Goal: Task Accomplishment & Management: Complete application form

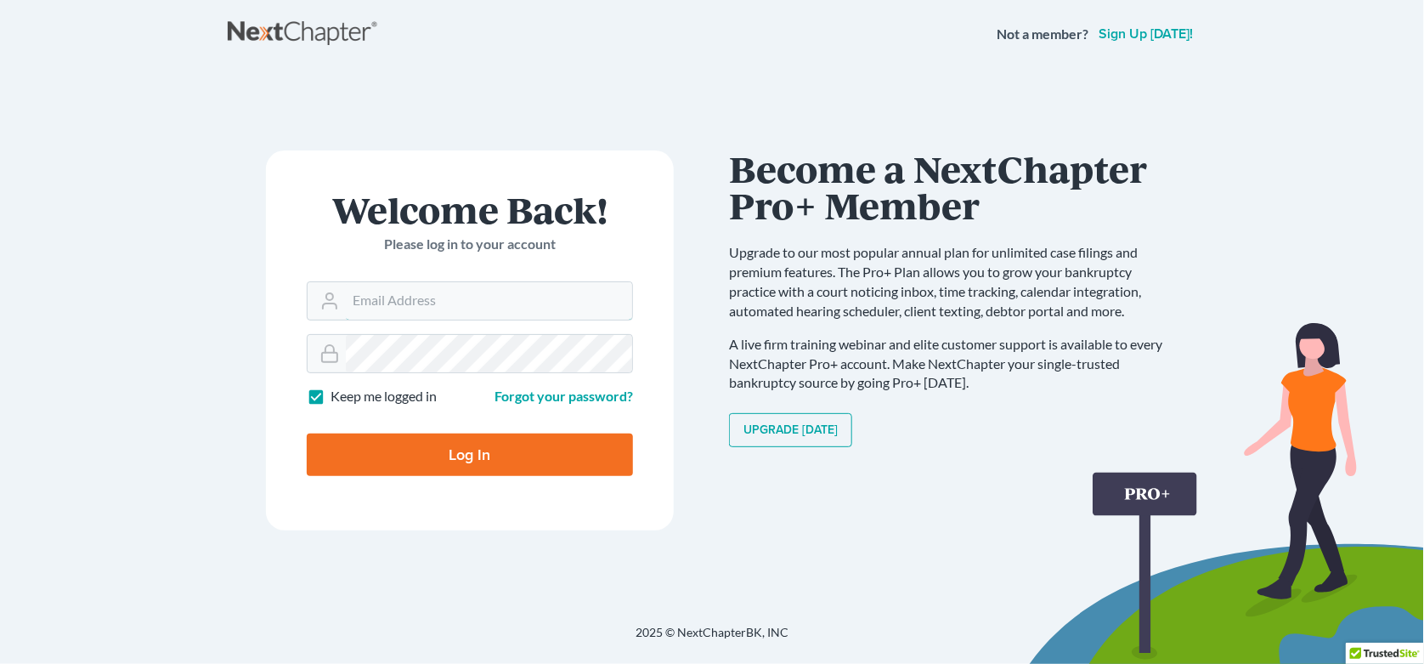
type input "[EMAIL_ADDRESS][DOMAIN_NAME]"
click at [402, 451] on input "Log In" at bounding box center [470, 454] width 326 height 42
type input "Thinking..."
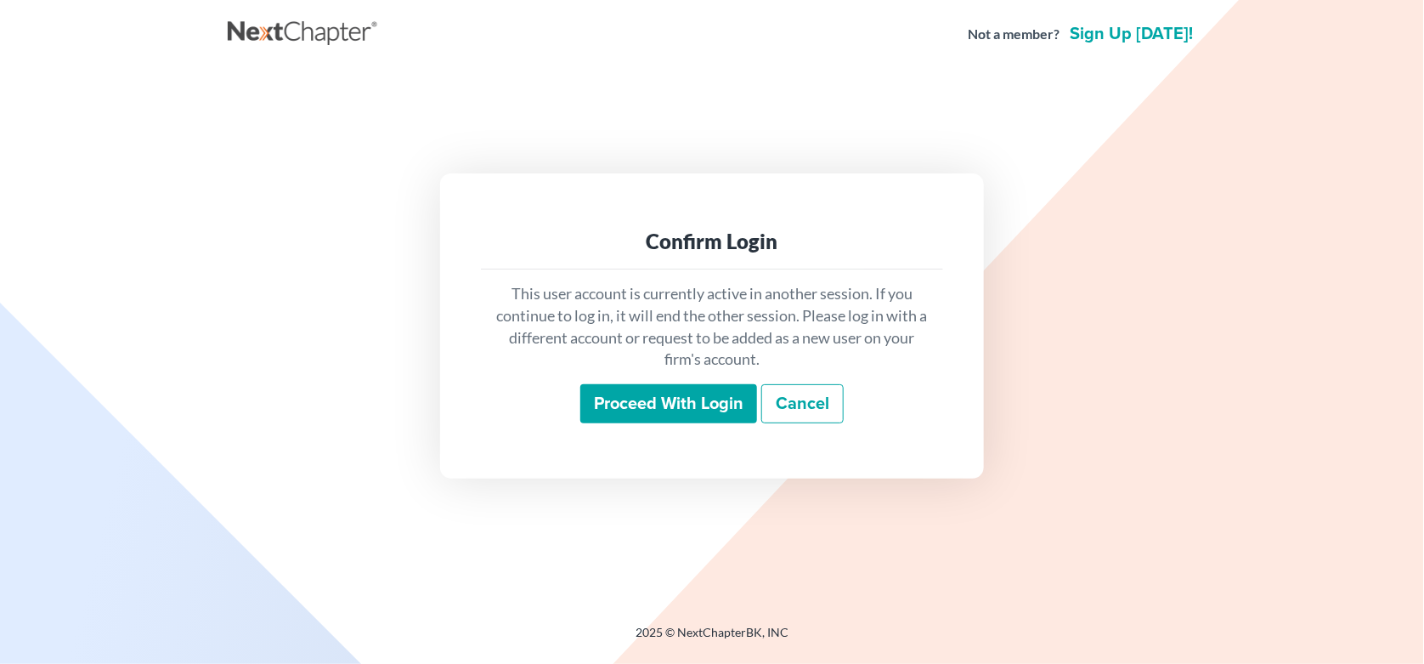
click at [680, 421] on input "Proceed with login" at bounding box center [668, 403] width 177 height 39
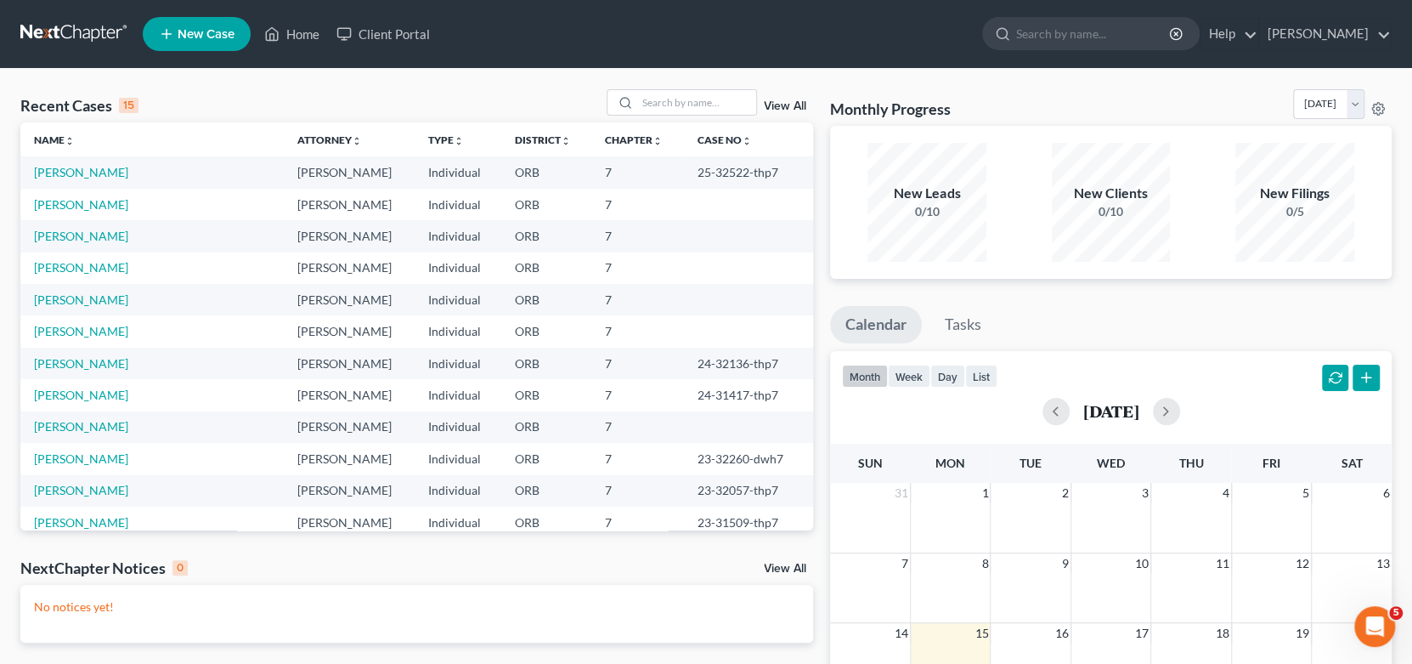
click at [186, 31] on span "New Case" at bounding box center [206, 34] width 57 height 13
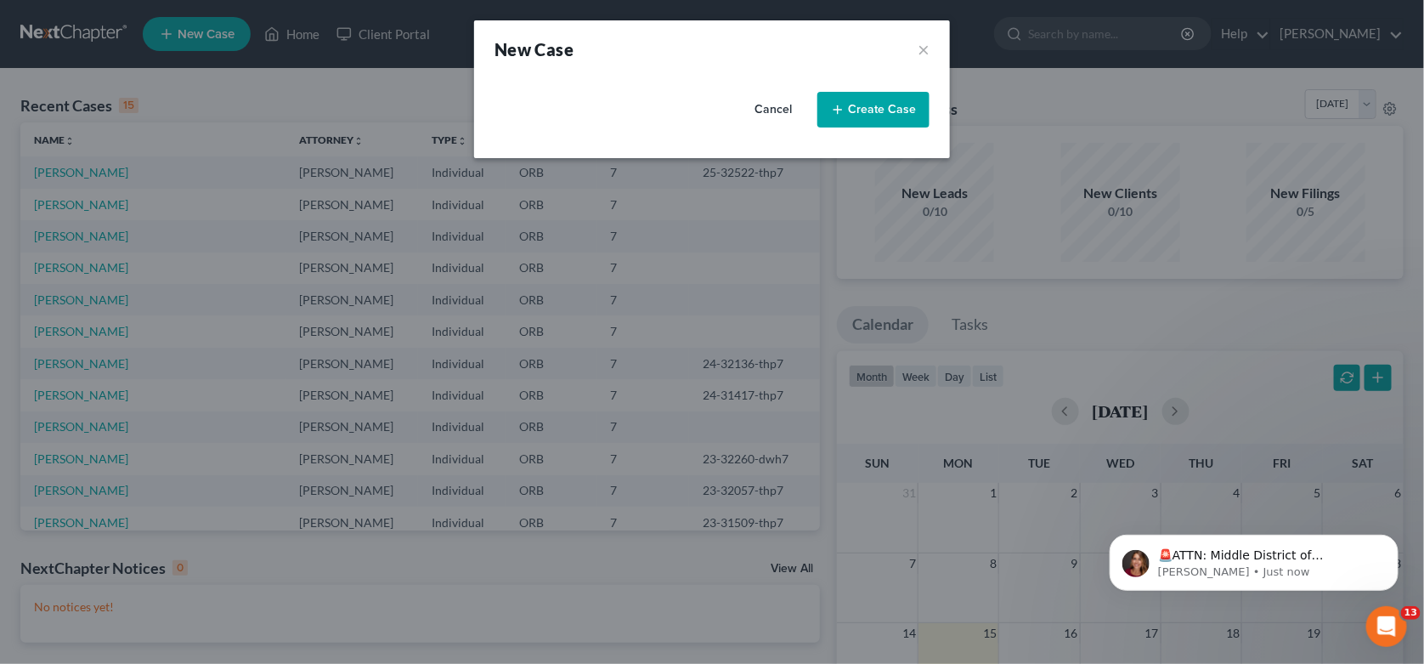
select select "66"
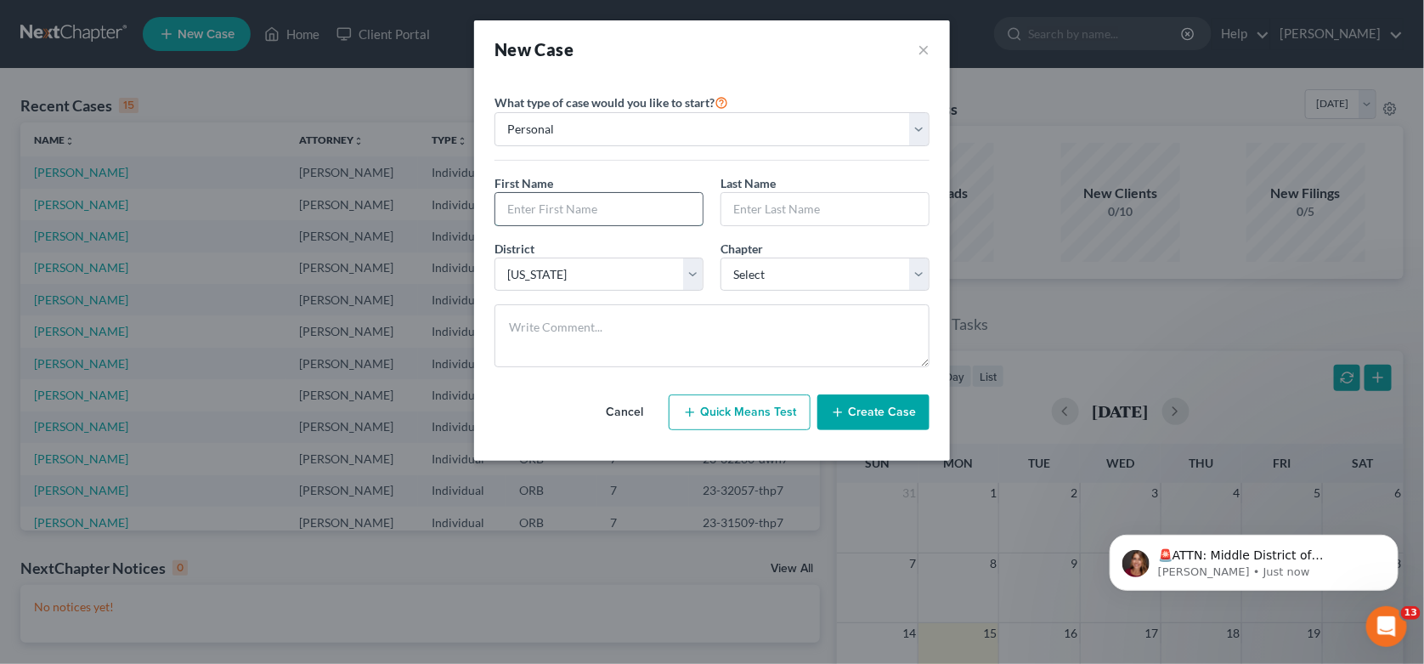
click at [629, 197] on input "text" at bounding box center [598, 209] width 207 height 32
type input "Kaylin"
type input "[PERSON_NAME]"
select select "0"
click at [892, 415] on button "Create Case" at bounding box center [873, 412] width 112 height 36
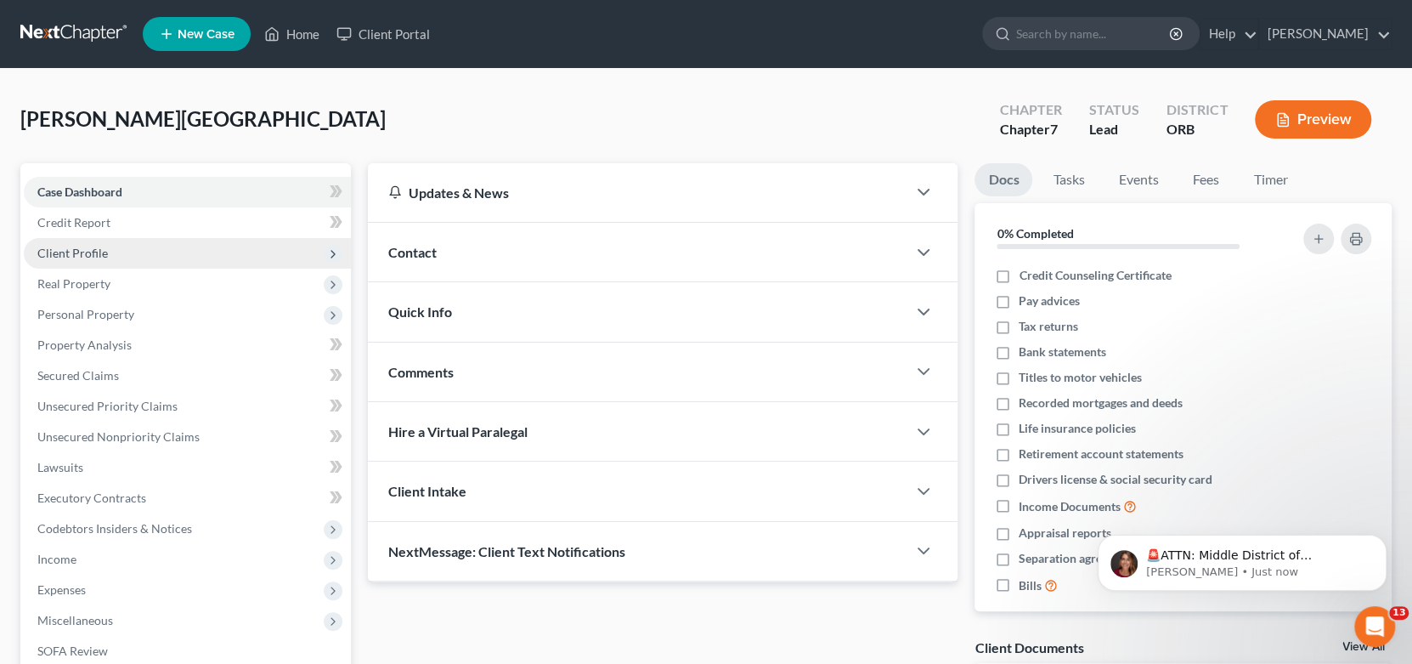
click at [81, 257] on span "Client Profile" at bounding box center [72, 253] width 71 height 14
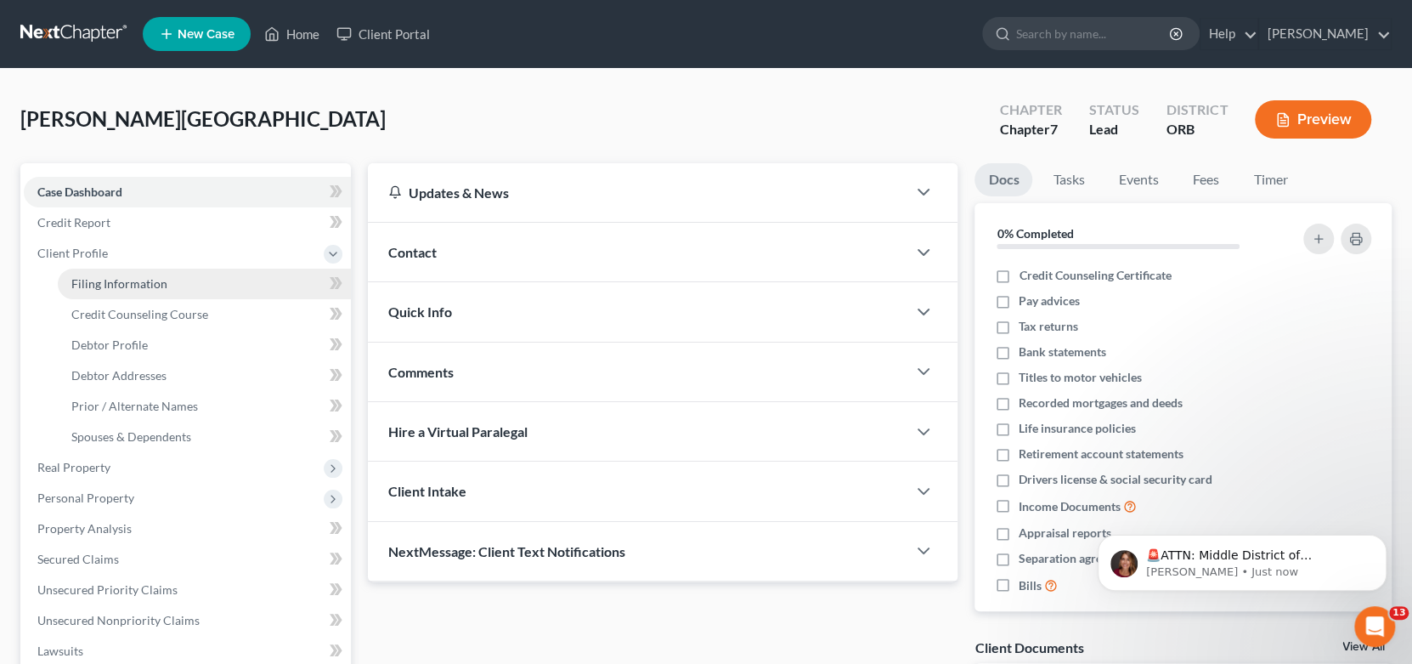
click at [93, 289] on link "Filing Information" at bounding box center [204, 283] width 293 height 31
select select "1"
select select "0"
select select "66"
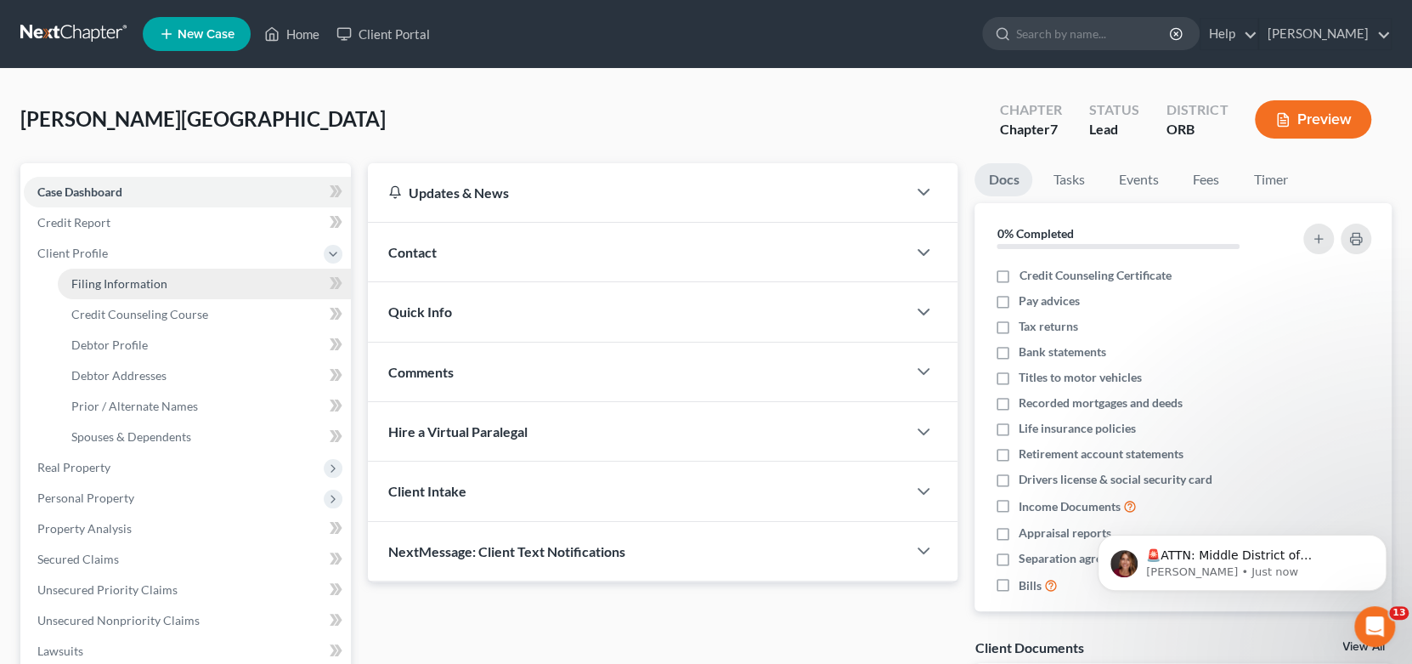
select select "38"
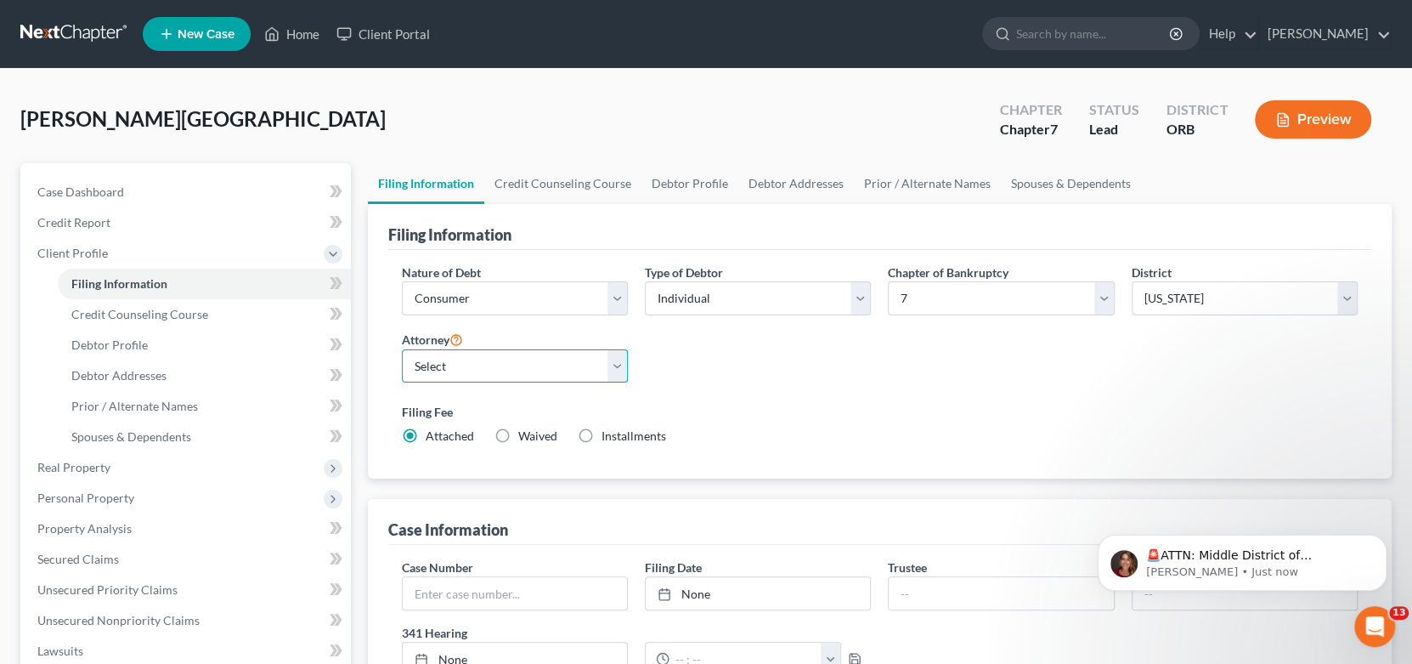
click at [450, 376] on select "Select [PERSON_NAME] - ORB [PERSON_NAME] - ORB" at bounding box center [515, 366] width 226 height 34
select select "1"
click at [402, 349] on select "Select [PERSON_NAME] - ORB [PERSON_NAME] - ORB" at bounding box center [515, 366] width 226 height 34
click at [788, 421] on div "Filing Fee Attached Waived Waived Installments Installments" at bounding box center [880, 424] width 957 height 42
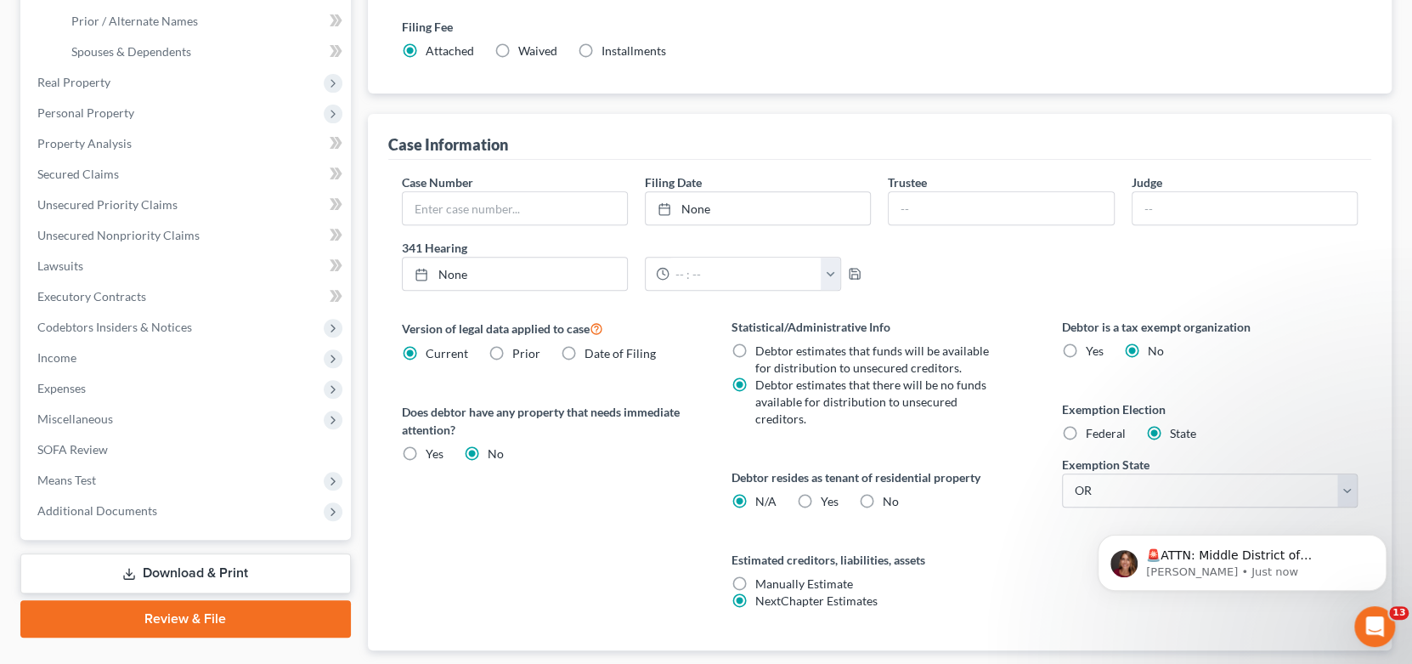
scroll to position [425, 0]
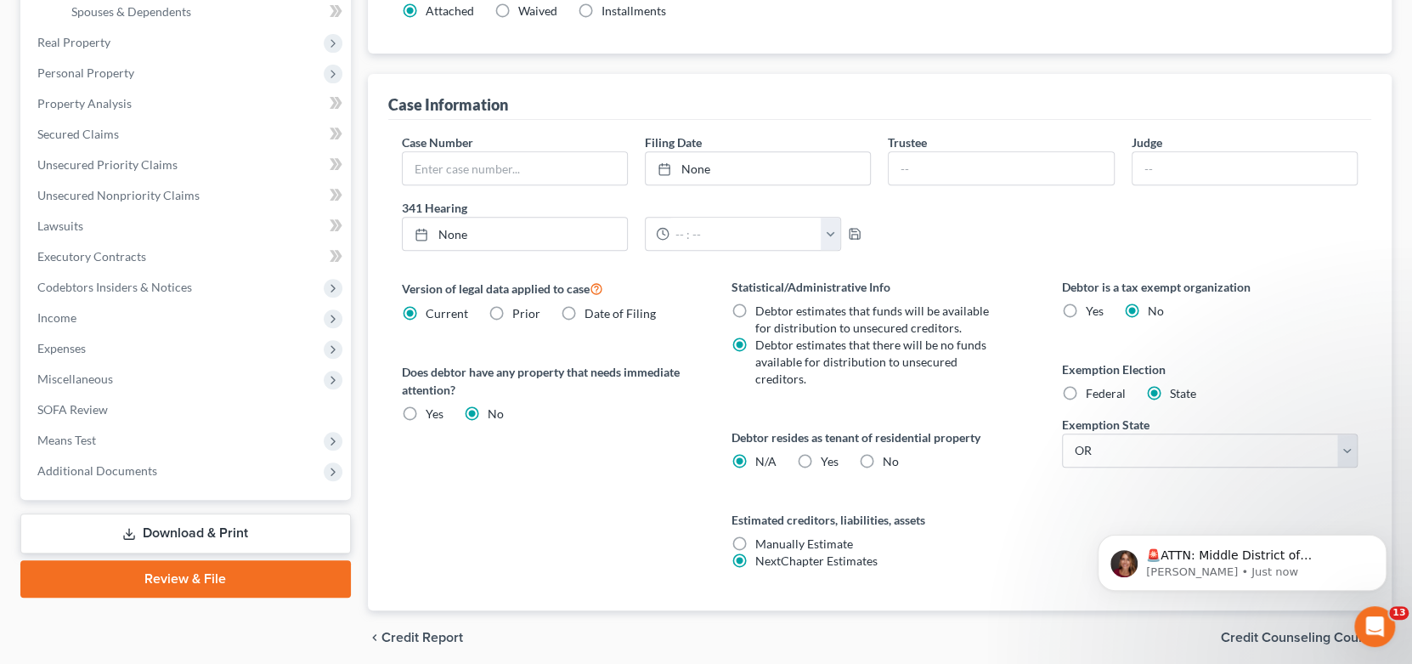
click at [1086, 385] on label "Federal" at bounding box center [1106, 393] width 40 height 17
click at [1093, 385] on input "Federal" at bounding box center [1098, 390] width 11 height 11
radio input "true"
radio input "false"
click at [1048, 491] on div "Debtor is a tax exempt organization Yes No Exemption Election Federal State" at bounding box center [1210, 444] width 330 height 332
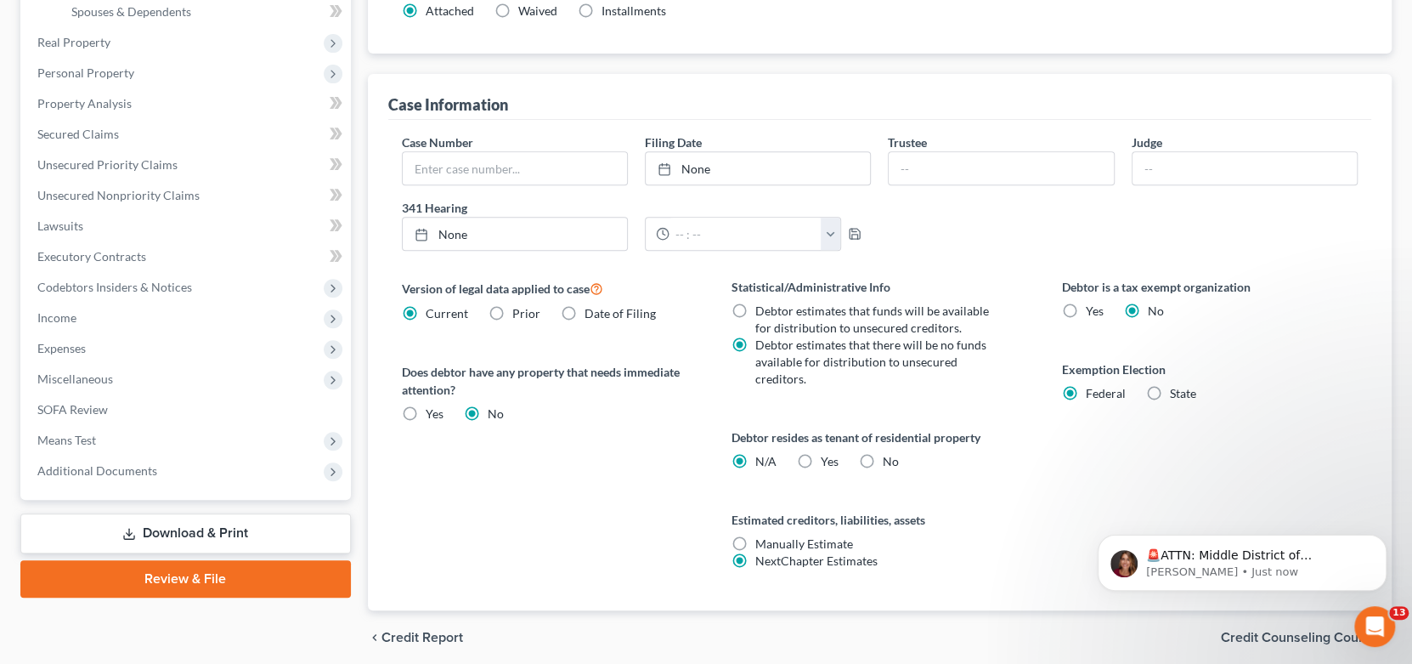
click at [823, 454] on span "Yes" at bounding box center [830, 461] width 18 height 14
click at [827, 453] on input "Yes Yes" at bounding box center [832, 458] width 11 height 11
radio input "true"
radio input "false"
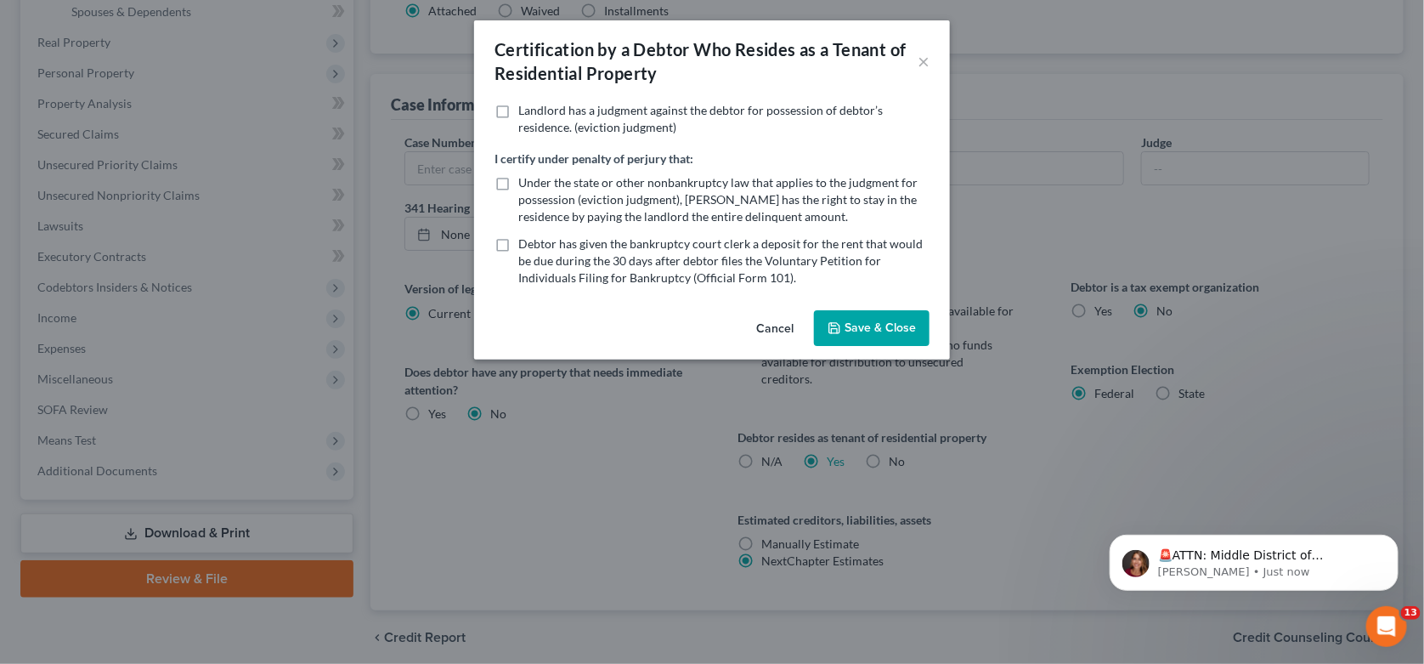
click at [874, 322] on button "Save & Close" at bounding box center [872, 328] width 116 height 36
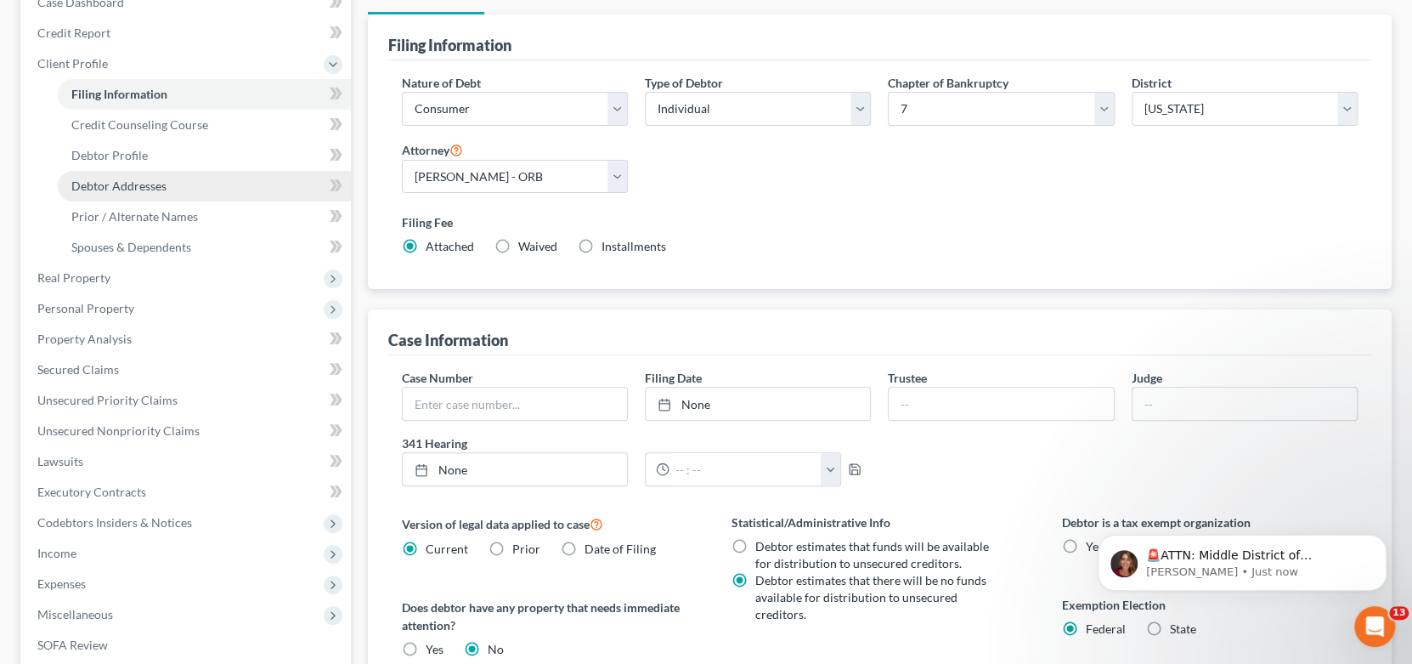
scroll to position [169, 0]
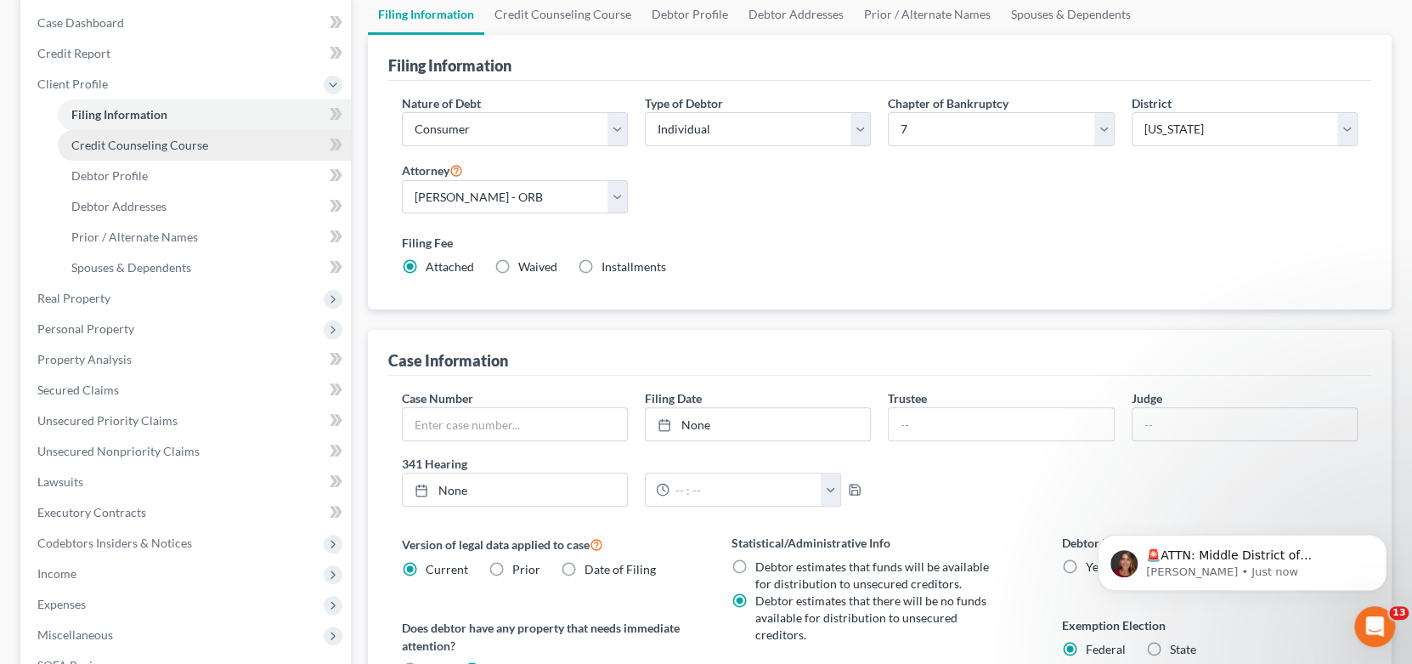
click at [145, 148] on span "Credit Counseling Course" at bounding box center [139, 145] width 137 height 14
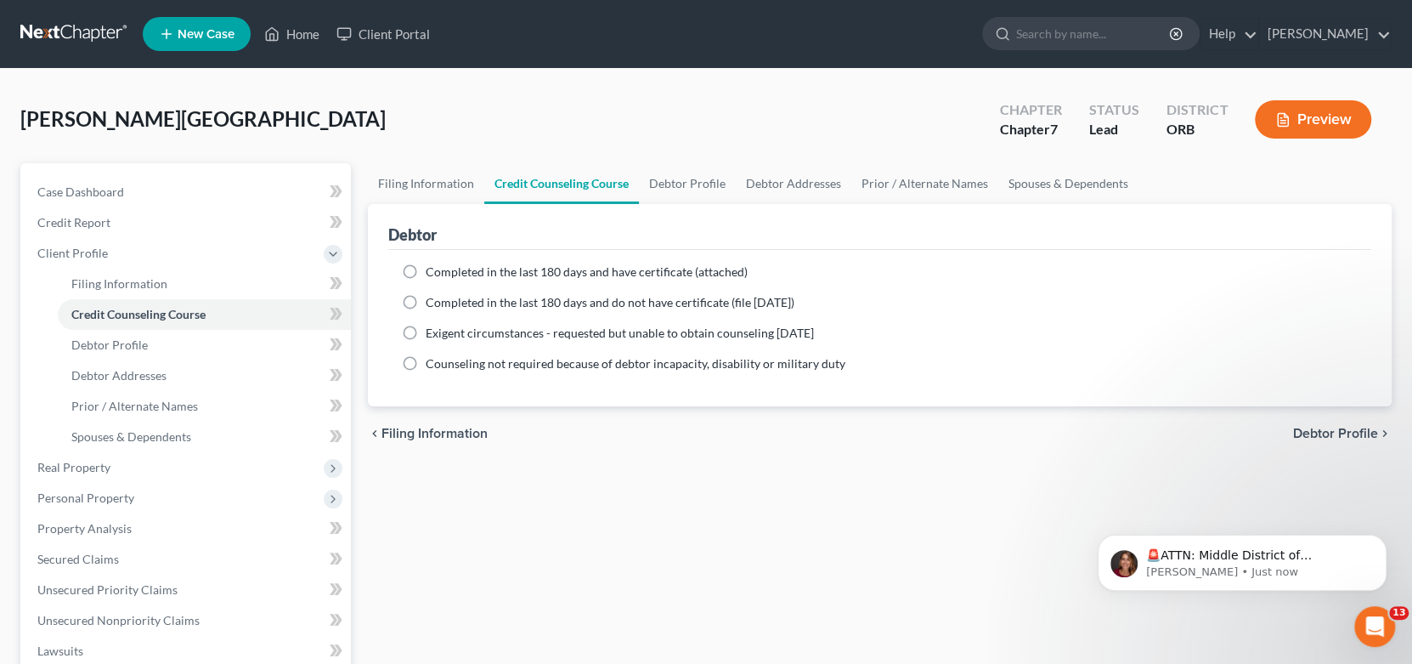
click at [541, 266] on span "Completed in the last 180 days and have certificate (attached)" at bounding box center [587, 271] width 322 height 14
click at [443, 266] on input "Completed in the last 180 days and have certificate (attached)" at bounding box center [437, 268] width 11 height 11
radio input "true"
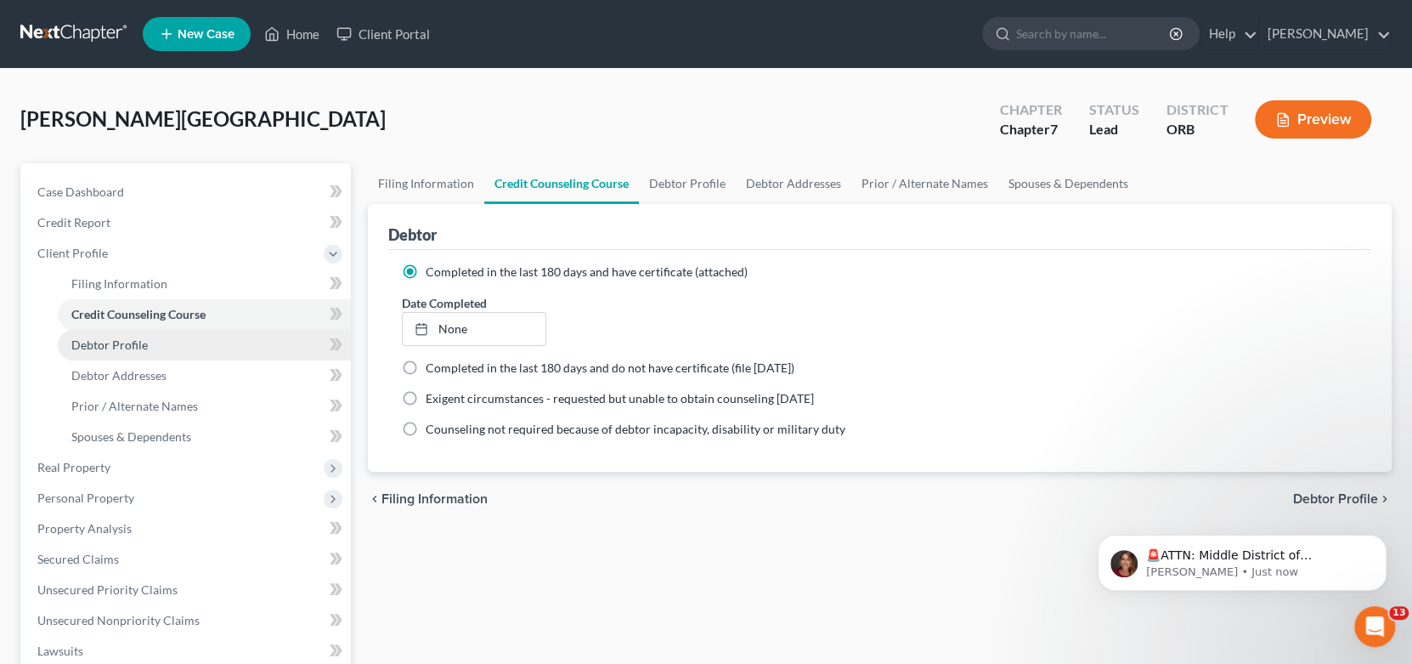
click at [123, 344] on span "Debtor Profile" at bounding box center [109, 344] width 76 height 14
select select "0"
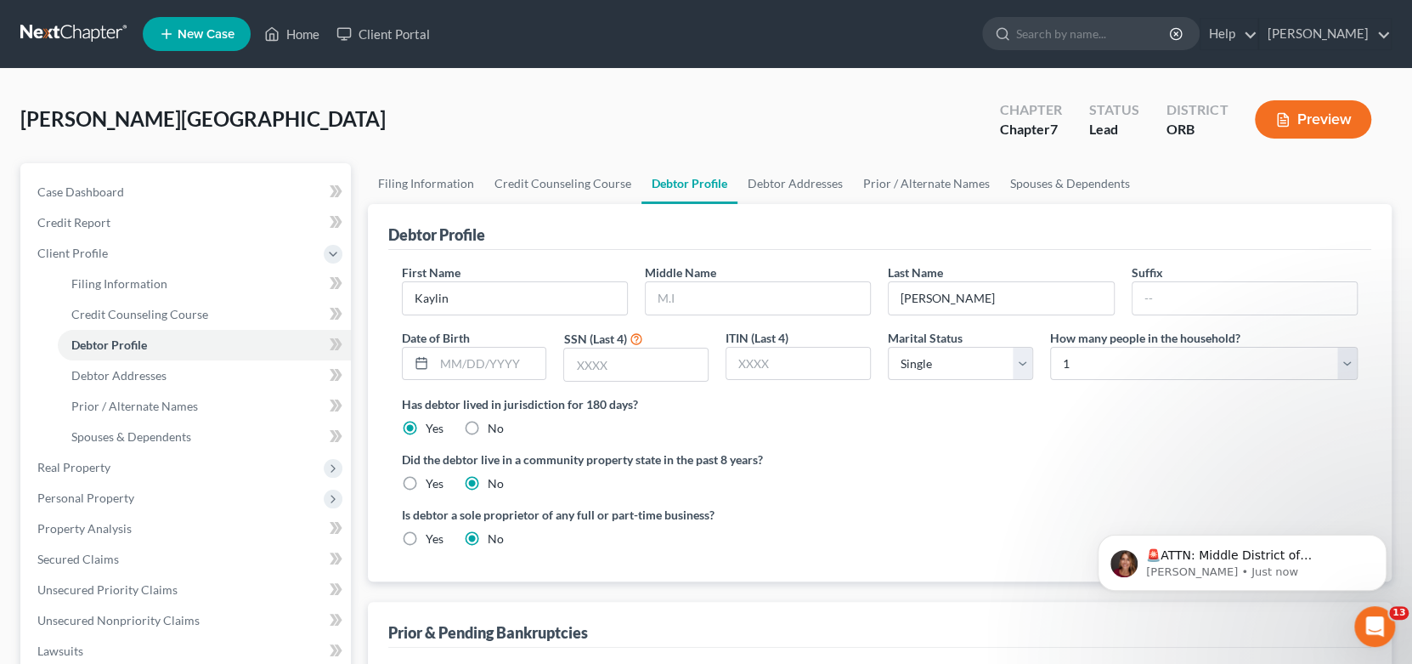
click at [882, 285] on div "Last Name [PERSON_NAME]" at bounding box center [1000, 289] width 243 height 52
click at [810, 295] on input "text" at bounding box center [758, 298] width 224 height 32
type input "r"
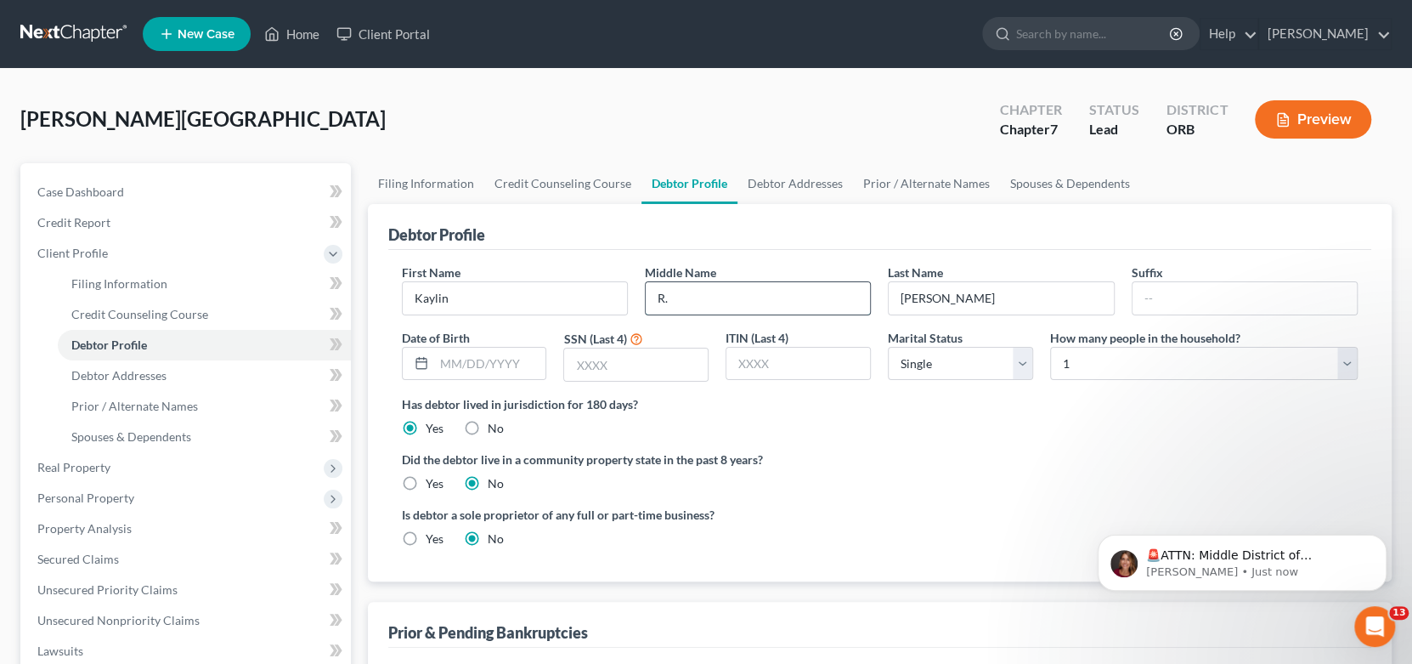
type input "R."
click at [499, 361] on input "text" at bounding box center [490, 363] width 112 height 32
type input "[DATE]"
type input "6317"
click at [1377, 540] on icon "Dismiss notification" at bounding box center [1381, 538] width 9 height 9
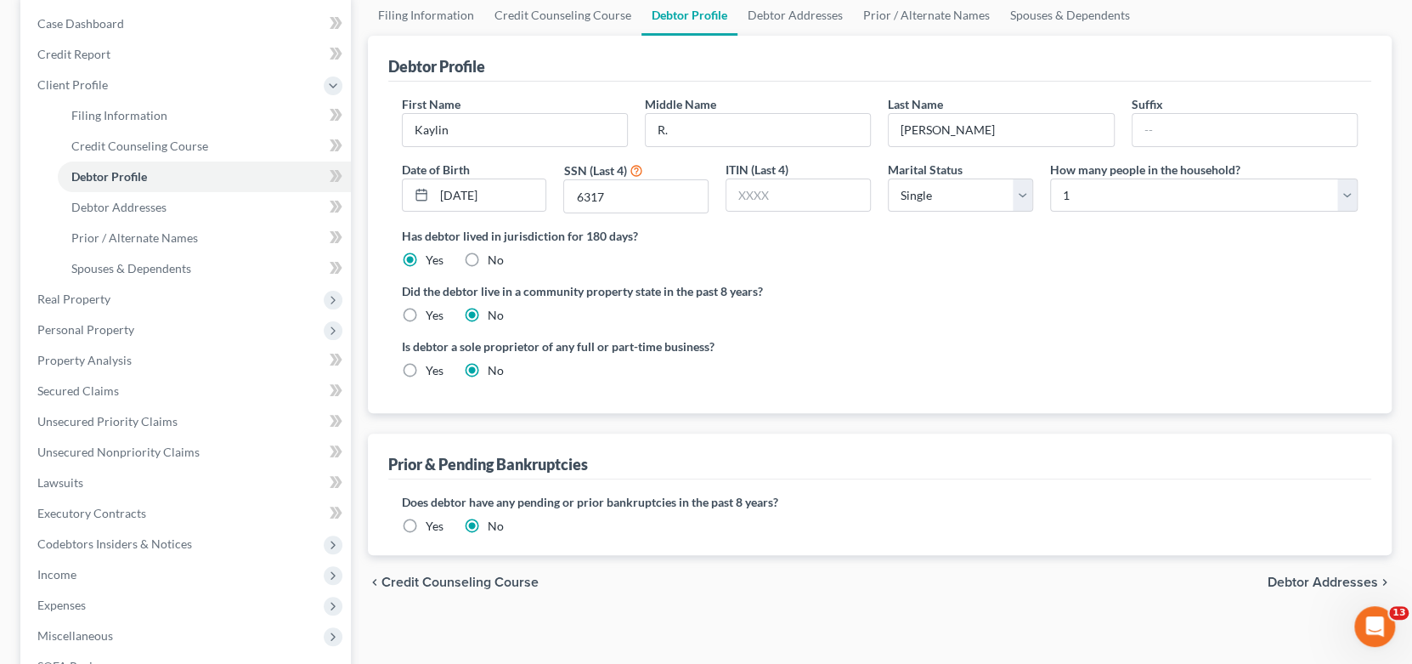
scroll to position [169, 0]
drag, startPoint x: 1328, startPoint y: 584, endPoint x: 1347, endPoint y: 594, distance: 21.3
click at [1328, 583] on span "Debtor Addresses" at bounding box center [1323, 581] width 110 height 14
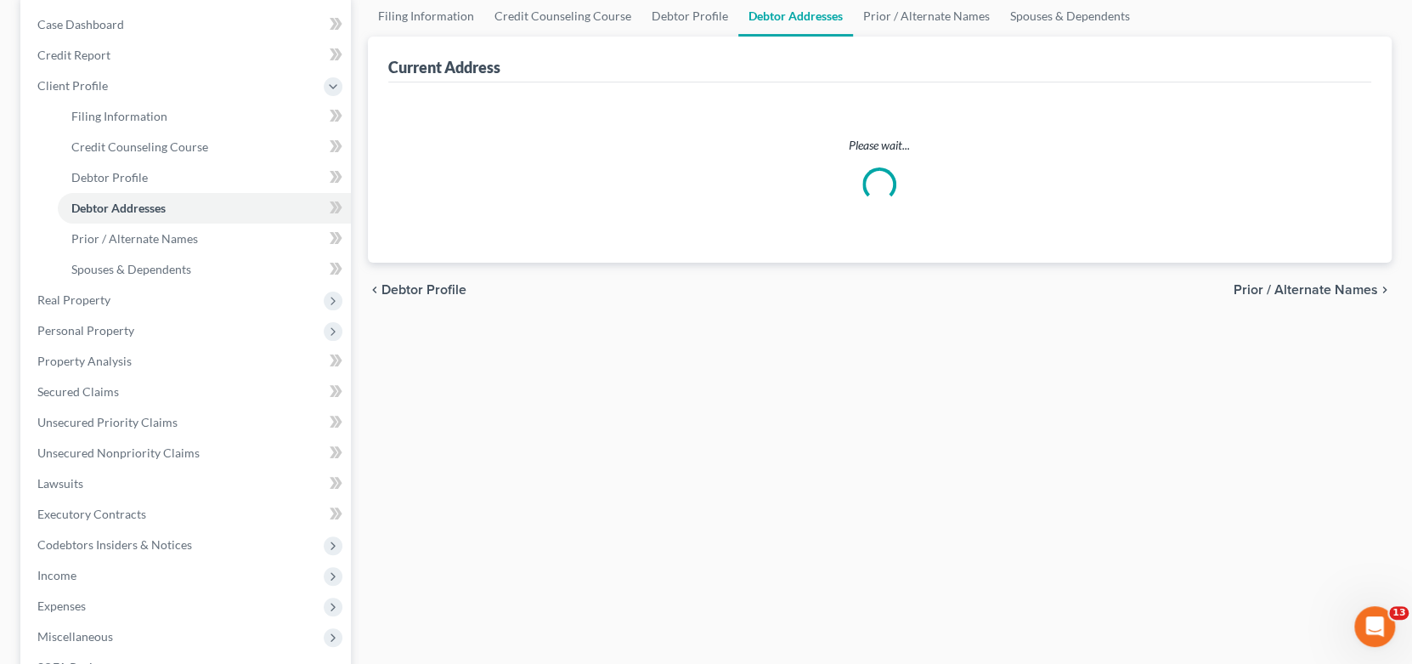
scroll to position [1, 0]
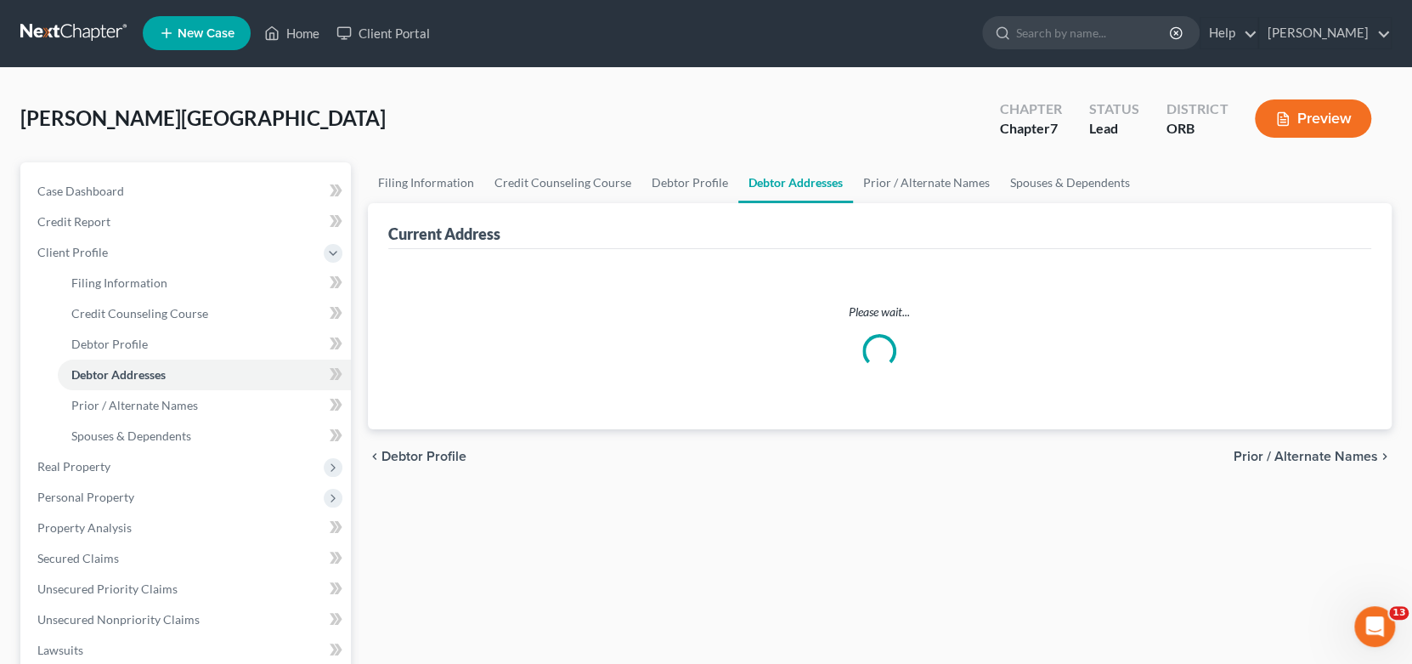
select select "0"
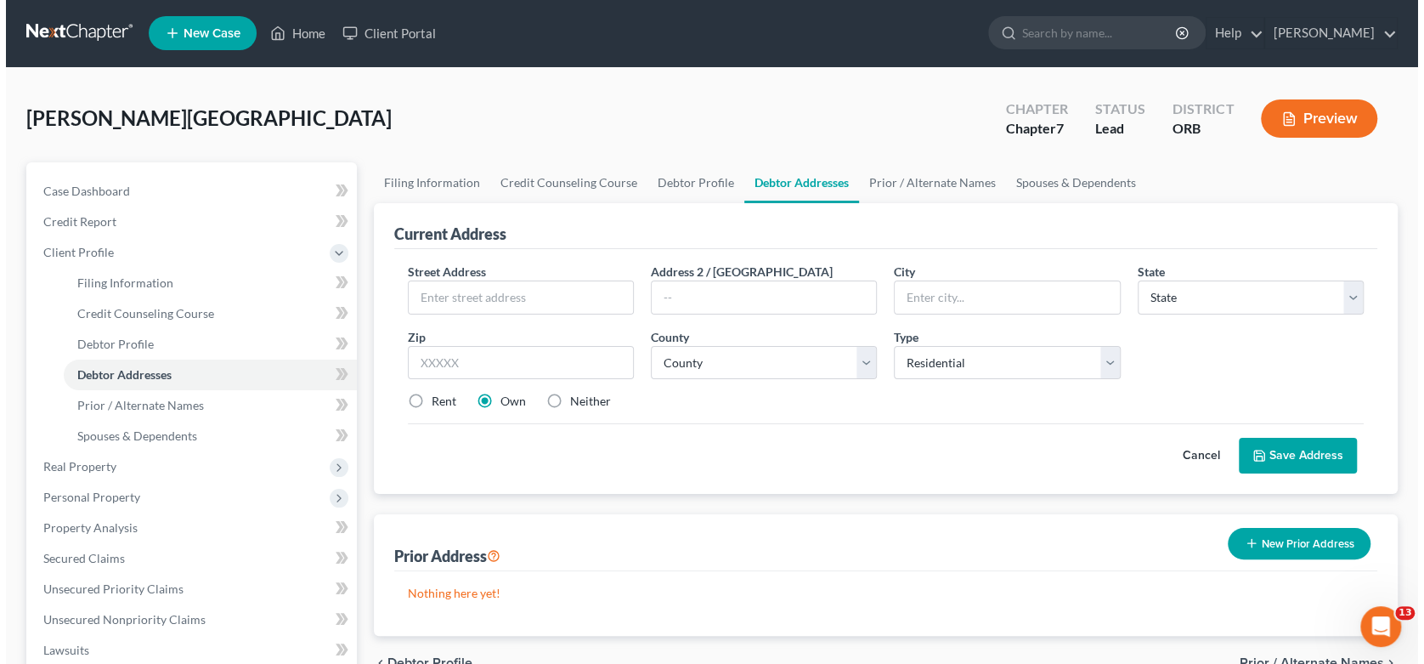
scroll to position [0, 0]
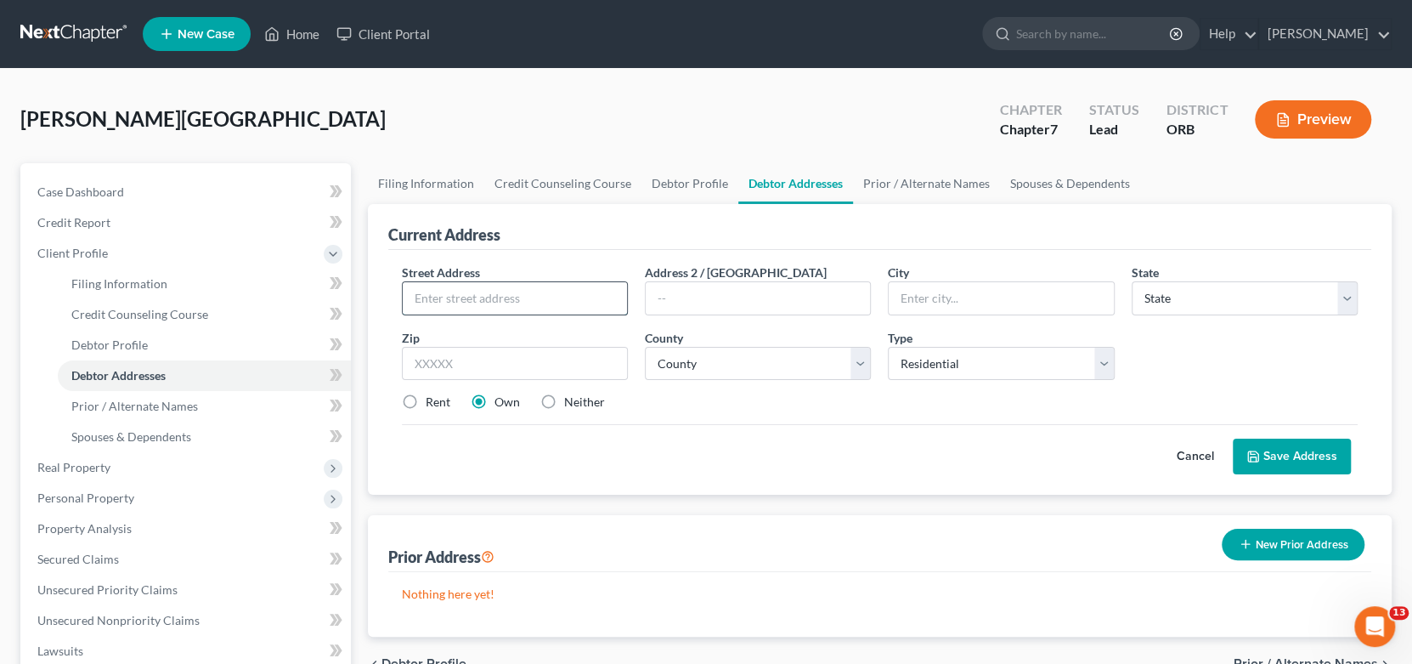
click at [507, 305] on input "text" at bounding box center [515, 298] width 224 height 32
type input "[STREET_ADDRESS][PERSON_NAME]"
type input "o"
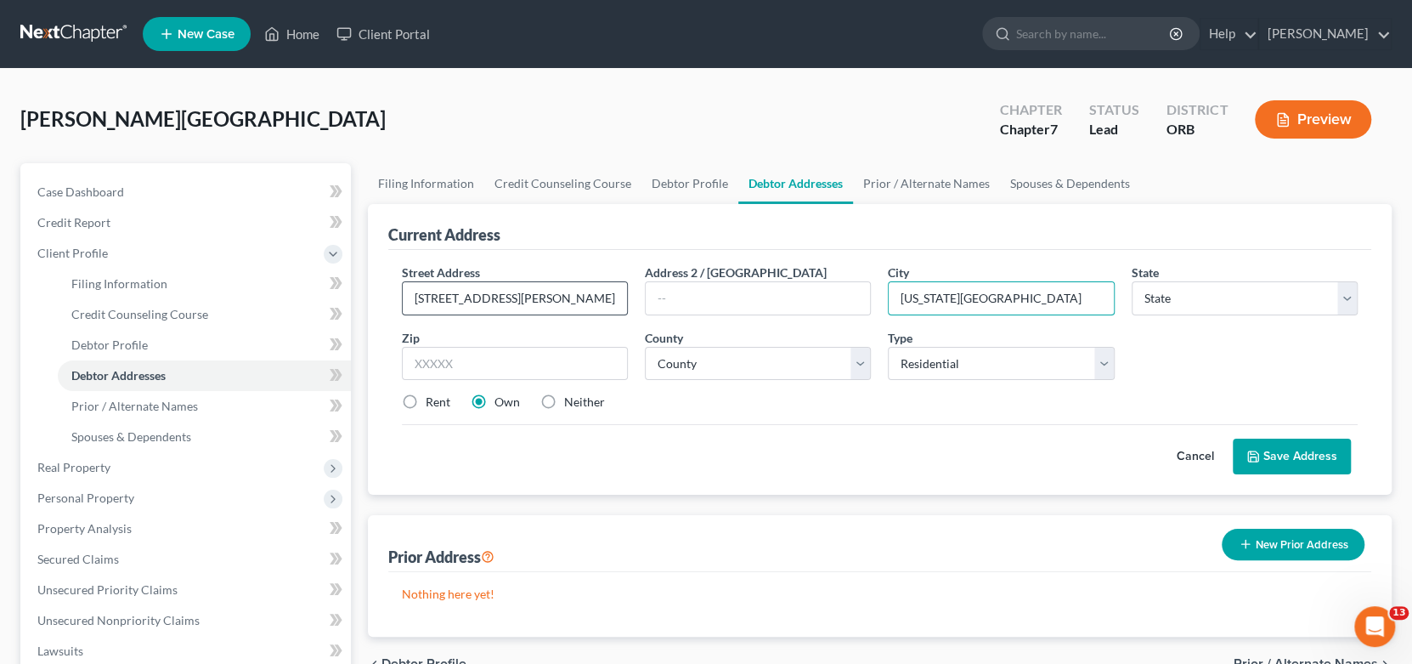
type input "[US_STATE][GEOGRAPHIC_DATA]"
select select "38"
type input "97045"
select select "2"
click at [438, 409] on label "Rent" at bounding box center [438, 401] width 25 height 17
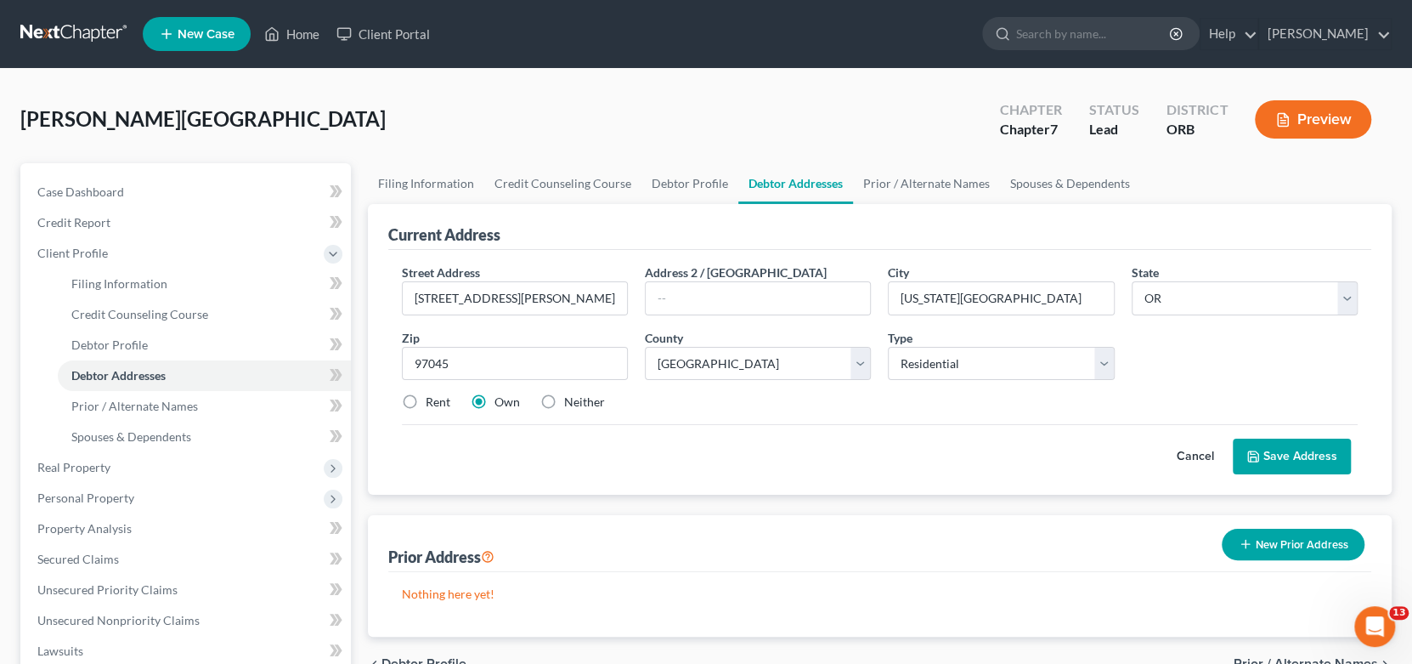
click at [438, 404] on input "Rent" at bounding box center [437, 398] width 11 height 11
radio input "true"
click at [1322, 455] on button "Save Address" at bounding box center [1292, 456] width 118 height 36
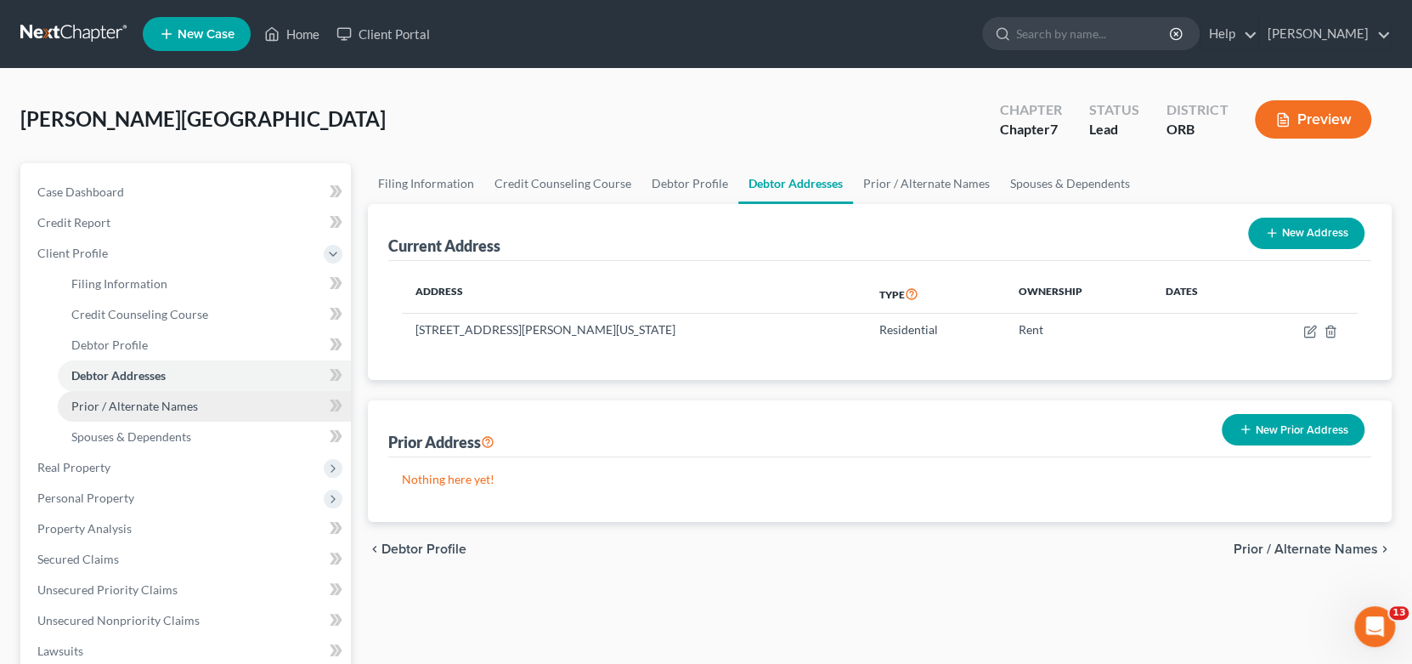
click at [158, 409] on span "Prior / Alternate Names" at bounding box center [134, 405] width 127 height 14
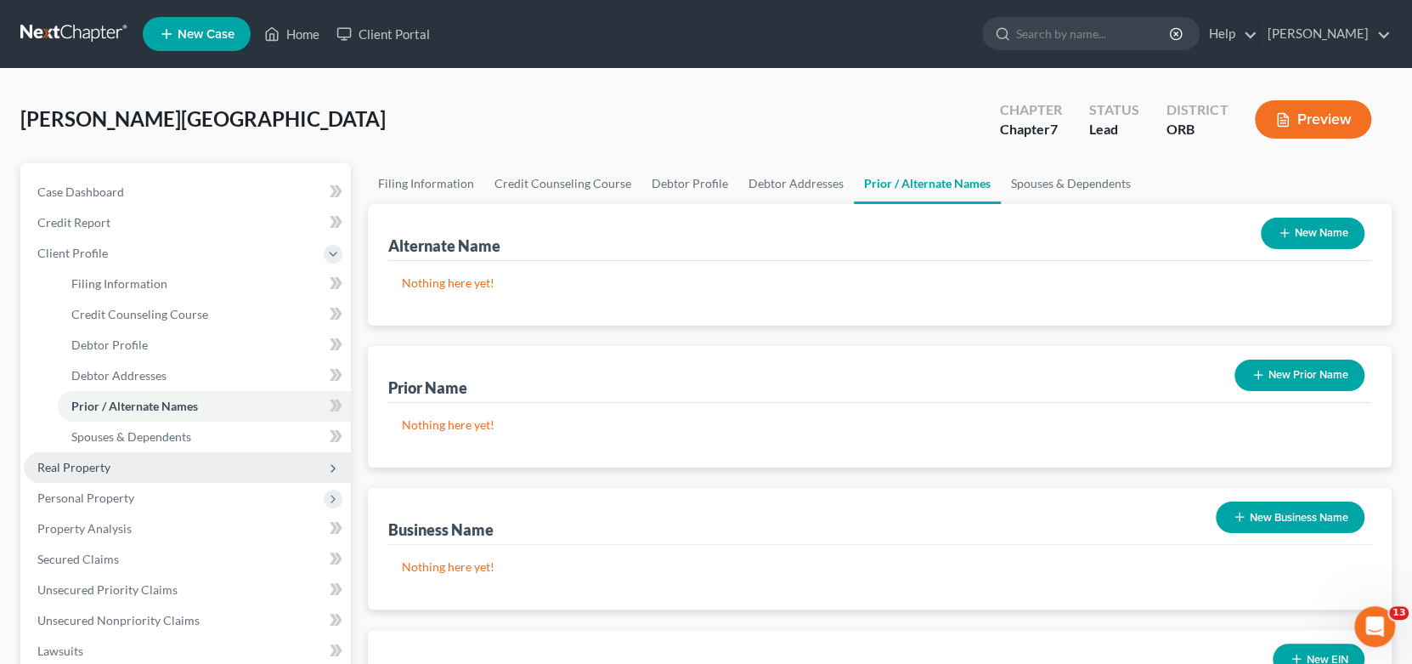
click at [99, 465] on span "Real Property" at bounding box center [73, 467] width 73 height 14
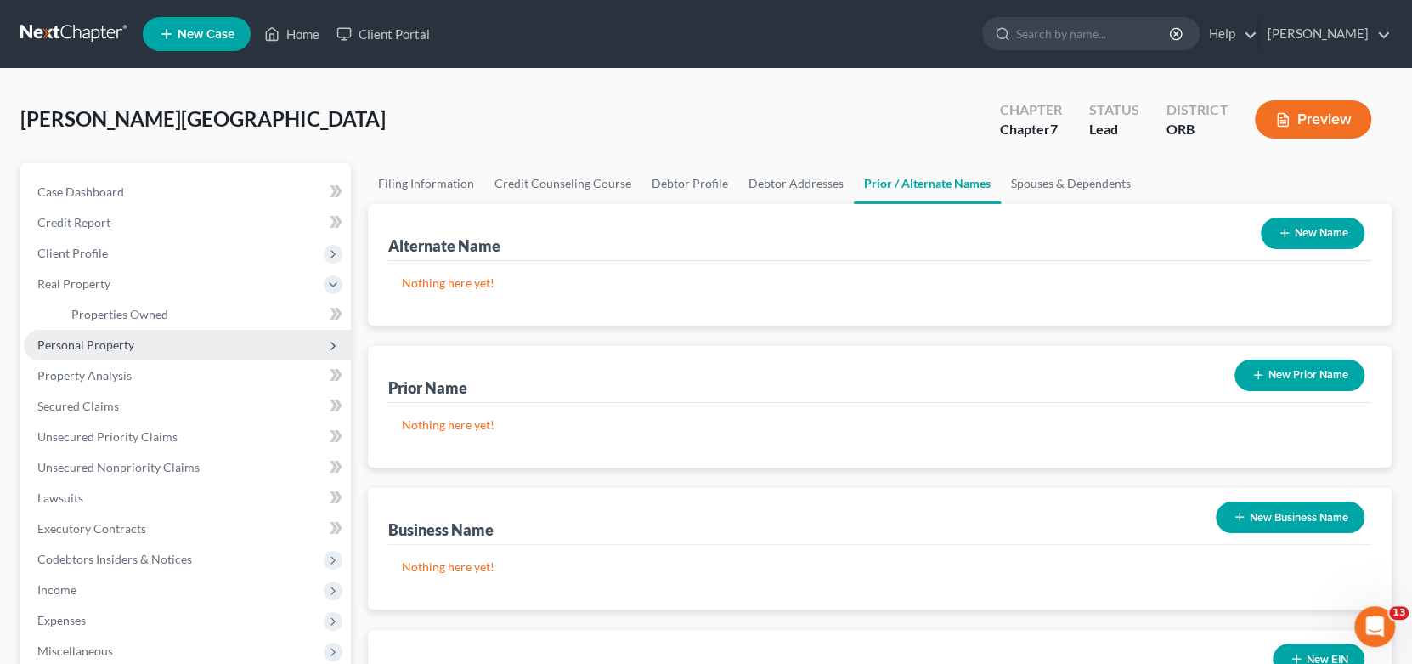
click at [108, 345] on span "Personal Property" at bounding box center [85, 344] width 97 height 14
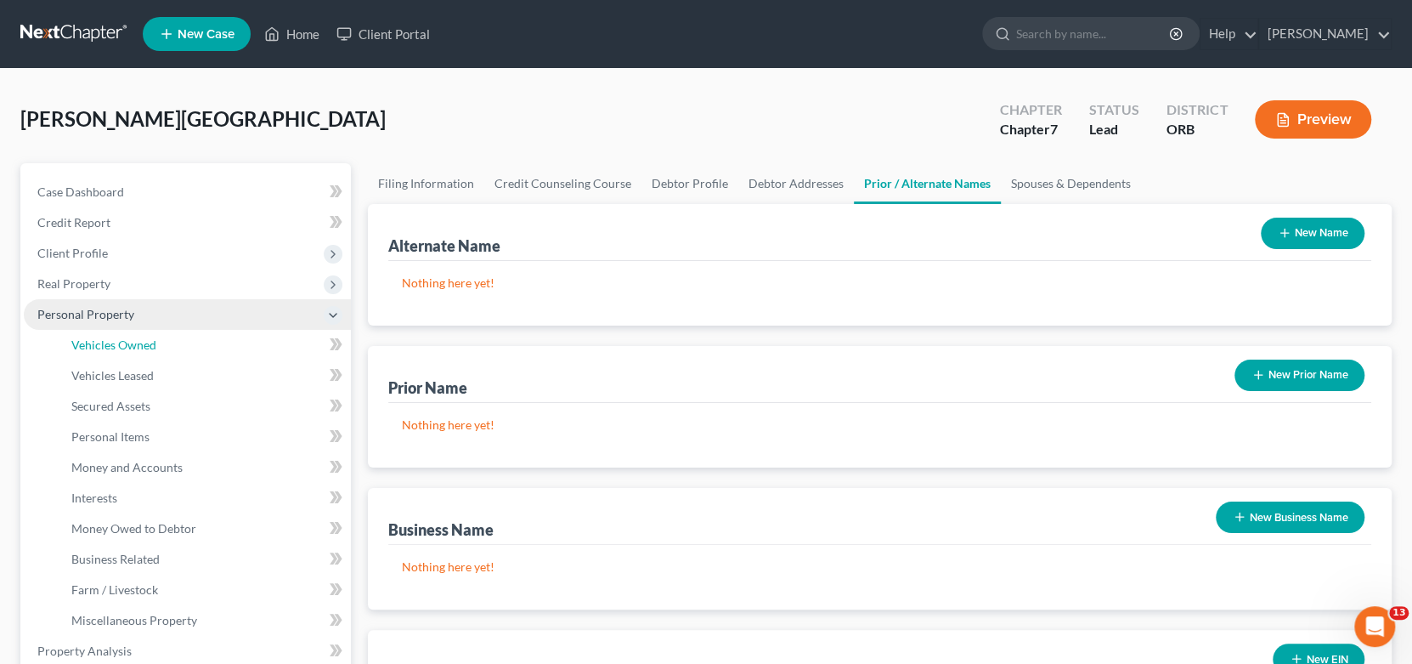
click at [108, 345] on span "Vehicles Owned" at bounding box center [113, 344] width 85 height 14
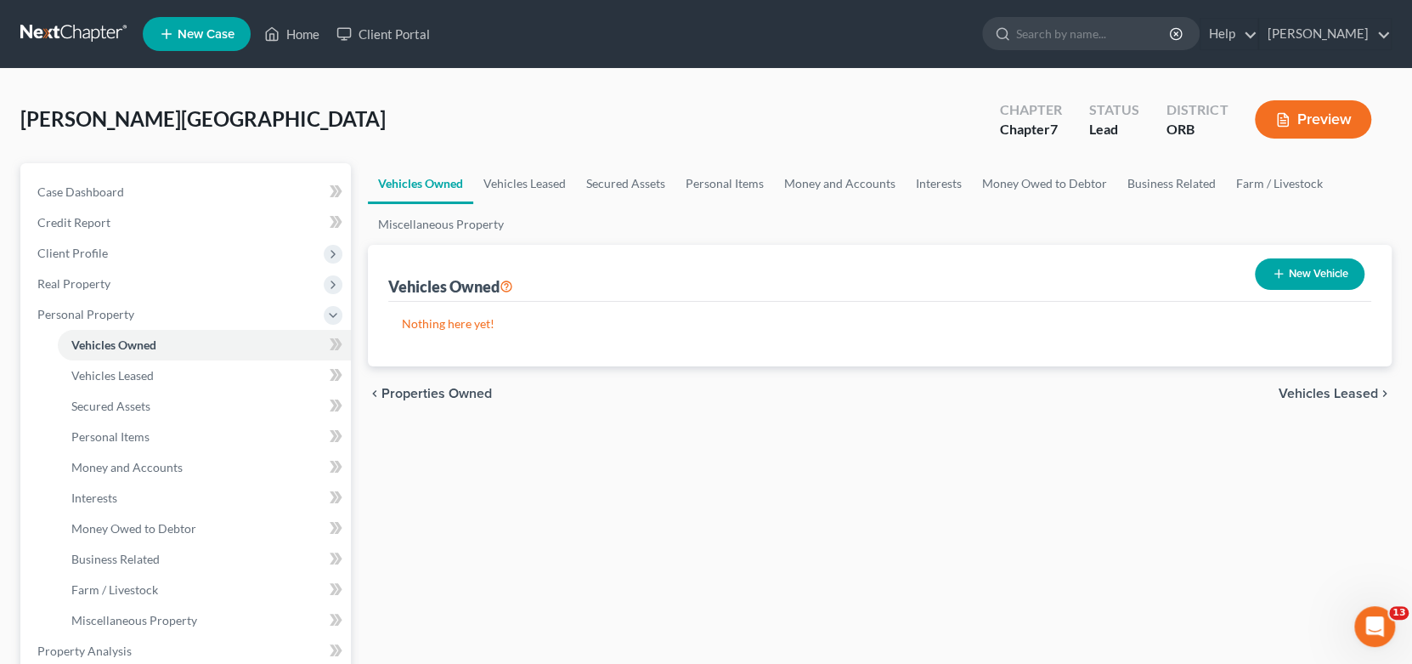
click at [1310, 263] on button "New Vehicle" at bounding box center [1310, 273] width 110 height 31
select select "0"
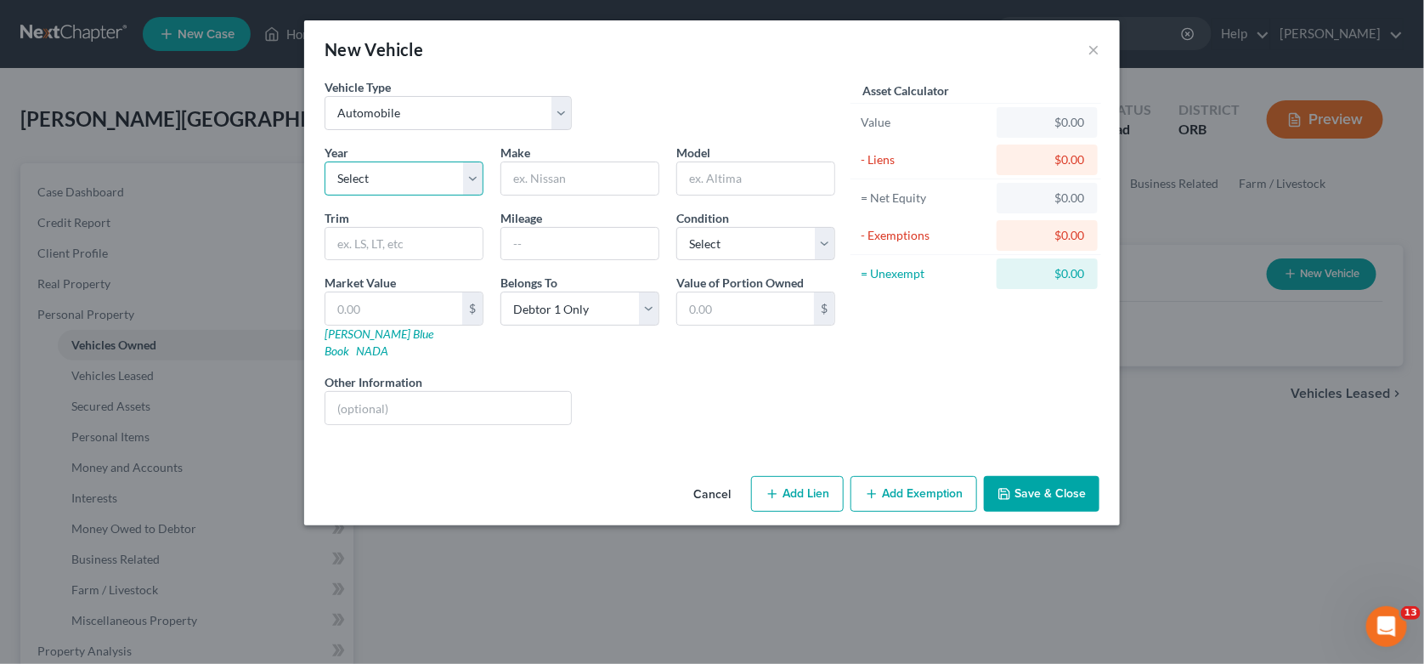
click at [365, 177] on select "Select 2026 2025 2024 2023 2022 2021 2020 2019 2018 2017 2016 2015 2014 2013 20…" at bounding box center [404, 178] width 159 height 34
select select "13"
click at [325, 161] on select "Select 2026 2025 2024 2023 2022 2021 2020 2019 2018 2017 2016 2015 2014 2013 20…" at bounding box center [404, 178] width 159 height 34
click at [545, 176] on input "text" at bounding box center [579, 178] width 157 height 32
type input "Chevrolet"
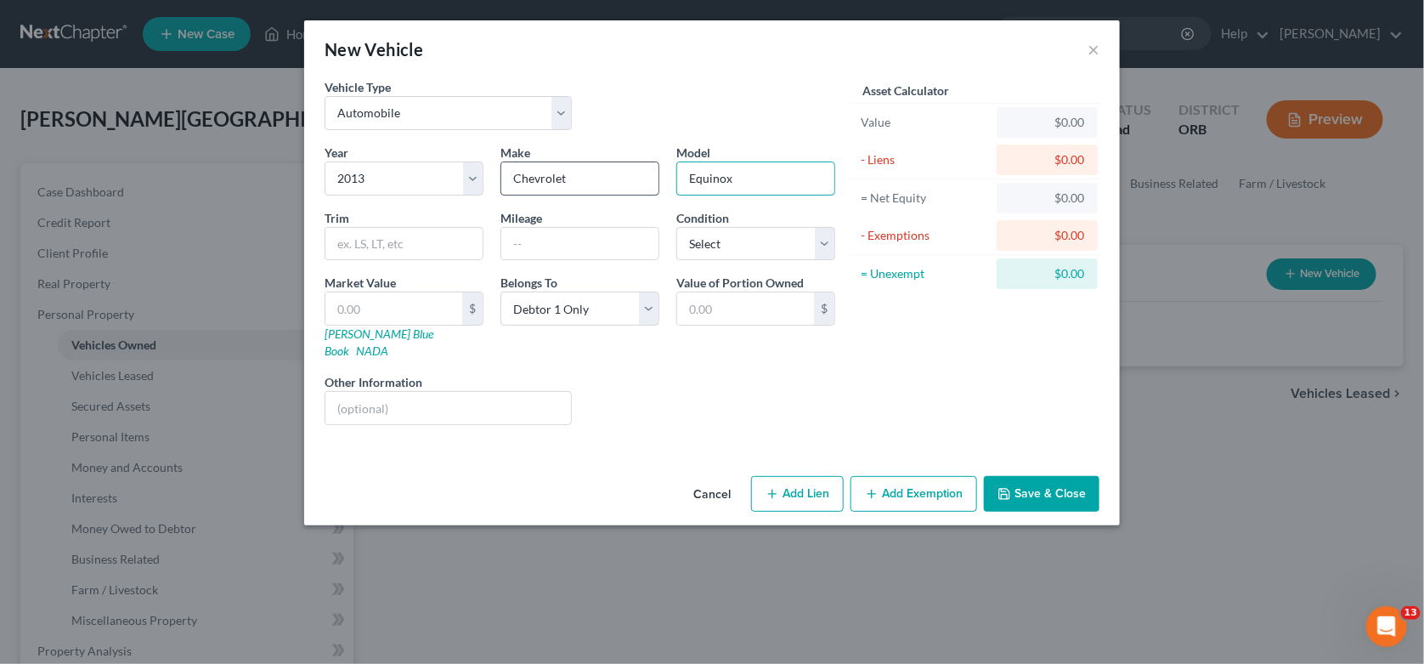
type input "Equinox"
type input "196517"
select select "2"
type input "3"
type input "3.00"
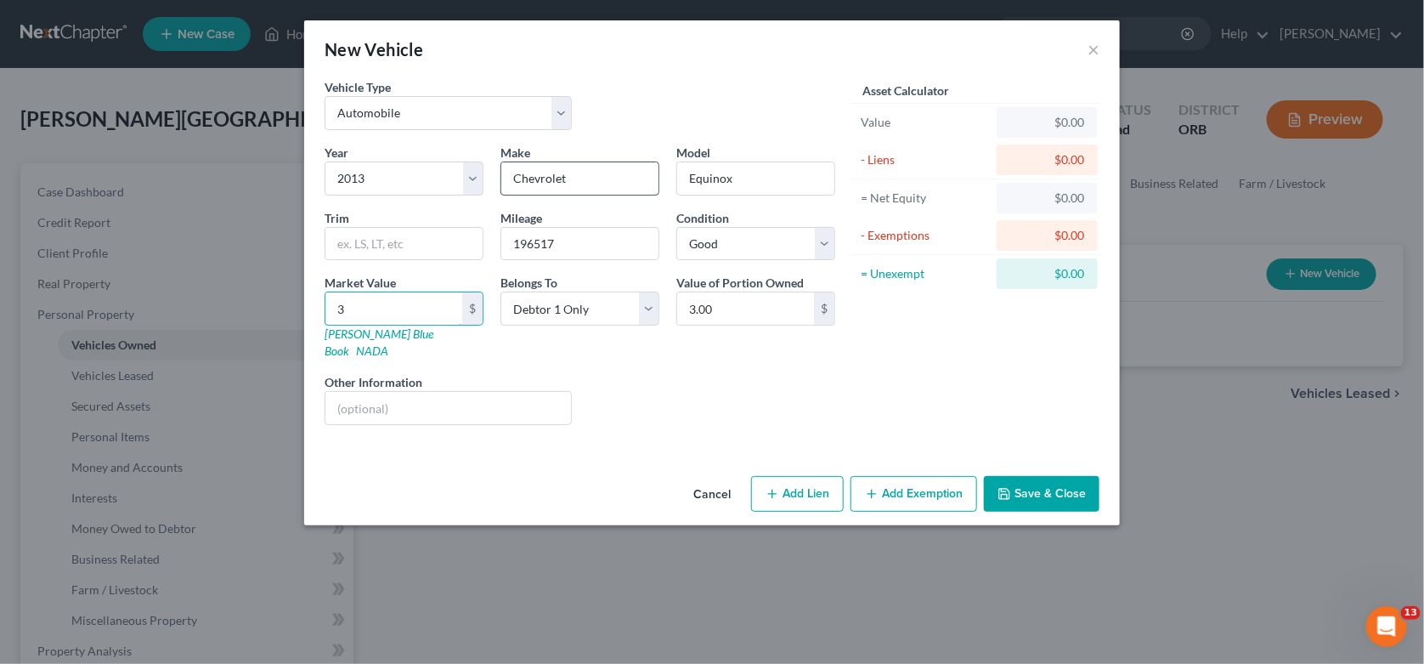
type input "37"
type input "37.00"
type input "379"
type input "379.00"
type input "3796"
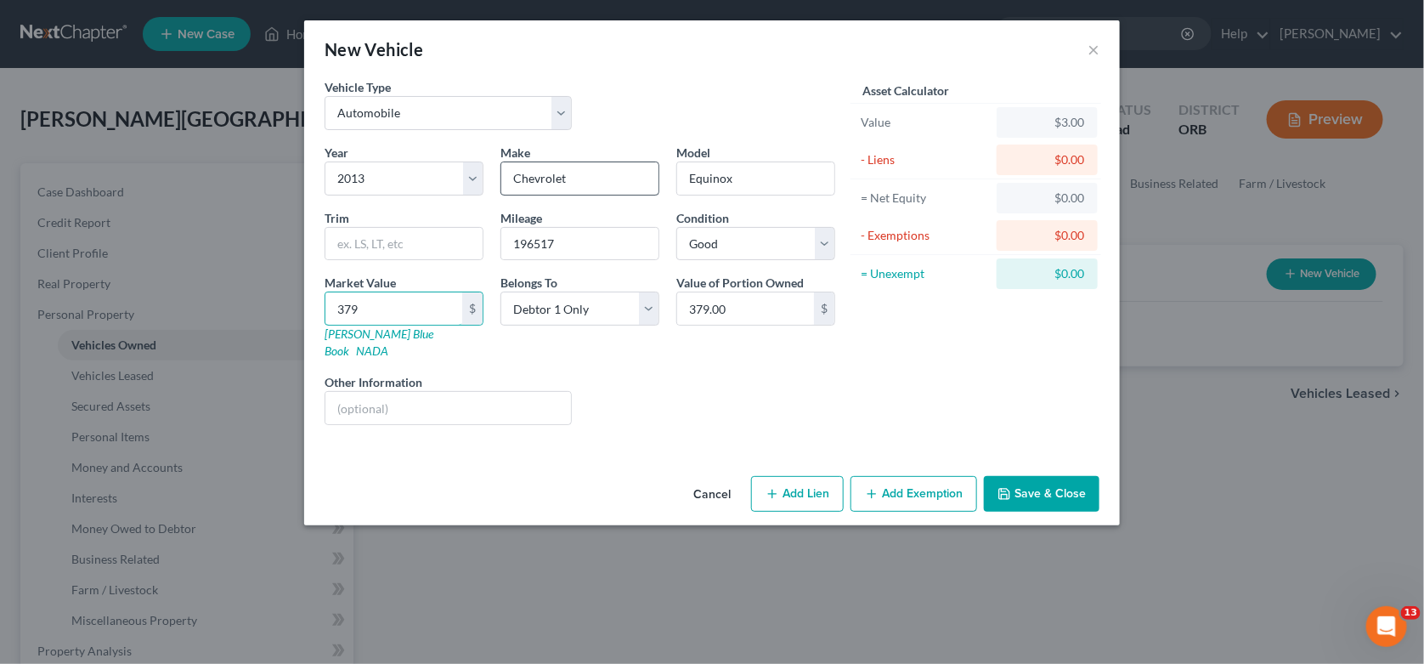
type input "3,796.00"
click at [908, 476] on button "Add Exemption" at bounding box center [913, 494] width 127 height 36
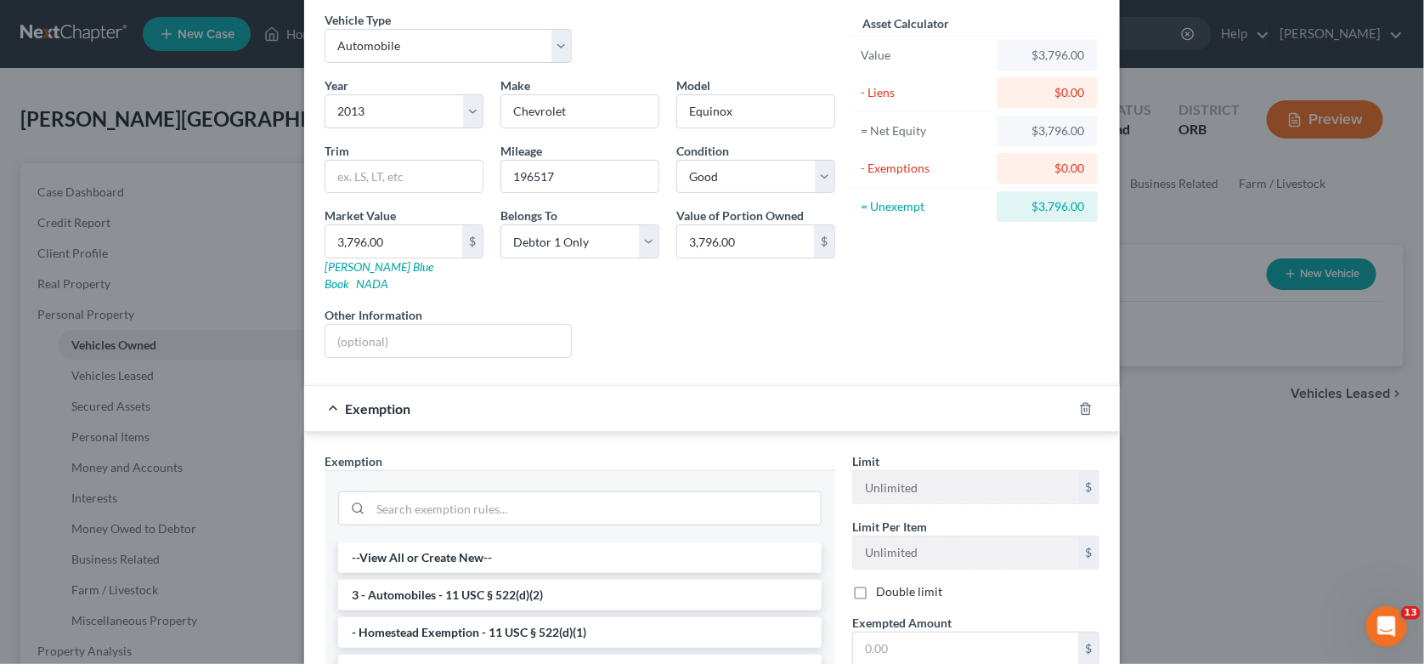
scroll to position [169, 0]
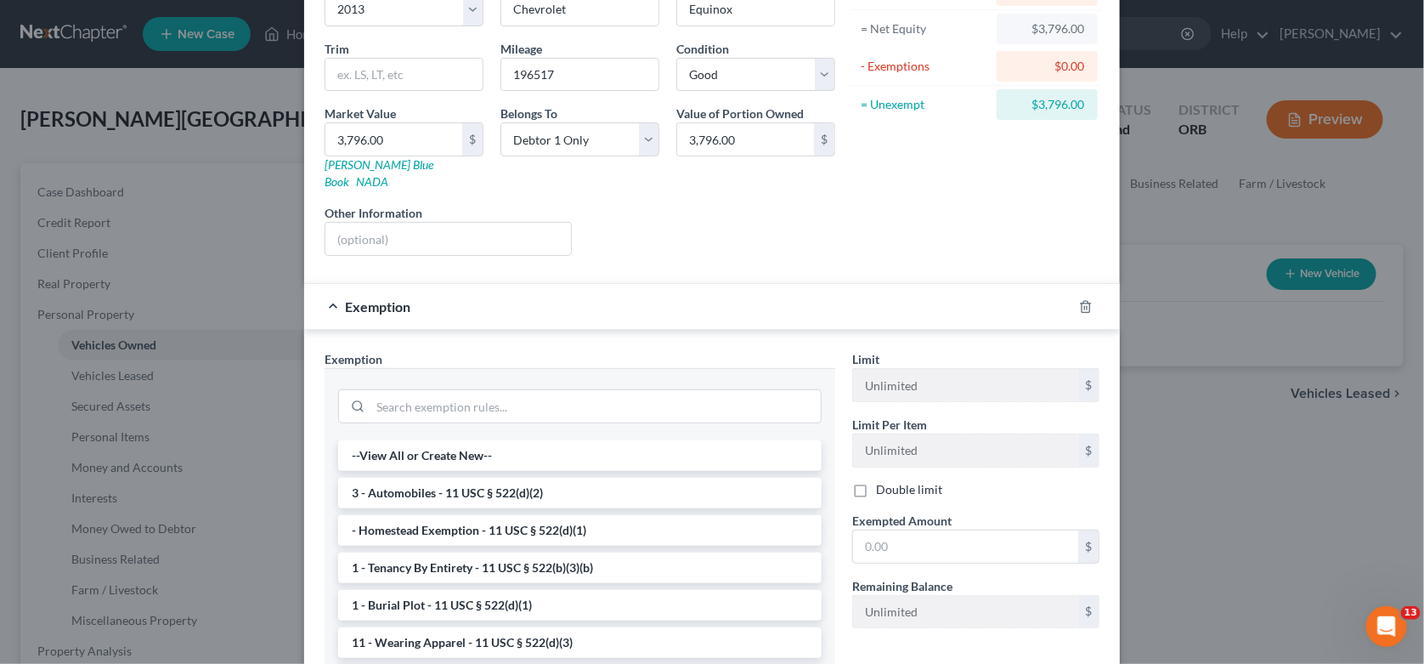
drag, startPoint x: 446, startPoint y: 466, endPoint x: 455, endPoint y: 468, distance: 9.5
click at [448, 477] on li "3 - Automobiles - 11 USC § 522(d)(2)" at bounding box center [579, 492] width 483 height 31
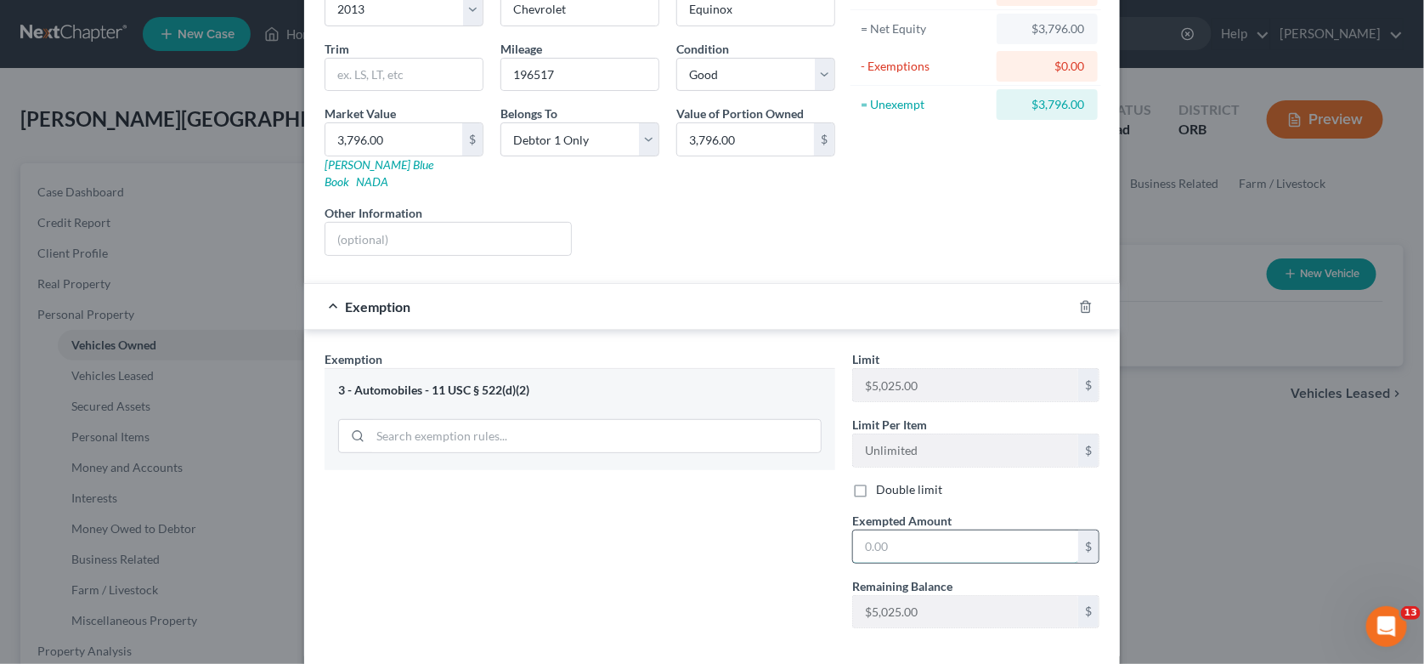
click at [960, 530] on input "text" at bounding box center [965, 546] width 225 height 32
type input "3,796"
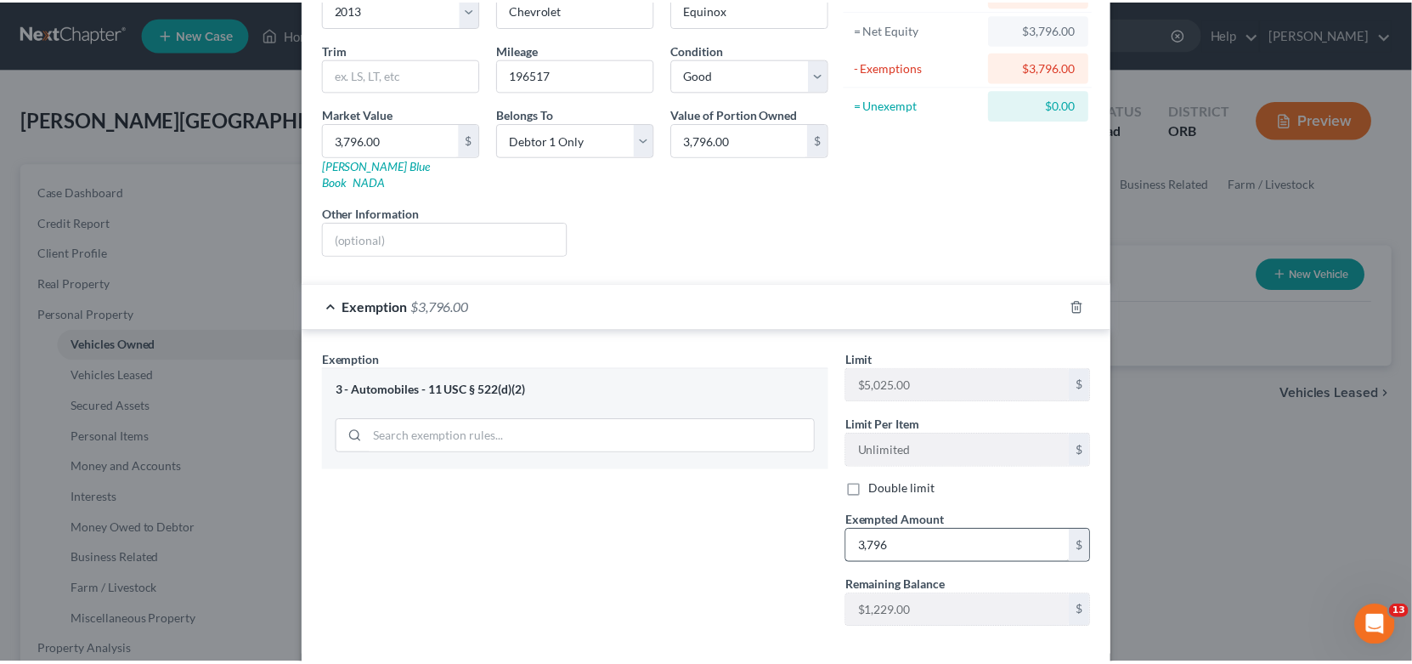
scroll to position [201, 0]
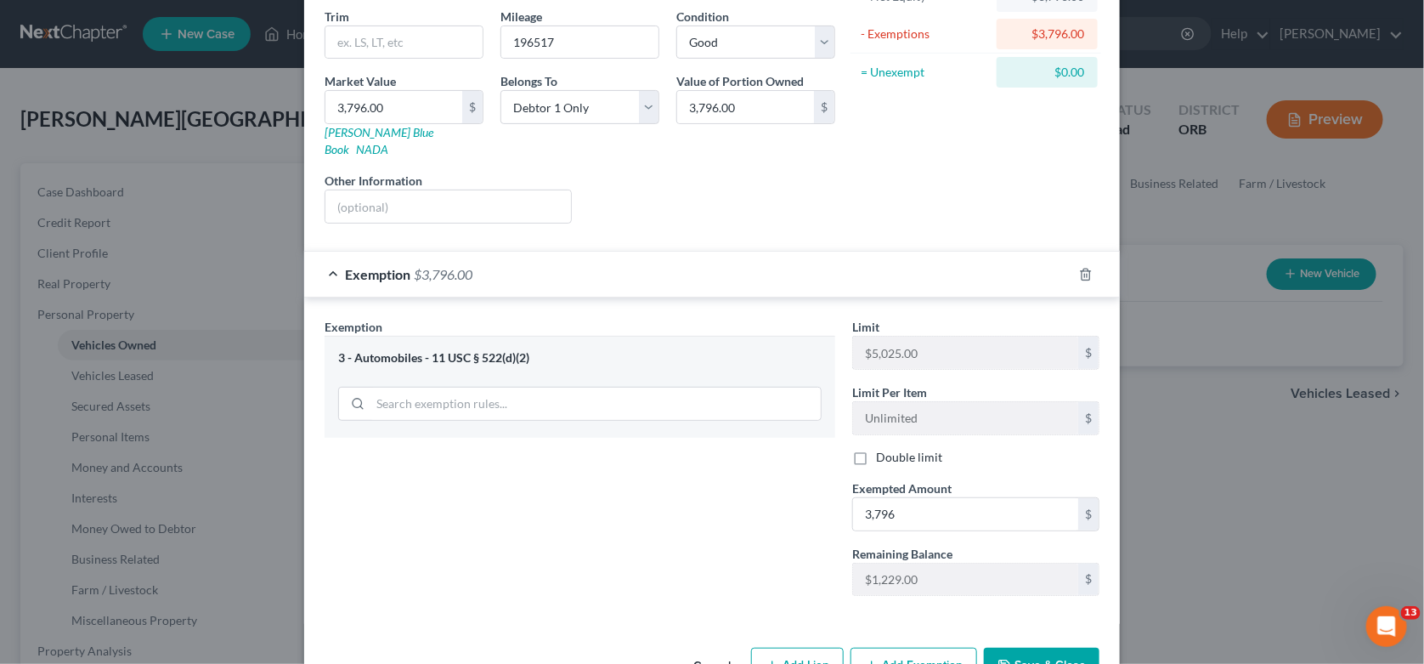
click at [1034, 647] on button "Save & Close" at bounding box center [1042, 665] width 116 height 36
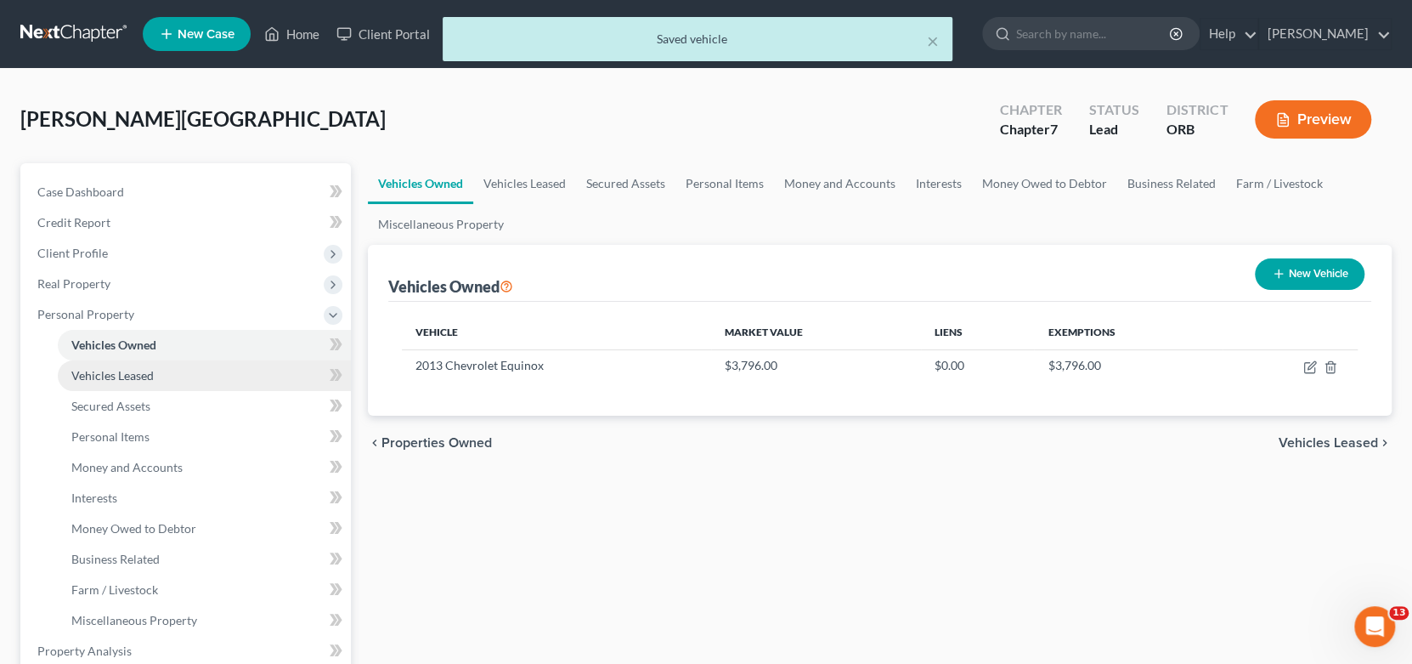
click at [126, 376] on span "Vehicles Leased" at bounding box center [112, 375] width 82 height 14
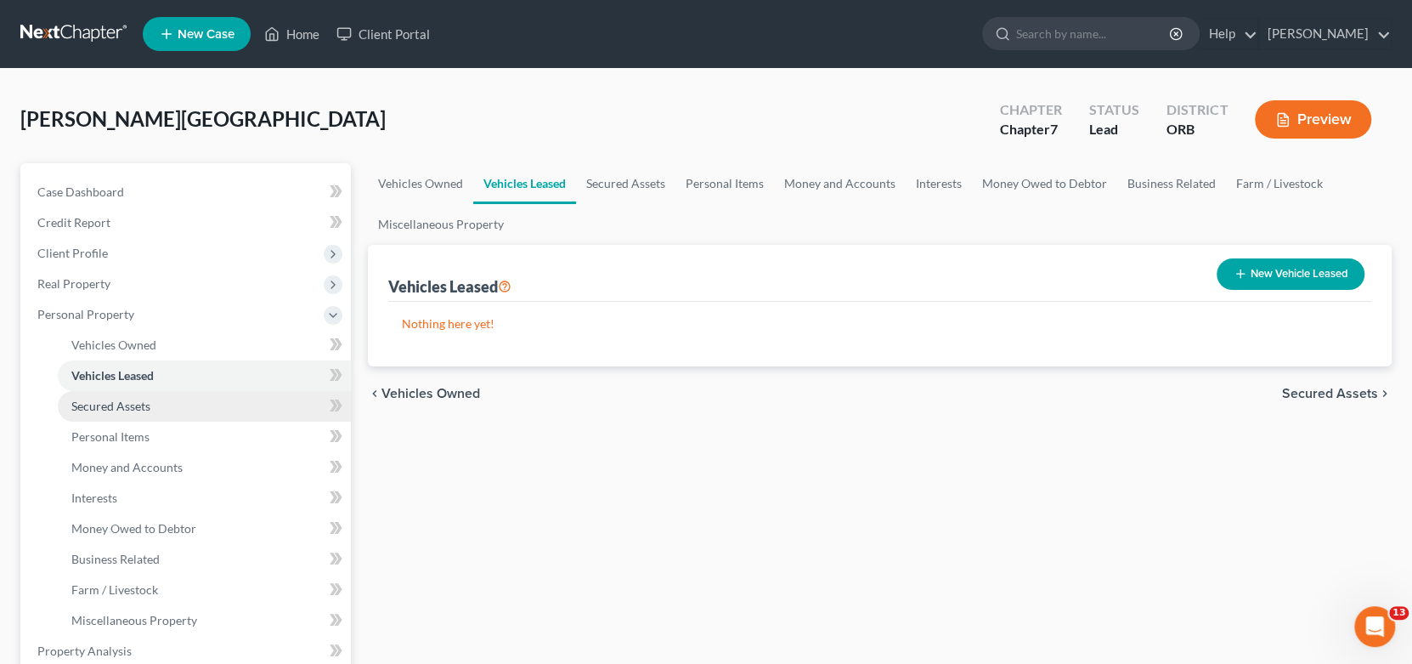
click at [135, 405] on span "Secured Assets" at bounding box center [110, 405] width 79 height 14
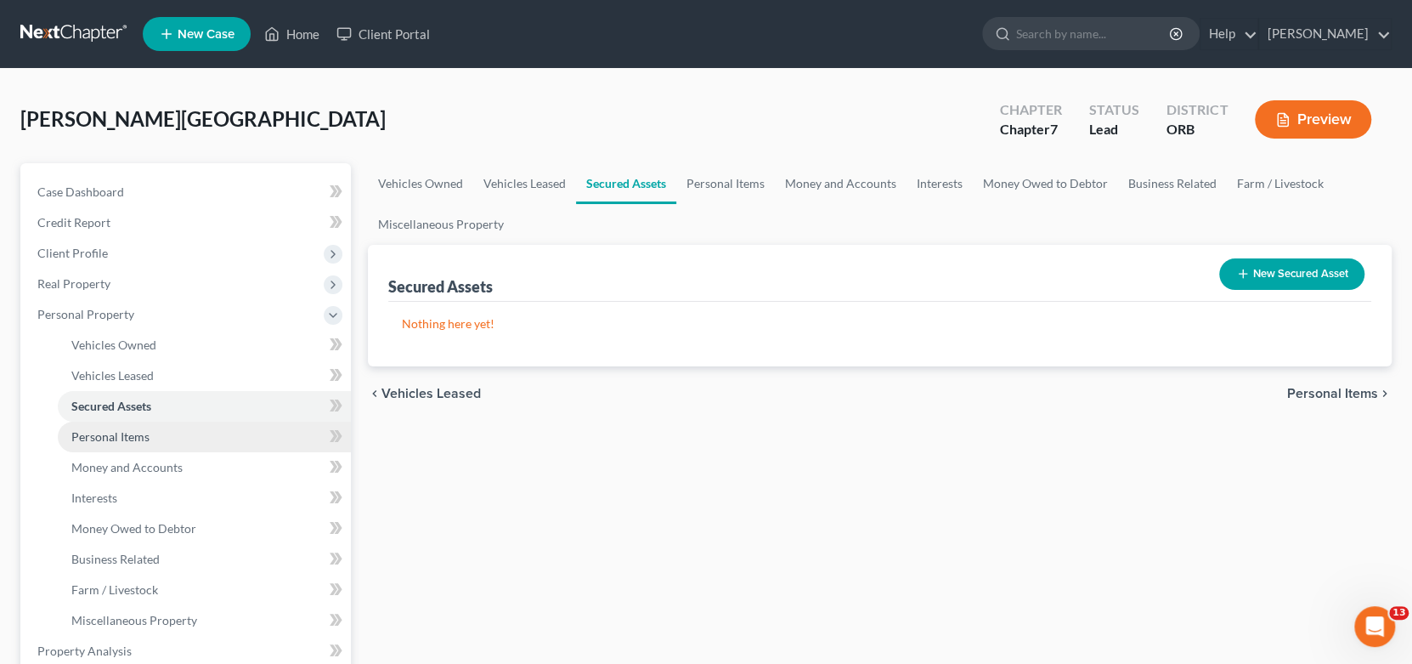
click at [143, 438] on span "Personal Items" at bounding box center [110, 436] width 78 height 14
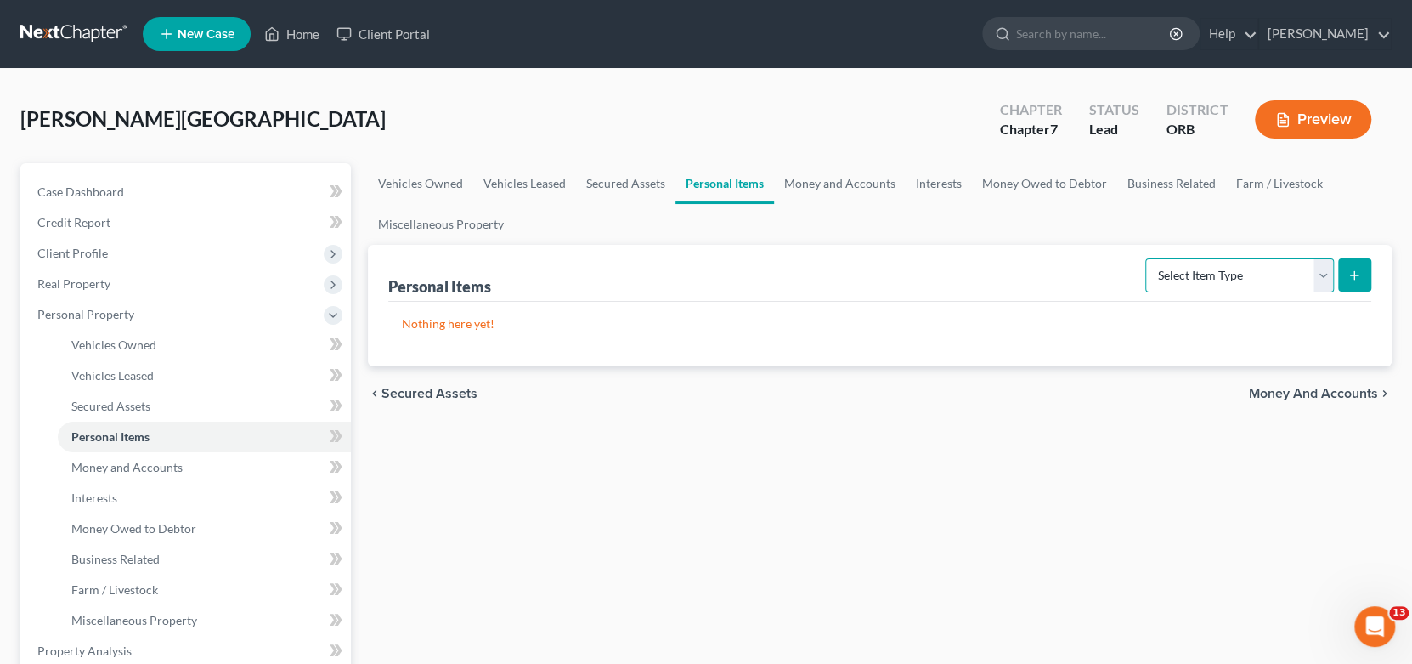
click at [1293, 278] on select "Select Item Type Clothing Collectibles Of Value Electronics Firearms Household …" at bounding box center [1239, 275] width 189 height 34
select select "household_goods"
click at [1147, 258] on select "Select Item Type Clothing Collectibles Of Value Electronics Firearms Household …" at bounding box center [1239, 275] width 189 height 34
click at [1347, 271] on icon "submit" at bounding box center [1354, 275] width 14 height 14
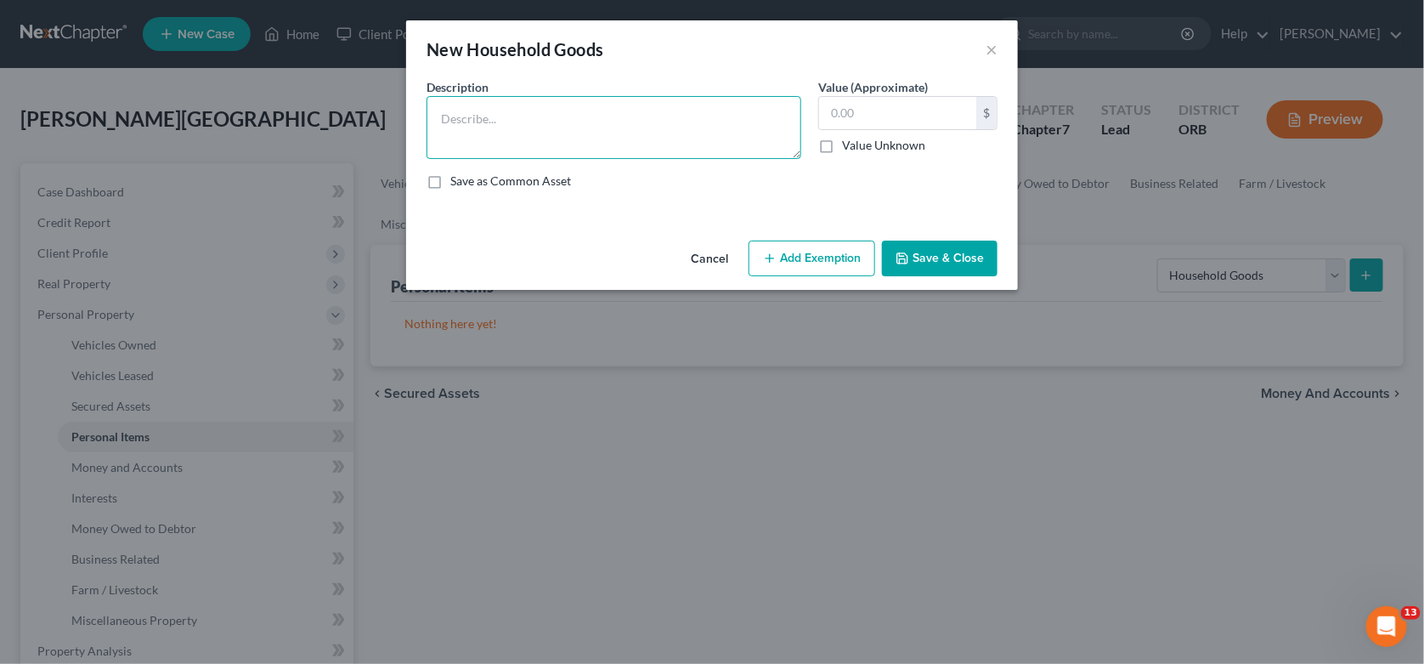
click at [573, 134] on textarea at bounding box center [613, 127] width 375 height 63
type textarea "Misc. Household Goods and Furnishingsq"
type input "200"
click at [771, 263] on icon "button" at bounding box center [770, 258] width 14 height 14
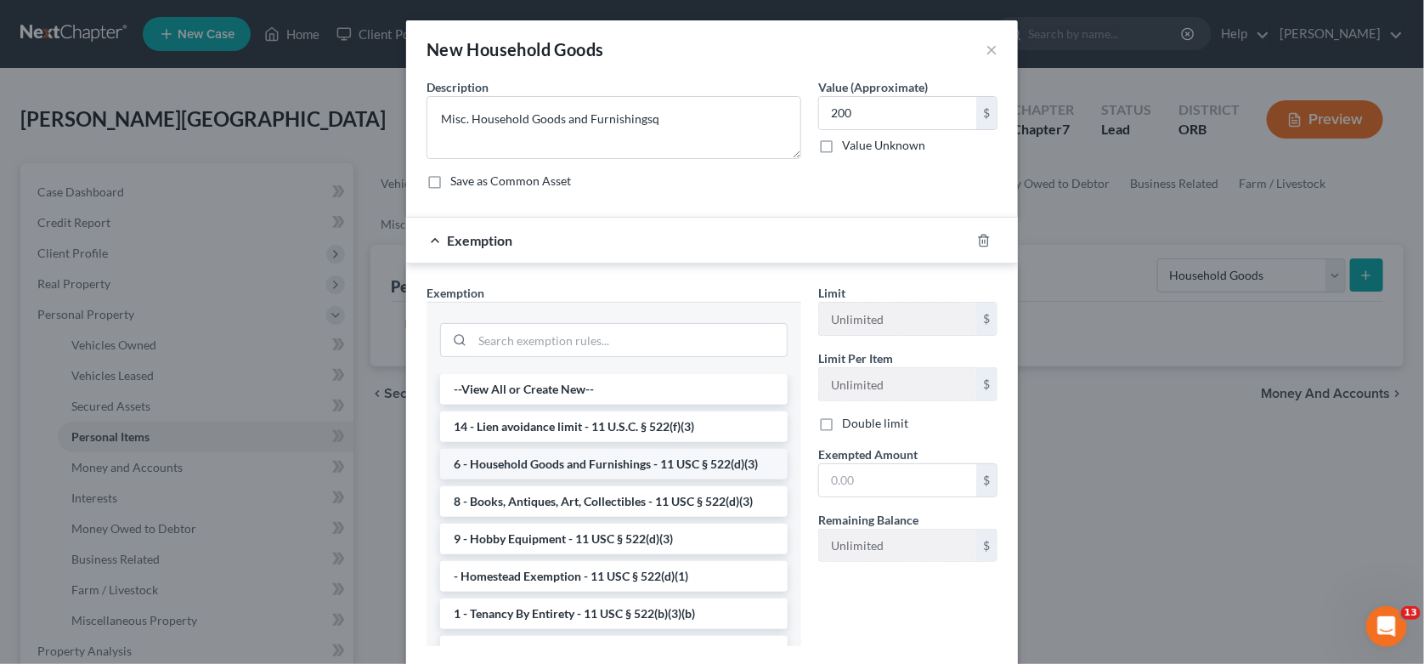
click at [584, 465] on li "6 - Household Goods and Furnishings - 11 USC § 522(d)(3)" at bounding box center [613, 464] width 347 height 31
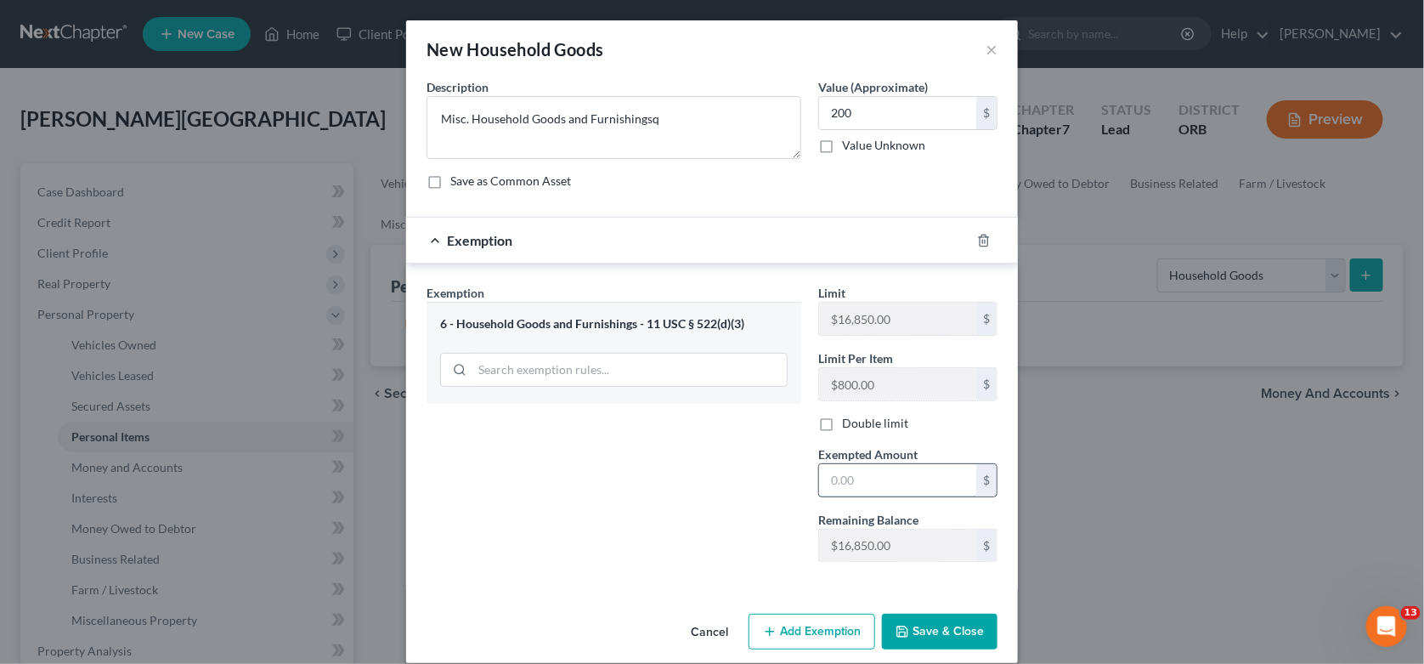
click at [891, 476] on input "text" at bounding box center [897, 480] width 157 height 32
type input "200.00"
click at [913, 625] on button "Save & Close" at bounding box center [940, 631] width 116 height 36
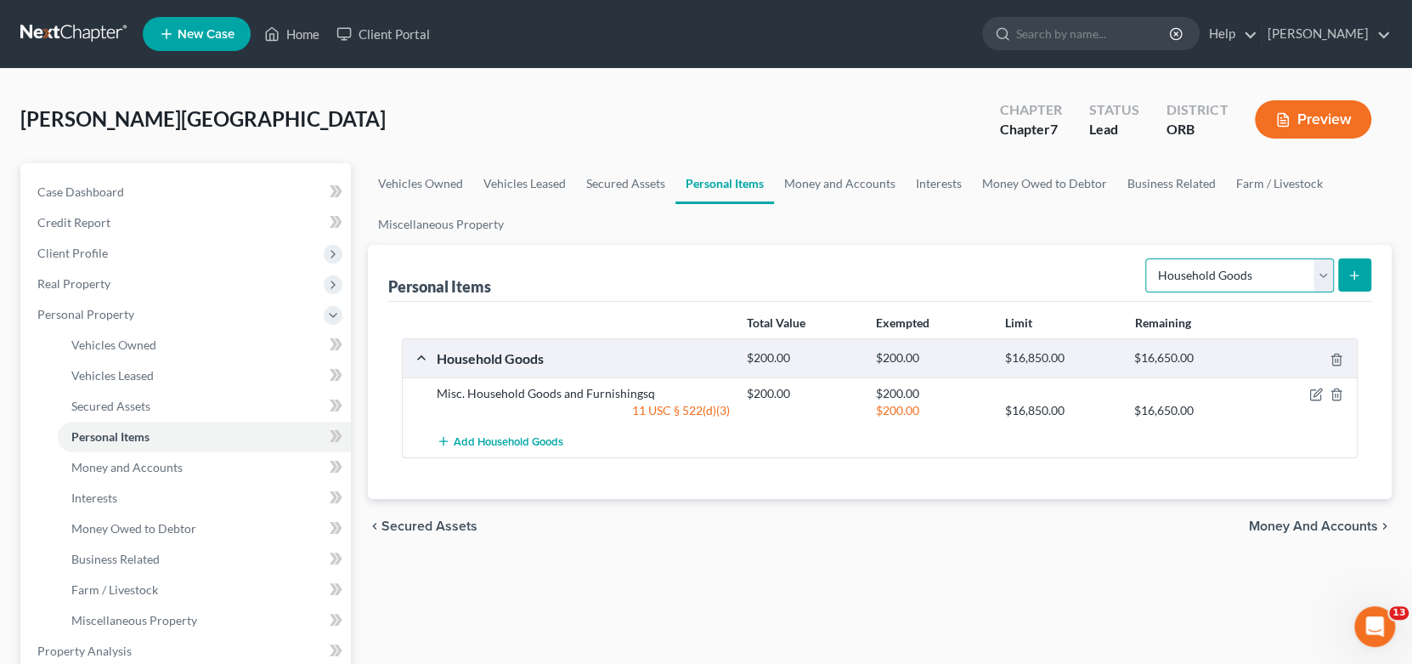
click at [1258, 278] on select "Select Item Type Clothing Collectibles Of Value Electronics Firearms Household …" at bounding box center [1239, 275] width 189 height 34
select select "electronics"
click at [1147, 258] on select "Select Item Type Clothing Collectibles Of Value Electronics Firearms Household …" at bounding box center [1239, 275] width 189 height 34
click at [1368, 272] on button "submit" at bounding box center [1354, 274] width 33 height 33
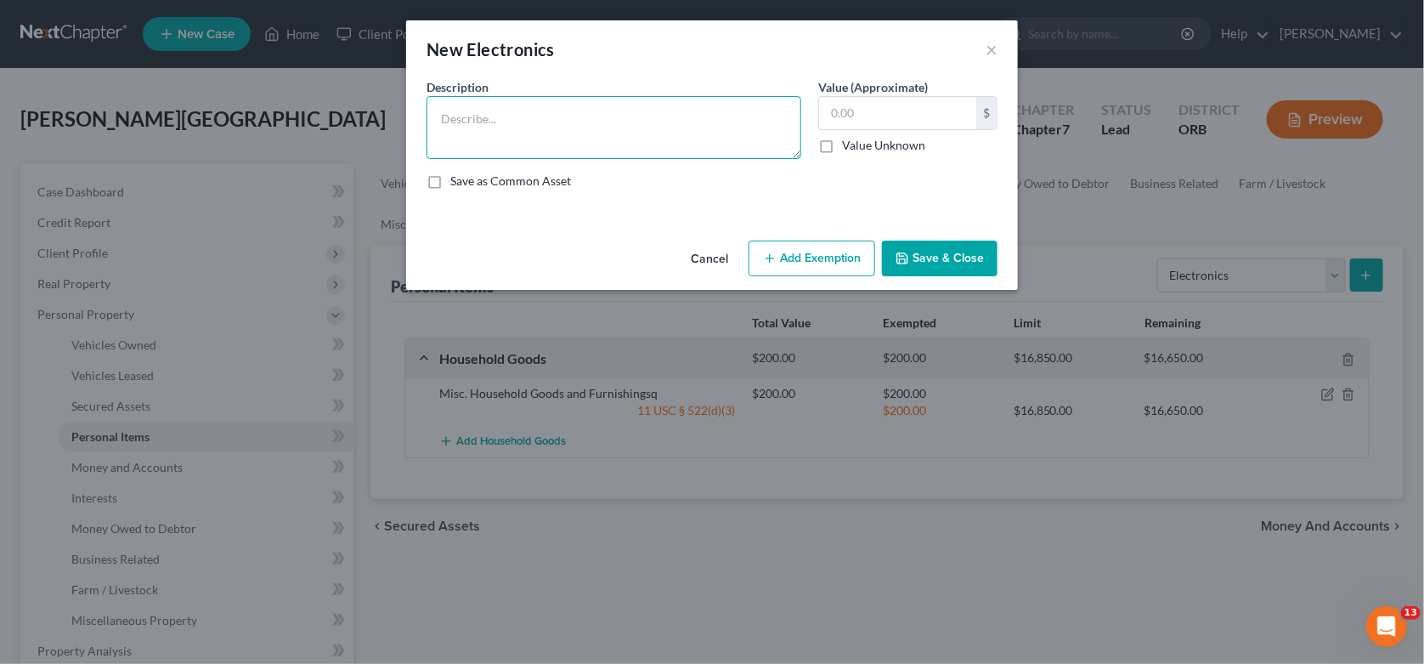
click at [554, 121] on textarea at bounding box center [613, 127] width 375 height 63
type textarea "Misc. Household Electronics"
type input "300.00"
click at [804, 252] on button "Add Exemption" at bounding box center [811, 258] width 127 height 36
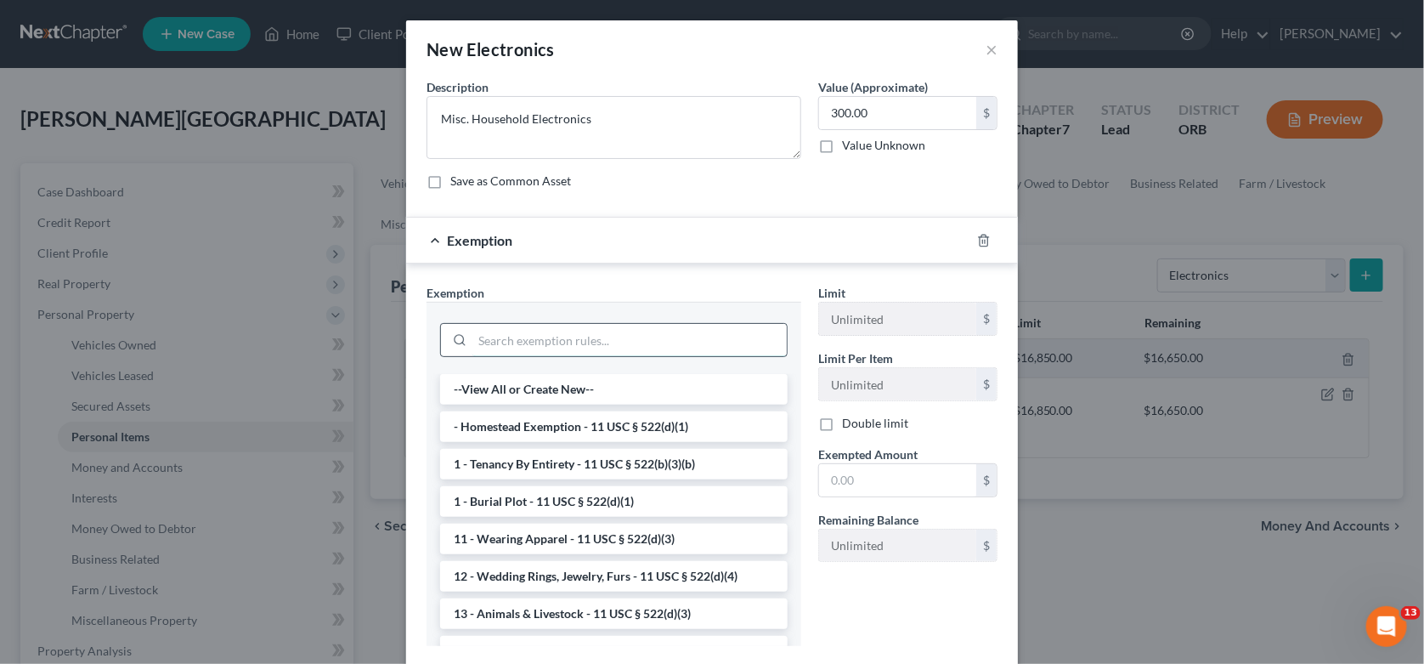
click at [536, 332] on input "search" at bounding box center [629, 340] width 314 height 32
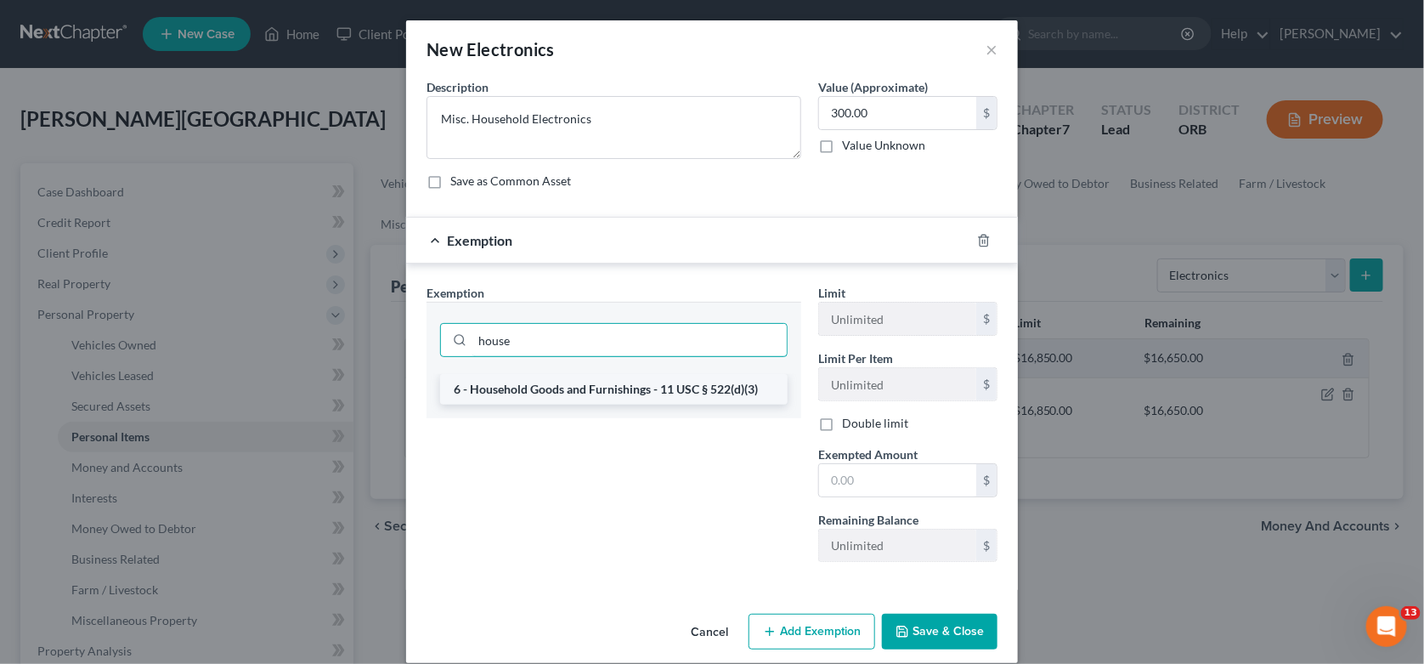
type input "house"
click at [560, 392] on li "6 - Household Goods and Furnishings - 11 USC § 522(d)(3)" at bounding box center [613, 389] width 347 height 31
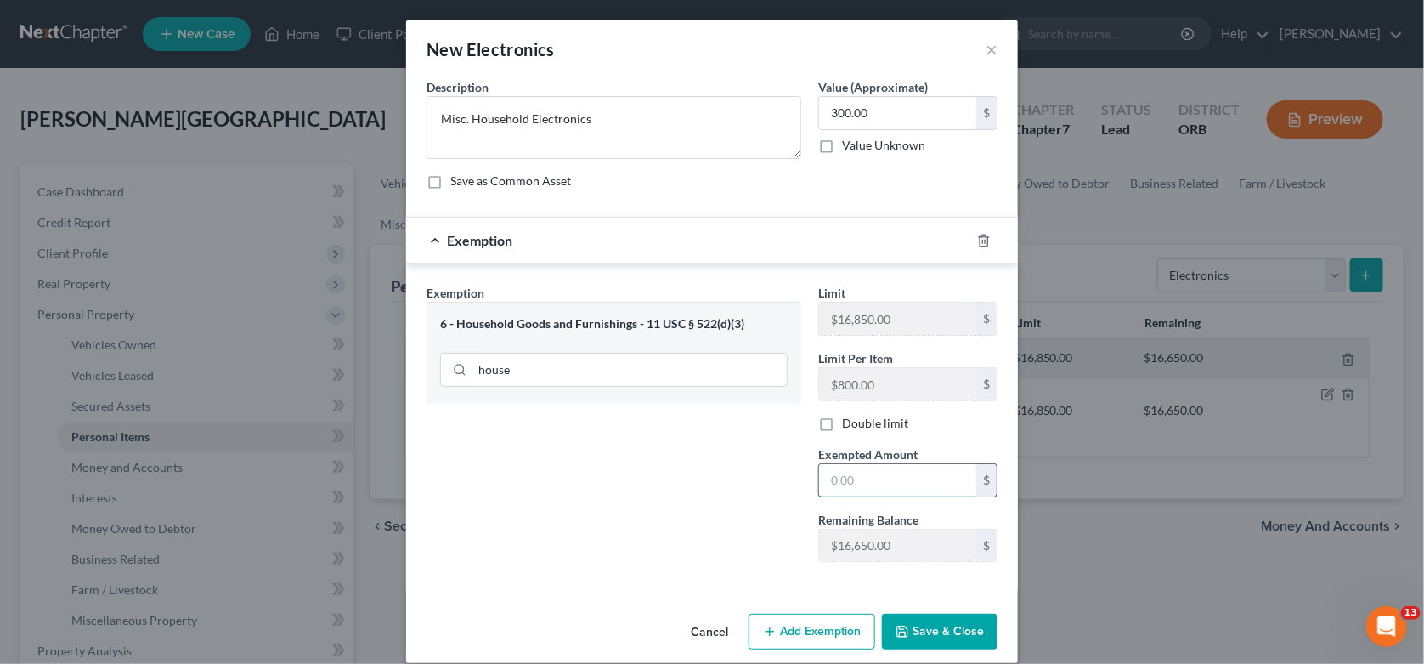
click at [913, 487] on input "text" at bounding box center [897, 480] width 157 height 32
type input "300.00"
click at [937, 631] on button "Save & Close" at bounding box center [940, 631] width 116 height 36
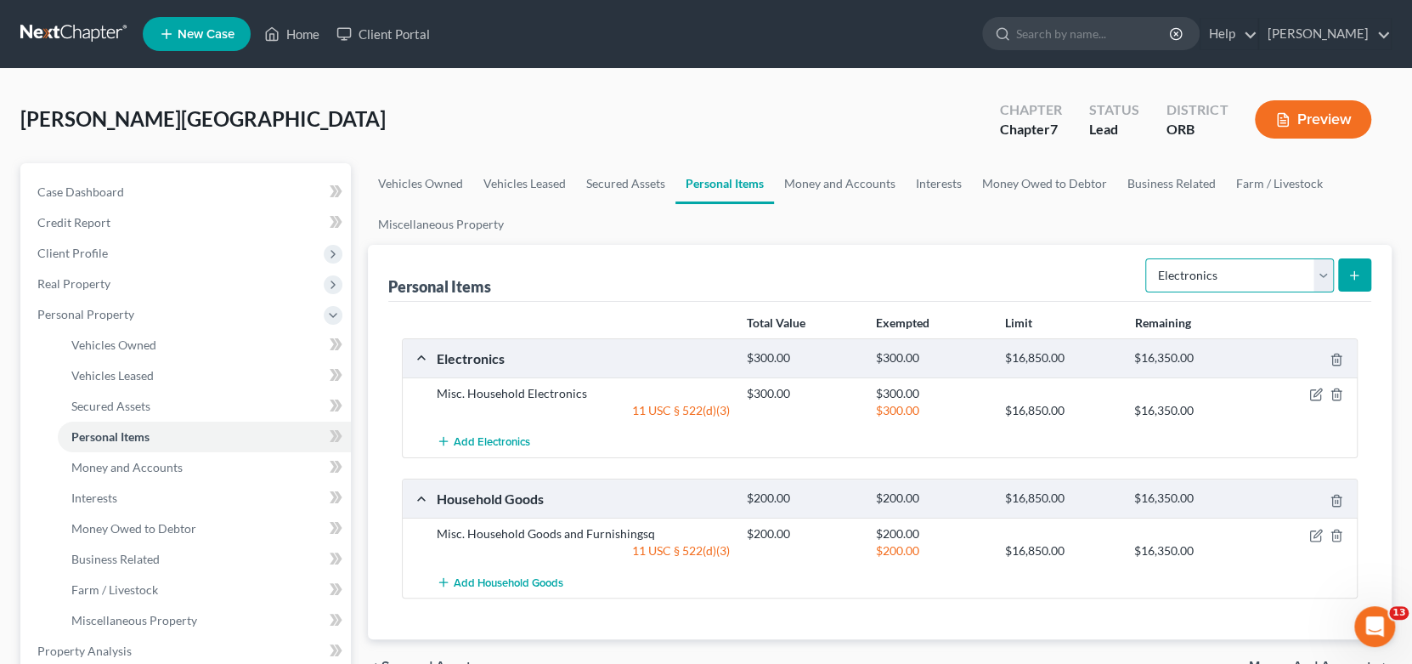
click at [1249, 281] on select "Select Item Type Clothing Collectibles Of Value Electronics Firearms Household …" at bounding box center [1239, 275] width 189 height 34
select select "sports_and_hobby_equipment"
click at [1147, 258] on select "Select Item Type Clothing Collectibles Of Value Electronics Firearms Household …" at bounding box center [1239, 275] width 189 height 34
click at [1354, 277] on line "submit" at bounding box center [1354, 275] width 0 height 8
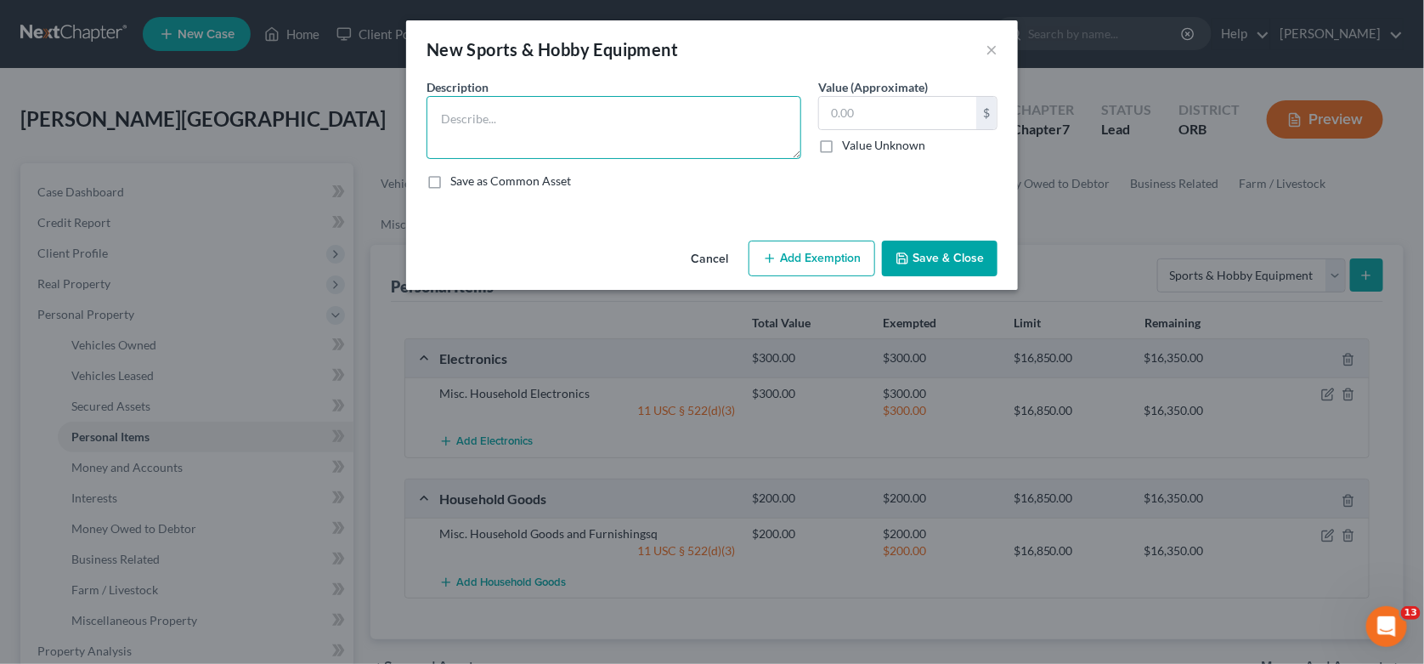
click at [598, 120] on textarea at bounding box center [613, 127] width 375 height 63
type textarea "Misc. Hobby Items"
type input "100.00"
click at [780, 269] on button "Add Exemption" at bounding box center [811, 258] width 127 height 36
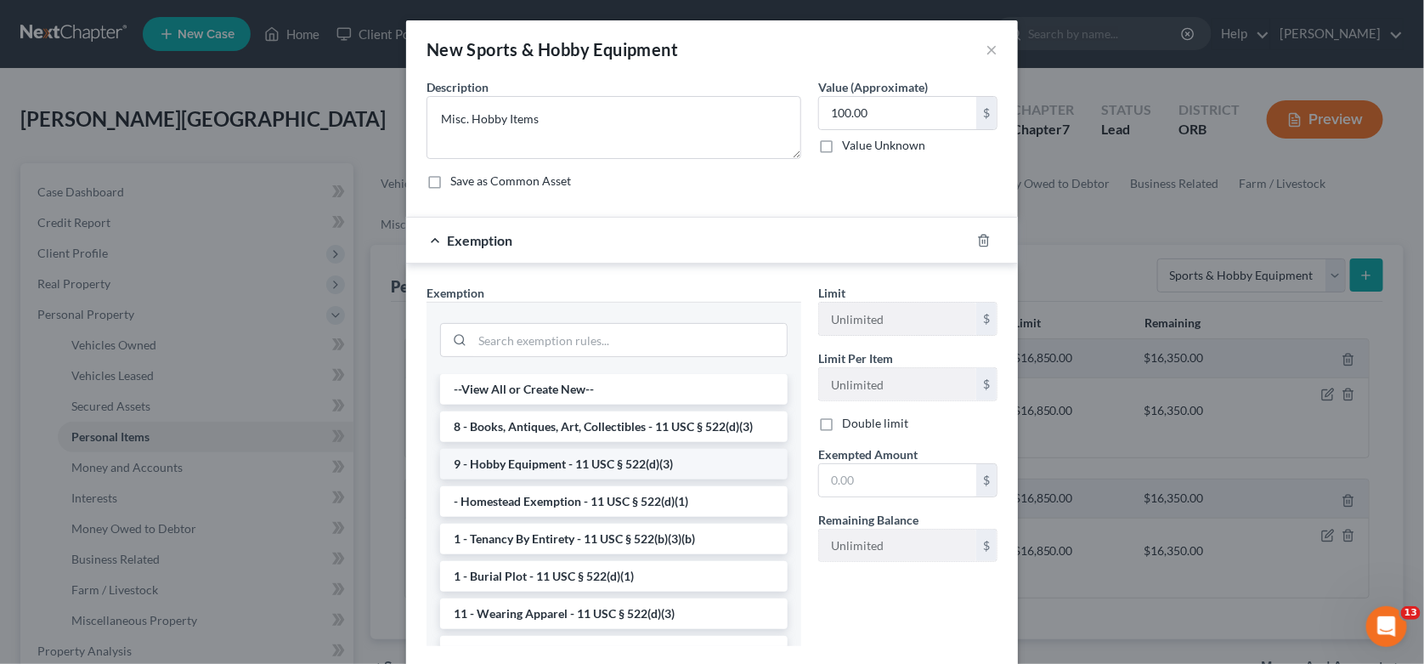
click at [582, 452] on li "9 - Hobby Equipment - 11 USC § 522(d)(3)" at bounding box center [613, 464] width 347 height 31
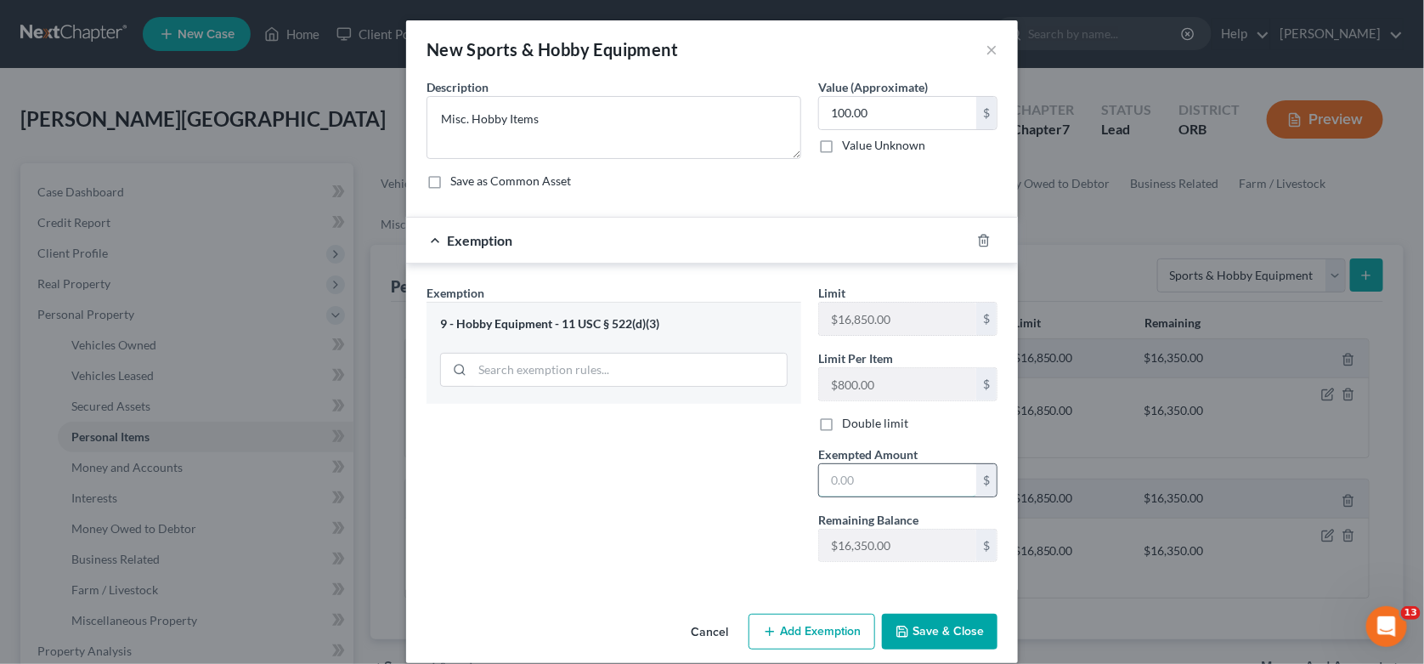
click at [873, 478] on input "text" at bounding box center [897, 480] width 157 height 32
type input "100.00"
click at [908, 634] on button "Save & Close" at bounding box center [940, 631] width 116 height 36
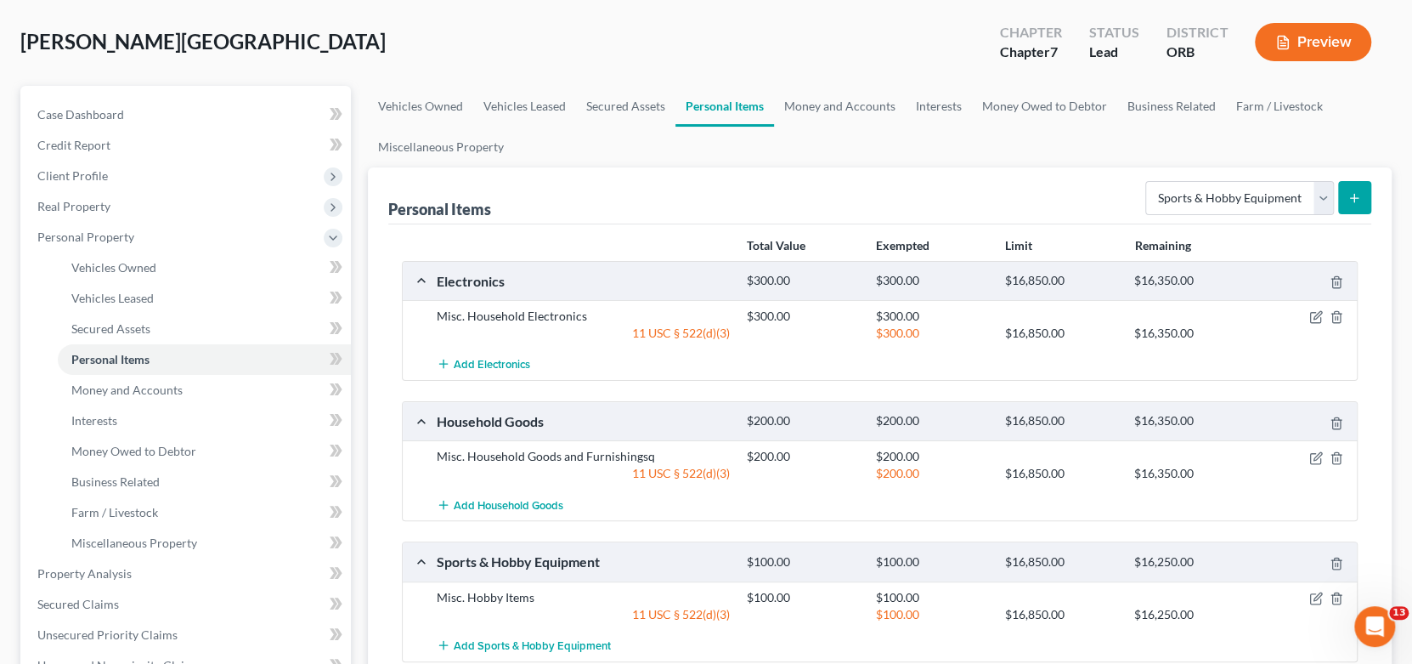
scroll to position [169, 0]
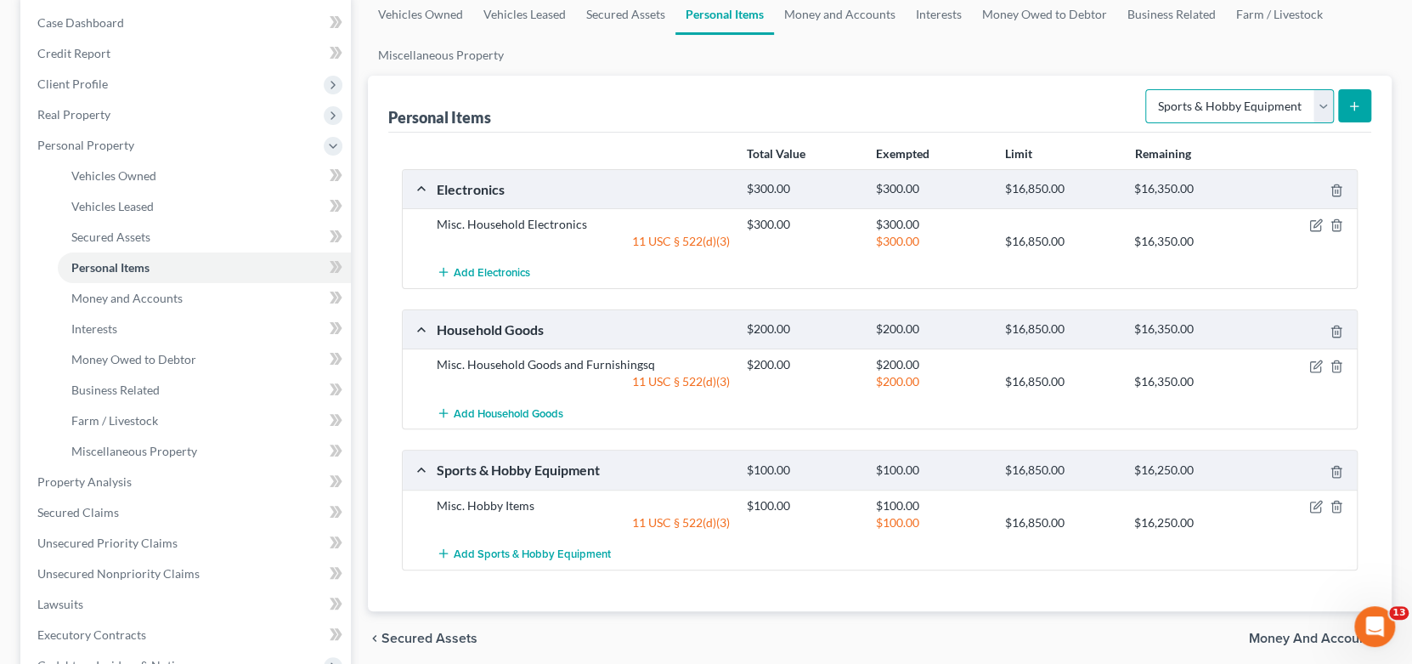
click at [1268, 104] on select "Select Item Type Clothing Collectibles Of Value Electronics Firearms Household …" at bounding box center [1239, 106] width 189 height 34
select select "clothing"
click at [1147, 89] on select "Select Item Type Clothing Collectibles Of Value Electronics Firearms Household …" at bounding box center [1239, 106] width 189 height 34
click at [1360, 112] on button "submit" at bounding box center [1354, 105] width 33 height 33
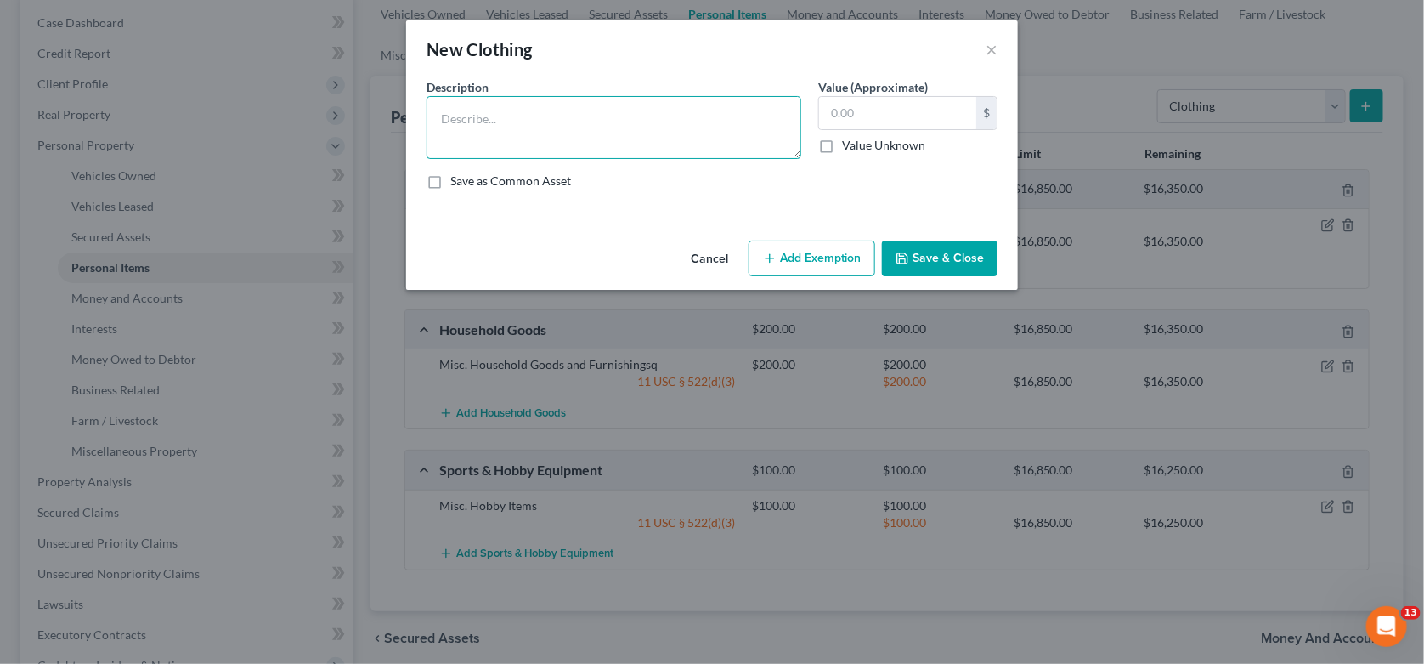
click at [524, 112] on textarea at bounding box center [613, 127] width 375 height 63
type textarea "Misc. Wearing Apparel"
type input "250.0"
click at [839, 258] on button "Add Exemption" at bounding box center [811, 258] width 127 height 36
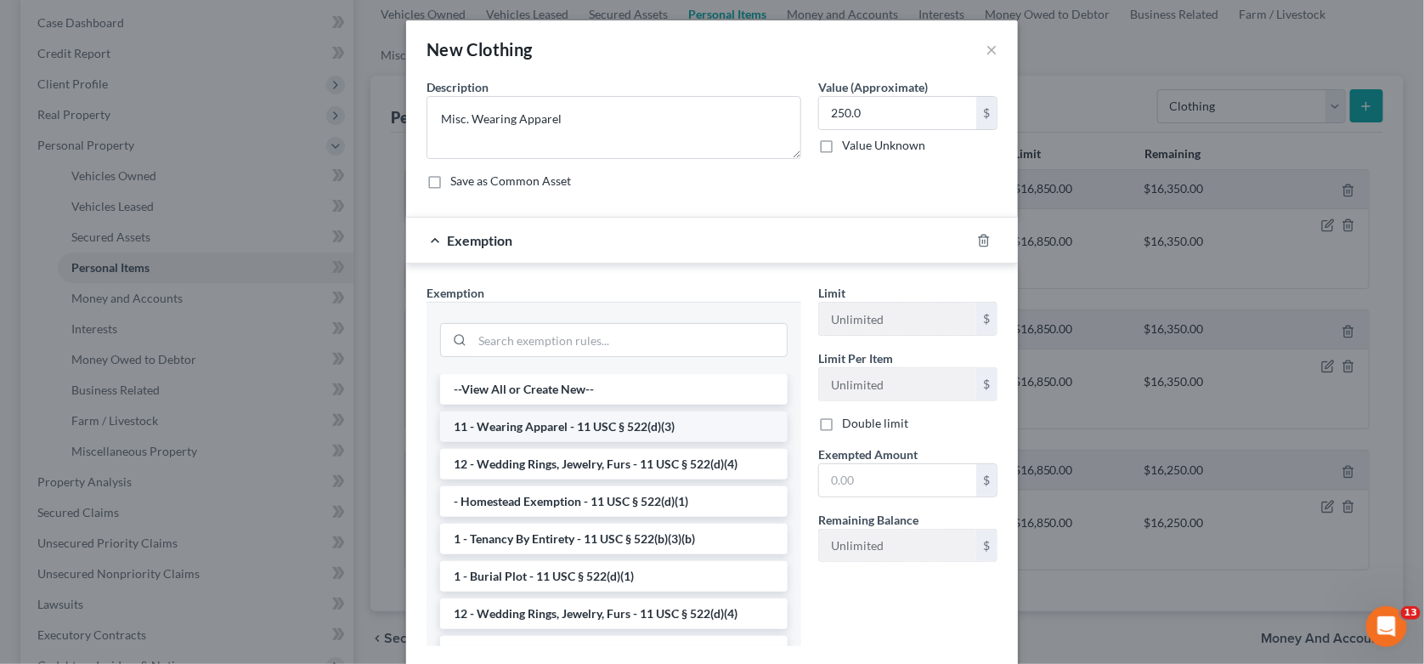
drag, startPoint x: 669, startPoint y: 425, endPoint x: 710, endPoint y: 432, distance: 42.3
click at [669, 426] on li "11 - Wearing Apparel - 11 USC § 522(d)(3)" at bounding box center [613, 426] width 347 height 31
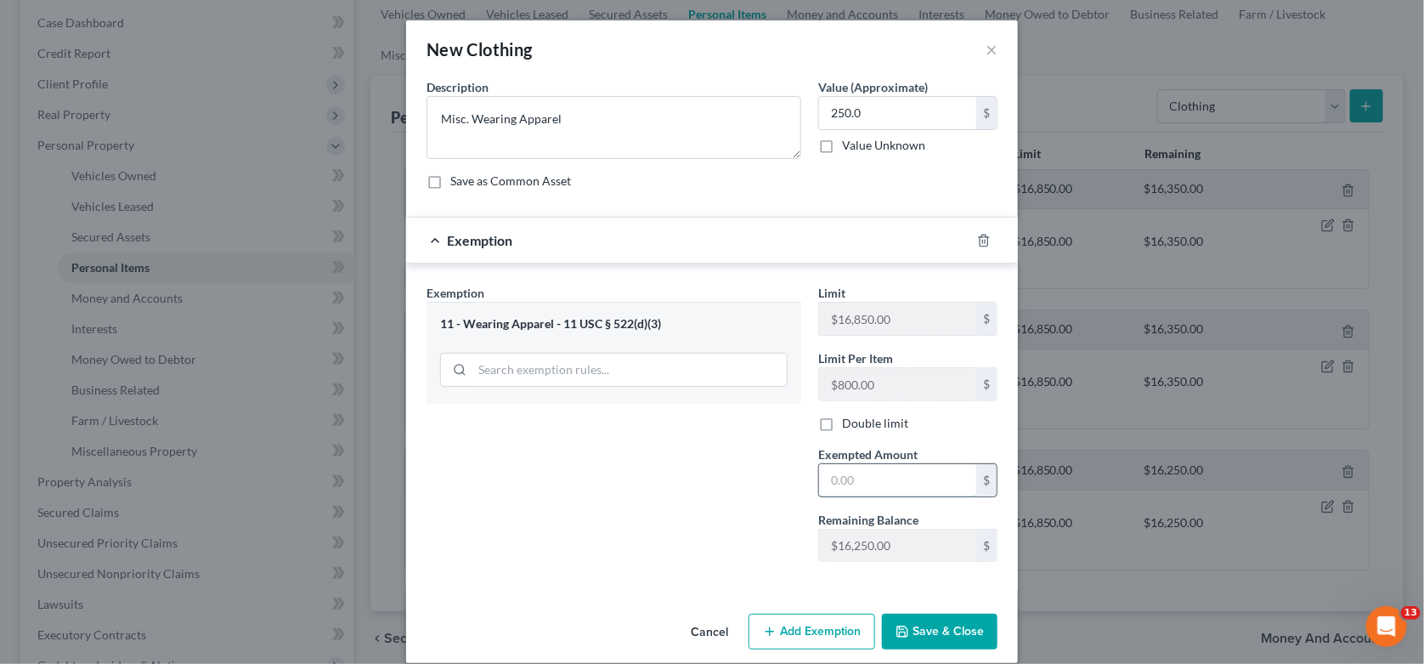
click at [867, 485] on input "text" at bounding box center [897, 480] width 157 height 32
type input "250.00"
click at [932, 628] on button "Save & Close" at bounding box center [940, 631] width 116 height 36
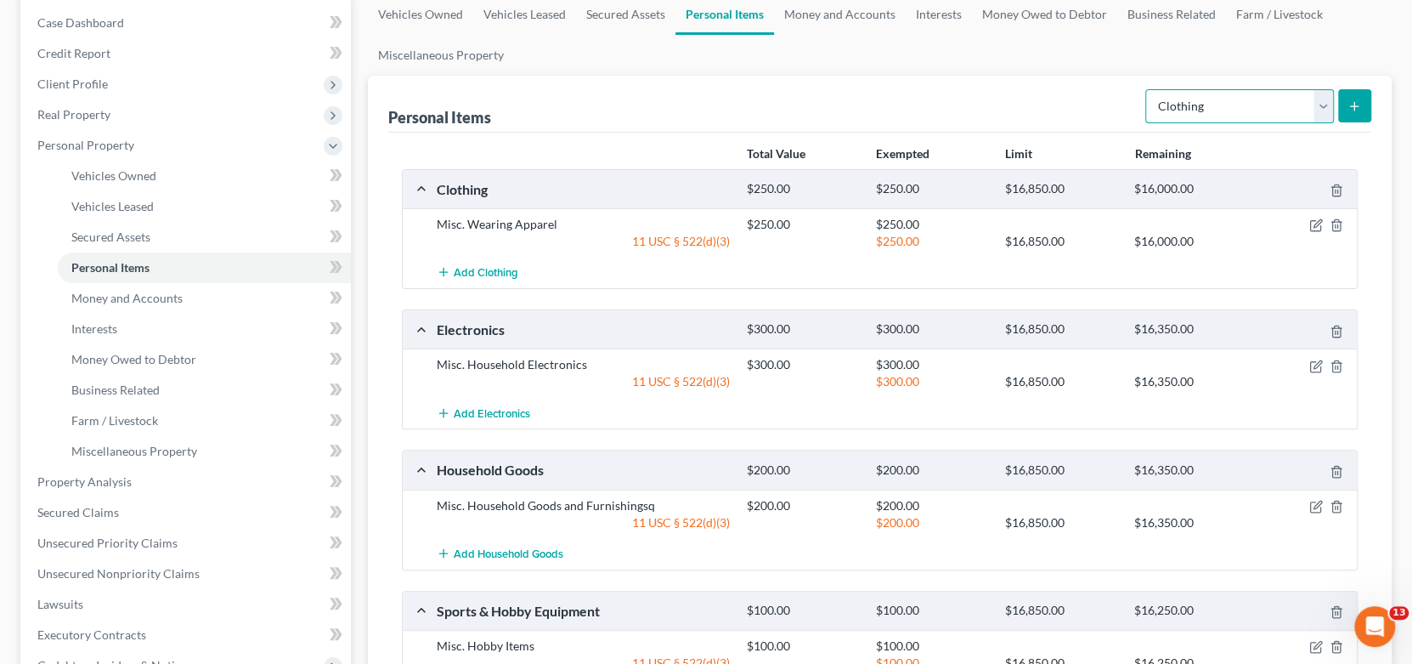
click at [1302, 109] on select "Select Item Type Clothing Collectibles Of Value Electronics Firearms Household …" at bounding box center [1239, 106] width 189 height 34
select select "jewelry"
click at [1147, 89] on select "Select Item Type Clothing Collectibles Of Value Electronics Firearms Household …" at bounding box center [1239, 106] width 189 height 34
click at [1351, 102] on icon "submit" at bounding box center [1354, 106] width 14 height 14
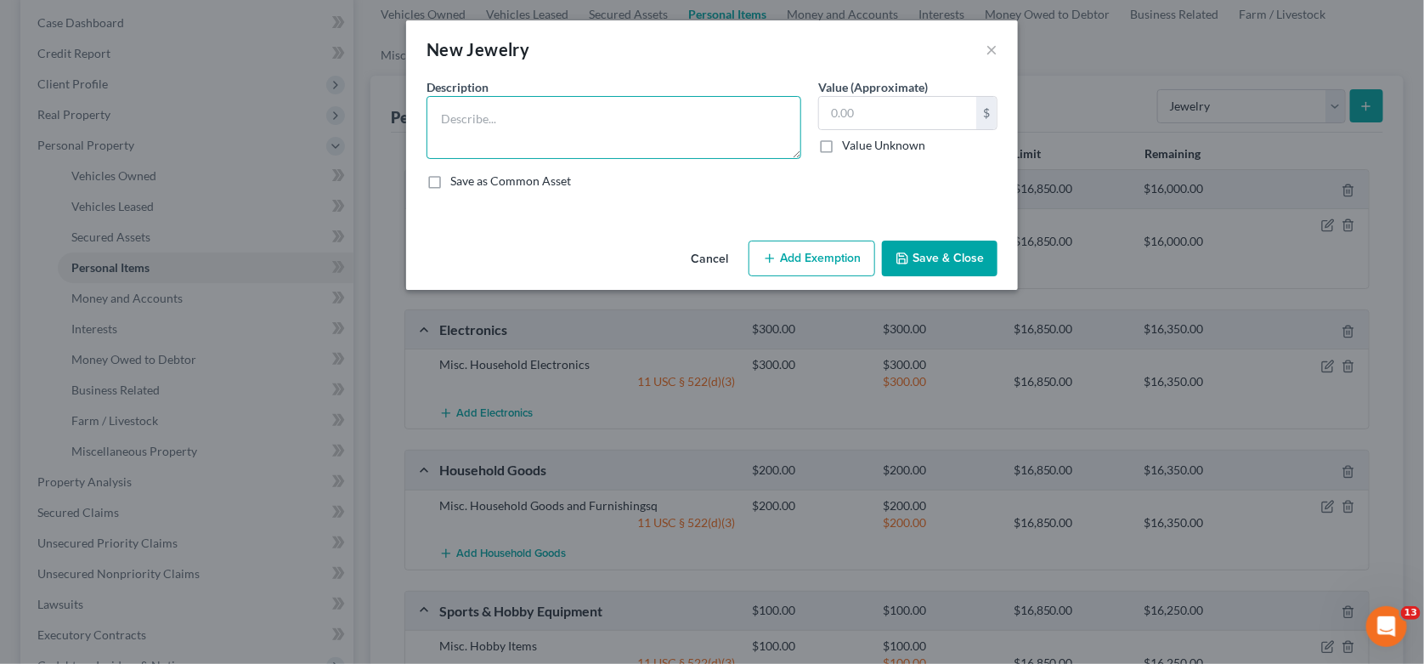
click at [562, 133] on textarea at bounding box center [613, 127] width 375 height 63
type textarea "Ear gauges; Dog Mom necklace; Dog Bone necklace w/paw print"
type input "120.00"
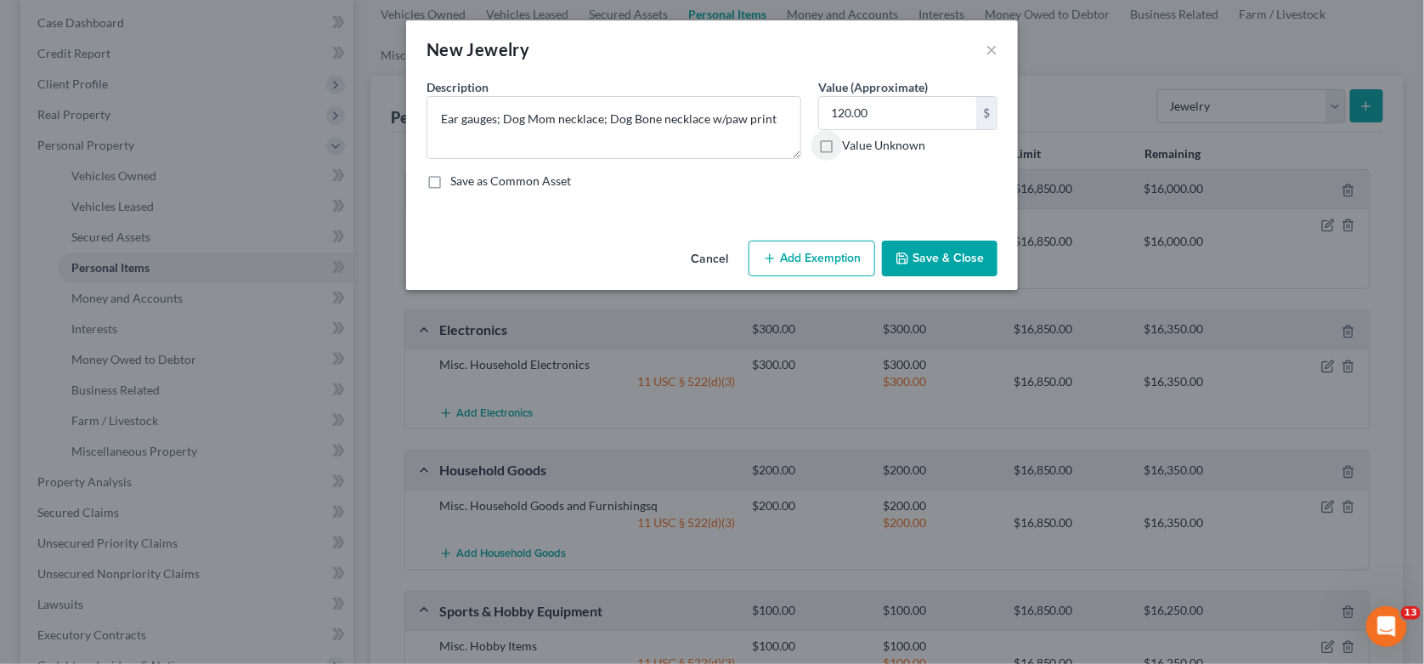
click at [832, 260] on button "Add Exemption" at bounding box center [811, 258] width 127 height 36
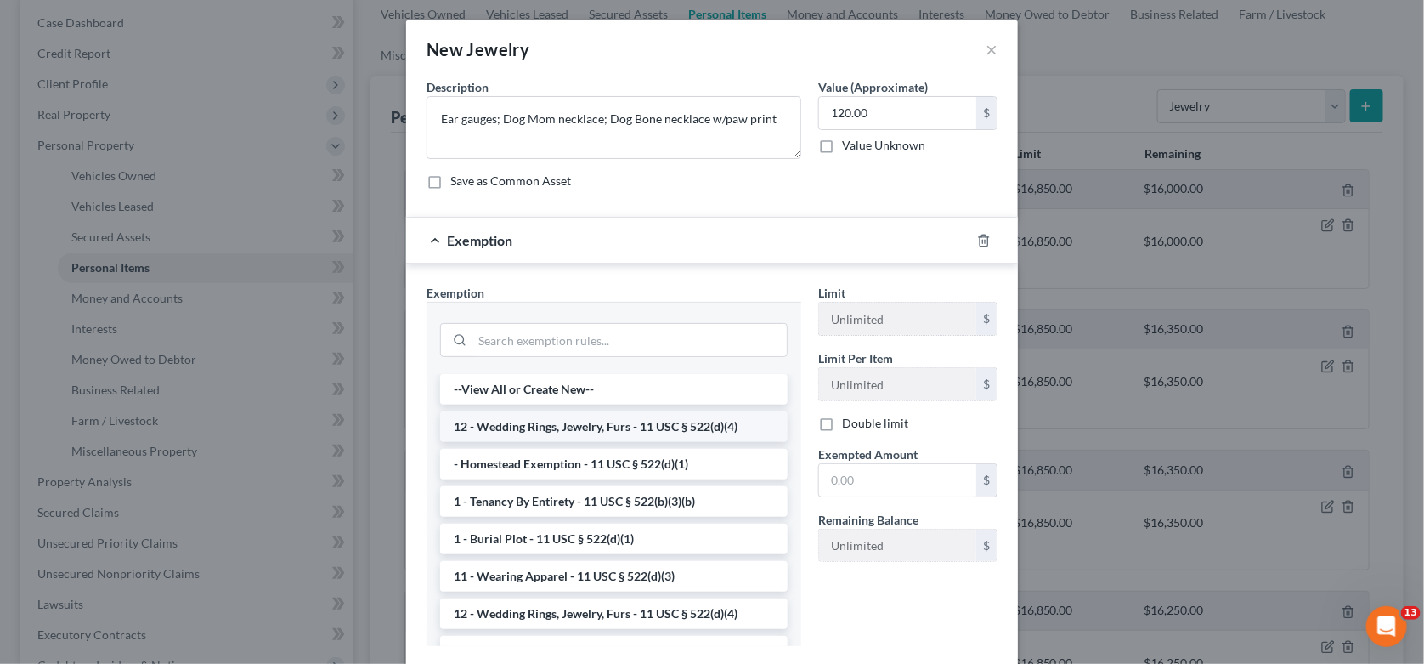
click at [603, 425] on li "12 - Wedding Rings, Jewelry, Furs - 11 USC § 522(d)(4)" at bounding box center [613, 426] width 347 height 31
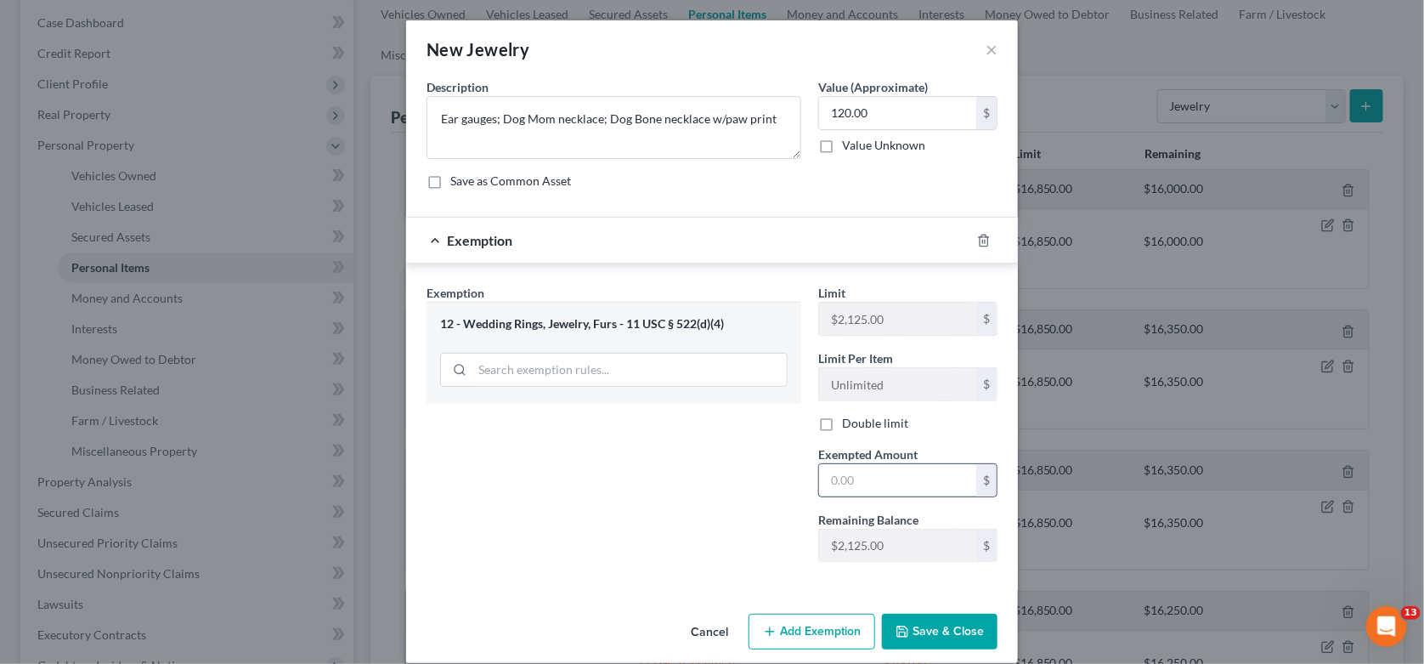
click at [900, 479] on input "text" at bounding box center [897, 480] width 157 height 32
type input "120.00"
click at [896, 642] on button "Save & Close" at bounding box center [940, 631] width 116 height 36
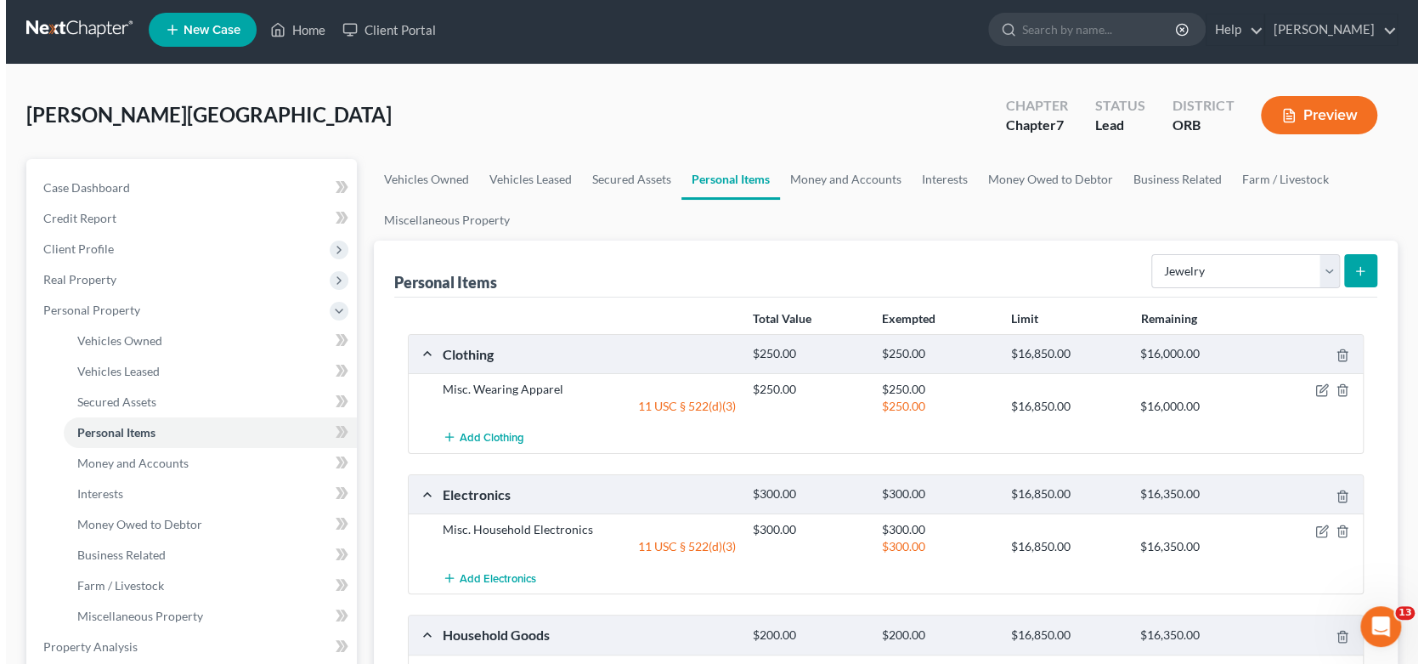
scroll to position [0, 0]
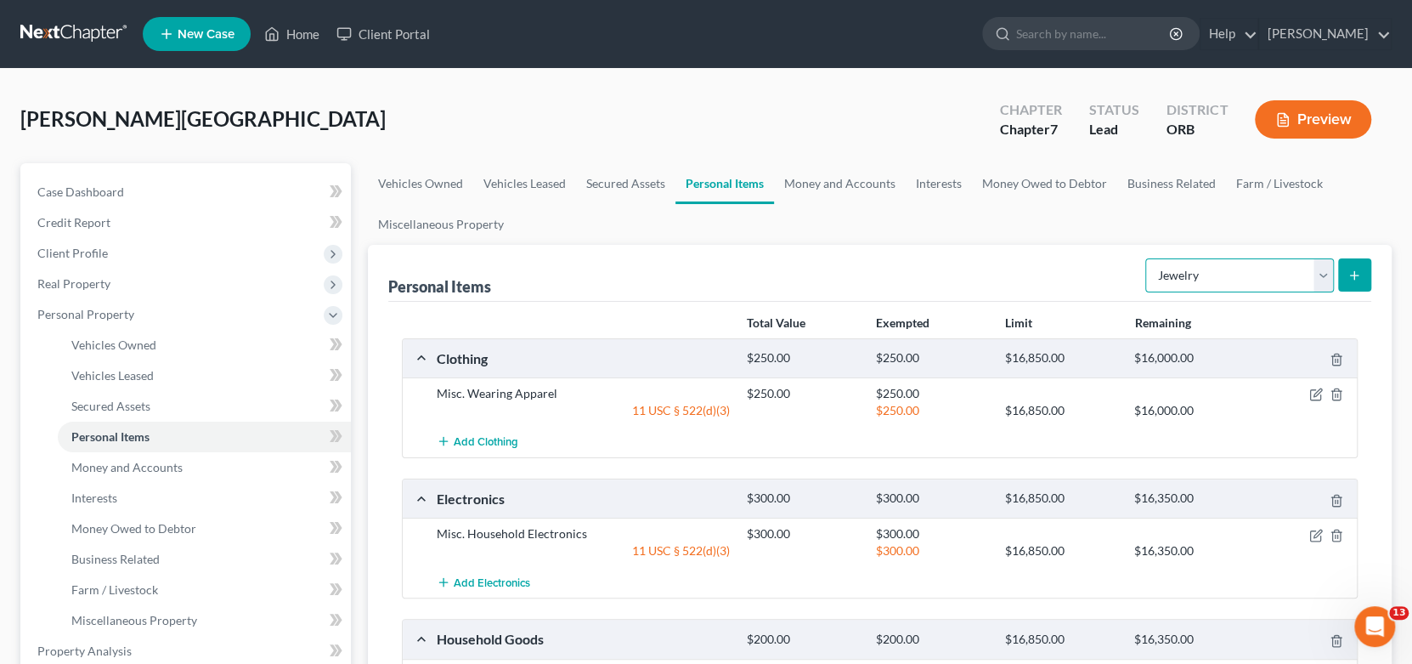
click at [1280, 287] on select "Select Item Type Clothing Collectibles Of Value Electronics Firearms Household …" at bounding box center [1239, 275] width 189 height 34
select select "pets"
click at [1147, 258] on select "Select Item Type Clothing Collectibles Of Value Electronics Firearms Household …" at bounding box center [1239, 275] width 189 height 34
click at [1348, 275] on icon "submit" at bounding box center [1354, 275] width 14 height 14
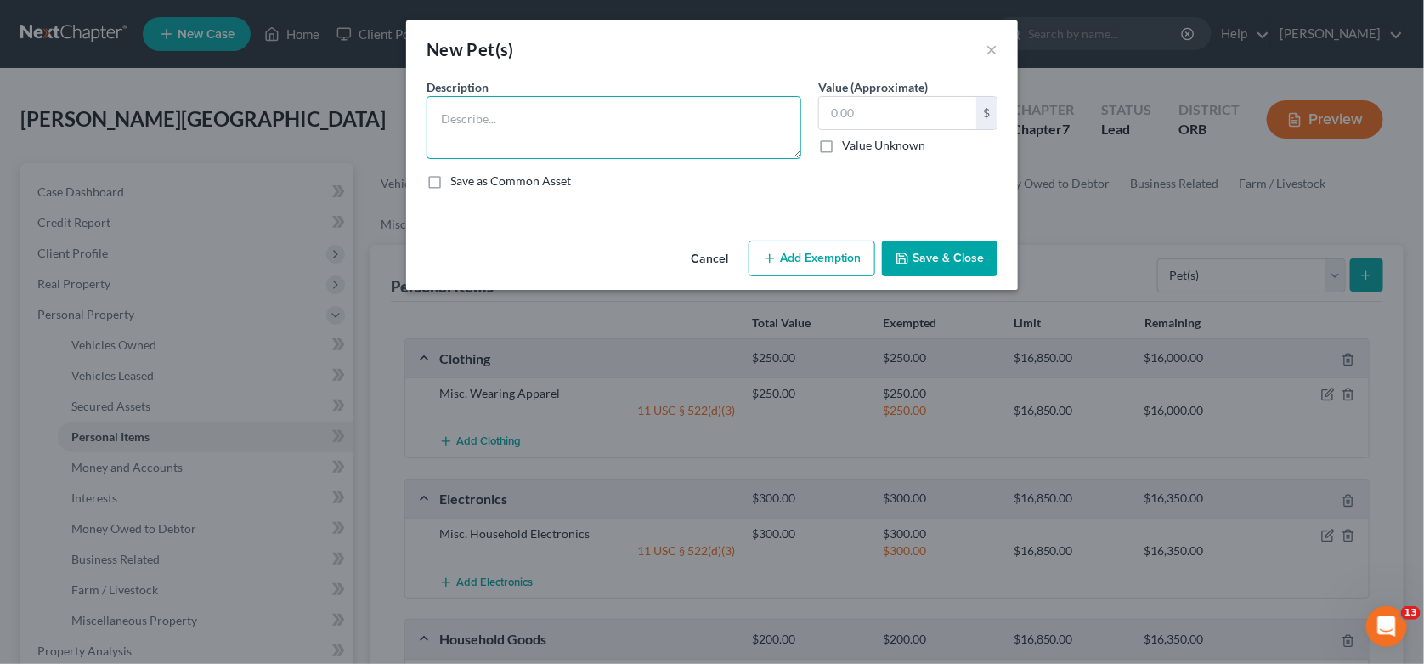
click at [535, 110] on textarea at bounding box center [613, 127] width 375 height 63
type textarea "Dog"
type input "0.00"
click at [955, 263] on button "Save & Close" at bounding box center [940, 258] width 116 height 36
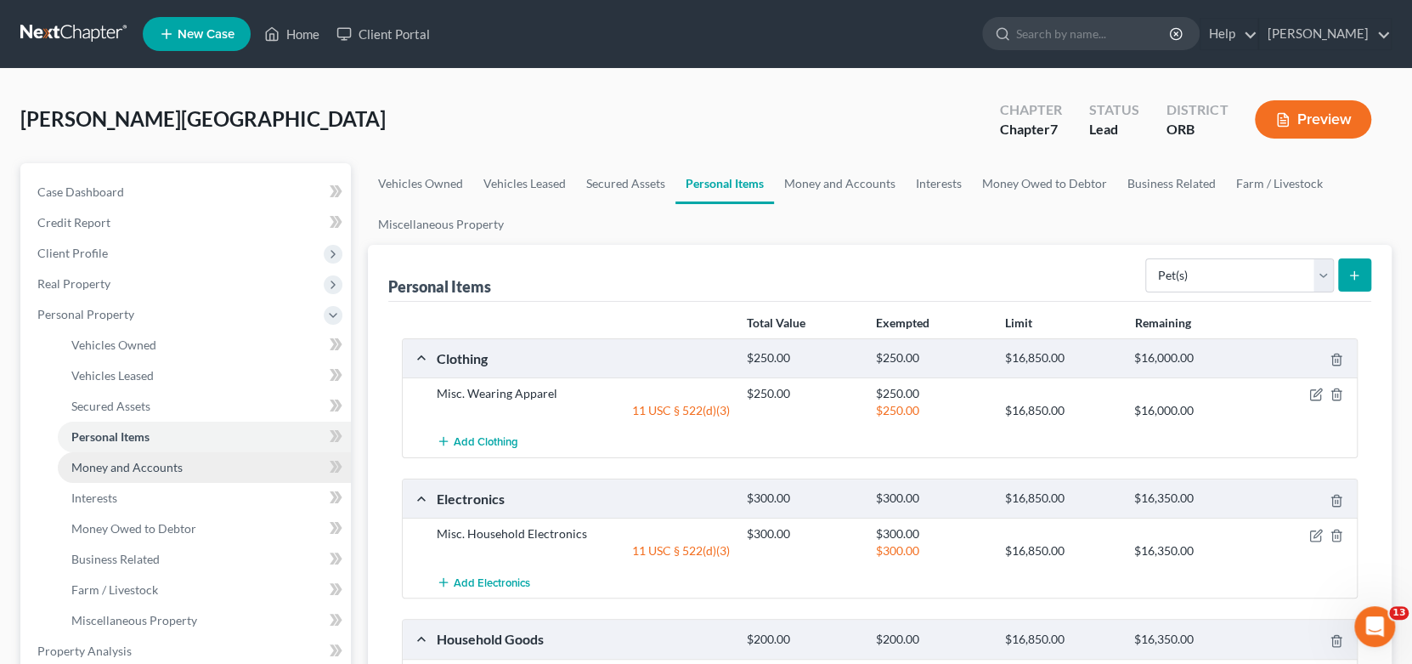
click at [135, 469] on span "Money and Accounts" at bounding box center [126, 467] width 111 height 14
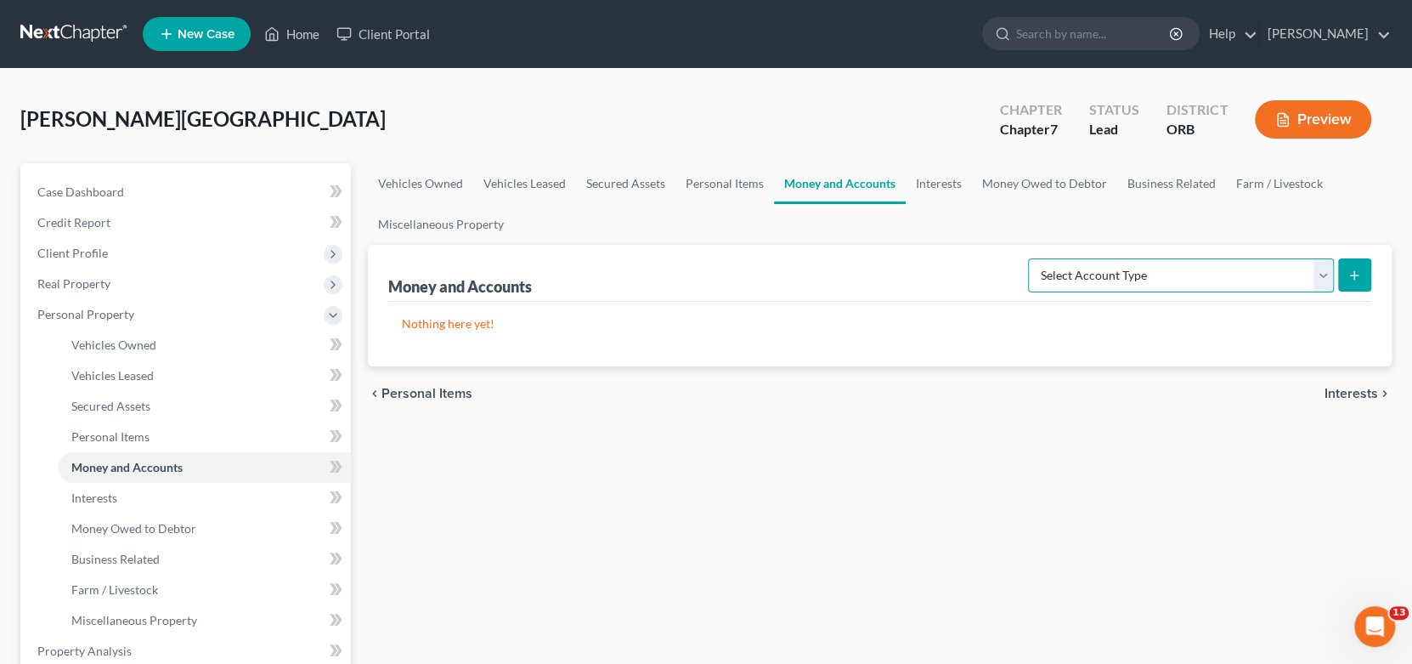
click at [1235, 280] on select "Select Account Type Brokerage Cash on Hand Certificates of Deposit Checking Acc…" at bounding box center [1181, 275] width 306 height 34
select select "checking"
click at [1031, 258] on select "Select Account Type Brokerage Cash on Hand Certificates of Deposit Checking Acc…" at bounding box center [1181, 275] width 306 height 34
click at [1354, 271] on line "submit" at bounding box center [1354, 275] width 0 height 8
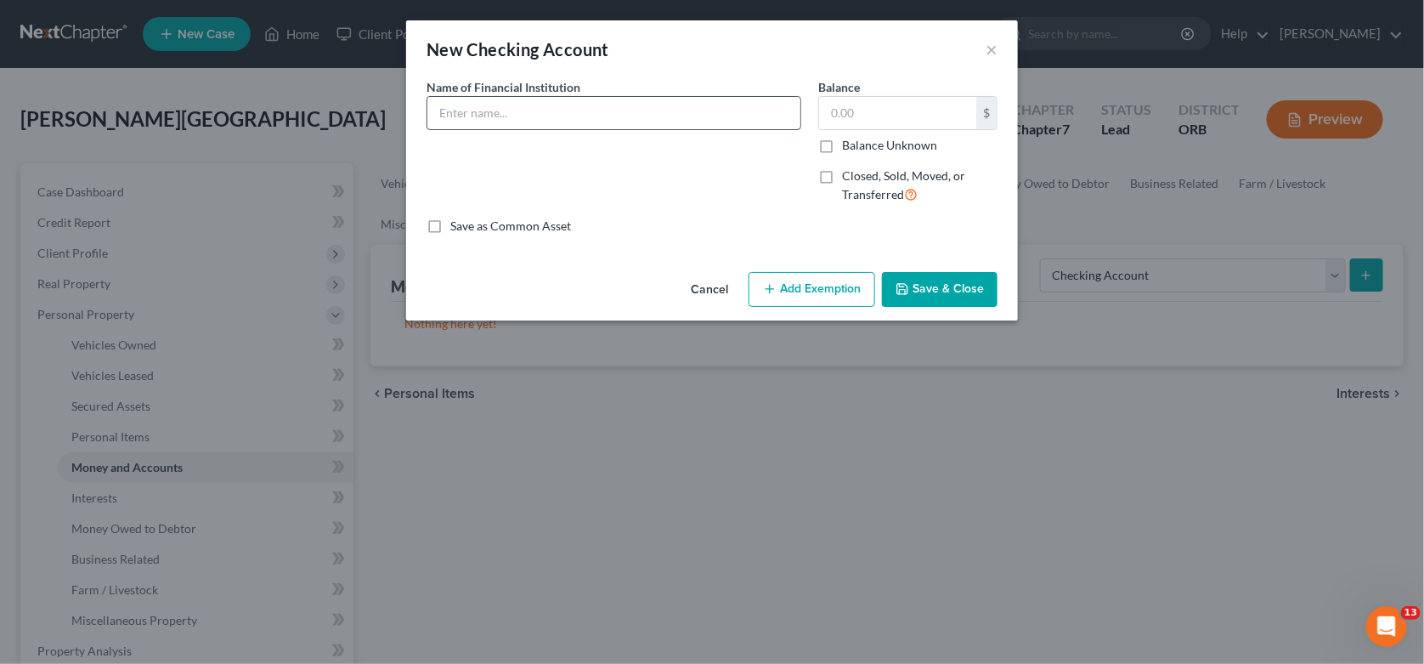
click at [483, 124] on input "text" at bounding box center [613, 113] width 373 height 32
type input "Varo Bank - Checking xx6287"
type input "3.0"
click at [845, 289] on button "Add Exemption" at bounding box center [811, 290] width 127 height 36
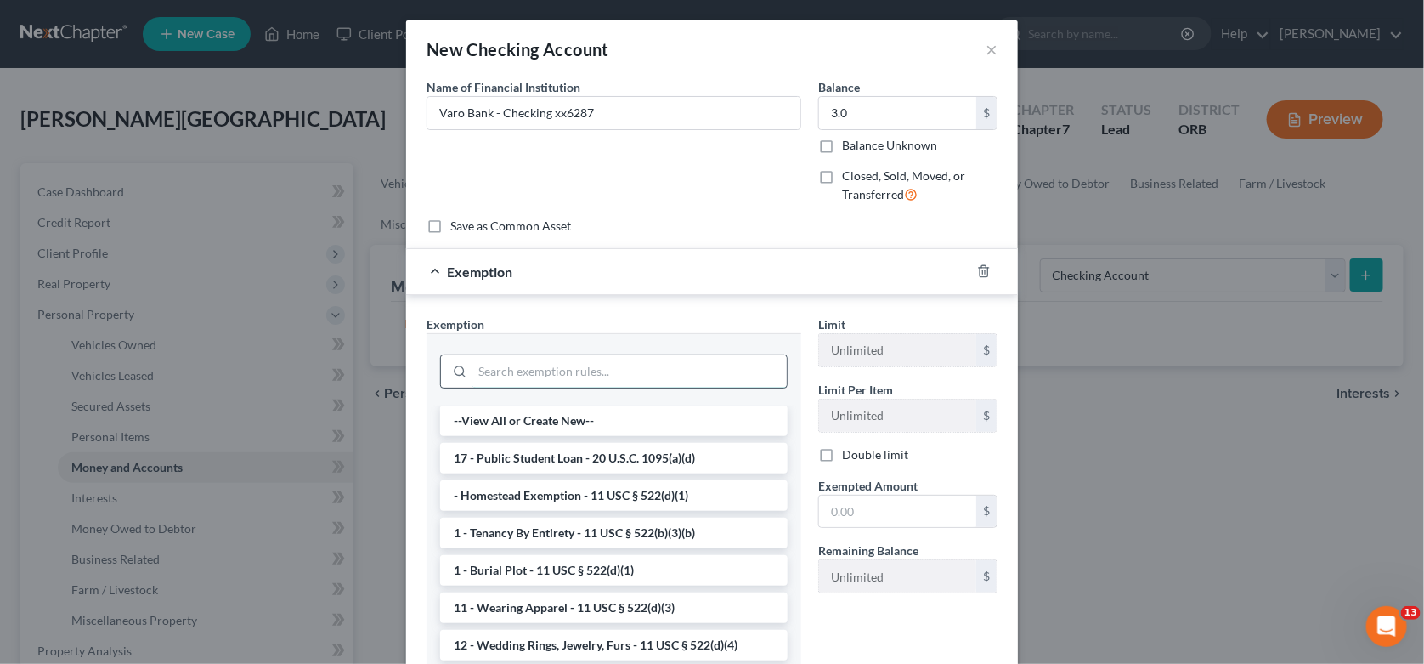
click at [568, 377] on input "search" at bounding box center [629, 371] width 314 height 32
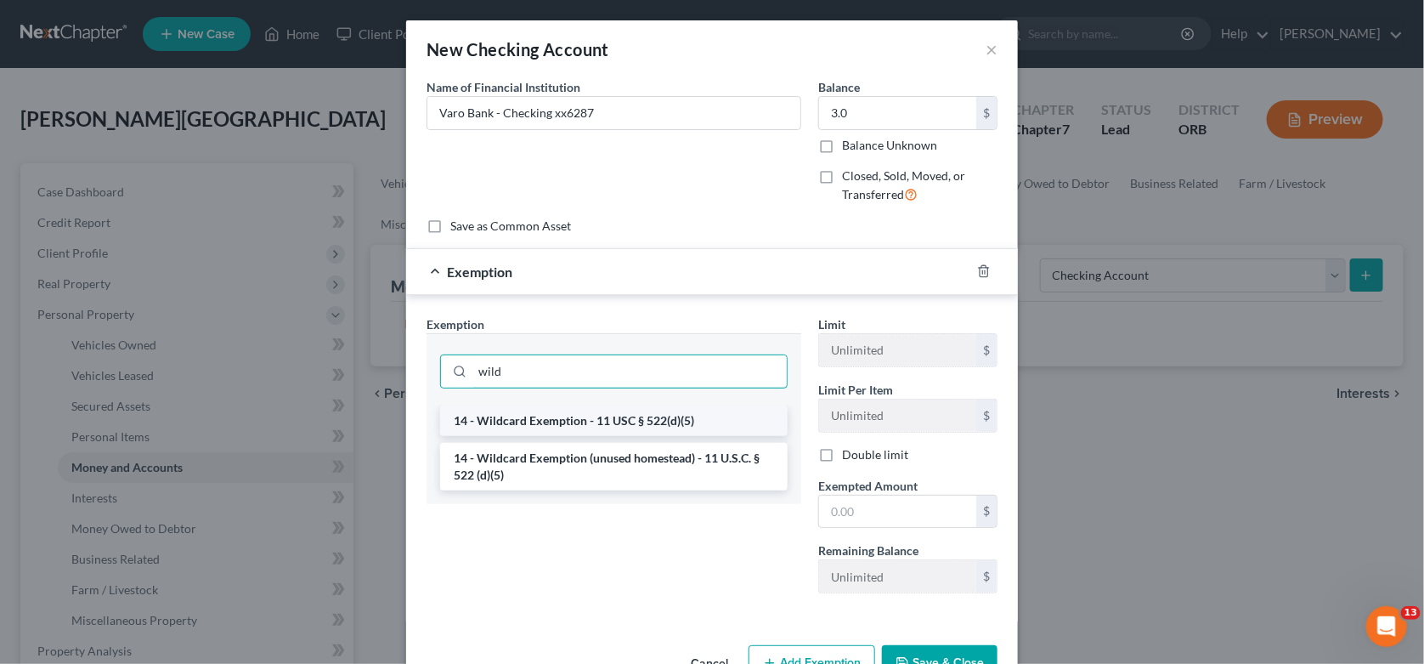
type input "wild"
click at [594, 418] on li "14 - Wildcard Exemption - 11 USC § 522(d)(5)" at bounding box center [613, 420] width 347 height 31
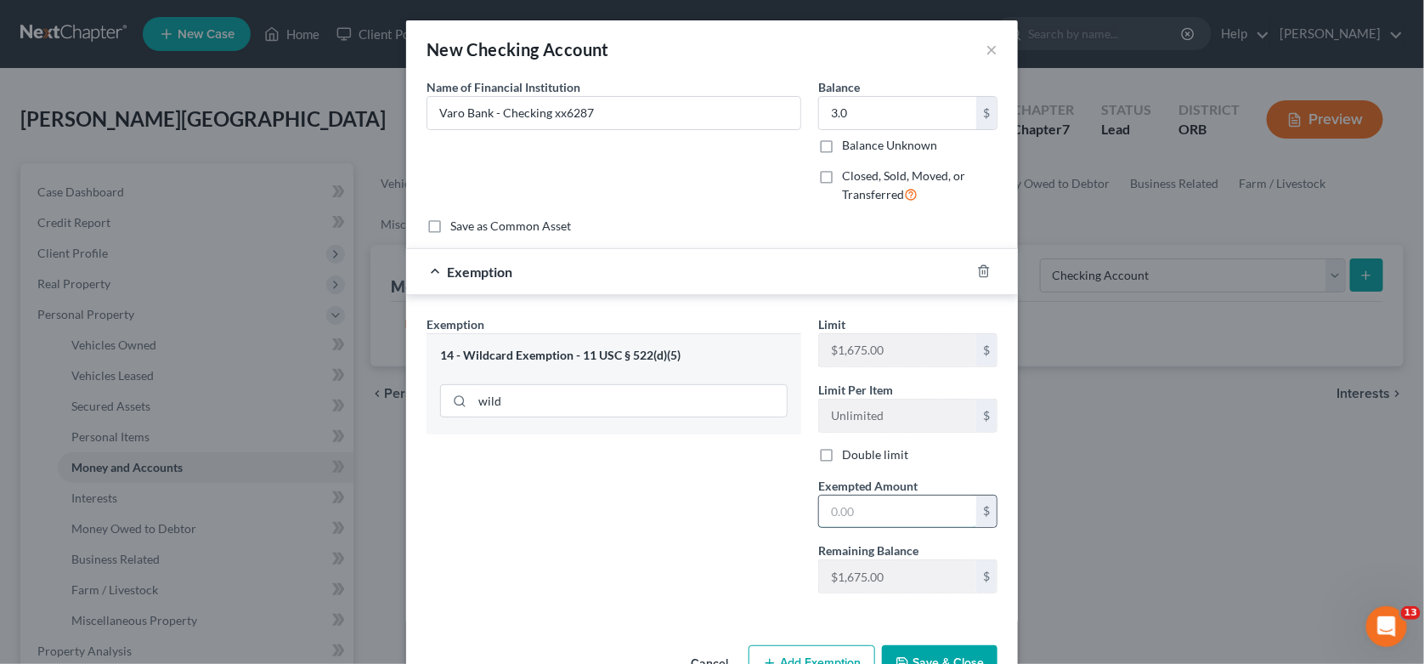
click at [857, 504] on input "text" at bounding box center [897, 511] width 157 height 32
type input "3.00"
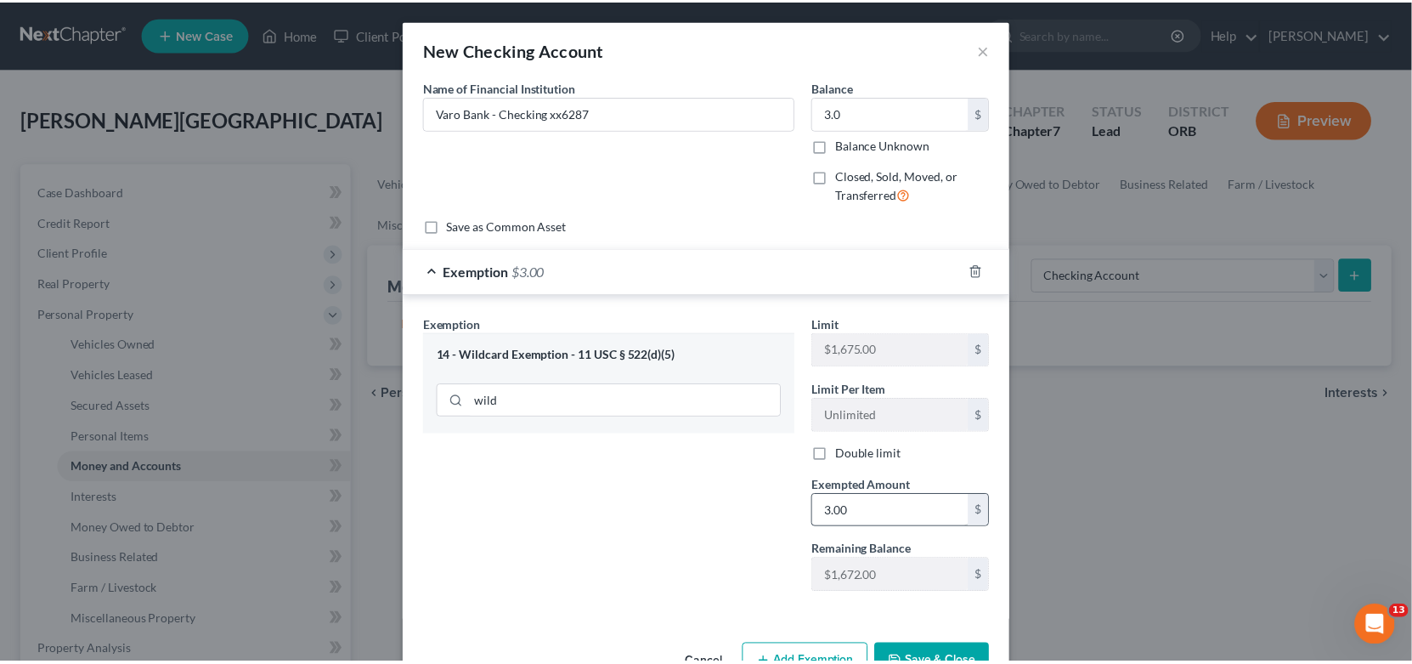
scroll to position [15, 0]
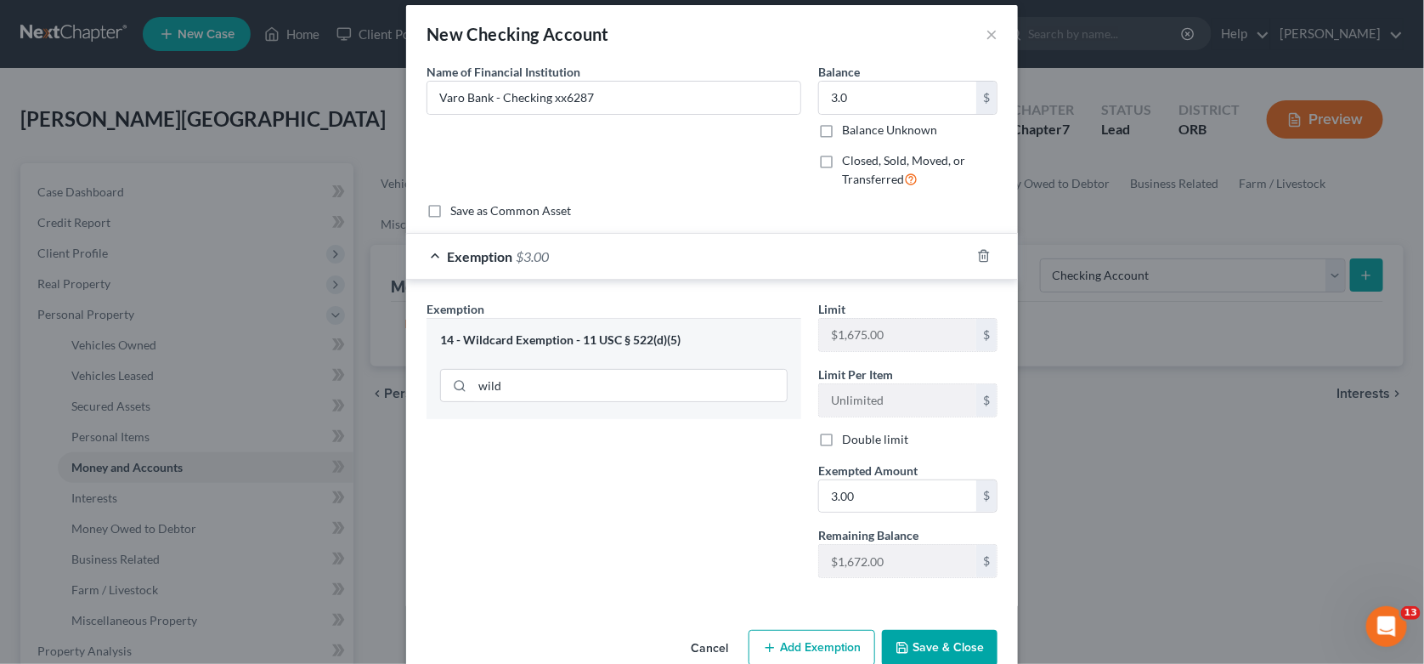
click at [886, 624] on div "Cancel Add Exemption Save & Close" at bounding box center [712, 651] width 612 height 56
click at [908, 658] on button "Save & Close" at bounding box center [940, 648] width 116 height 36
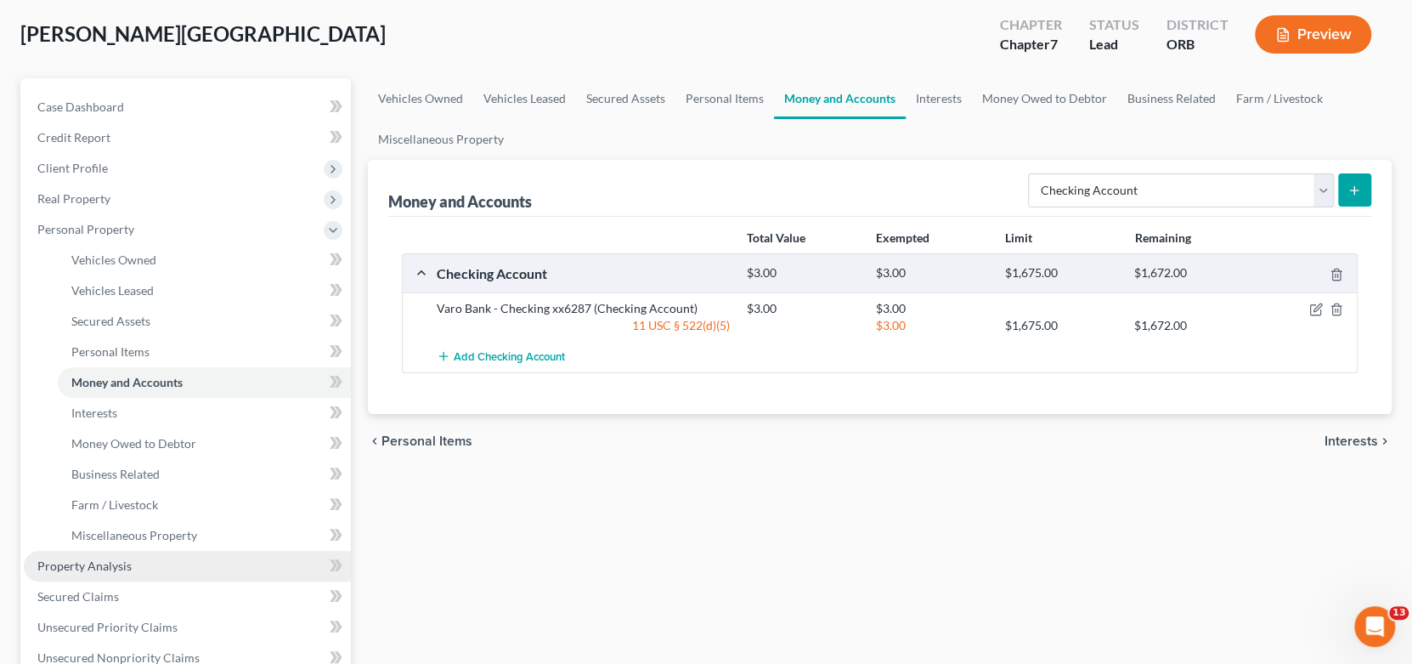
click at [121, 568] on span "Property Analysis" at bounding box center [84, 565] width 94 height 14
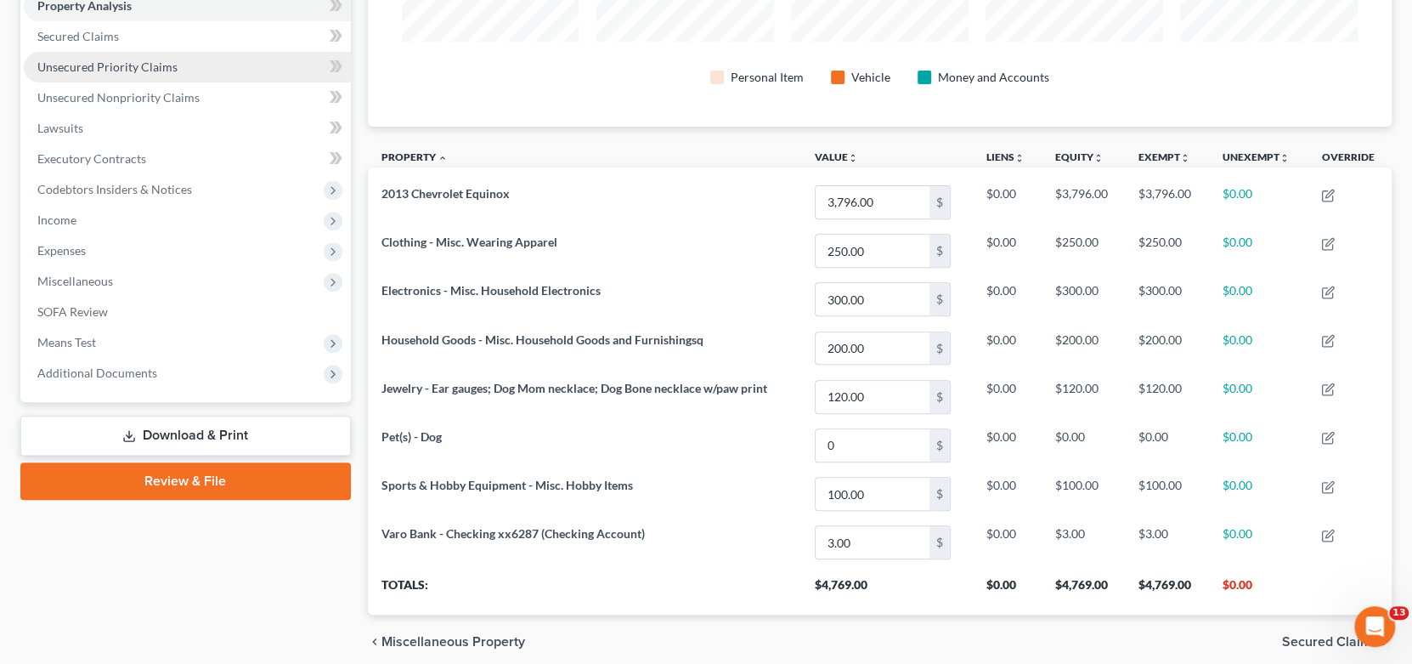
scroll to position [255, 0]
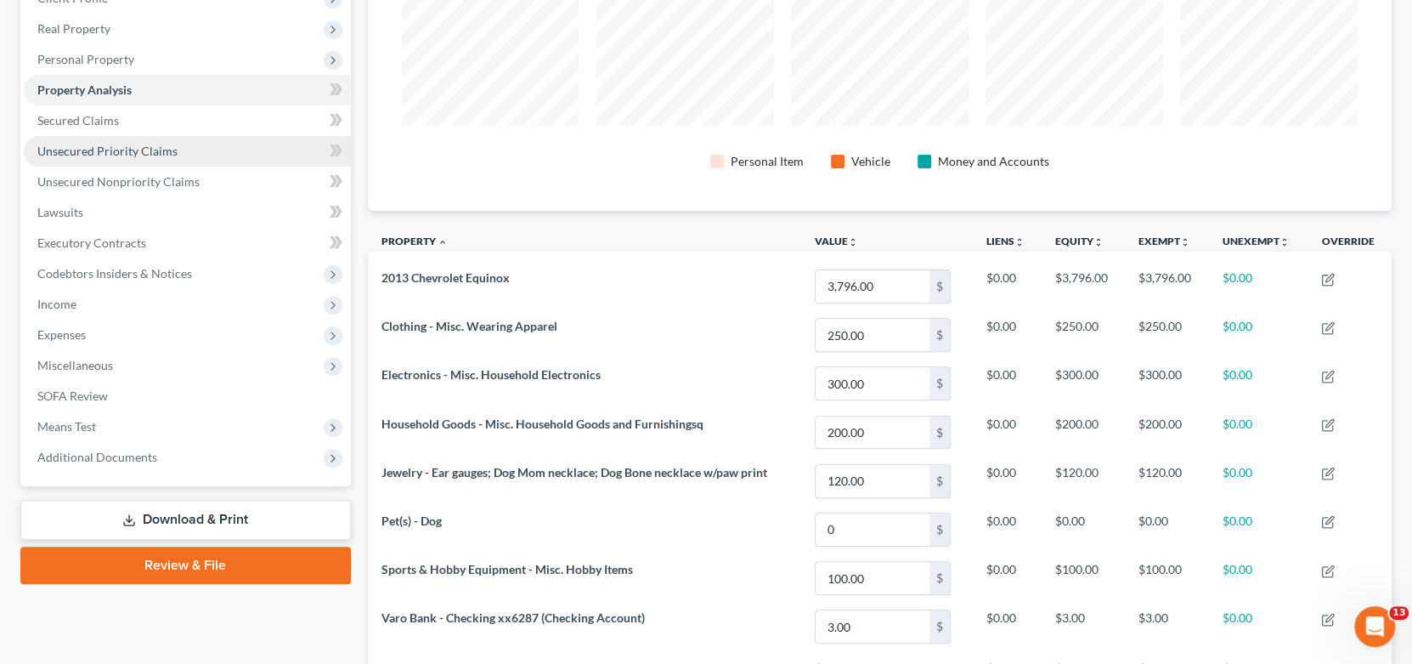
click at [140, 146] on span "Unsecured Priority Claims" at bounding box center [107, 151] width 140 height 14
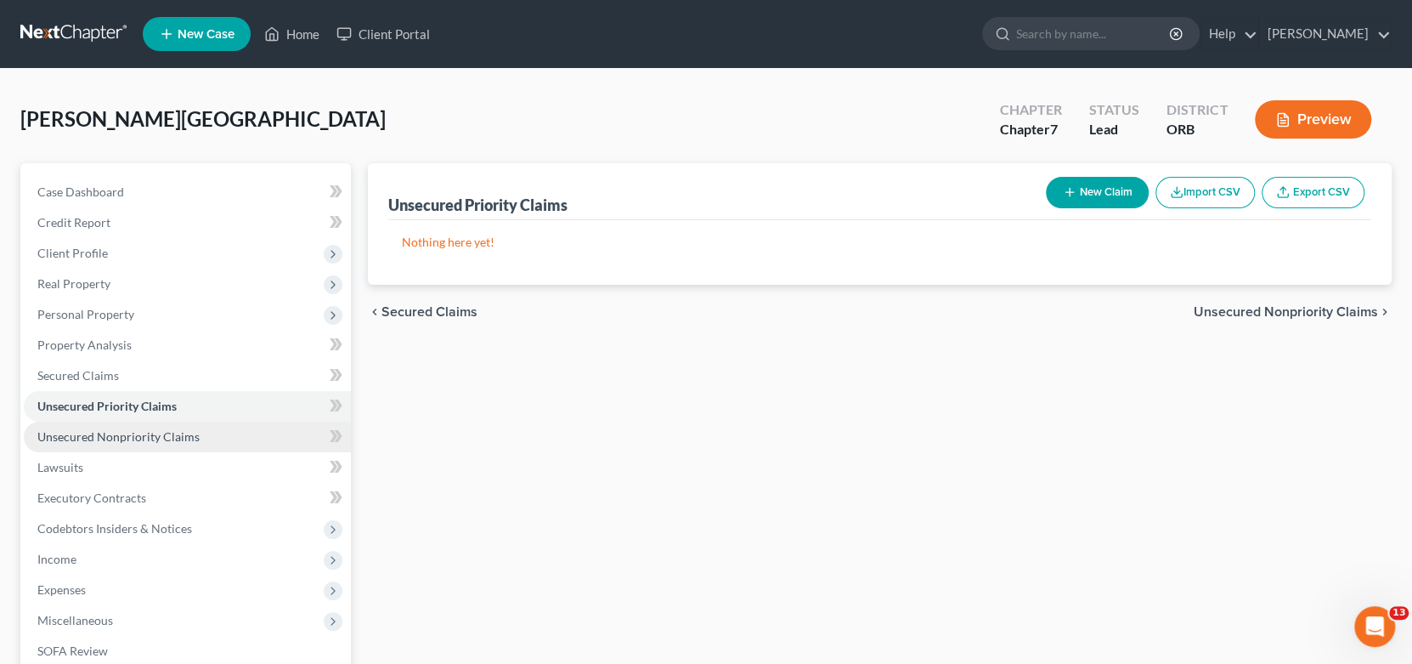
click at [96, 435] on span "Unsecured Nonpriority Claims" at bounding box center [118, 436] width 162 height 14
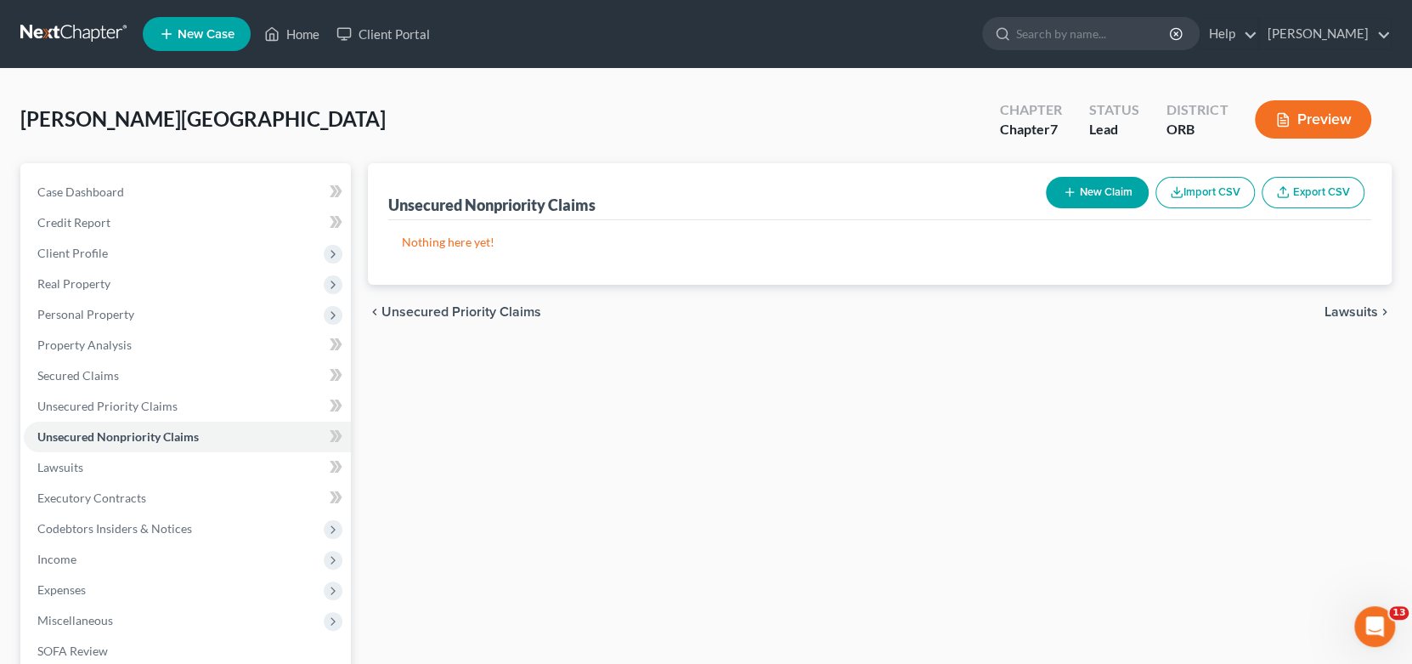
click at [1081, 189] on button "New Claim" at bounding box center [1097, 192] width 103 height 31
select select "0"
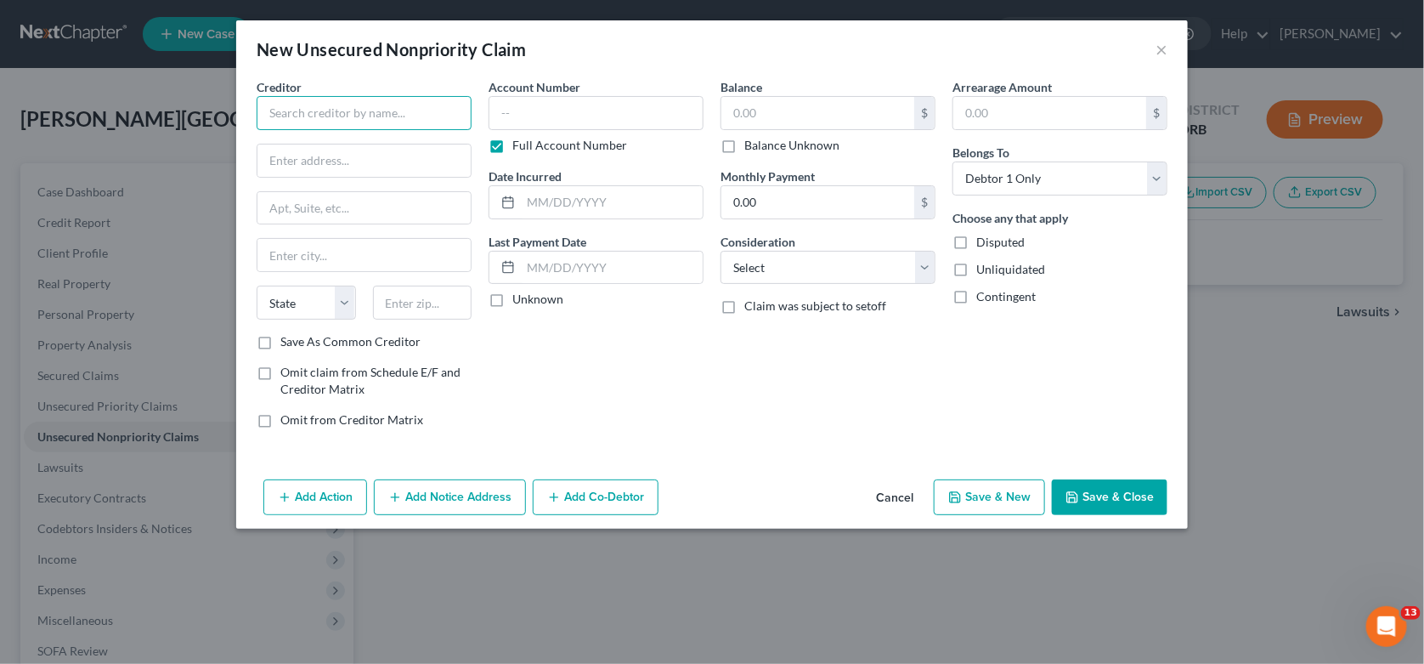
click at [351, 107] on input "text" at bounding box center [364, 113] width 215 height 34
type input "Twinstar Credit Union"
drag, startPoint x: 269, startPoint y: 109, endPoint x: 389, endPoint y: 110, distance: 119.8
click at [389, 110] on input "Twinstar Credit Union" at bounding box center [364, 113] width 215 height 34
click at [402, 111] on input "Peak Credit Union (fka NWCCU)" at bounding box center [364, 113] width 215 height 34
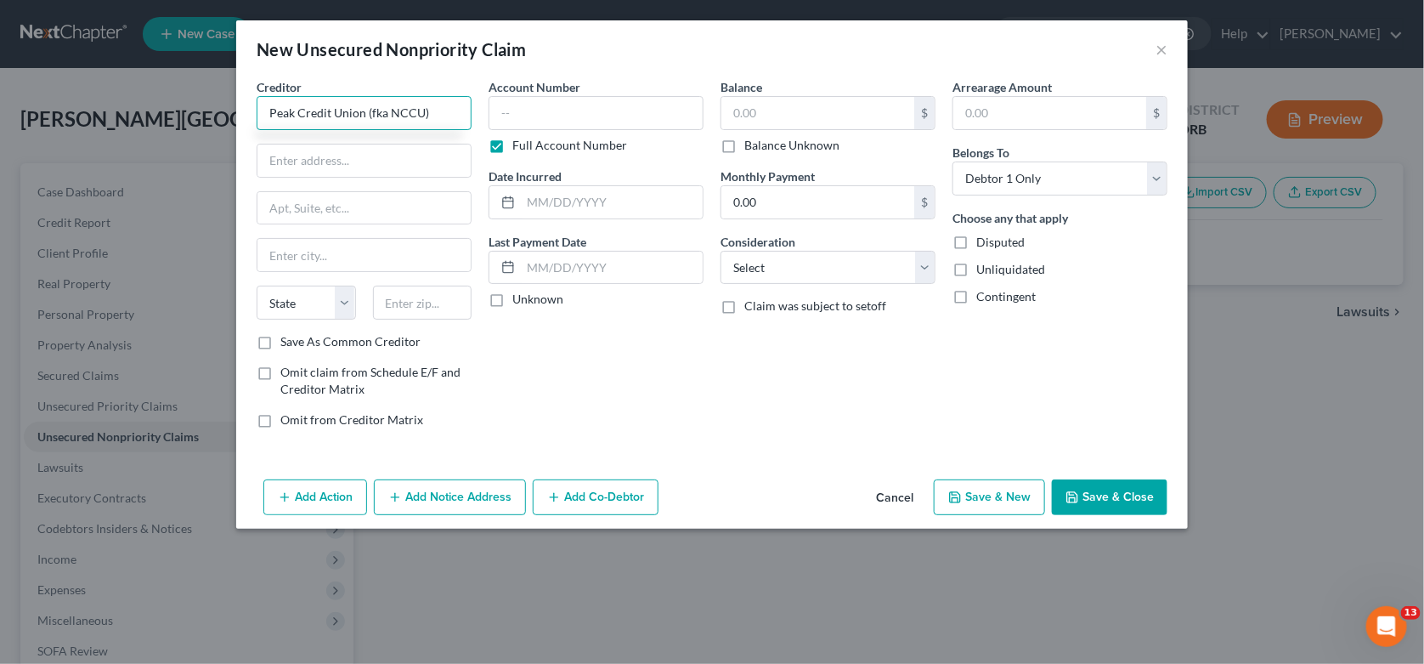
type input "Peak Credit Union (fka NCCU)"
type input "PO Box 718"
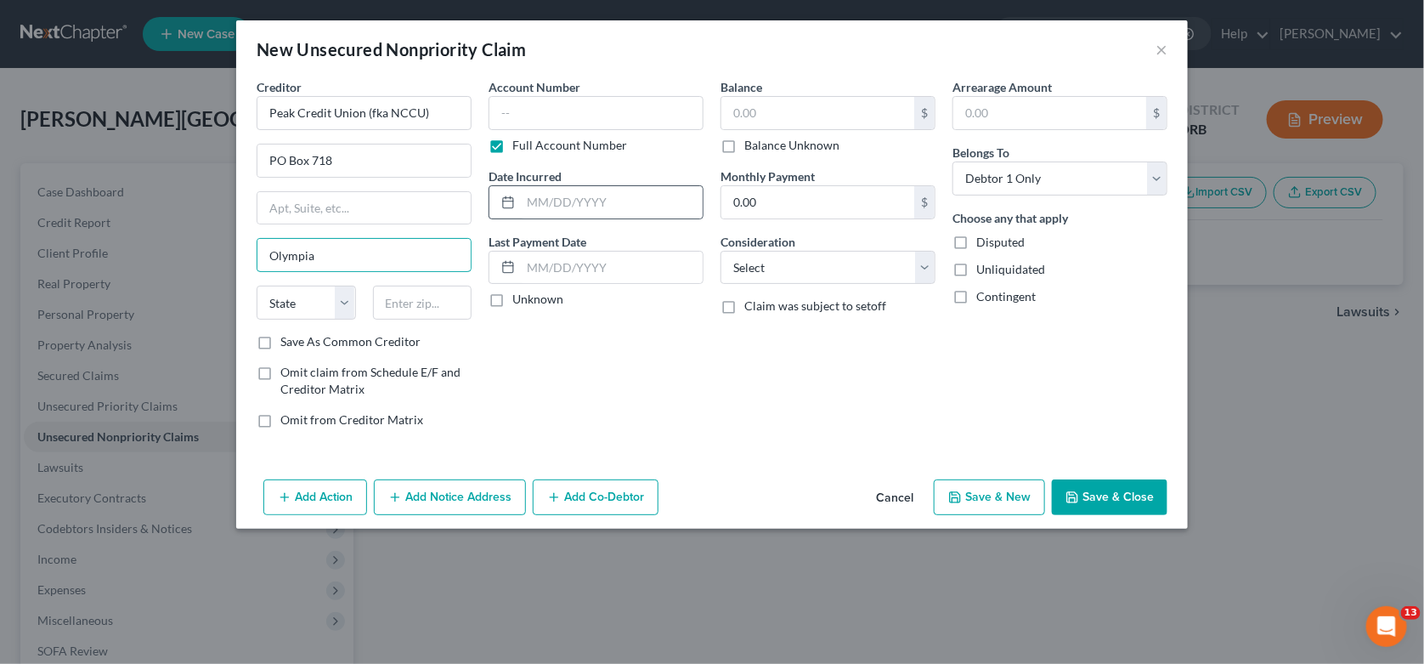
type input "Olympia"
select select "50"
type input "98507"
click at [534, 106] on input "text" at bounding box center [596, 113] width 215 height 34
type input "5310347160"
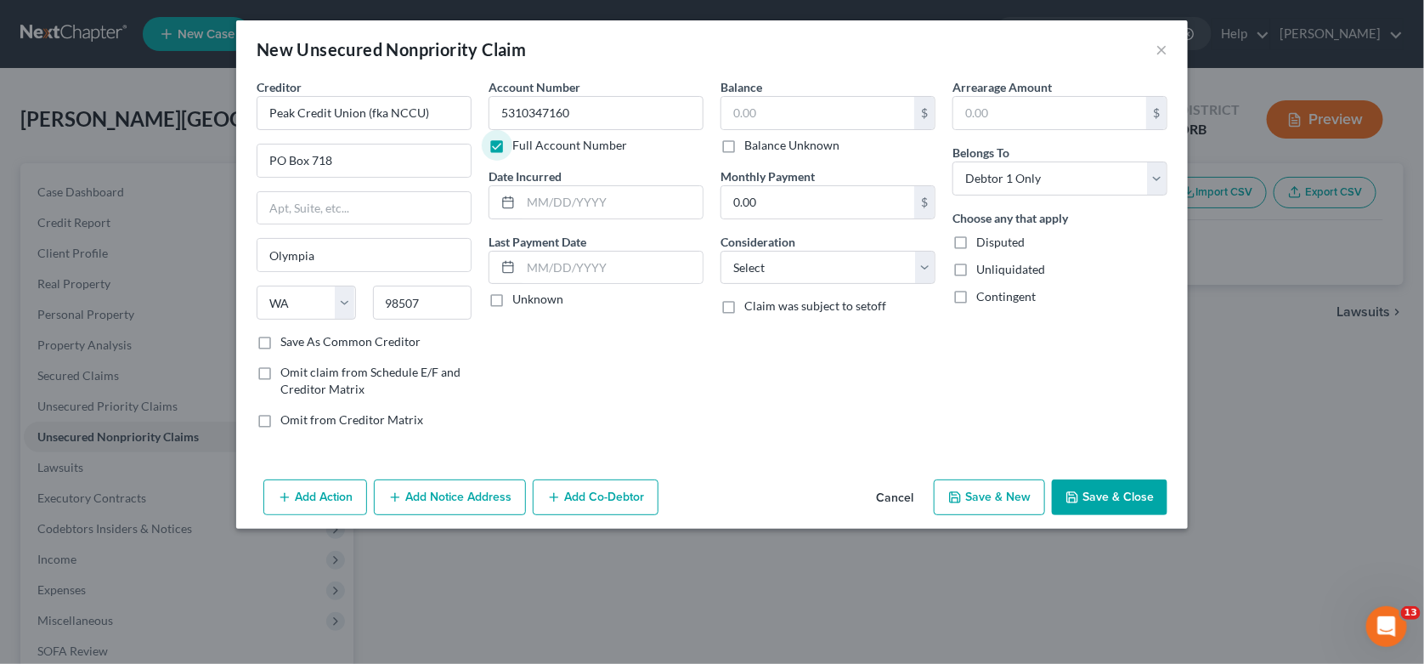
click at [512, 153] on label "Full Account Number" at bounding box center [569, 145] width 115 height 17
click at [519, 148] on input "Full Account Number" at bounding box center [524, 142] width 11 height 11
click at [765, 100] on input "text" at bounding box center [817, 113] width 193 height 32
type input "485.00"
click at [799, 257] on select "Select Cable / Satellite Services Collection Agency Credit Card Debt Debt Couns…" at bounding box center [827, 268] width 215 height 34
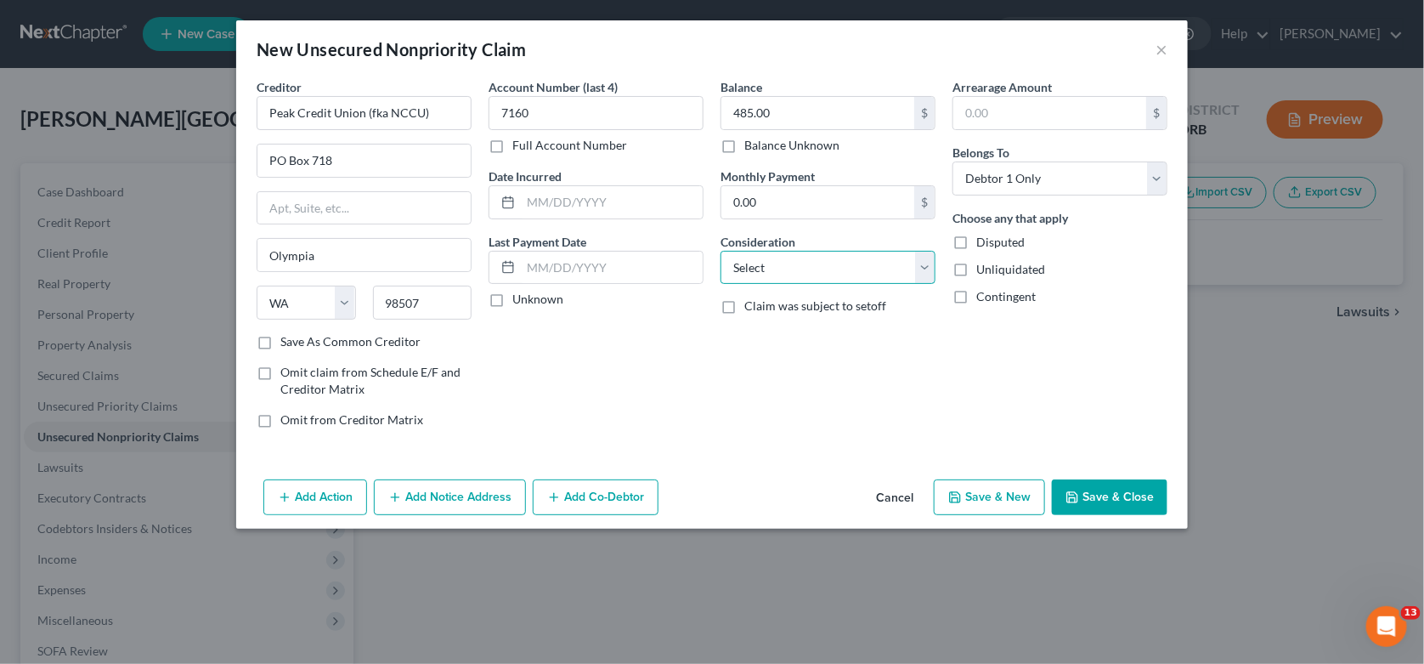
select select "4"
click at [720, 251] on select "Select Cable / Satellite Services Collection Agency Credit Card Debt Debt Couns…" at bounding box center [827, 268] width 215 height 34
click at [809, 425] on div "Balance 485.00 $ Balance Unknown Balance Undetermined 485.00 $ Balance Unknown …" at bounding box center [828, 260] width 232 height 364
click at [1120, 495] on button "Save & Close" at bounding box center [1110, 497] width 116 height 36
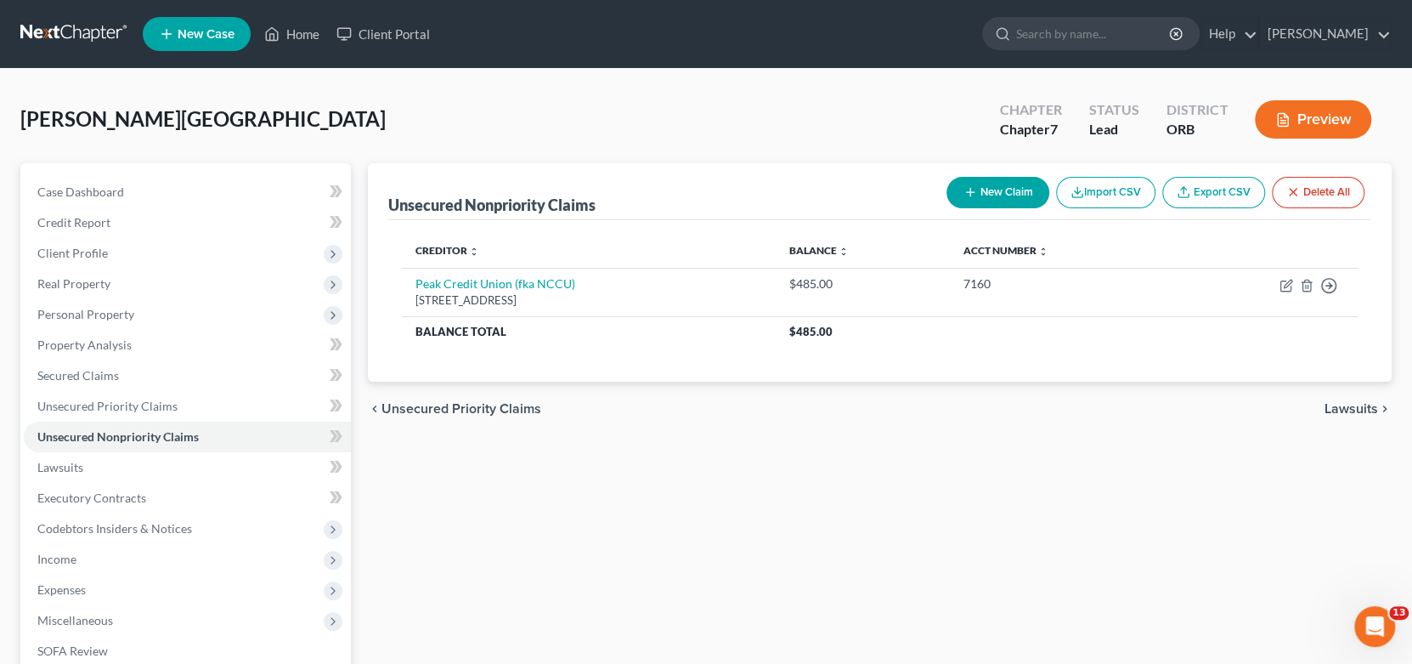
click at [970, 189] on line "button" at bounding box center [970, 193] width 0 height 8
select select "0"
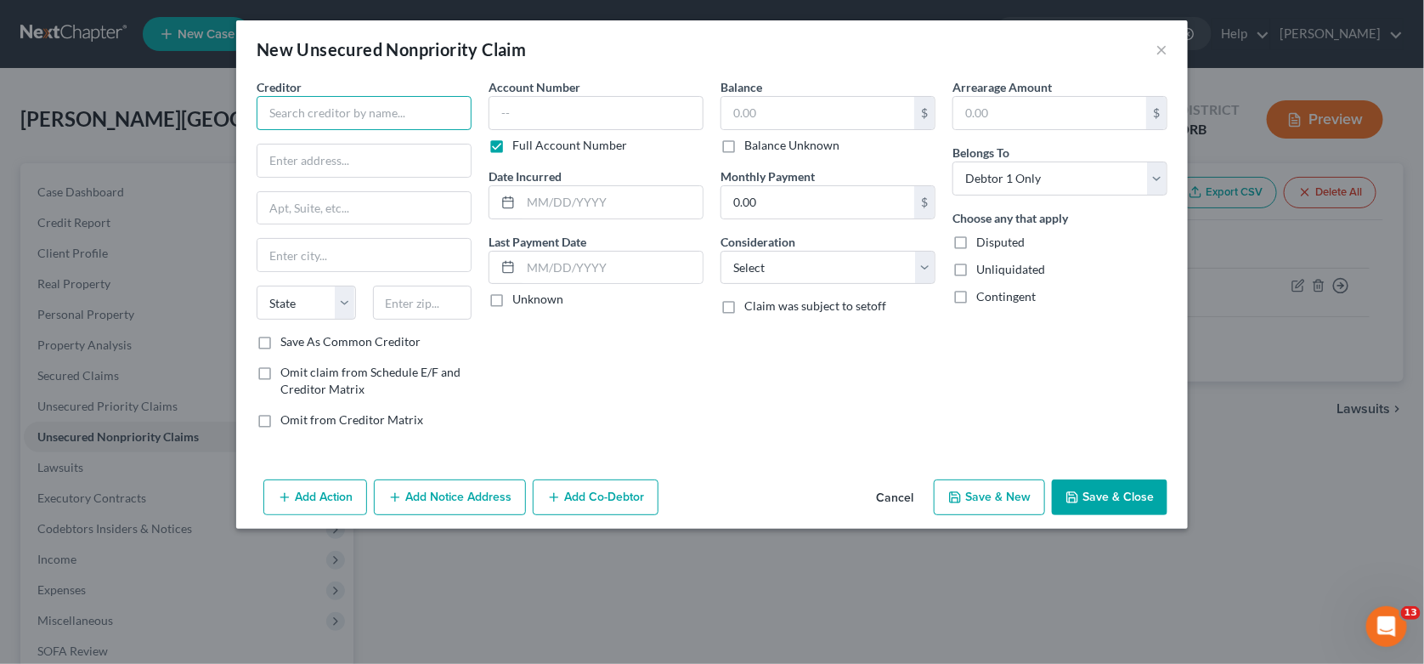
click at [302, 121] on input "text" at bounding box center [364, 113] width 215 height 34
type input "Discover"
type input "PO Box 30939"
type input "[GEOGRAPHIC_DATA]"
select select "46"
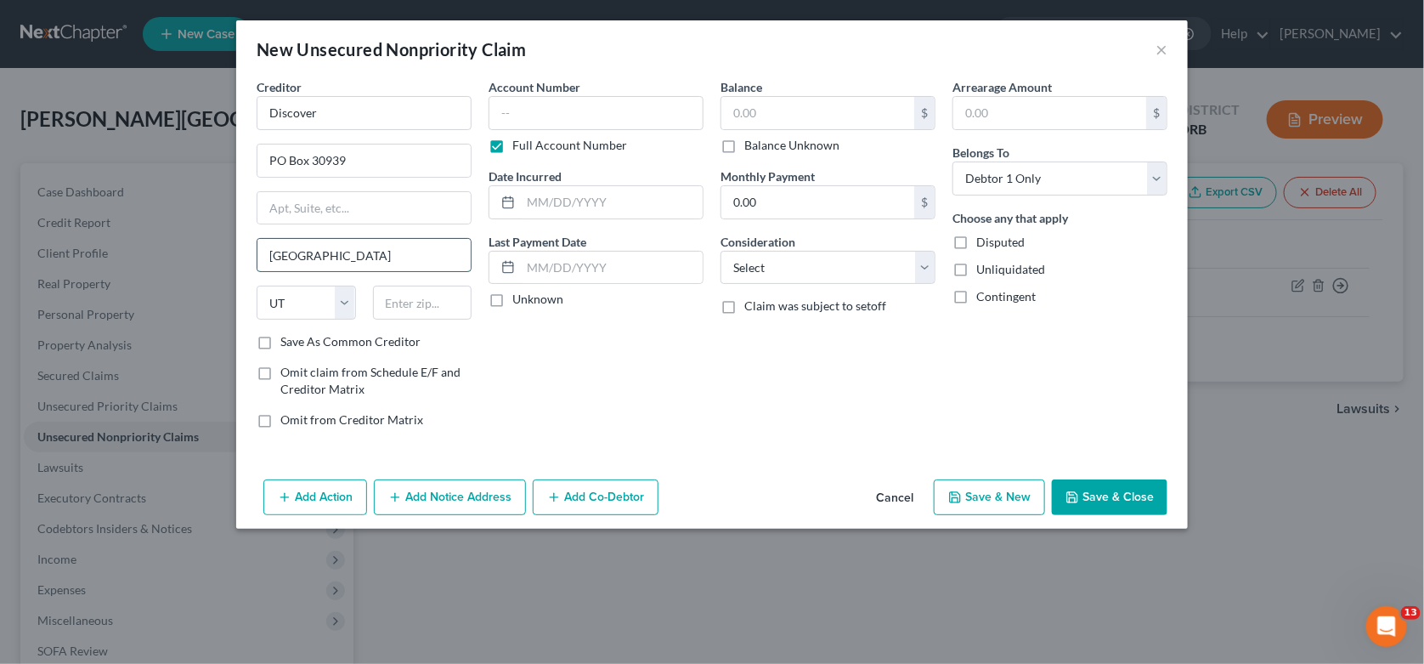
drag, startPoint x: 337, startPoint y: 264, endPoint x: 457, endPoint y: 258, distance: 119.9
click at [460, 258] on input "[GEOGRAPHIC_DATA]" at bounding box center [363, 255] width 213 height 32
type input "[GEOGRAPHIC_DATA]"
type input "84130"
click at [792, 118] on input "7,279." at bounding box center [817, 113] width 193 height 32
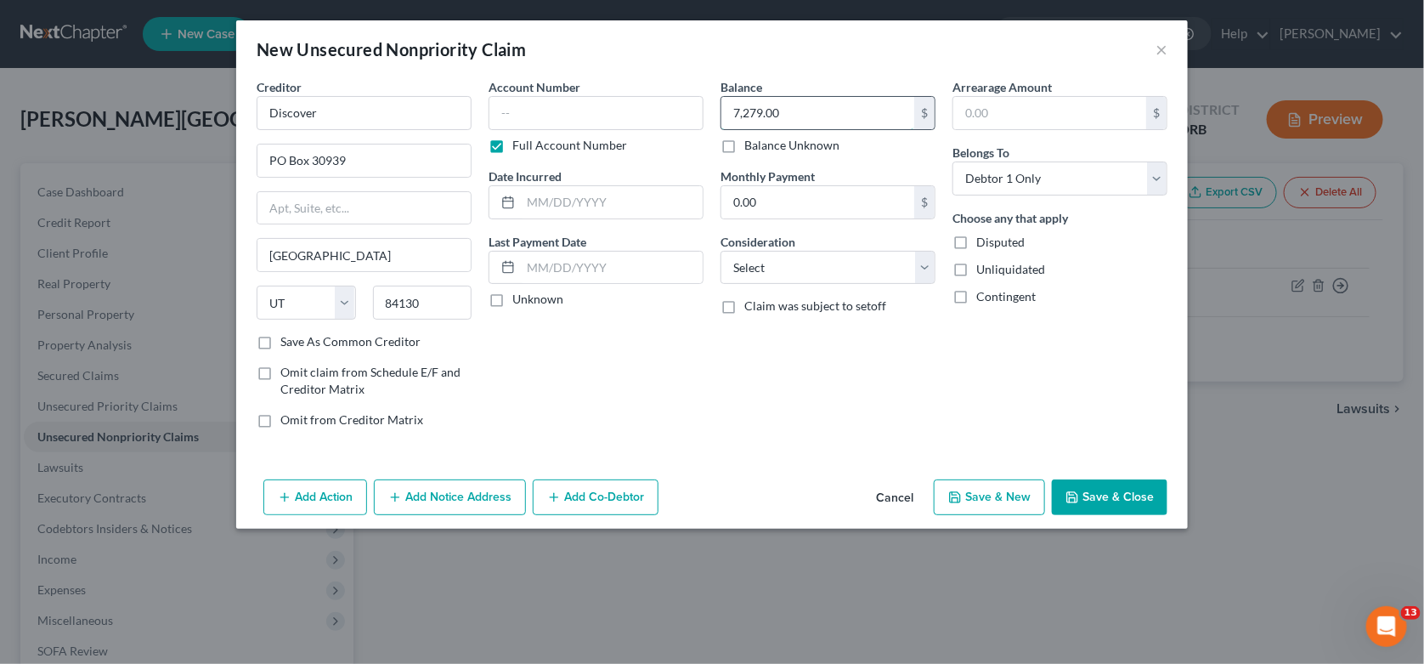
type input "7,279.00"
select select "2"
click at [302, 494] on button "Add Action" at bounding box center [315, 497] width 104 height 36
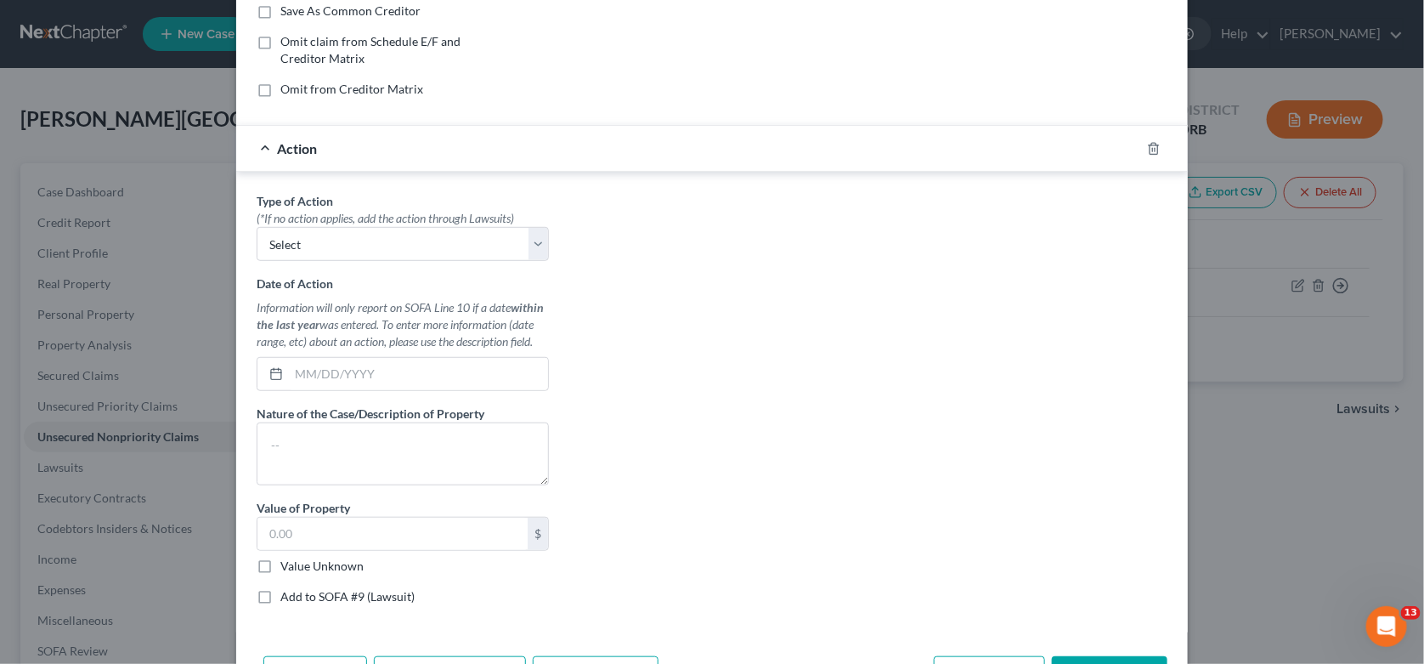
scroll to position [339, 0]
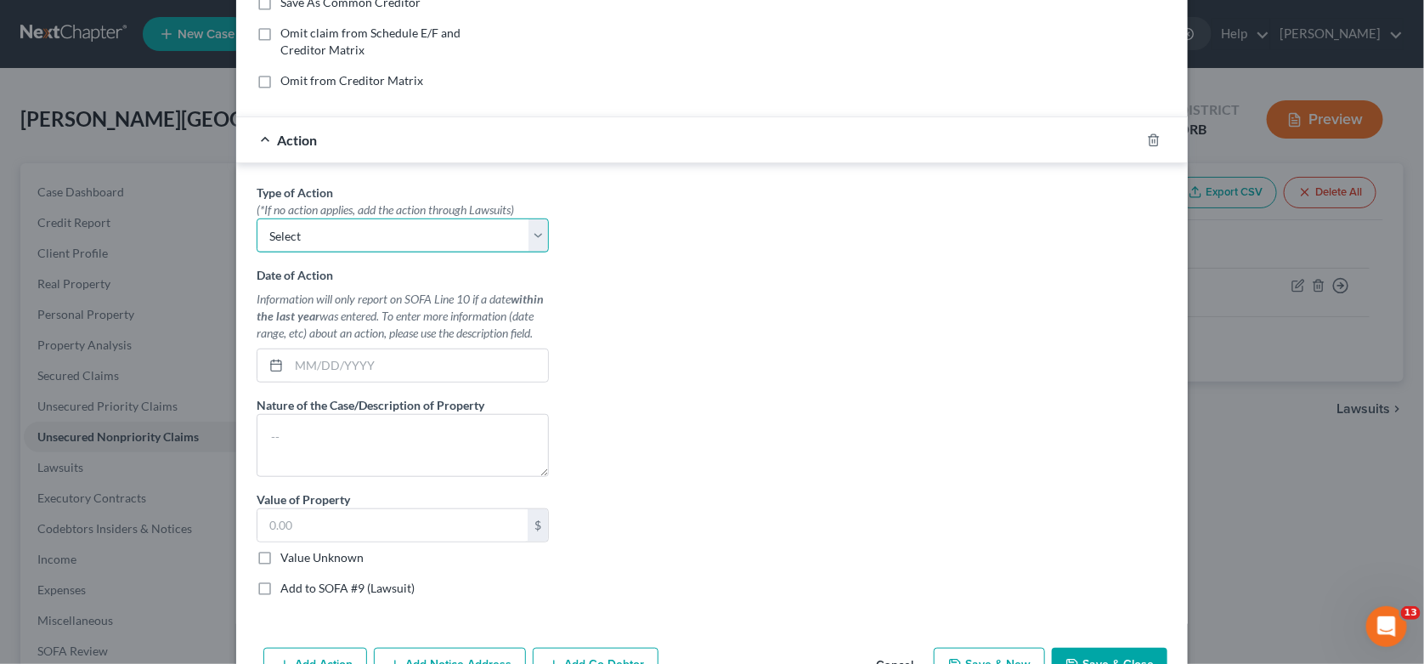
click at [407, 238] on select "Select Repossession Garnishment Foreclosure Personal Injury Attached, Seized, O…" at bounding box center [403, 235] width 292 height 34
click at [672, 269] on div "Type of Action * (*If no action applies, add the action through Lawsuits) Selec…" at bounding box center [712, 397] width 928 height 426
drag, startPoint x: 260, startPoint y: 137, endPoint x: 290, endPoint y: 137, distance: 29.7
click at [264, 136] on div "Action" at bounding box center [688, 139] width 904 height 45
click at [744, 436] on div "Type of Action * (*If no action applies, add the action through Lawsuits) Selec…" at bounding box center [712, 397] width 928 height 426
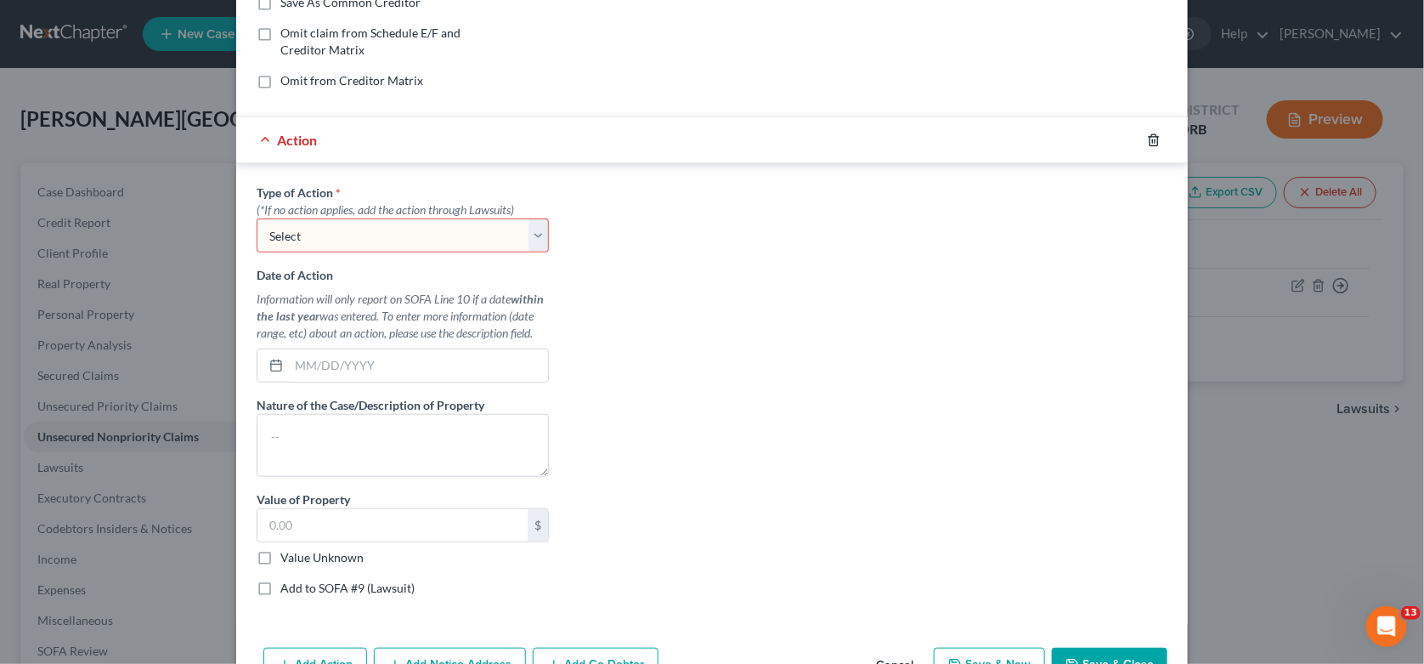
click at [1147, 138] on icon "button" at bounding box center [1154, 140] width 14 height 14
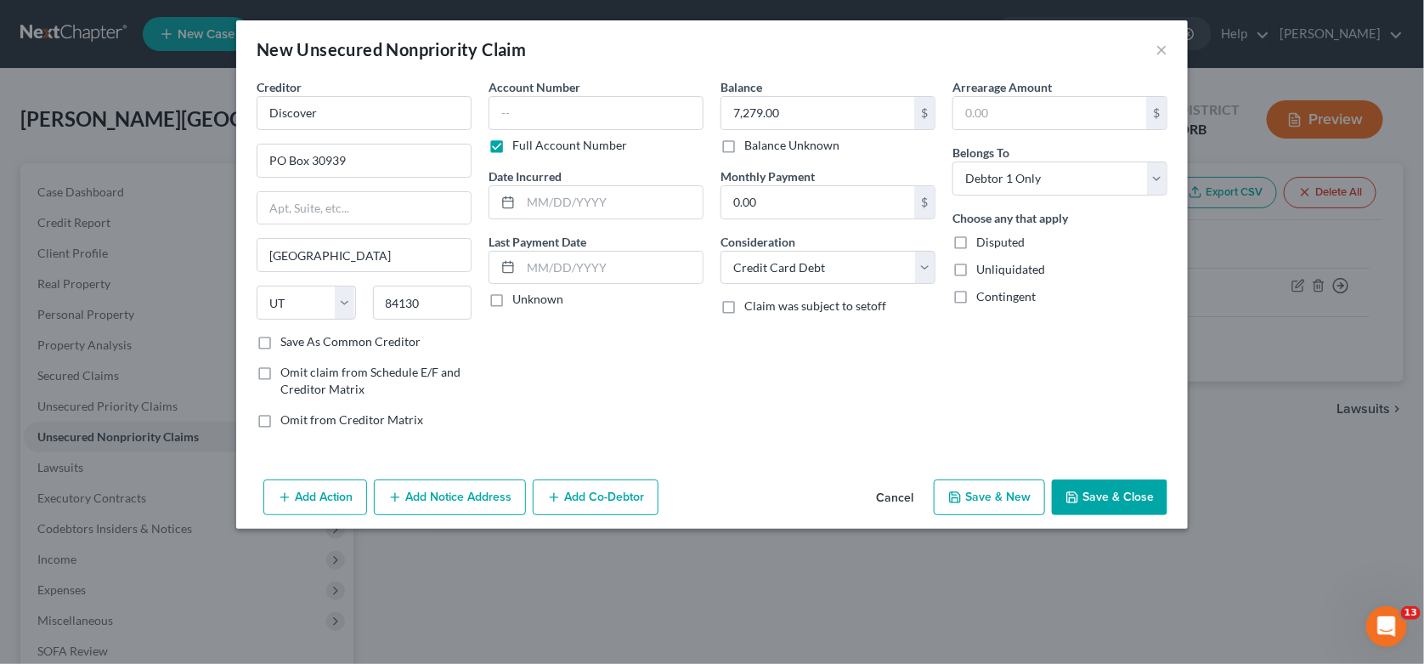
scroll to position [0, 0]
click at [594, 426] on div "Account Number Full Account Number Date Incurred Last Payment Date Unknown" at bounding box center [596, 260] width 232 height 364
click at [440, 500] on button "Add Notice Address" at bounding box center [450, 497] width 152 height 36
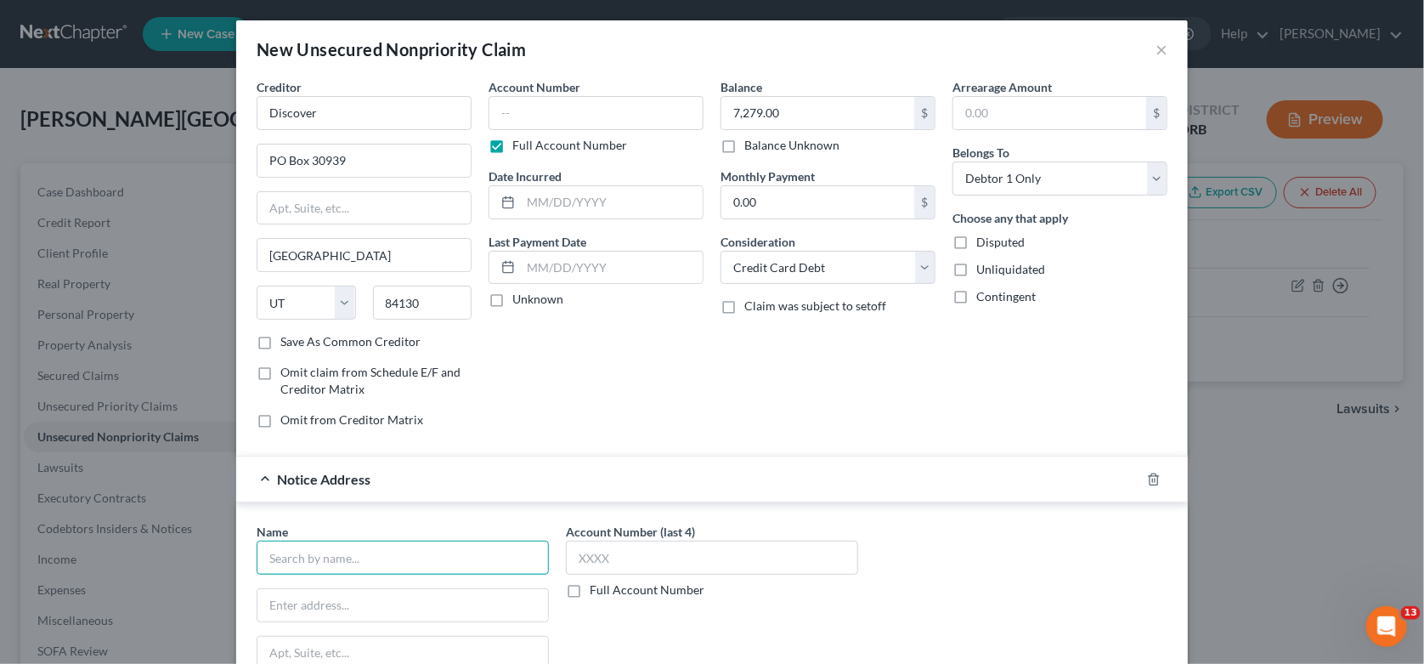
click at [361, 556] on input "text" at bounding box center [403, 557] width 292 height 34
type input "[PERSON_NAME] & [PERSON_NAME]"
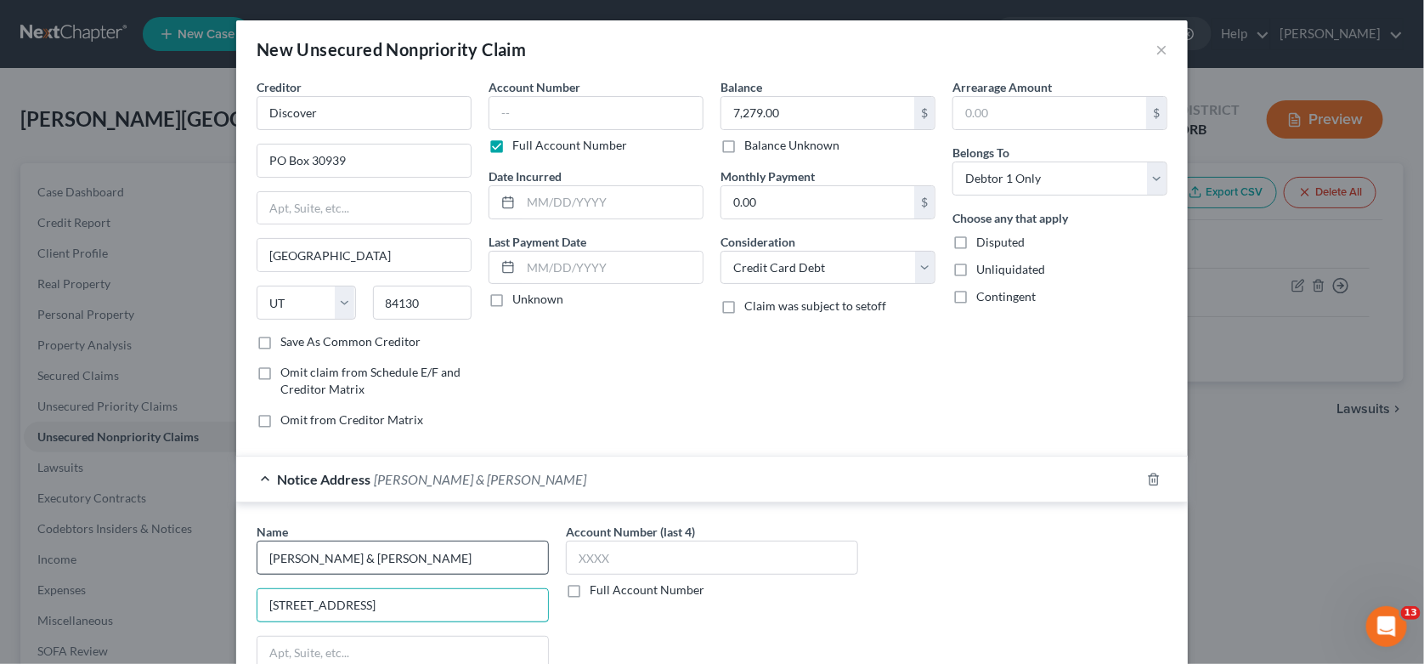
type input "[STREET_ADDRESS]"
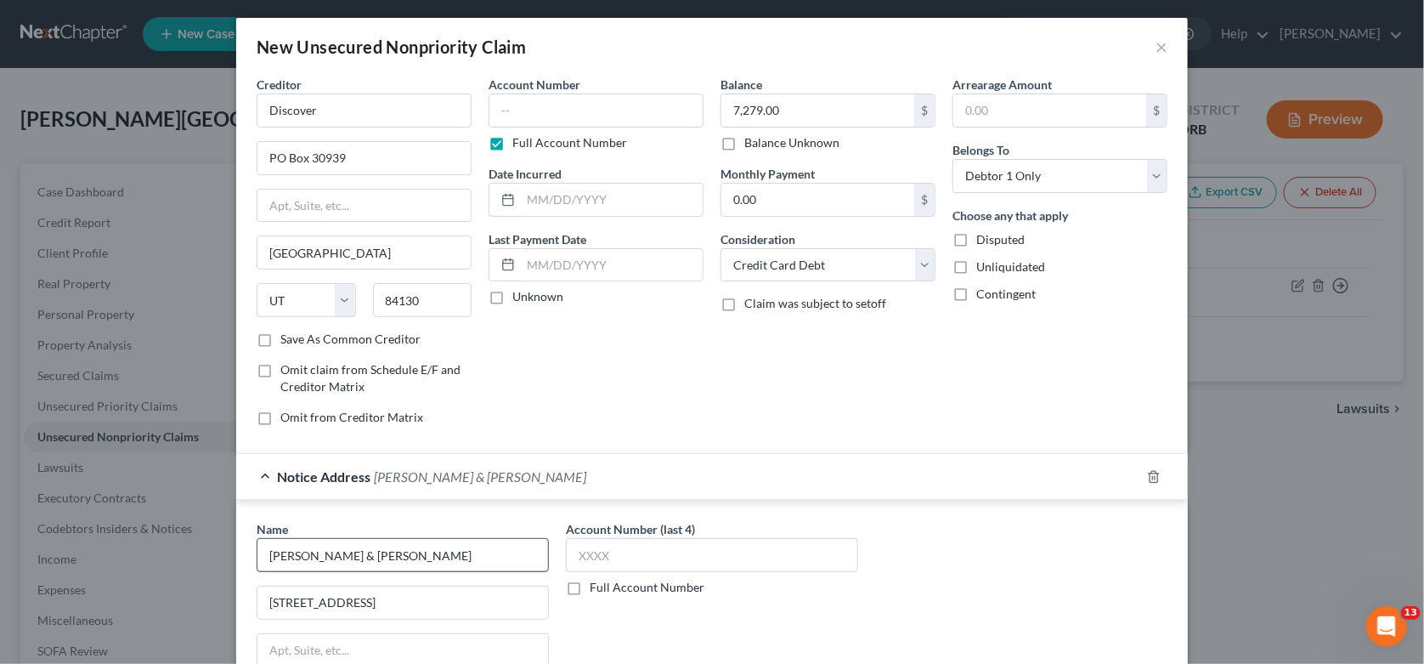
scroll to position [249, 0]
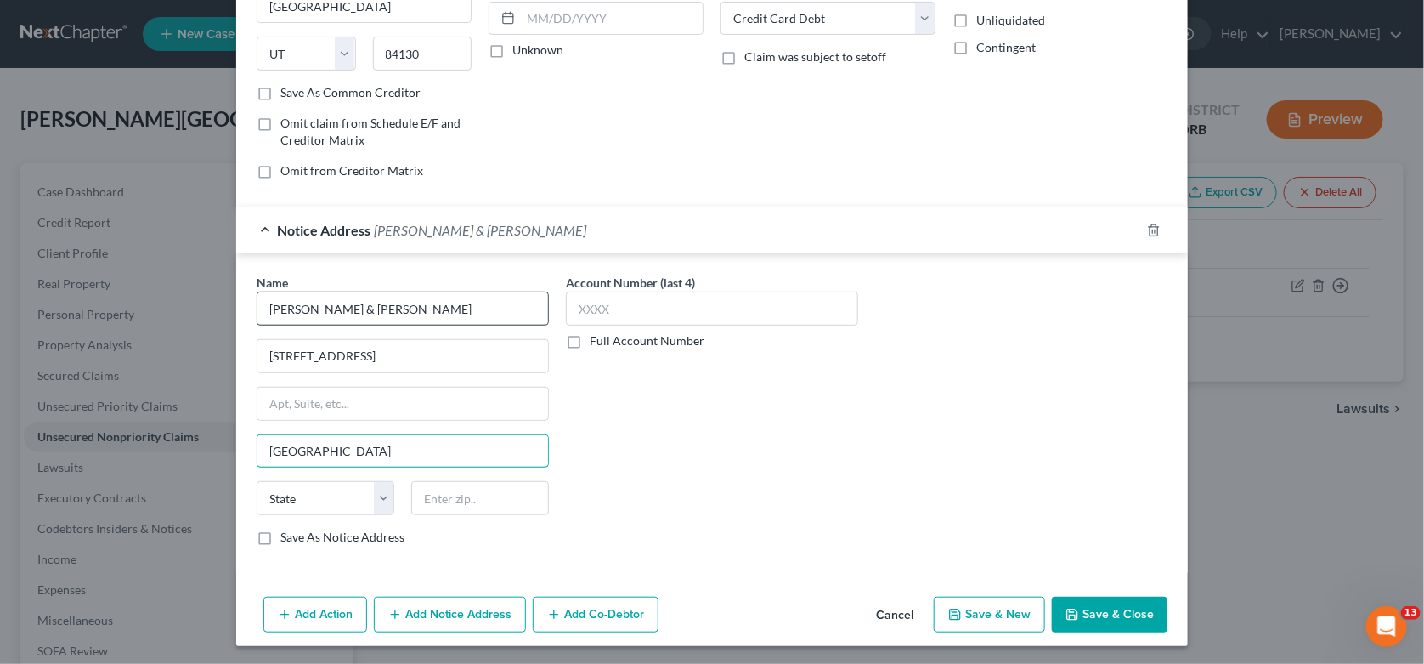
type input "[GEOGRAPHIC_DATA]"
select select "38"
type input "97201"
click at [1084, 612] on button "Save & Close" at bounding box center [1110, 614] width 116 height 36
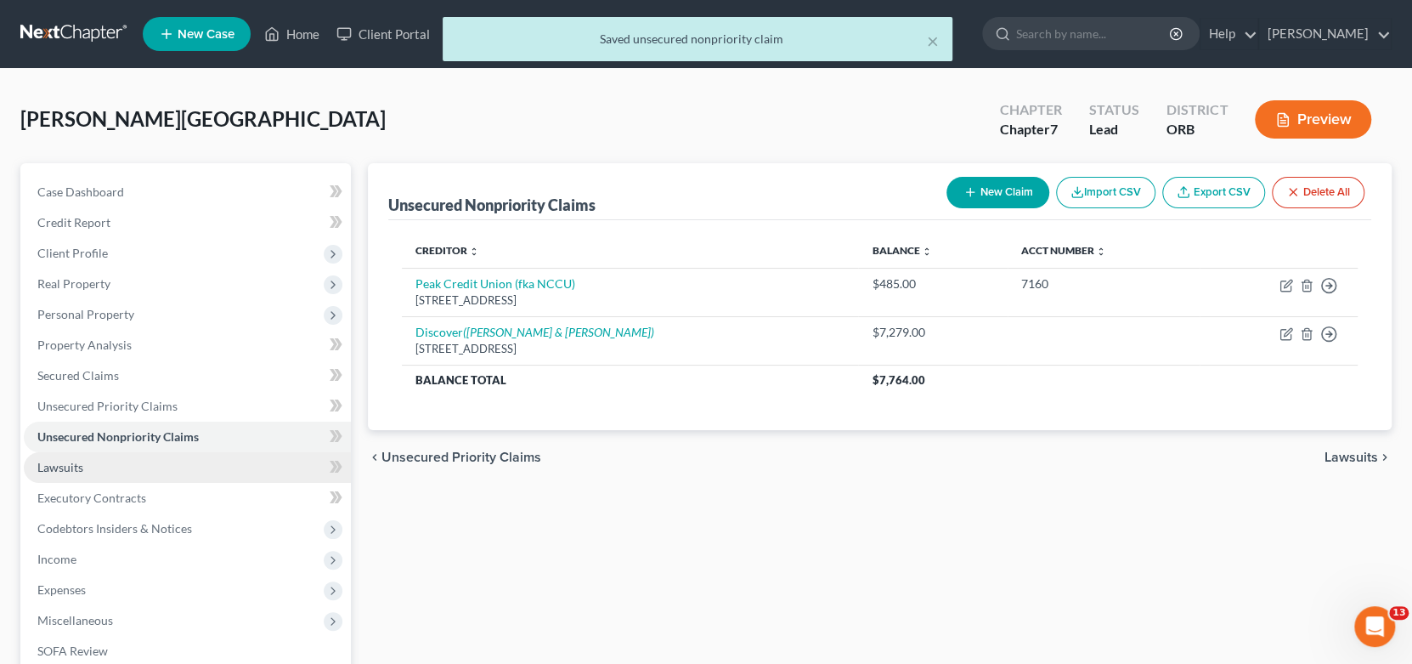
click at [40, 470] on span "Lawsuits" at bounding box center [60, 467] width 46 height 14
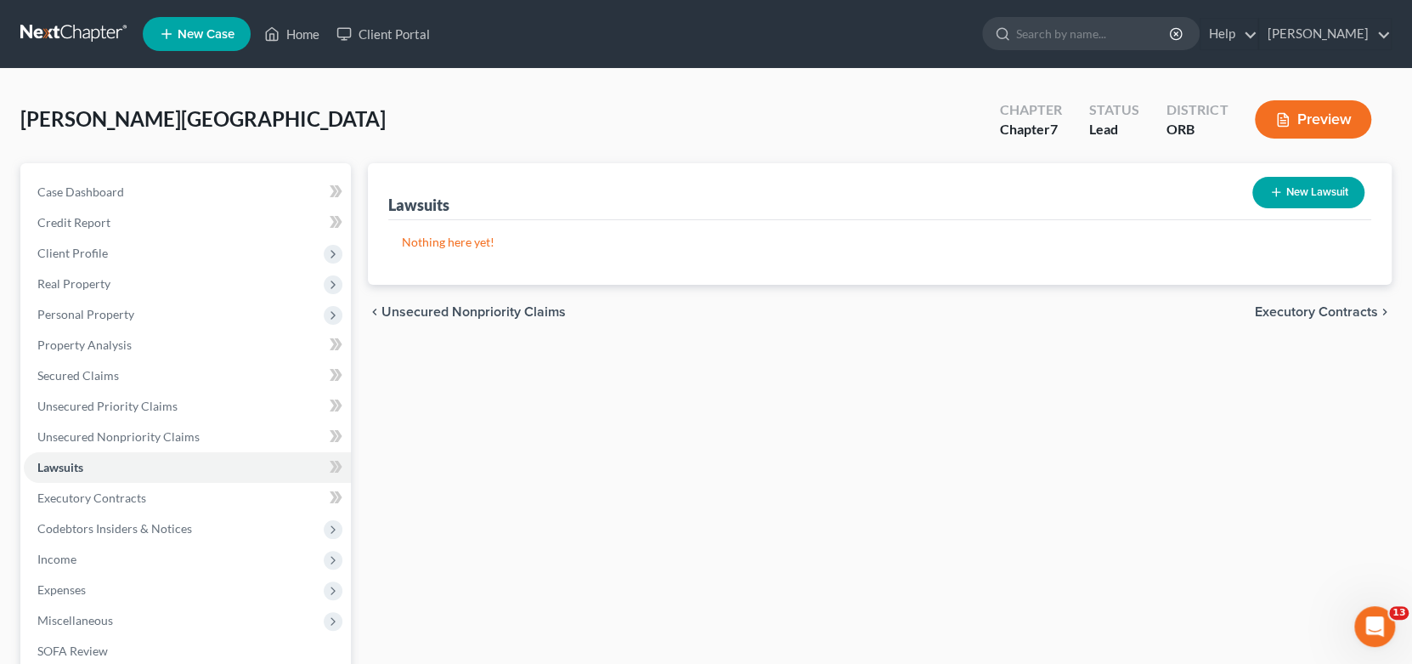
click at [1302, 189] on button "New Lawsuit" at bounding box center [1308, 192] width 112 height 31
select select "0"
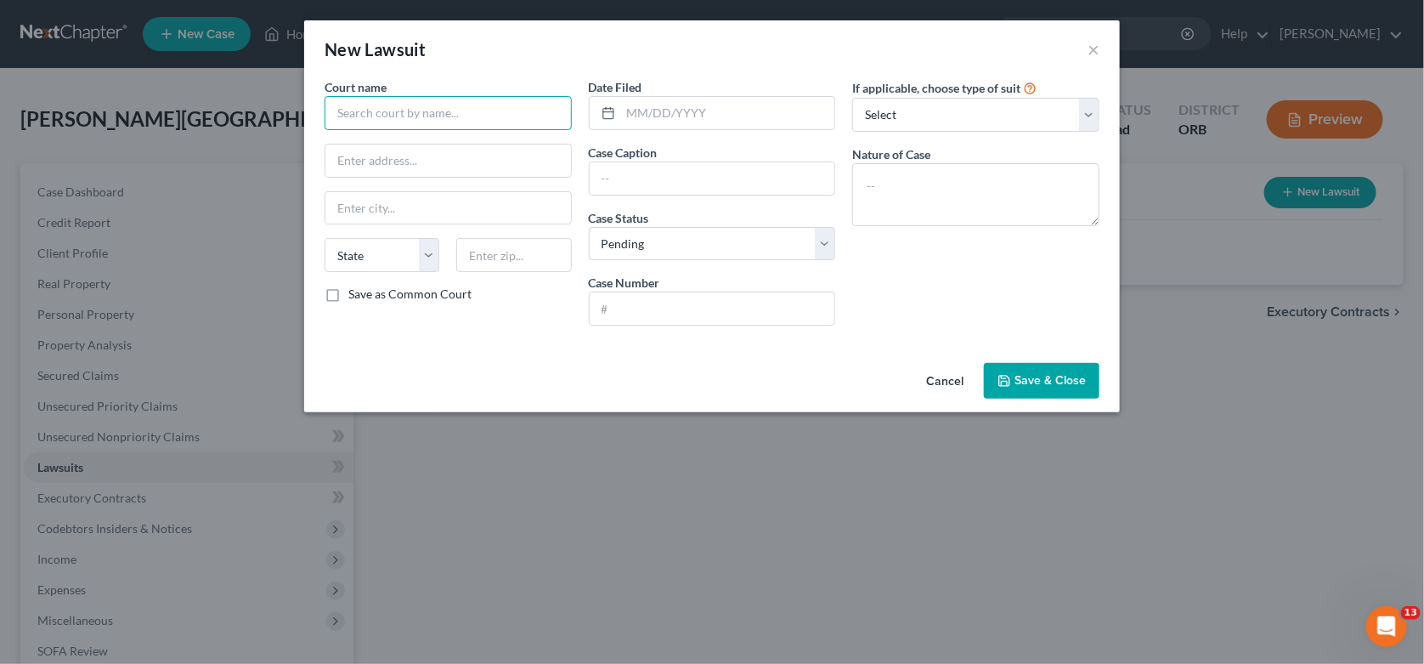
click at [457, 116] on input "text" at bounding box center [448, 113] width 247 height 34
type input "M"
type input "Clackamas County Circuit Court"
type input "[STREET_ADDRESS]"
type input "[US_STATE][GEOGRAPHIC_DATA]"
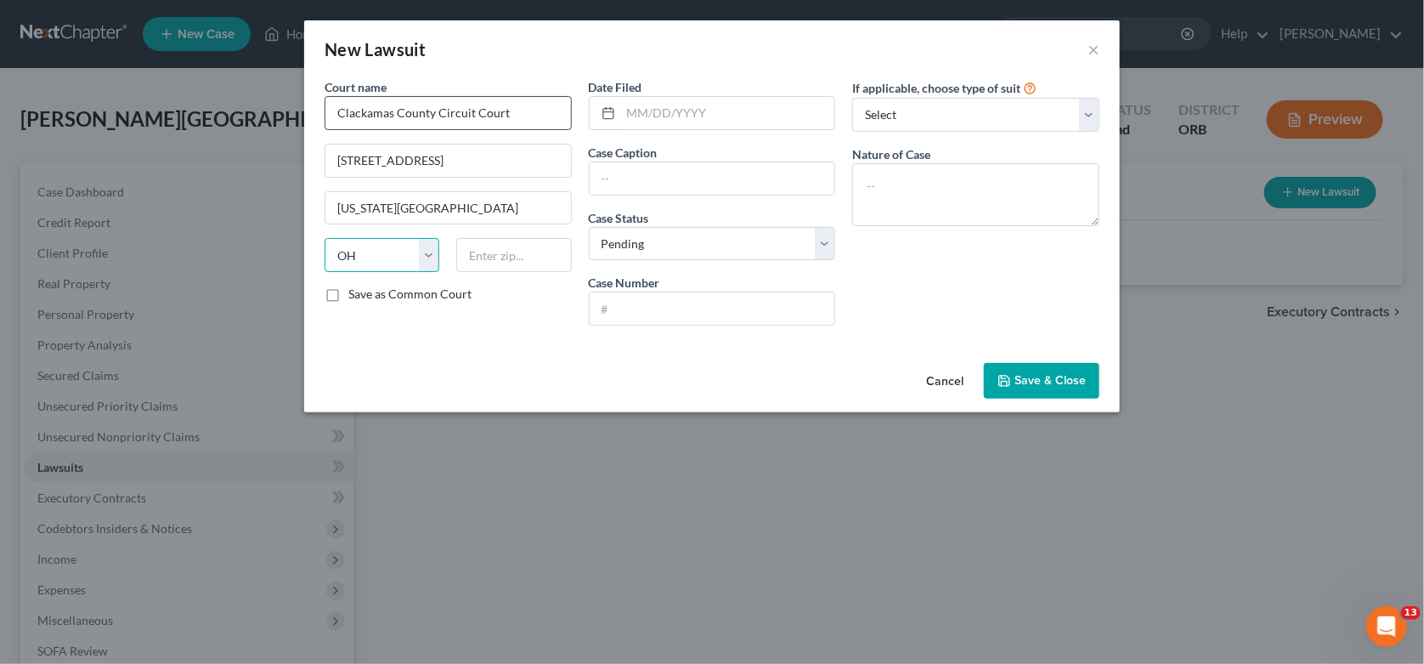
select select "38"
type input "97045"
click at [709, 238] on select "Select Pending On Appeal Concluded" at bounding box center [712, 244] width 247 height 34
select select "2"
click at [589, 227] on select "Select Pending On Appeal Concluded" at bounding box center [712, 244] width 247 height 34
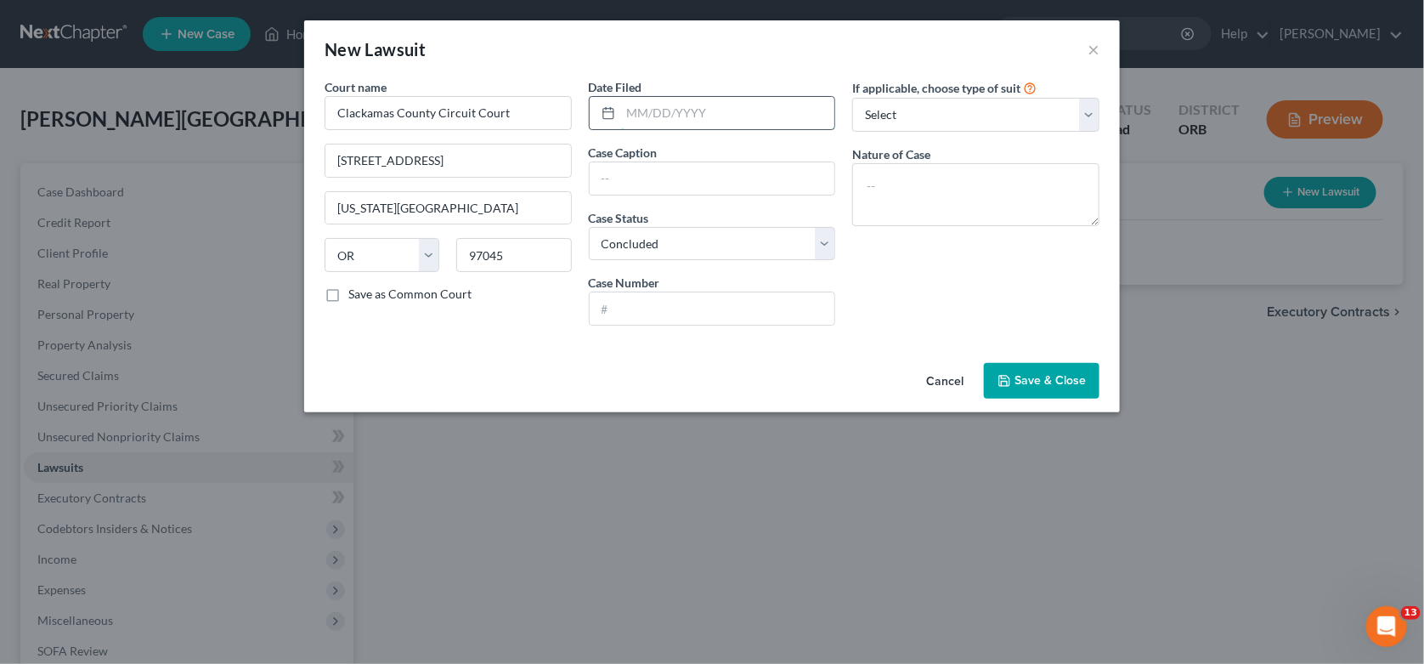
click at [684, 116] on input "text" at bounding box center [728, 113] width 214 height 32
type input "[DATE]"
type input "Discover Bank v [PERSON_NAME]"
type input "21CV30333"
click at [908, 112] on select "Select Repossession Garnishment Foreclosure Attached, Seized, Or Levied Other" at bounding box center [975, 115] width 247 height 34
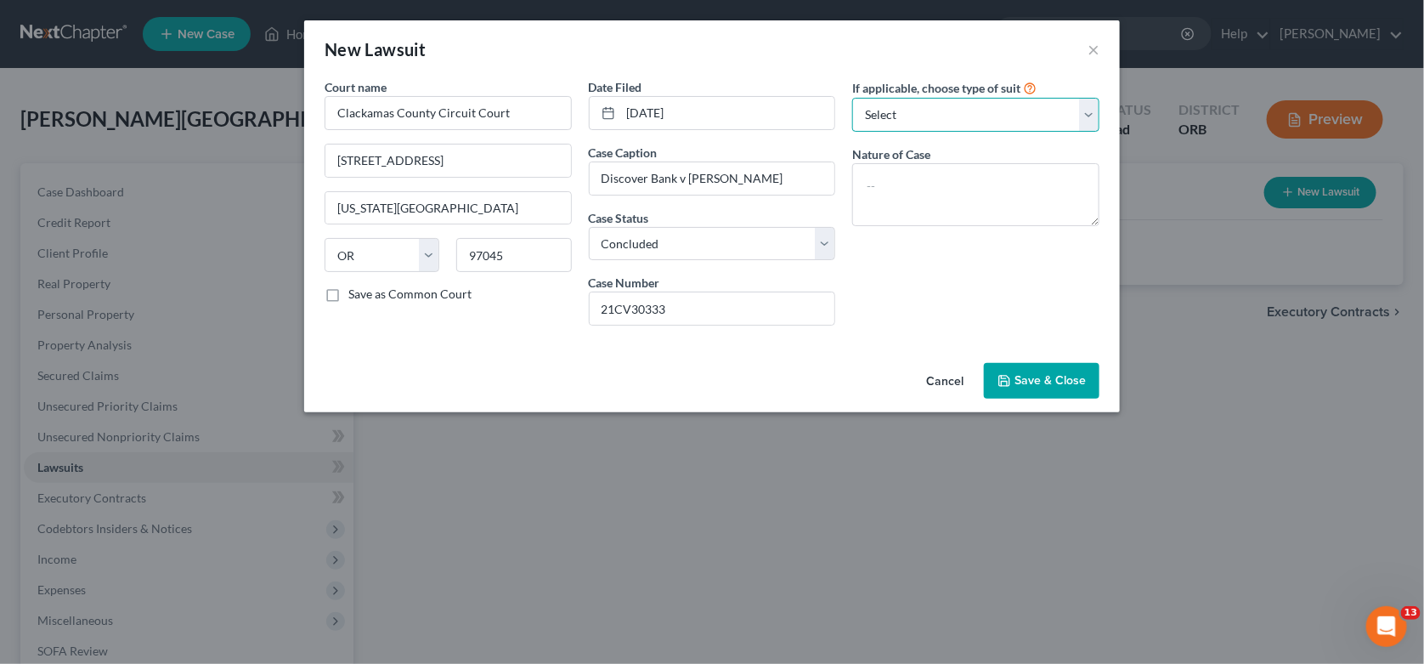
select select "4"
click at [852, 98] on select "Select Repossession Garnishment Foreclosure Attached, Seized, Or Levied Other" at bounding box center [975, 115] width 247 height 34
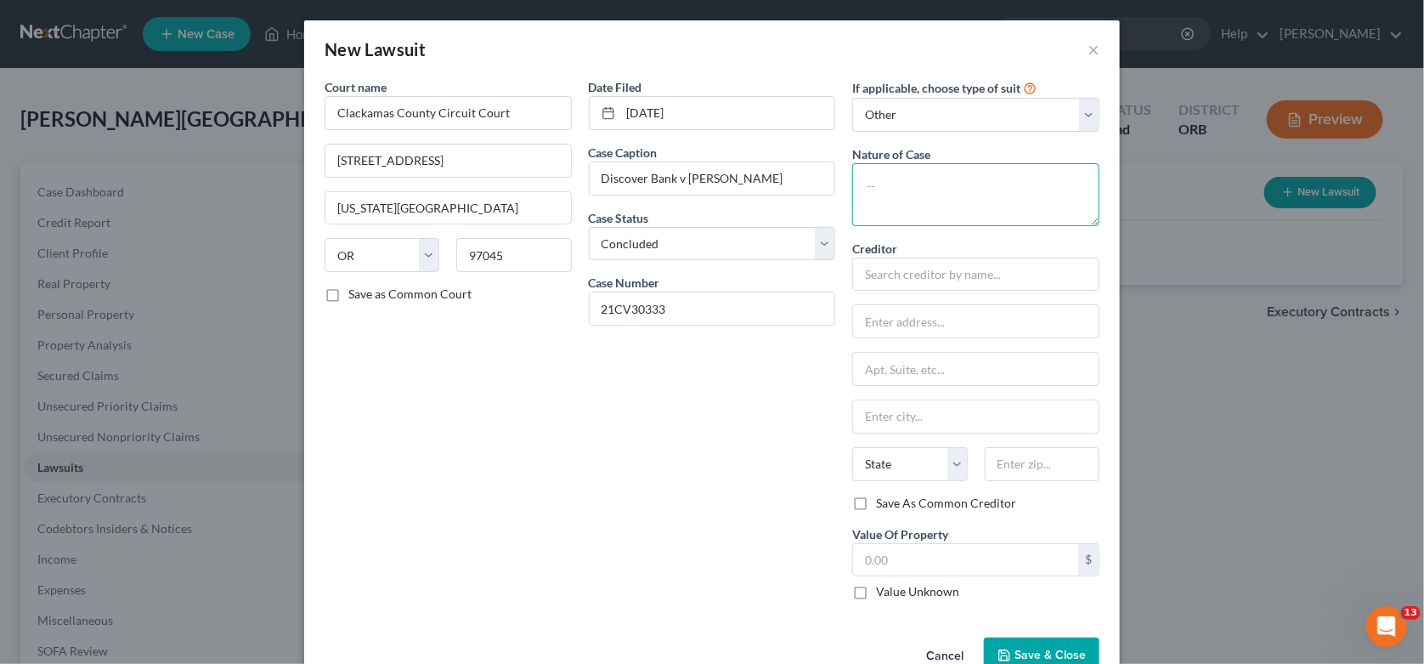
click at [899, 178] on textarea at bounding box center [975, 194] width 247 height 63
type textarea "Contract"
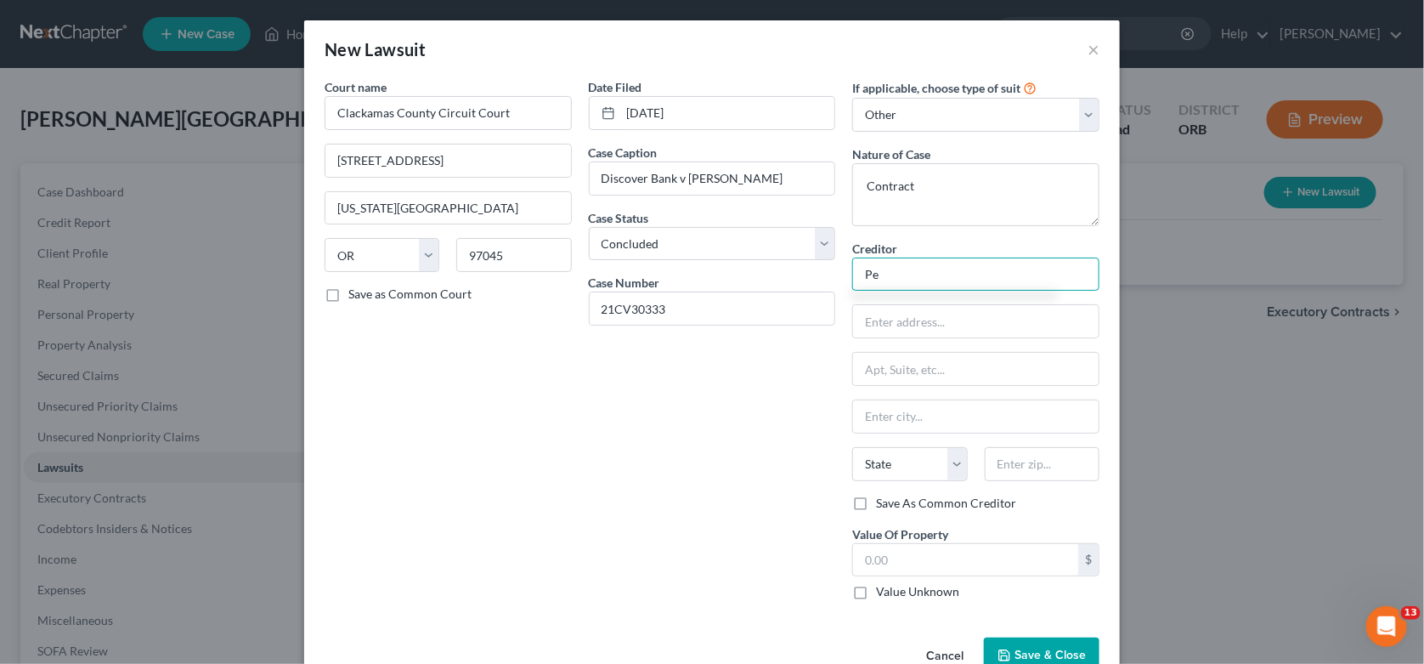
type input "P"
type input "Discover"
type input "PO Box 30939"
type input "[GEOGRAPHIC_DATA]"
select select "46"
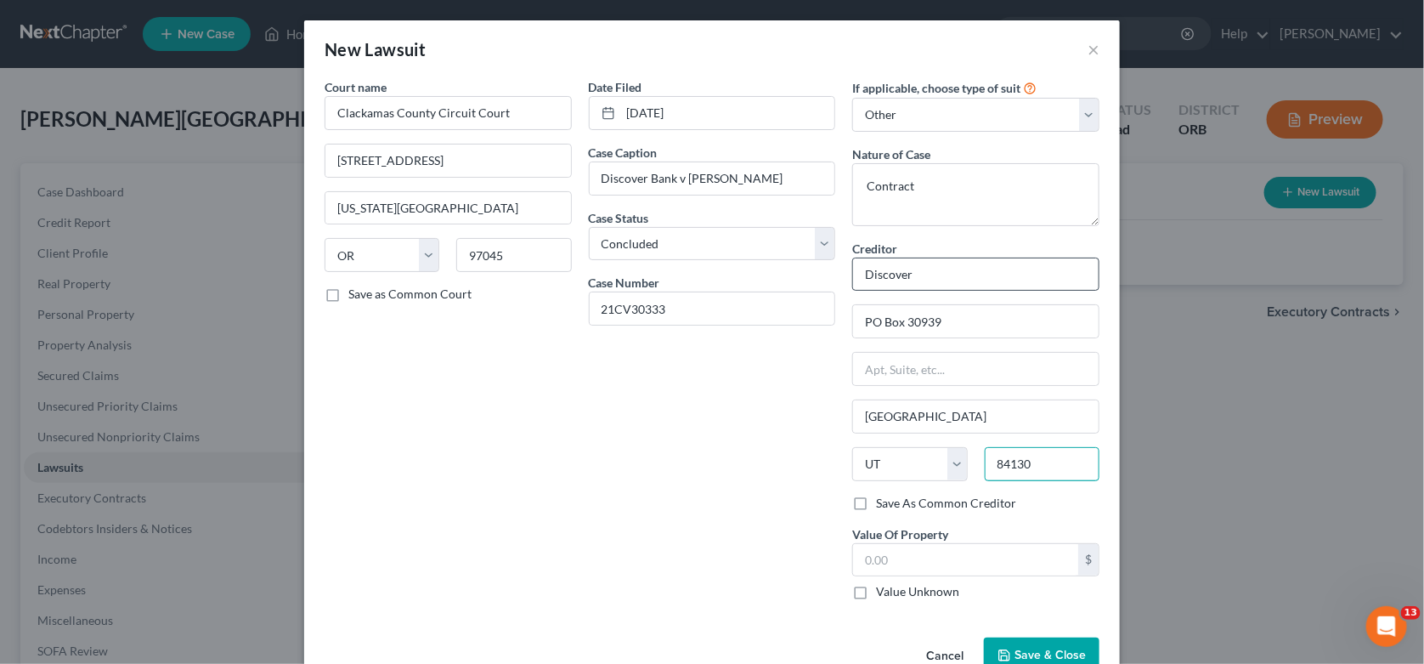
type input "84130"
click at [1026, 652] on span "Save & Close" at bounding box center [1049, 654] width 71 height 14
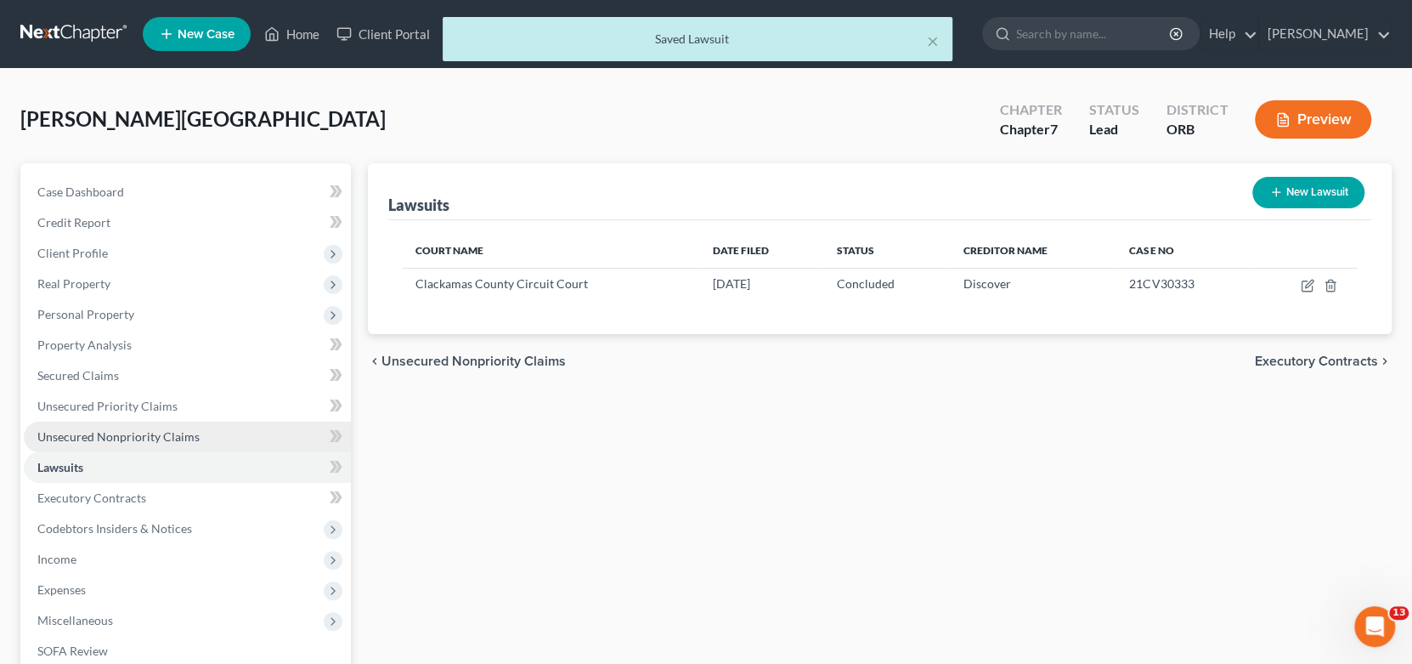
click at [99, 432] on span "Unsecured Nonpriority Claims" at bounding box center [118, 436] width 162 height 14
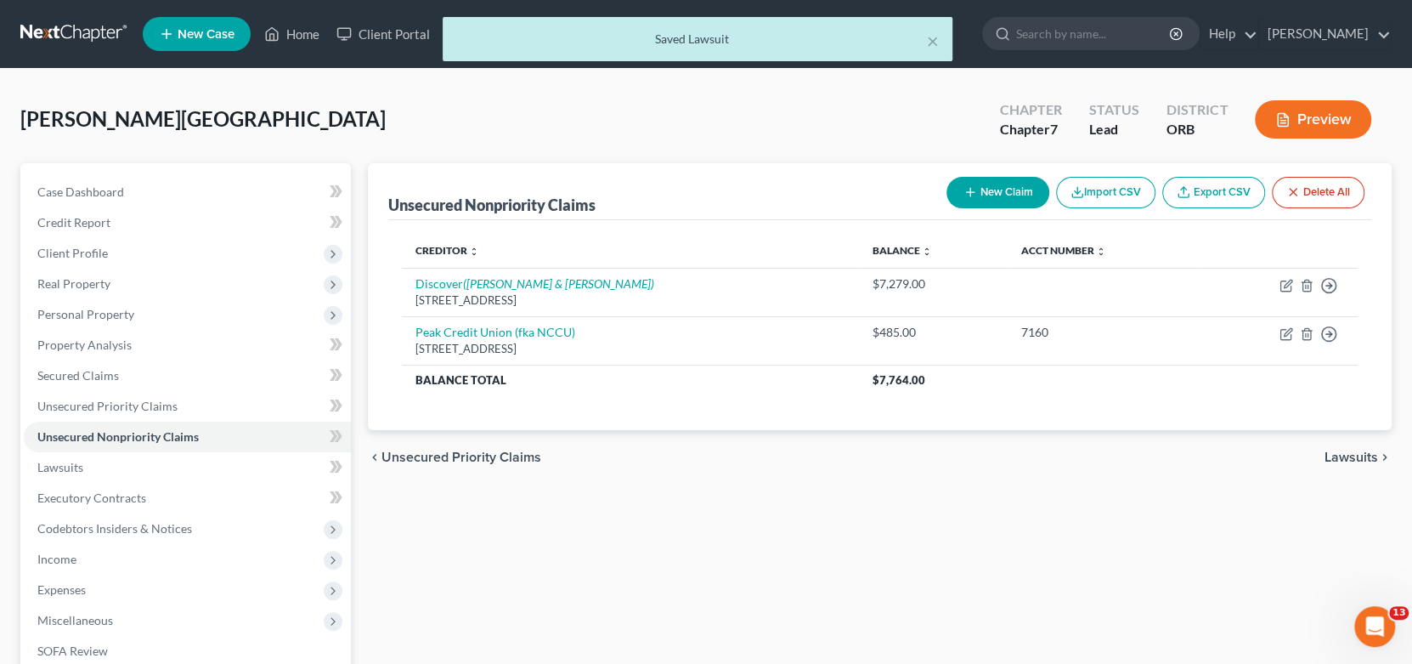
click at [723, 554] on div "Unsecured Nonpriority Claims New Claim Import CSV Export CSV Delete All Credito…" at bounding box center [880, 500] width 1042 height 675
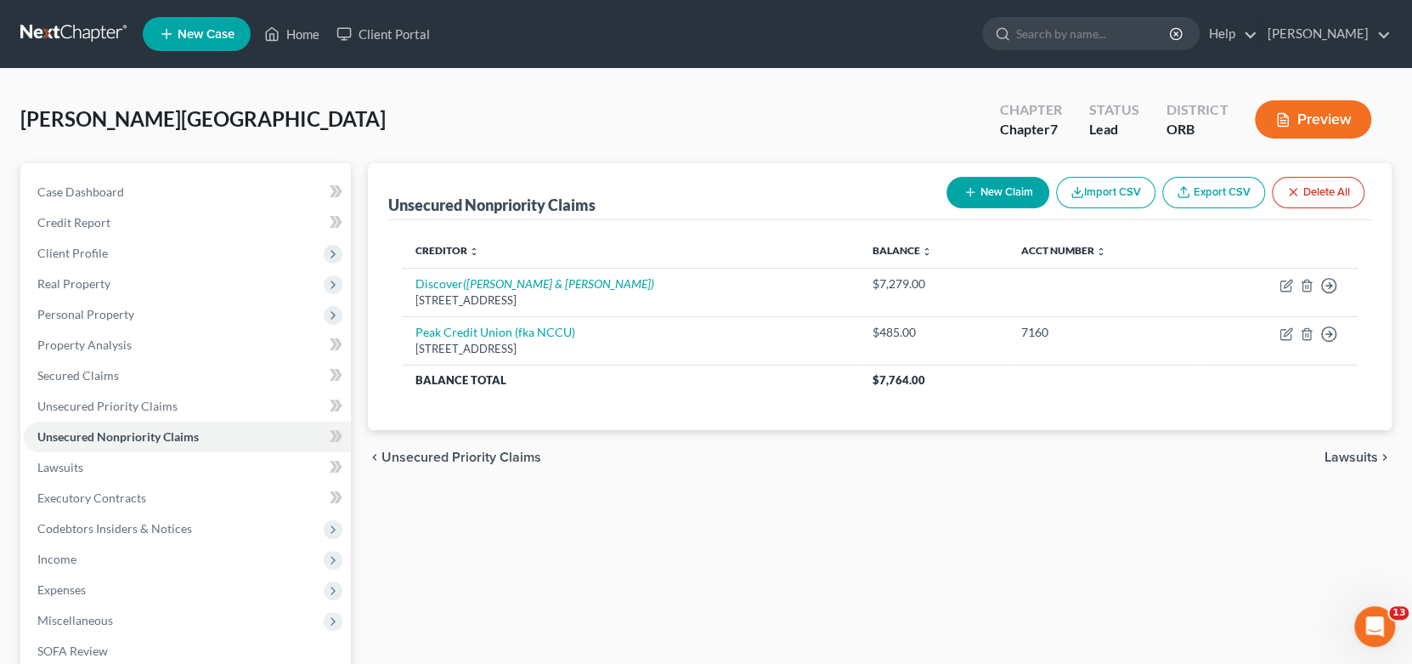
click at [987, 186] on button "New Claim" at bounding box center [997, 192] width 103 height 31
select select "0"
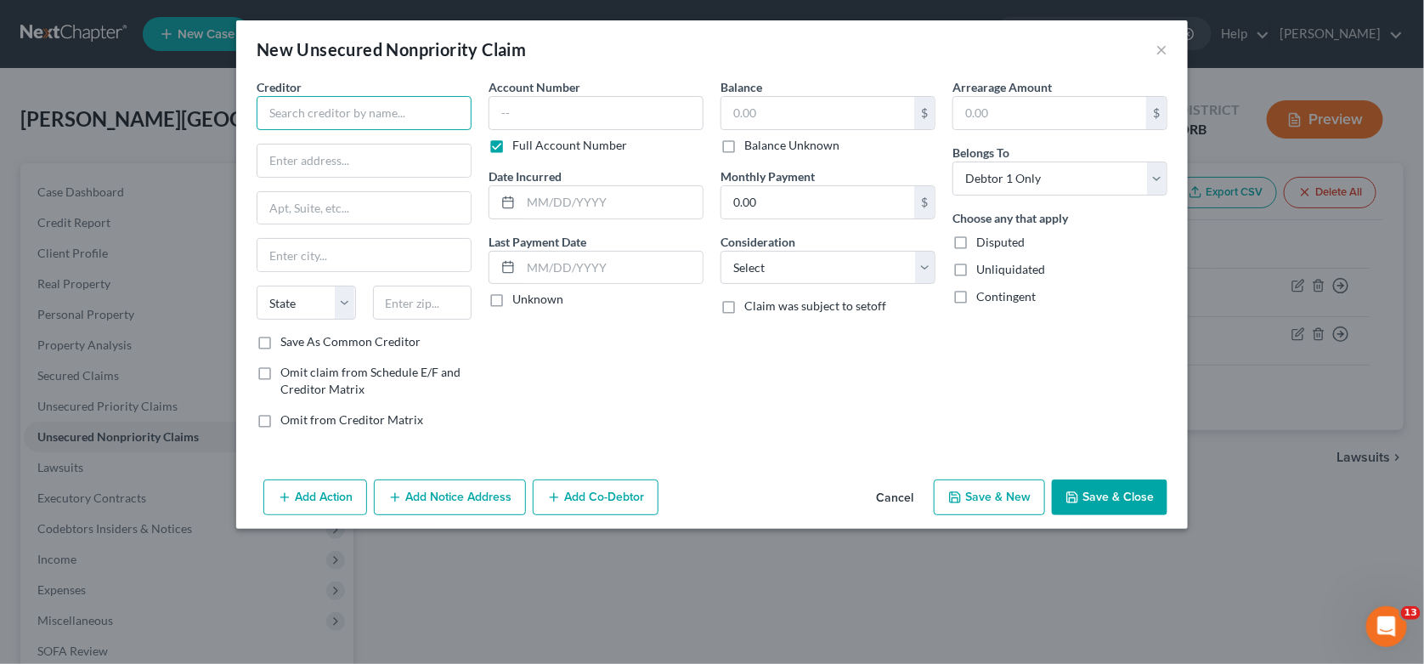
click at [329, 113] on input "text" at bounding box center [364, 113] width 215 height 34
type input "Verizon Wireless"
type input "PO Box 9688"
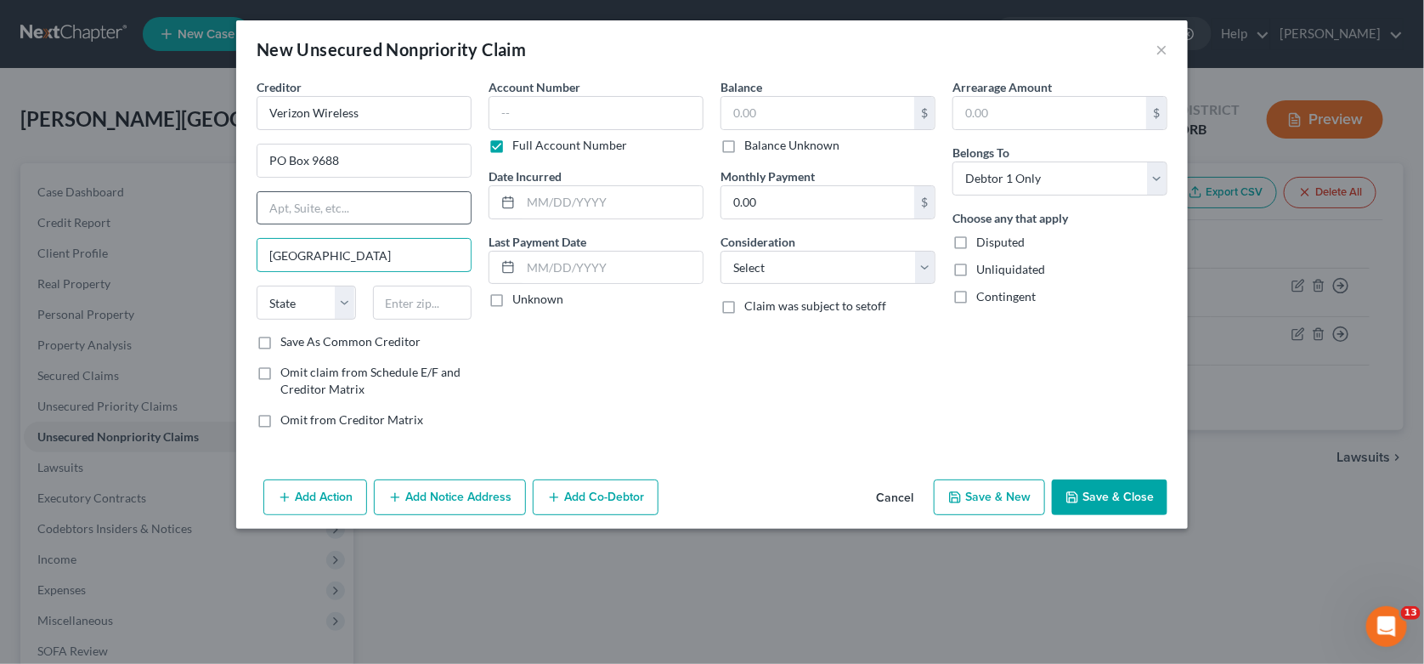
type input "[GEOGRAPHIC_DATA]"
select select "4"
type input "91341"
type input "San [PERSON_NAME]"
type input "4,045"
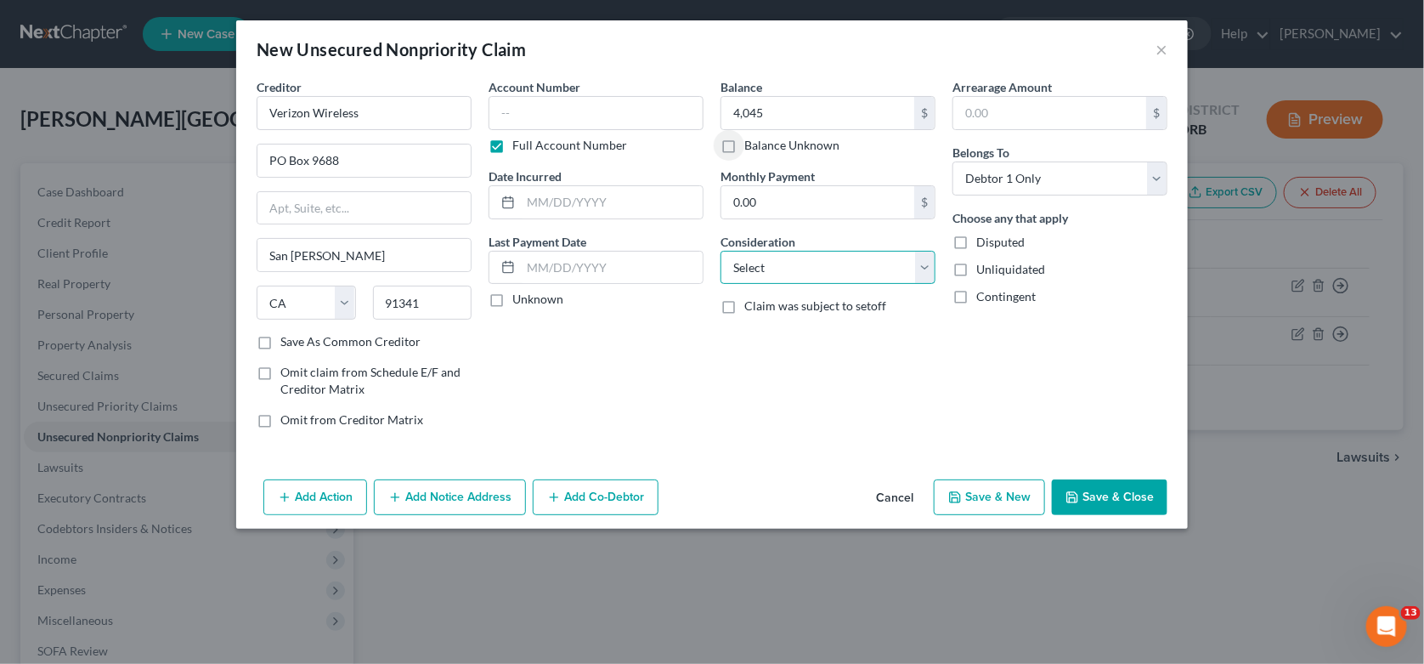
click at [784, 258] on select "Select Cable / Satellite Services Collection Agency Credit Card Debt Debt Couns…" at bounding box center [827, 268] width 215 height 34
select select "19"
click at [720, 251] on select "Select Cable / Satellite Services Collection Agency Credit Card Debt Debt Couns…" at bounding box center [827, 268] width 215 height 34
click at [811, 464] on div "Creditor * Verizon Wireless PO Box 9688 [GEOGRAPHIC_DATA][PERSON_NAME] [US_STAT…" at bounding box center [712, 275] width 952 height 394
click at [792, 118] on input "4,045" at bounding box center [817, 113] width 193 height 32
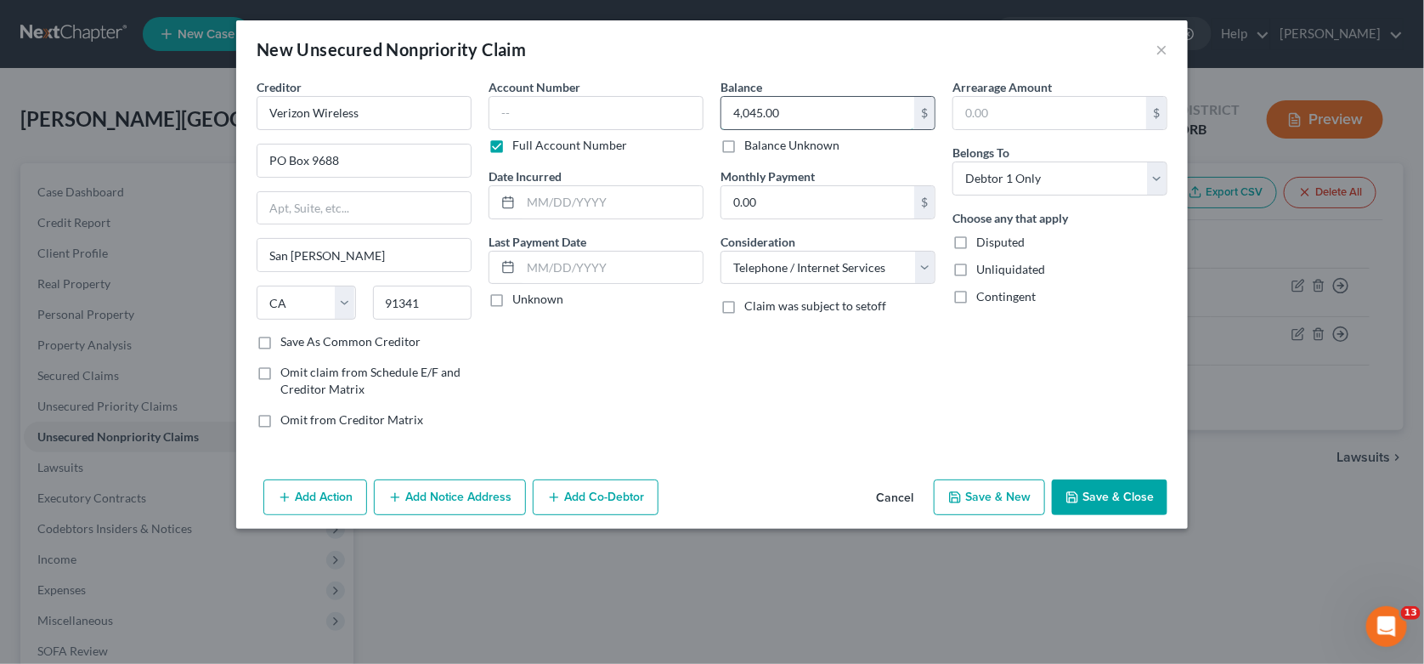
type input "4,045.00"
click at [460, 483] on button "Add Notice Address" at bounding box center [450, 497] width 152 height 36
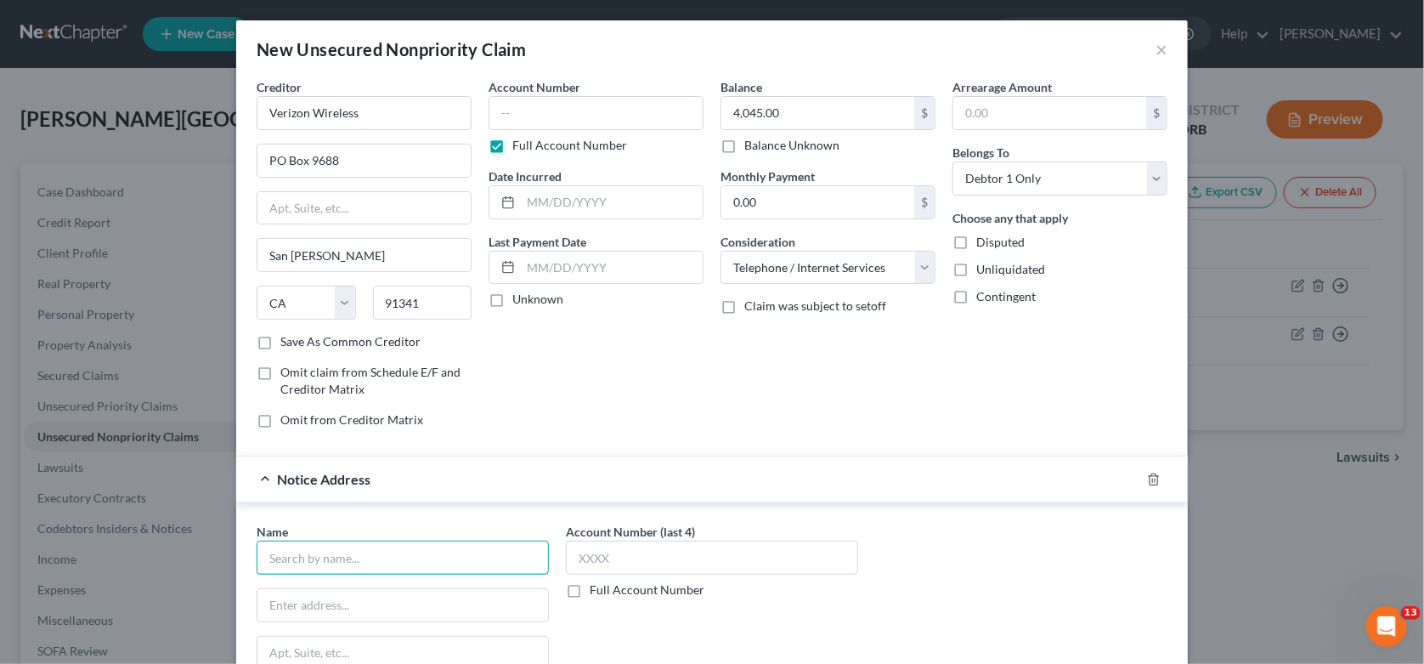
click at [384, 551] on input "text" at bounding box center [403, 557] width 292 height 34
type input "Jefferson Capital"
type input "2"
type input "PO Box 7634"
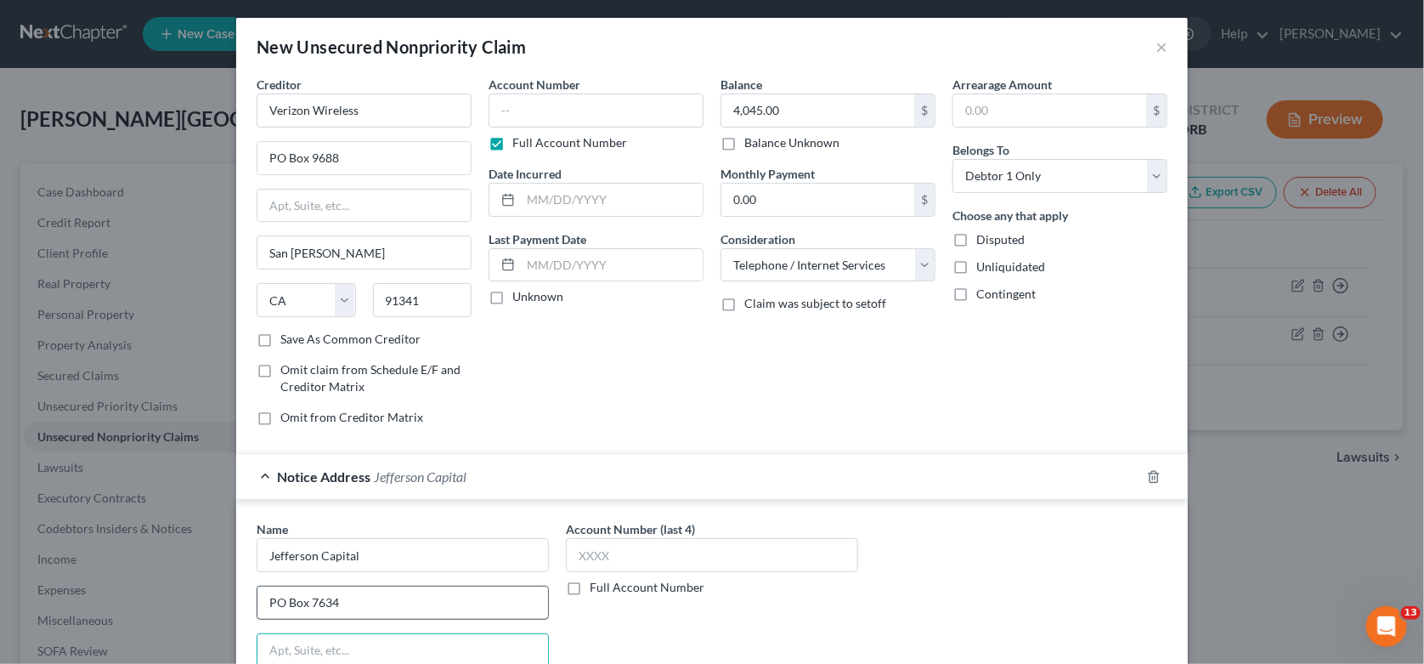
scroll to position [249, 0]
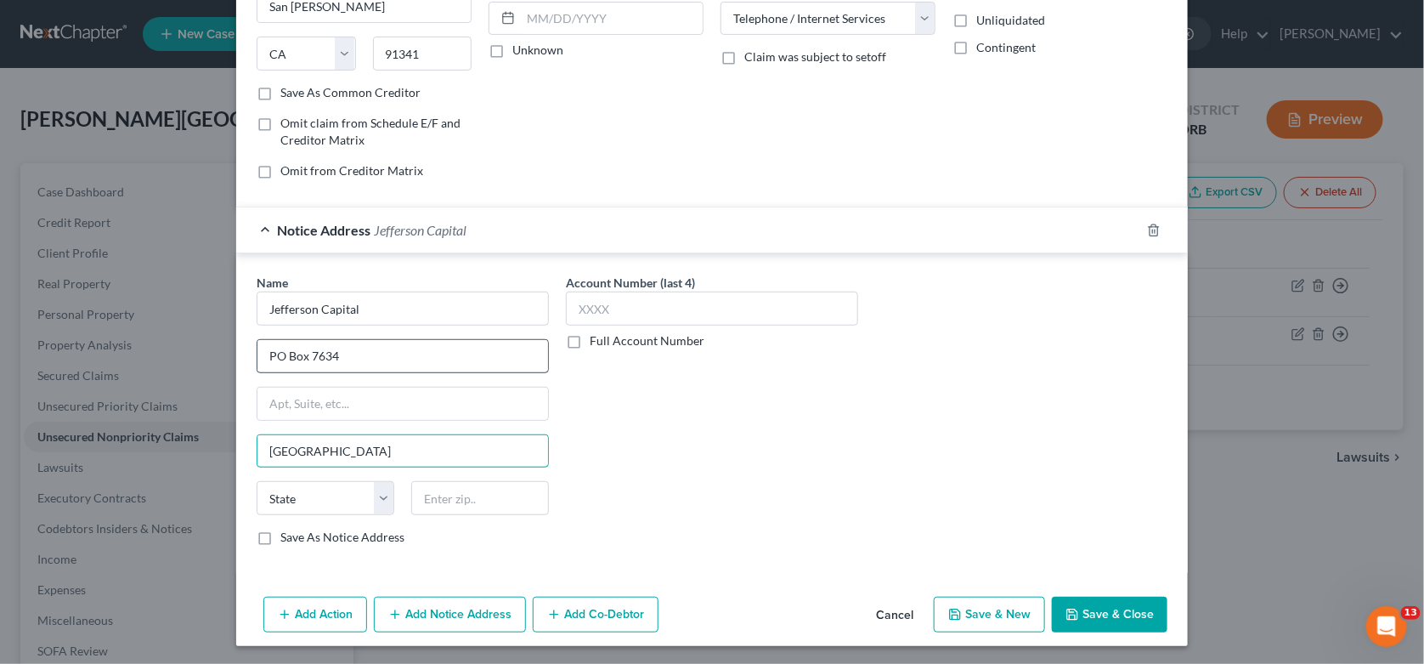
type input "[GEOGRAPHIC_DATA]"
select select "48"
type input "91341"
type input "San [PERSON_NAME]"
select select "4"
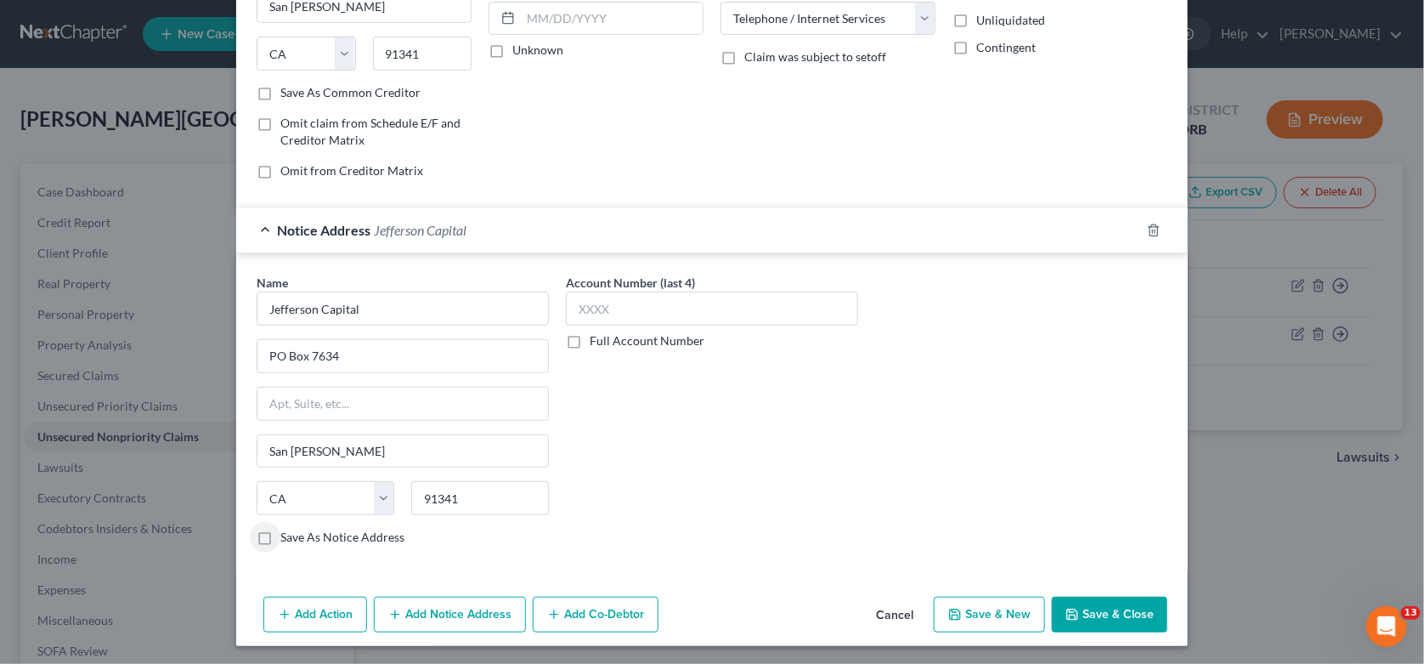
click at [1148, 597] on button "Save & Close" at bounding box center [1110, 614] width 116 height 36
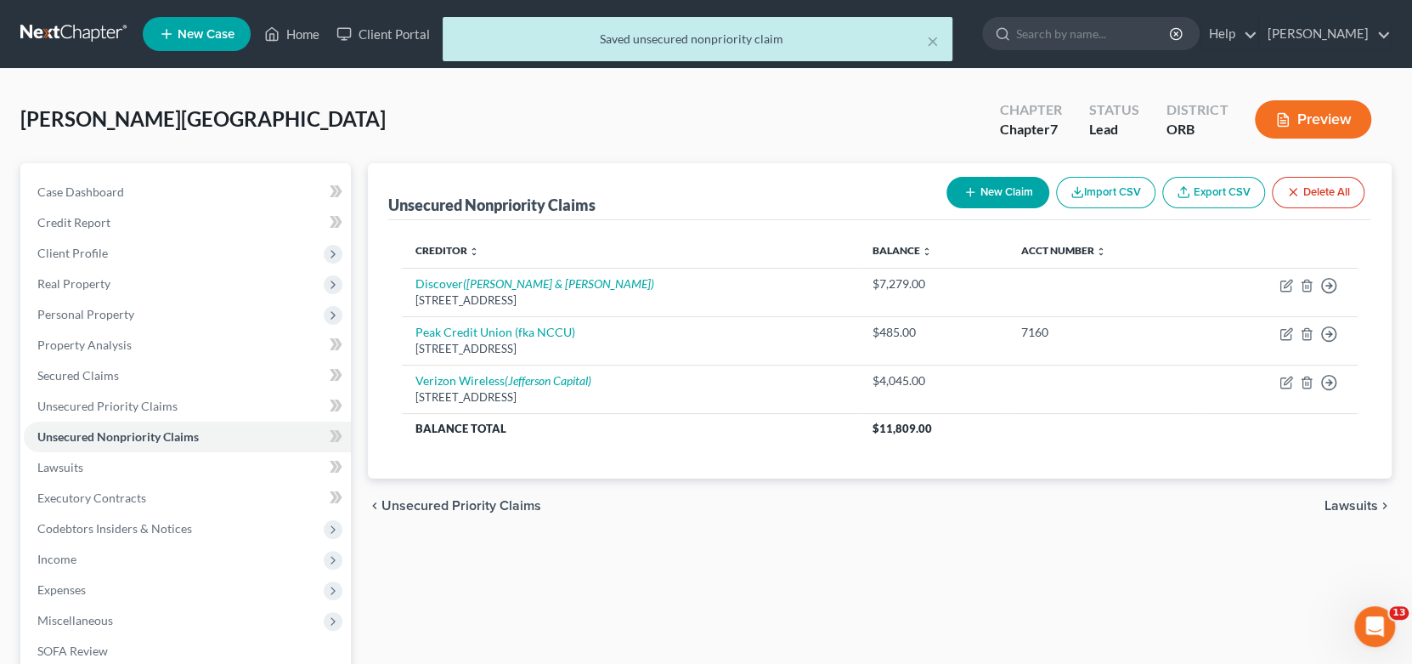
click at [969, 195] on icon "button" at bounding box center [970, 192] width 14 height 14
select select "0"
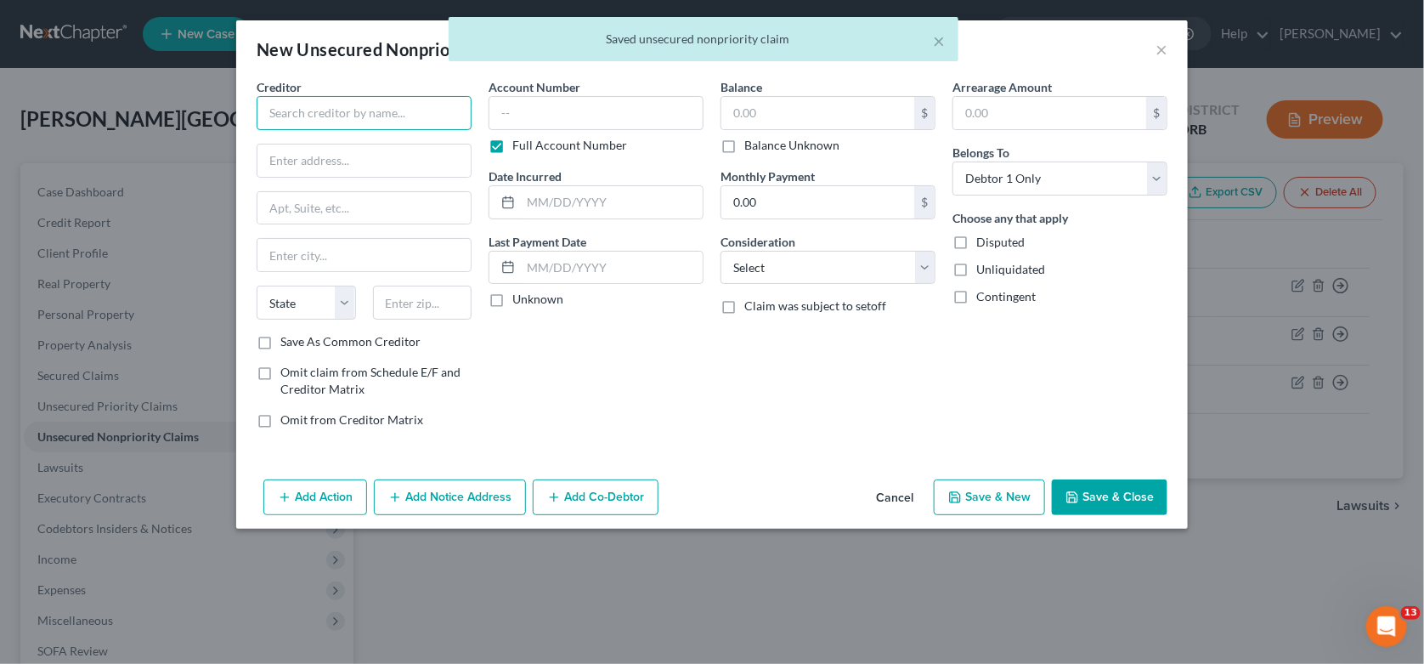
click at [327, 123] on input "text" at bounding box center [364, 113] width 215 height 34
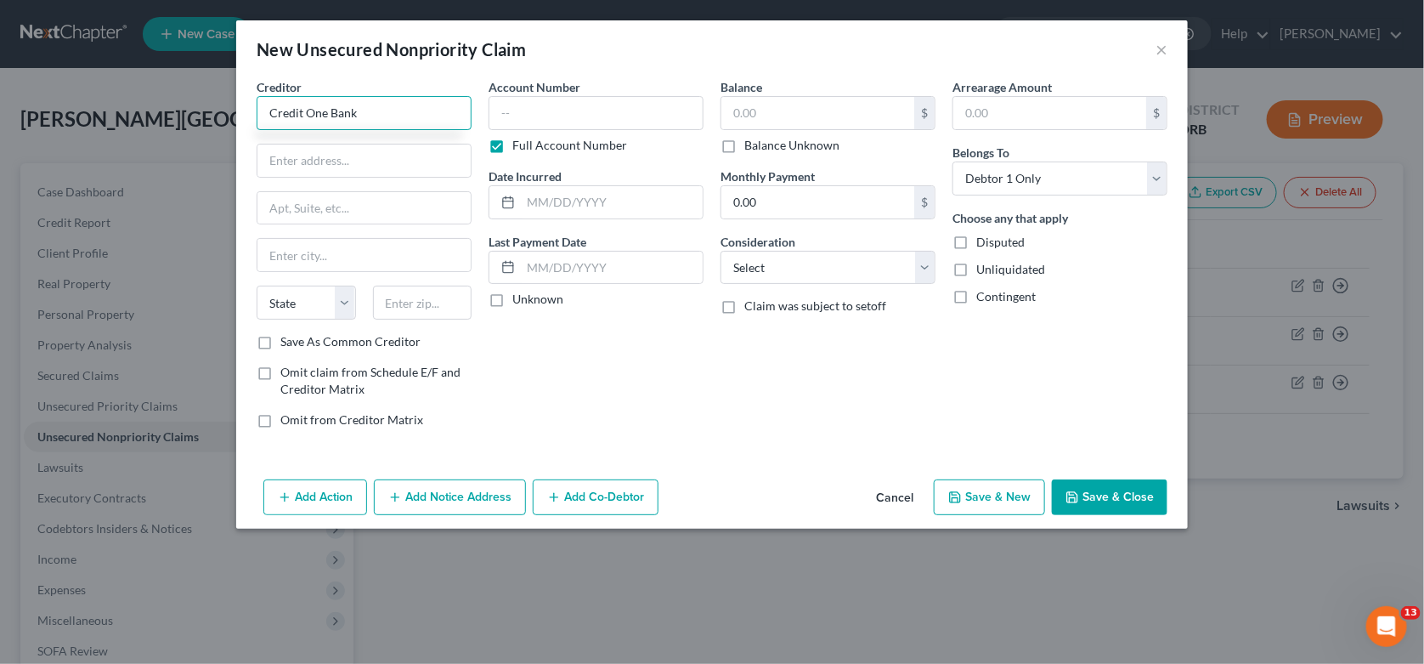
type input "Credit One Bank"
type input "PO Box 1269"
type input "[GEOGRAPHIC_DATA]"
select select "42"
type input "29602"
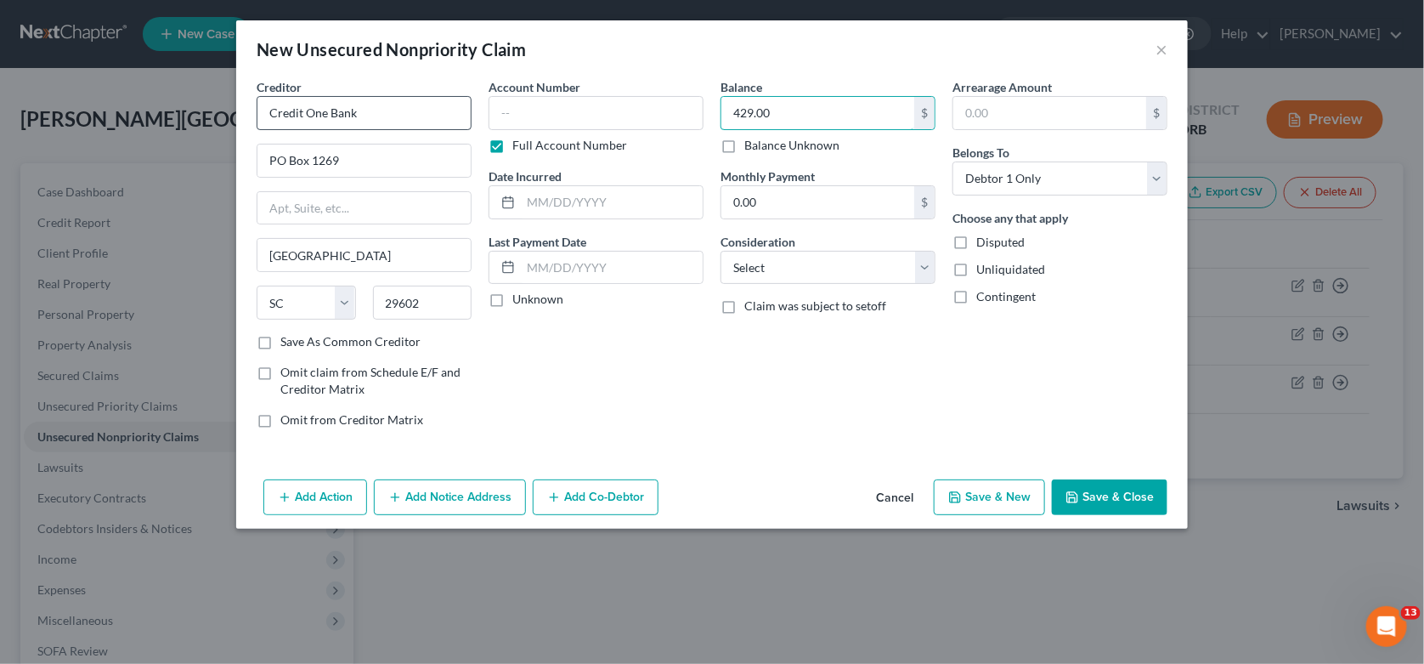
type input "429.00"
drag, startPoint x: 776, startPoint y: 282, endPoint x: 787, endPoint y: 272, distance: 15.0
click at [776, 282] on select "Select Cable / Satellite Services Collection Agency Credit Card Debt Debt Couns…" at bounding box center [827, 268] width 215 height 34
select select "2"
click at [720, 251] on select "Select Cable / Satellite Services Collection Agency Credit Card Debt Debt Couns…" at bounding box center [827, 268] width 215 height 34
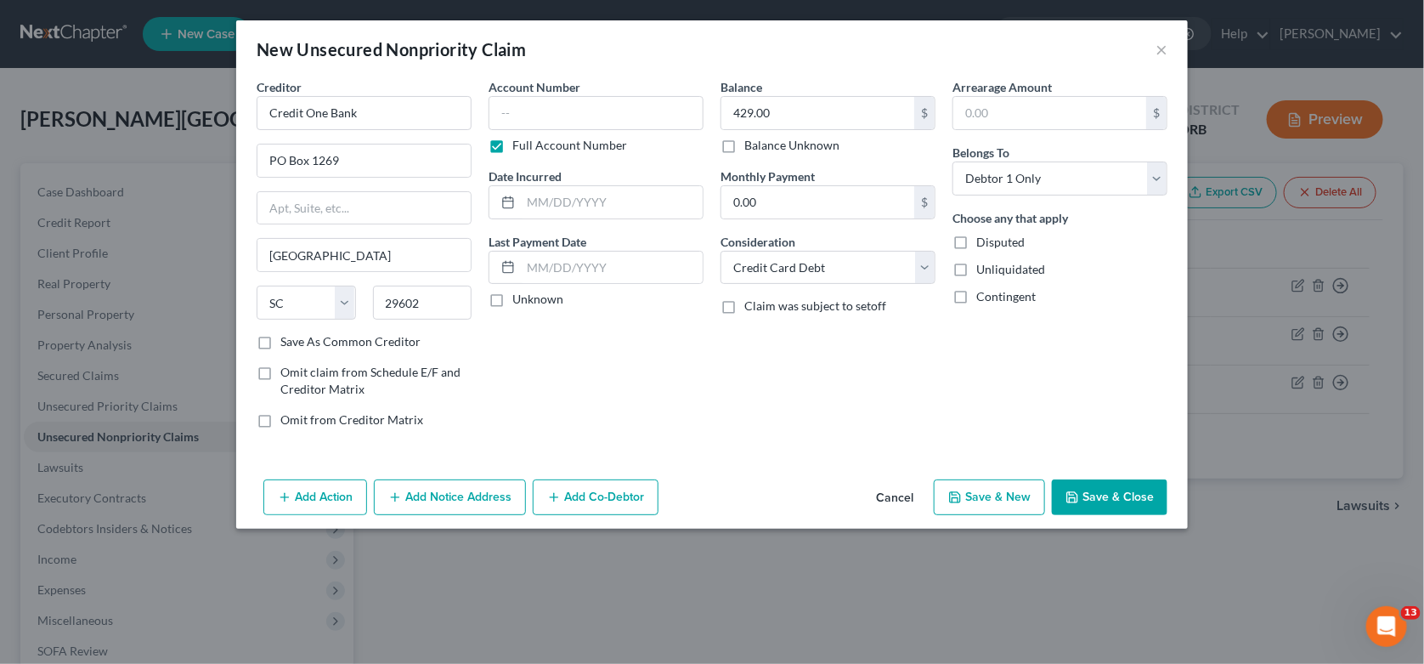
click at [413, 500] on button "Add Notice Address" at bounding box center [450, 497] width 152 height 36
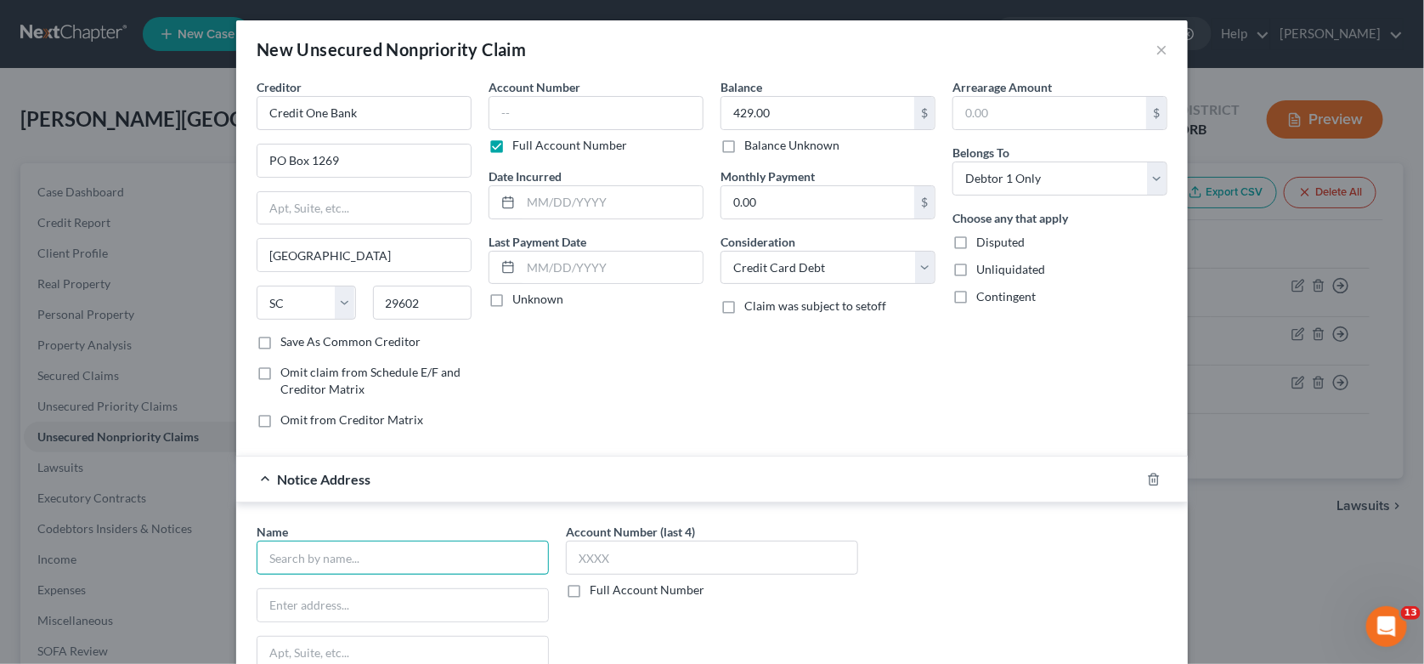
click at [372, 553] on input "text" at bounding box center [403, 557] width 292 height 34
type input "P"
type input "PYOD c/o Resurgent Capital"
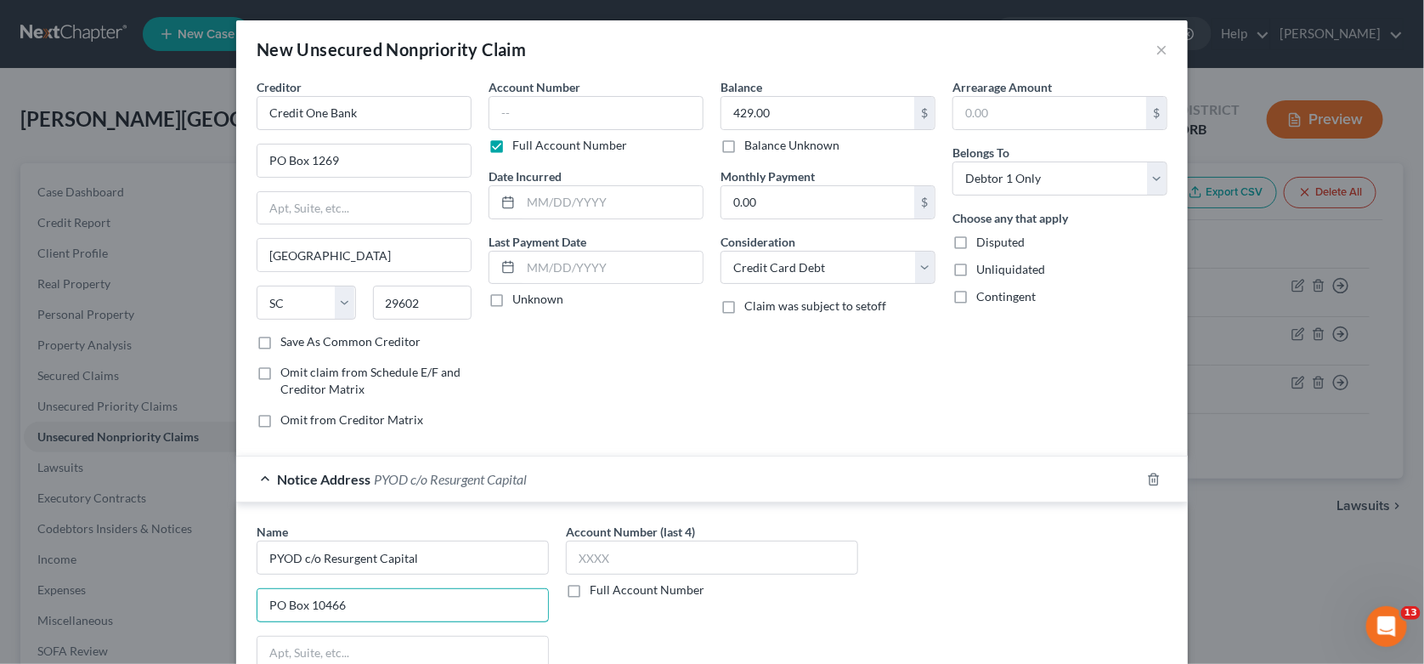
type input "PO Box 10466"
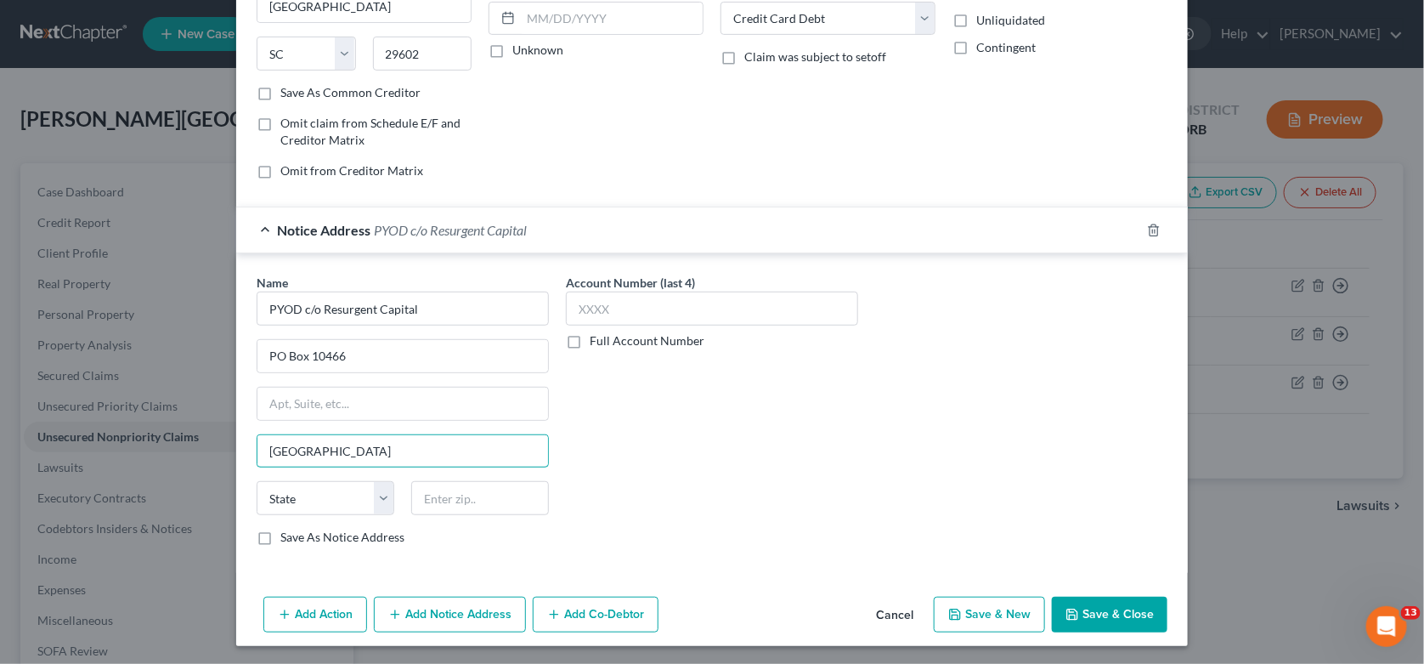
type input "[GEOGRAPHIC_DATA]"
select select "42"
type input "29603"
click at [1073, 615] on icon "button" at bounding box center [1072, 614] width 14 height 14
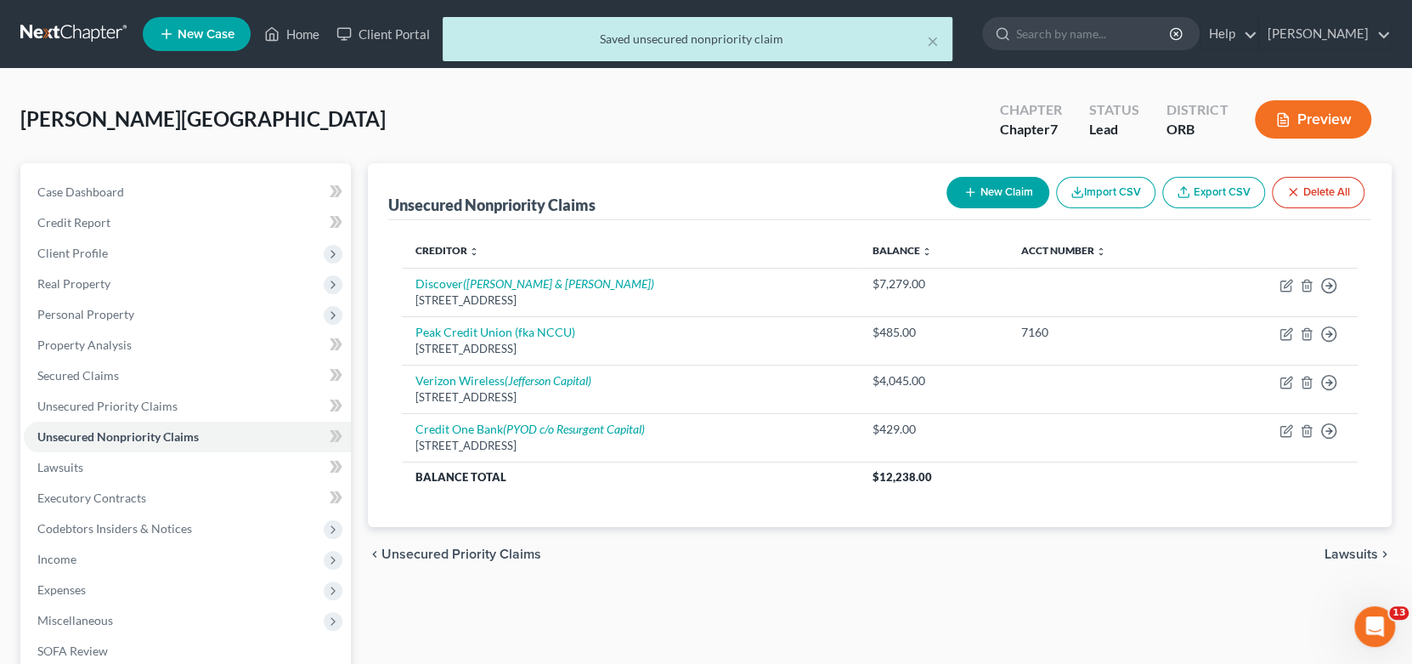
click at [981, 194] on button "New Claim" at bounding box center [997, 192] width 103 height 31
select select "0"
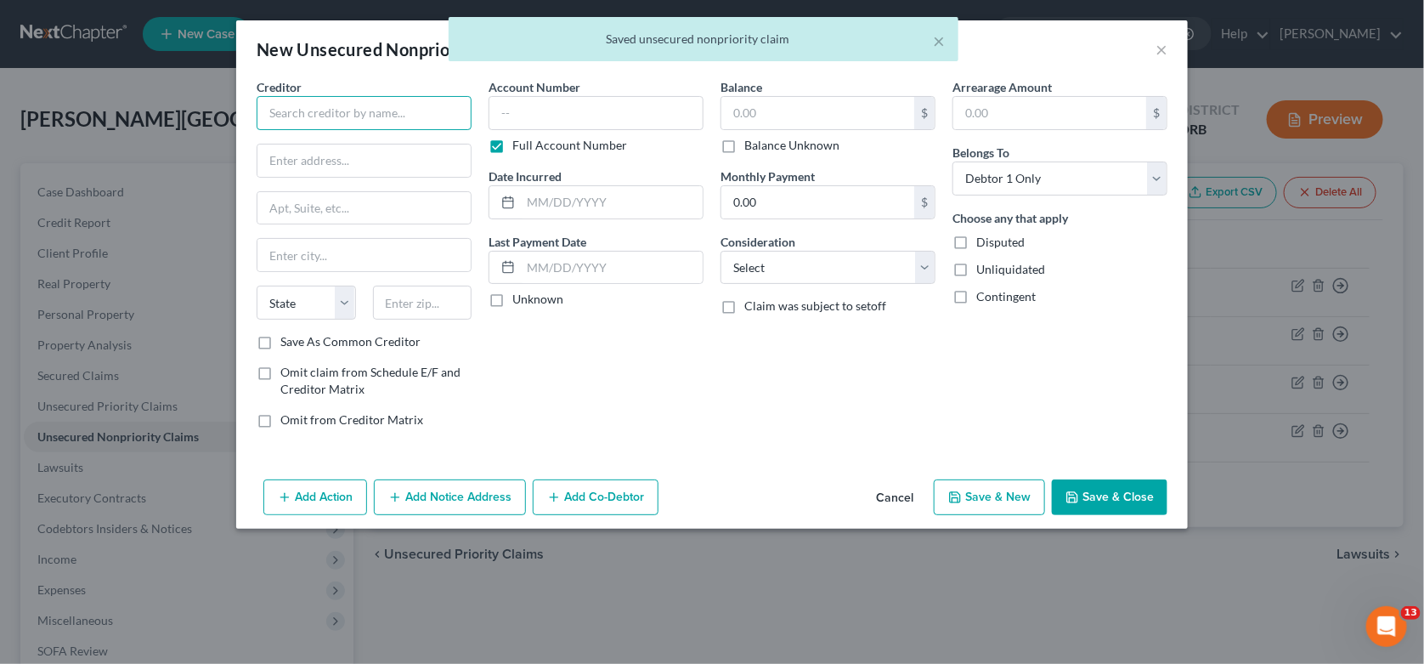
click at [299, 107] on input "text" at bounding box center [364, 113] width 215 height 34
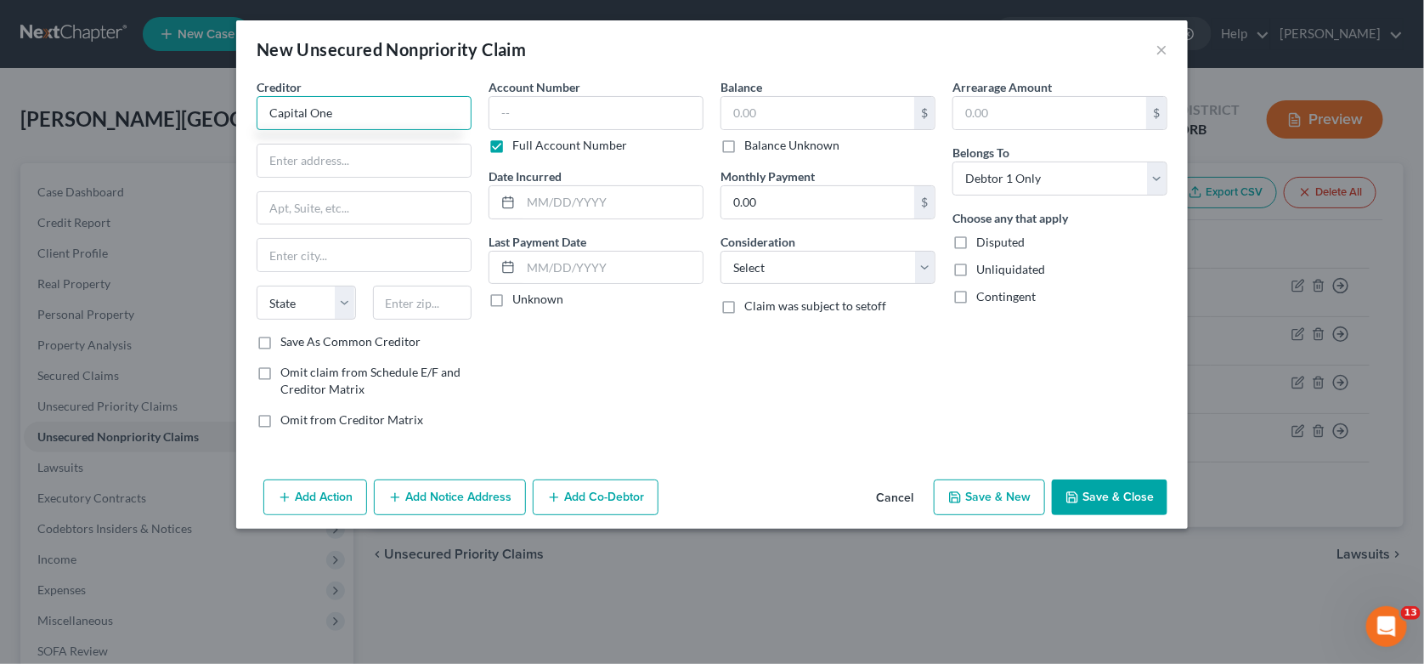
type input "Capital One"
type input "PO Box 31293"
type input "[GEOGRAPHIC_DATA]"
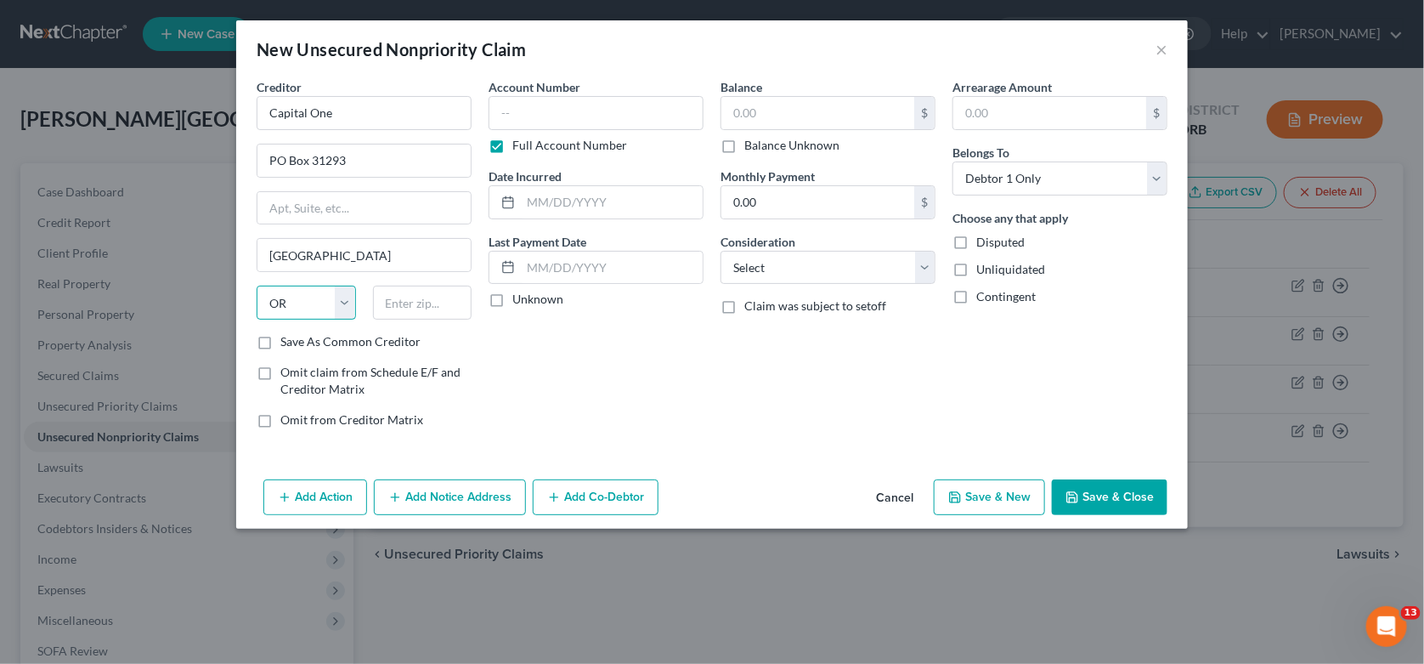
click at [292, 297] on select "State [US_STATE] AK AR AZ CA CO CT DE DC [GEOGRAPHIC_DATA] [GEOGRAPHIC_DATA] GU…" at bounding box center [306, 302] width 99 height 34
select select "46"
click at [257, 285] on select "State [US_STATE] AK AR AZ CA CO CT DE DC [GEOGRAPHIC_DATA] [GEOGRAPHIC_DATA] GU…" at bounding box center [306, 302] width 99 height 34
type input "84131"
click at [630, 113] on input "text" at bounding box center [596, 113] width 215 height 34
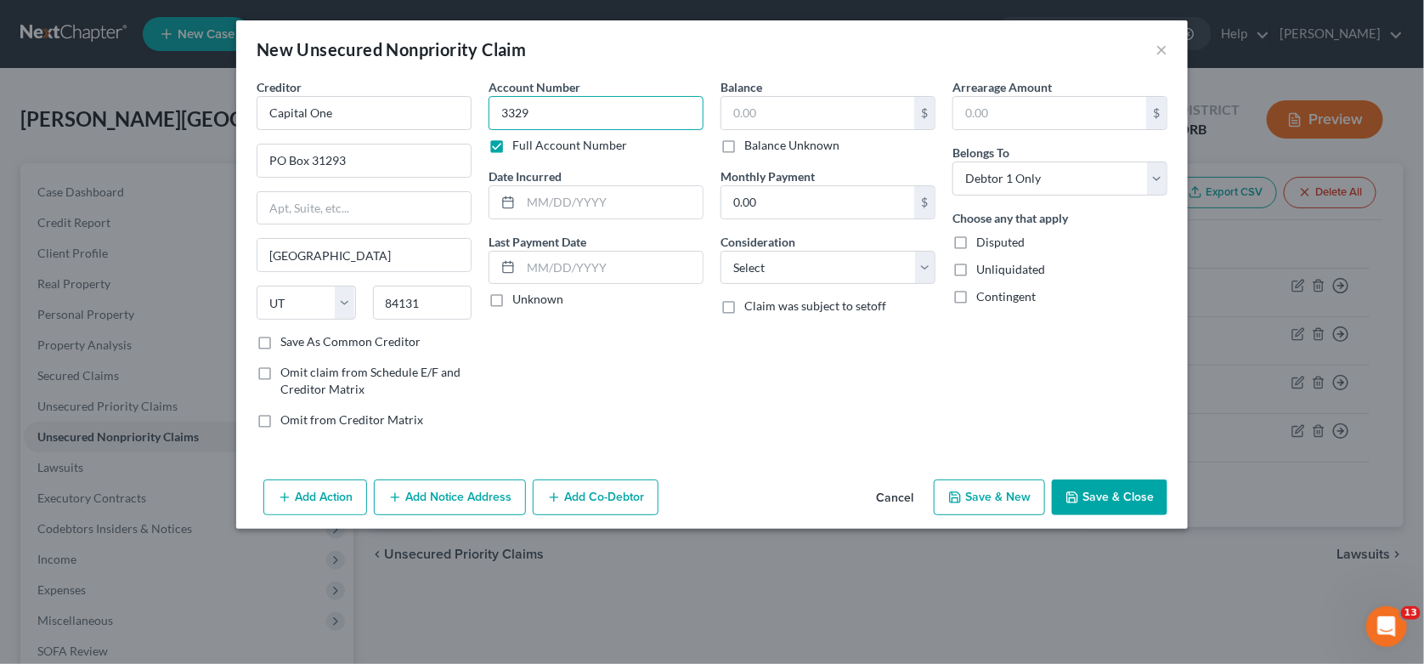
type input "3329"
click at [731, 120] on input "text" at bounding box center [817, 113] width 193 height 32
click at [795, 110] on input "321" at bounding box center [817, 113] width 193 height 32
type input "321.00"
click at [816, 280] on select "Select Cable / Satellite Services Collection Agency Credit Card Debt Debt Couns…" at bounding box center [827, 268] width 215 height 34
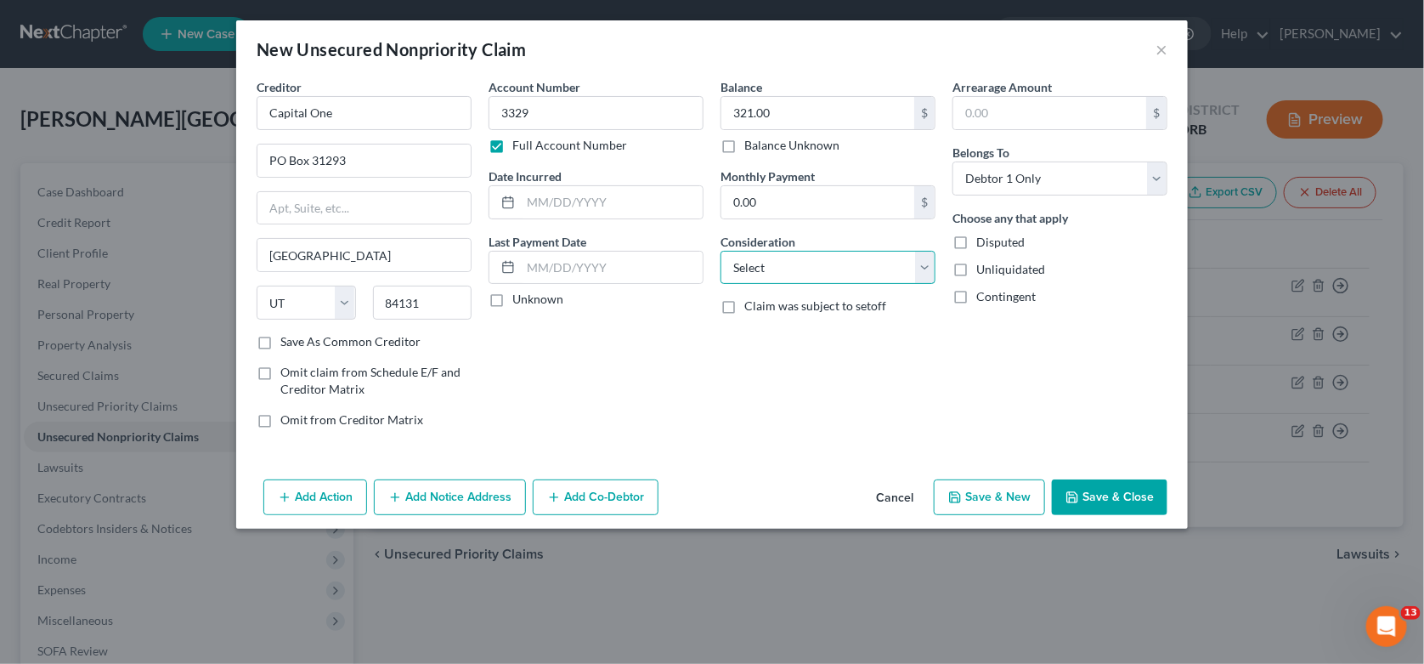
select select "2"
click at [720, 251] on select "Select Cable / Satellite Services Collection Agency Credit Card Debt Debt Couns…" at bounding box center [827, 268] width 215 height 34
click at [1106, 497] on button "Save & Close" at bounding box center [1110, 497] width 116 height 36
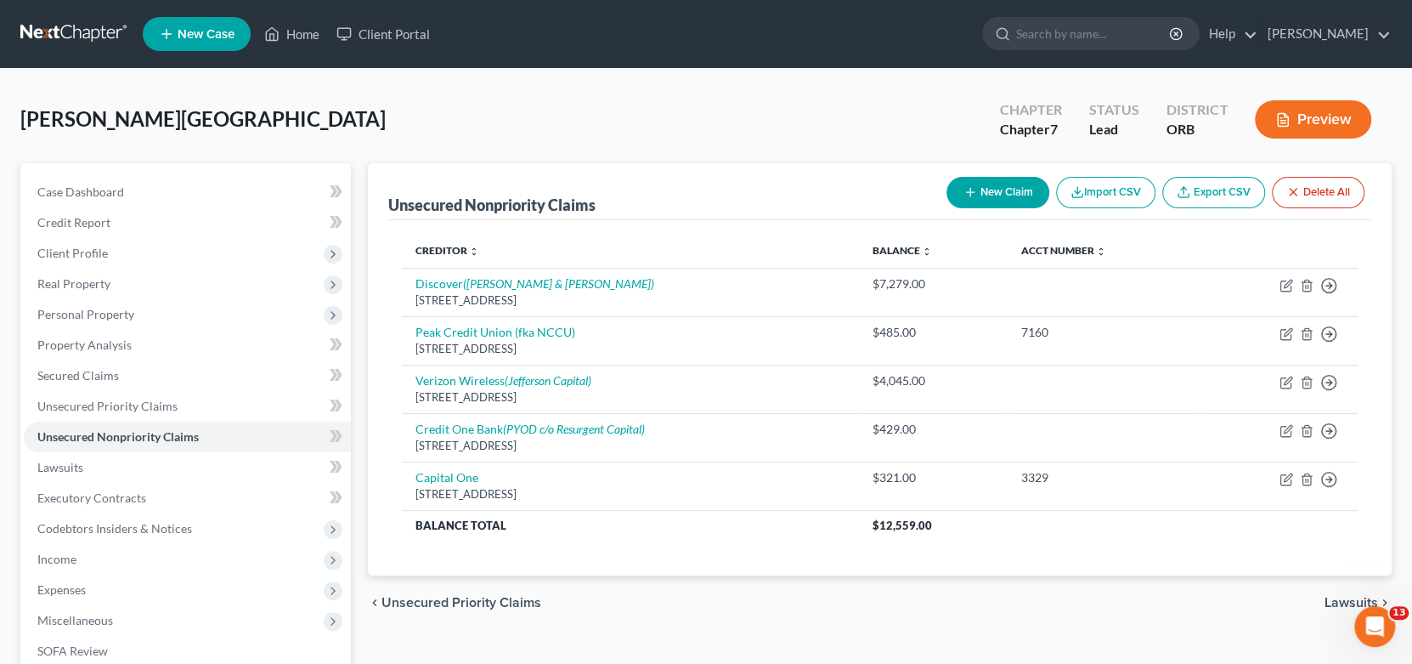
click at [973, 189] on icon "button" at bounding box center [970, 192] width 14 height 14
select select "0"
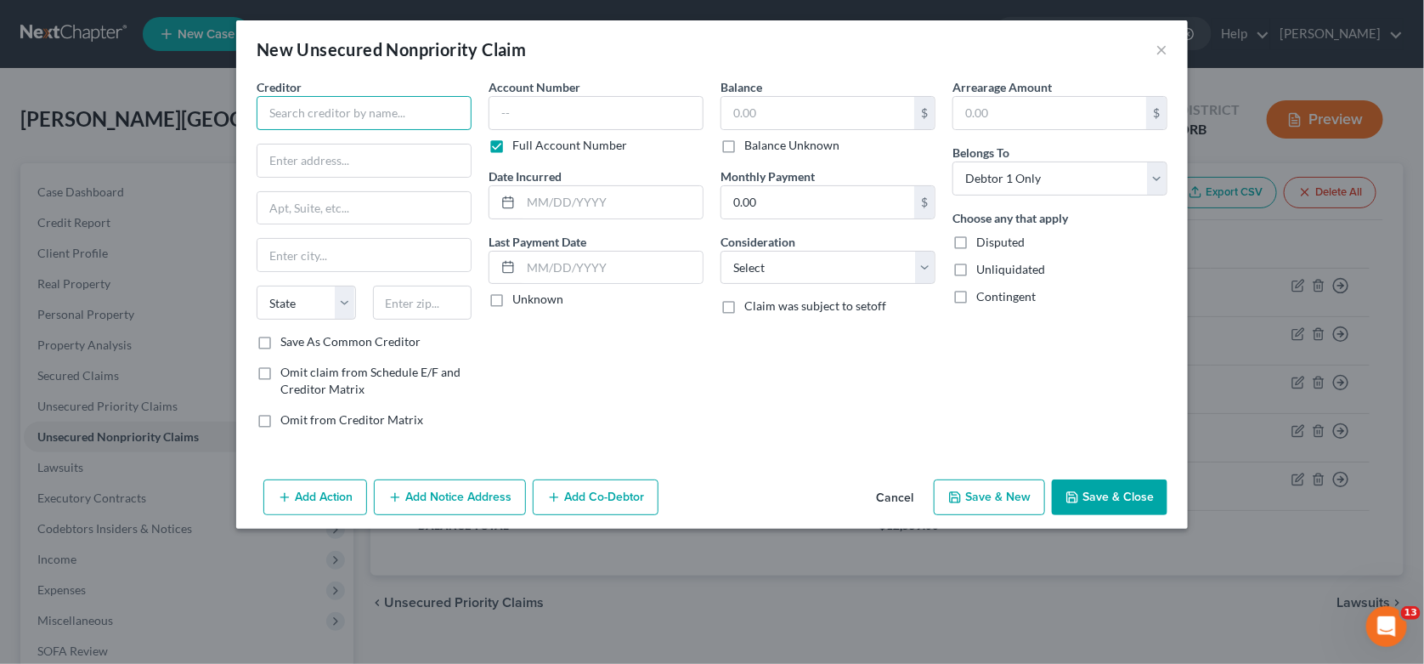
click at [407, 122] on input "text" at bounding box center [364, 113] width 215 height 34
type input "Bank of the West"
type input "PO Box 2180"
type input "[GEOGRAPHIC_DATA]"
select select "30"
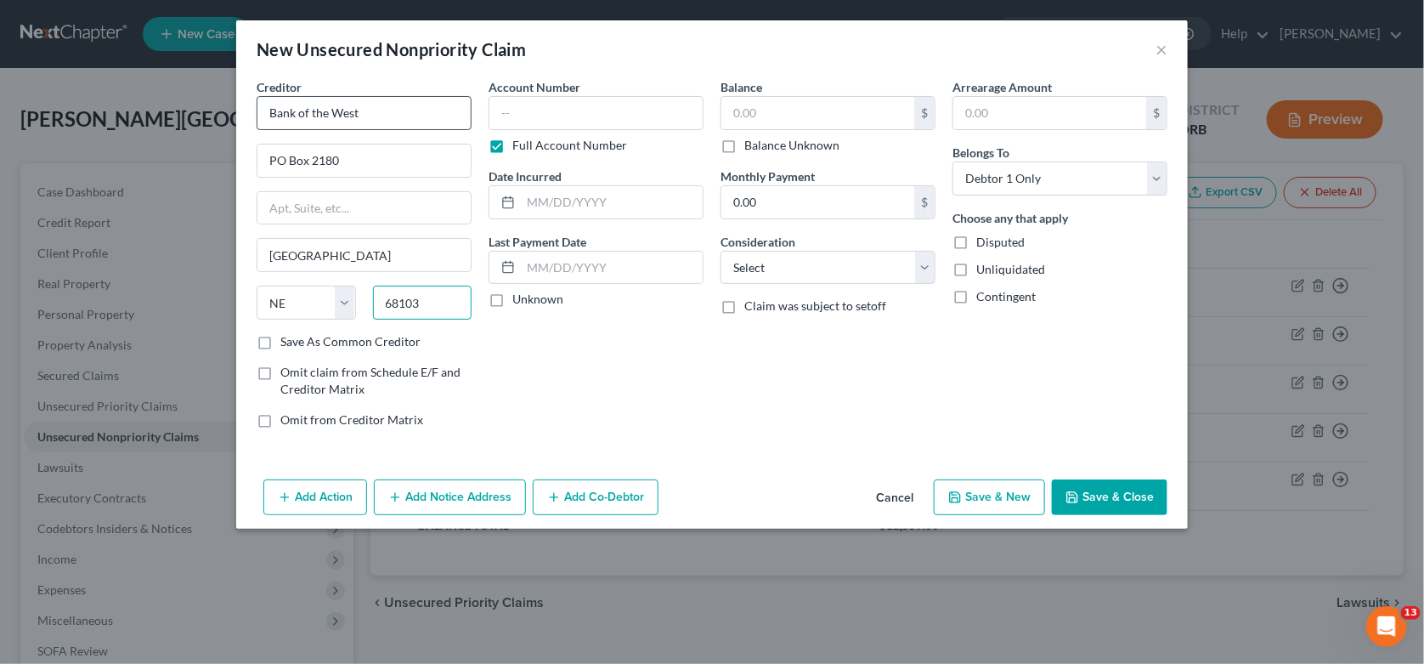
type input "68103"
type input "908.00"
click at [720, 255] on div "Balance 908.00 $ Balance Unknown Balance Undetermined 908.00 $ Balance Unknown …" at bounding box center [828, 260] width 232 height 364
click at [751, 275] on select "Select Cable / Satellite Services Collection Agency Credit Card Debt Debt Couns…" at bounding box center [827, 268] width 215 height 34
select select "2"
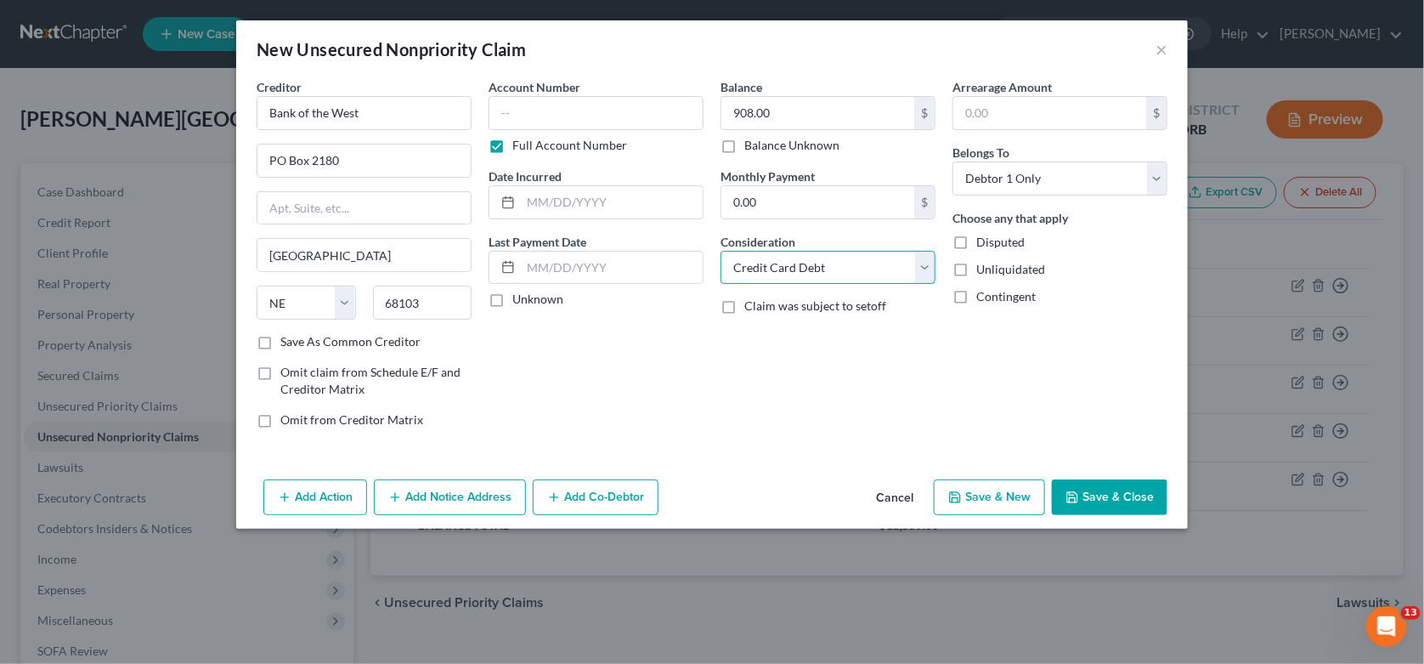
click at [720, 251] on select "Select Cable / Satellite Services Collection Agency Credit Card Debt Debt Couns…" at bounding box center [827, 268] width 215 height 34
click at [1100, 503] on button "Save & Close" at bounding box center [1110, 497] width 116 height 36
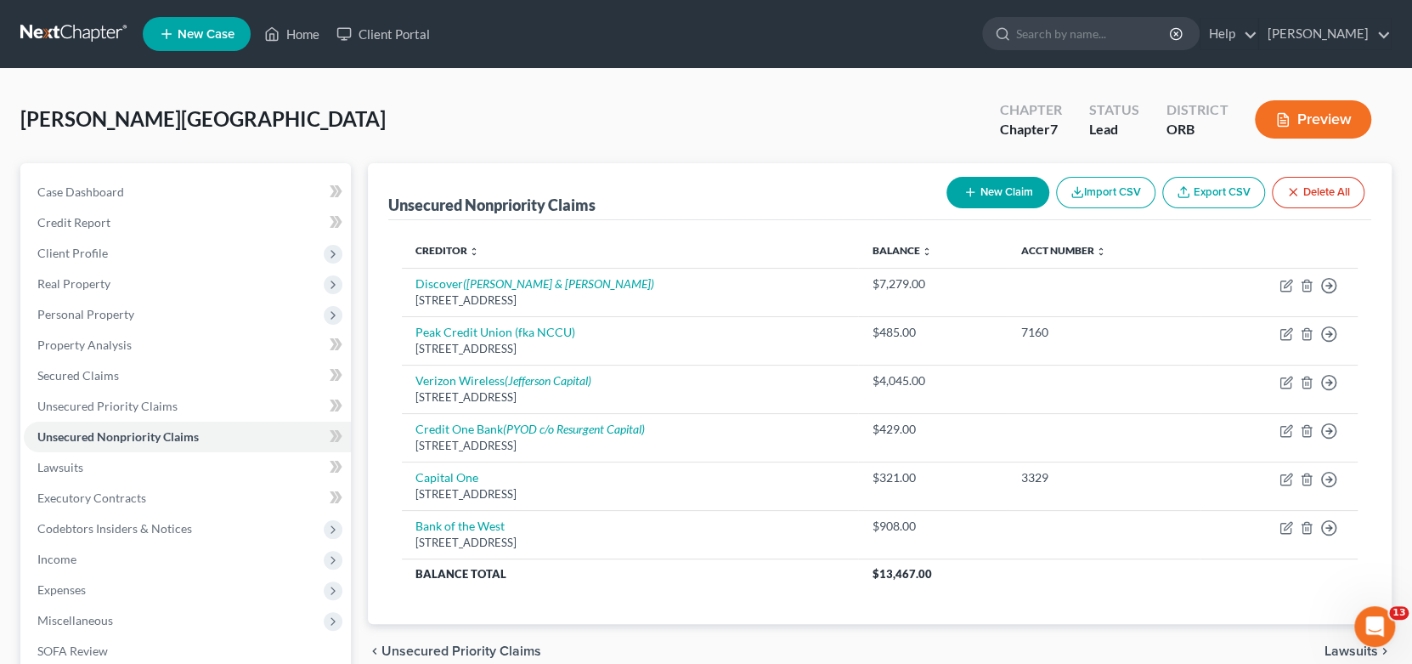
click at [999, 186] on button "New Claim" at bounding box center [997, 192] width 103 height 31
select select "0"
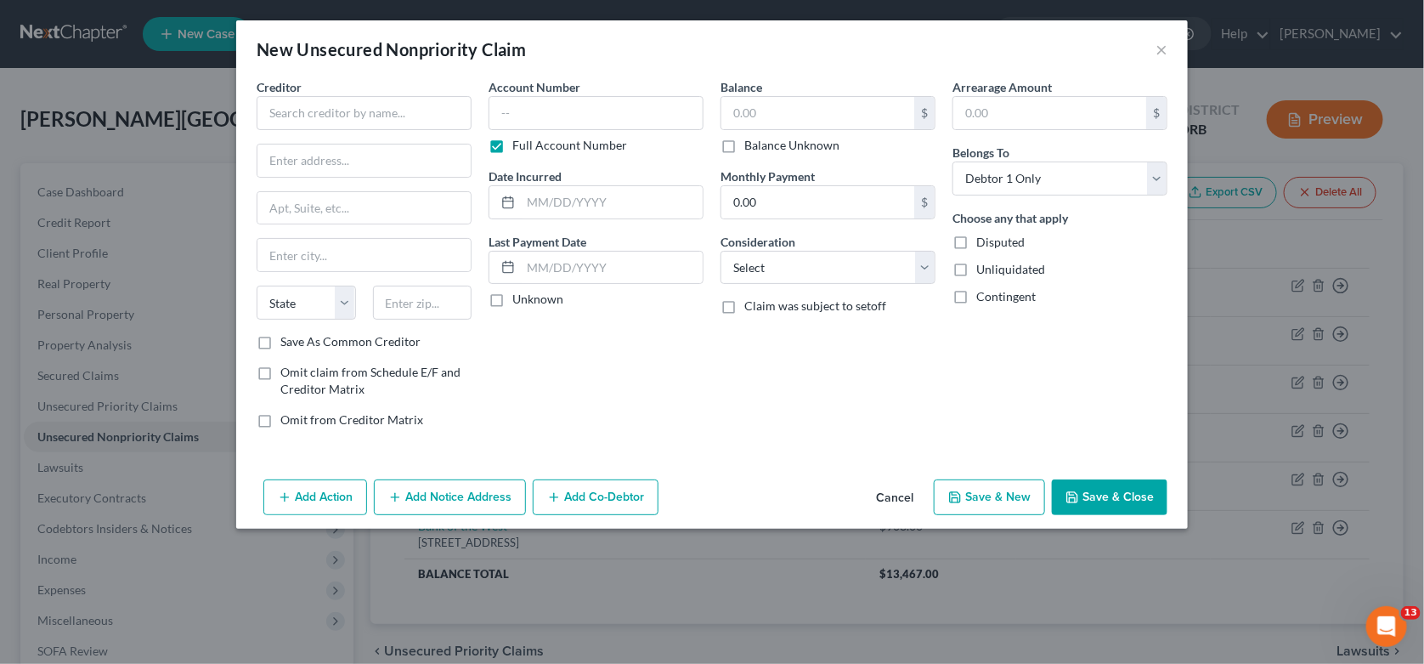
click at [899, 498] on button "Cancel" at bounding box center [894, 498] width 65 height 34
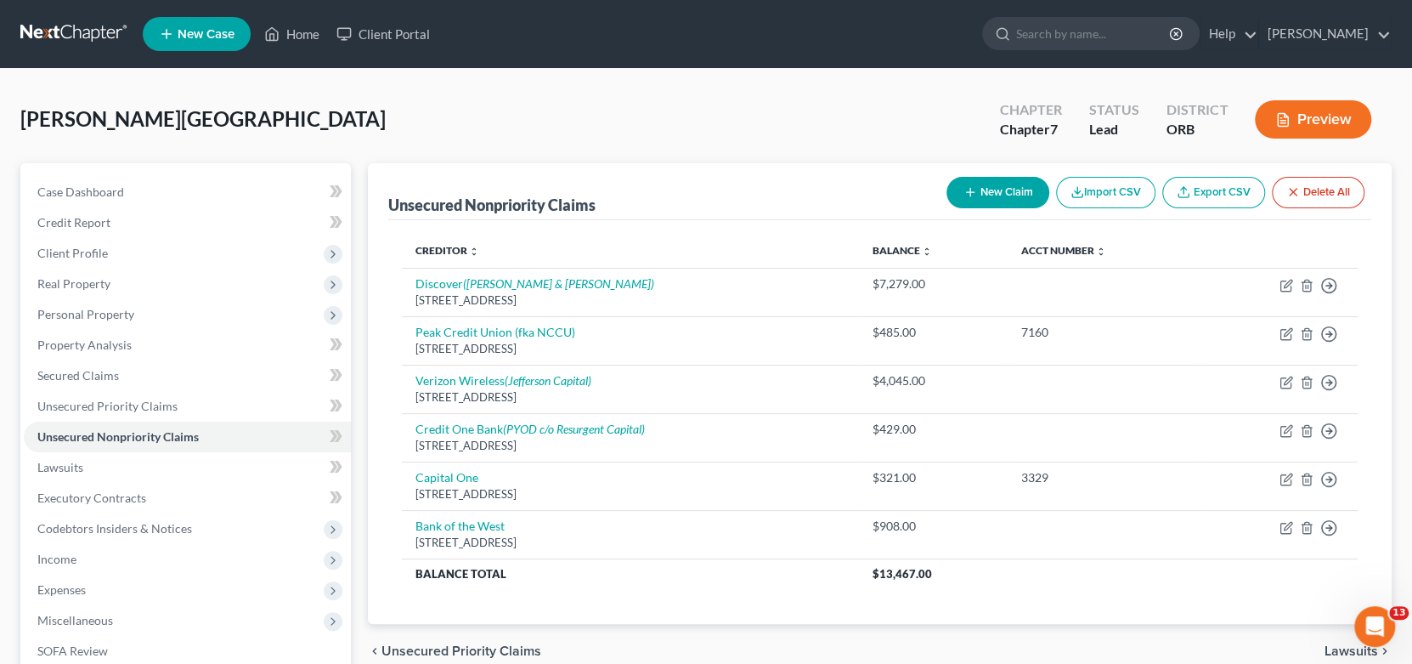
click at [974, 197] on button "New Claim" at bounding box center [997, 192] width 103 height 31
select select "0"
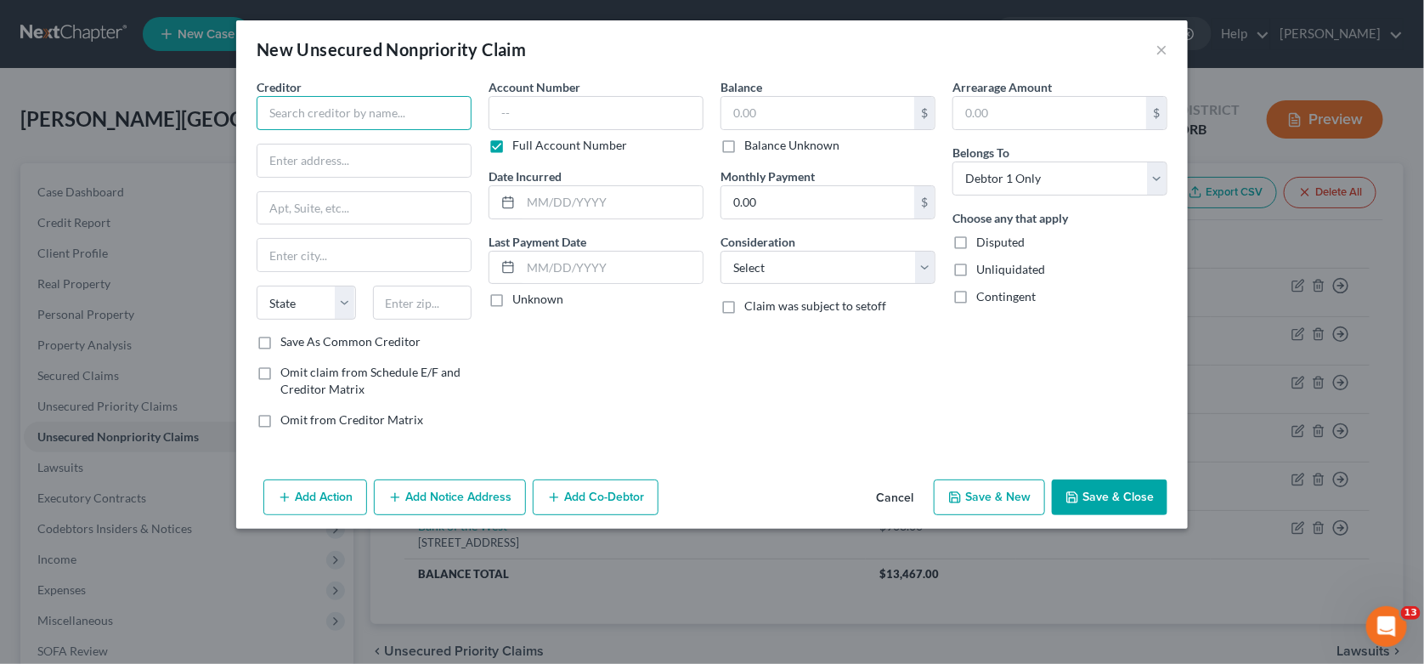
click at [323, 111] on input "text" at bounding box center [364, 113] width 215 height 34
type input "V"
type input "Capital One"
type input "PO Box 31293"
type input "[GEOGRAPHIC_DATA]"
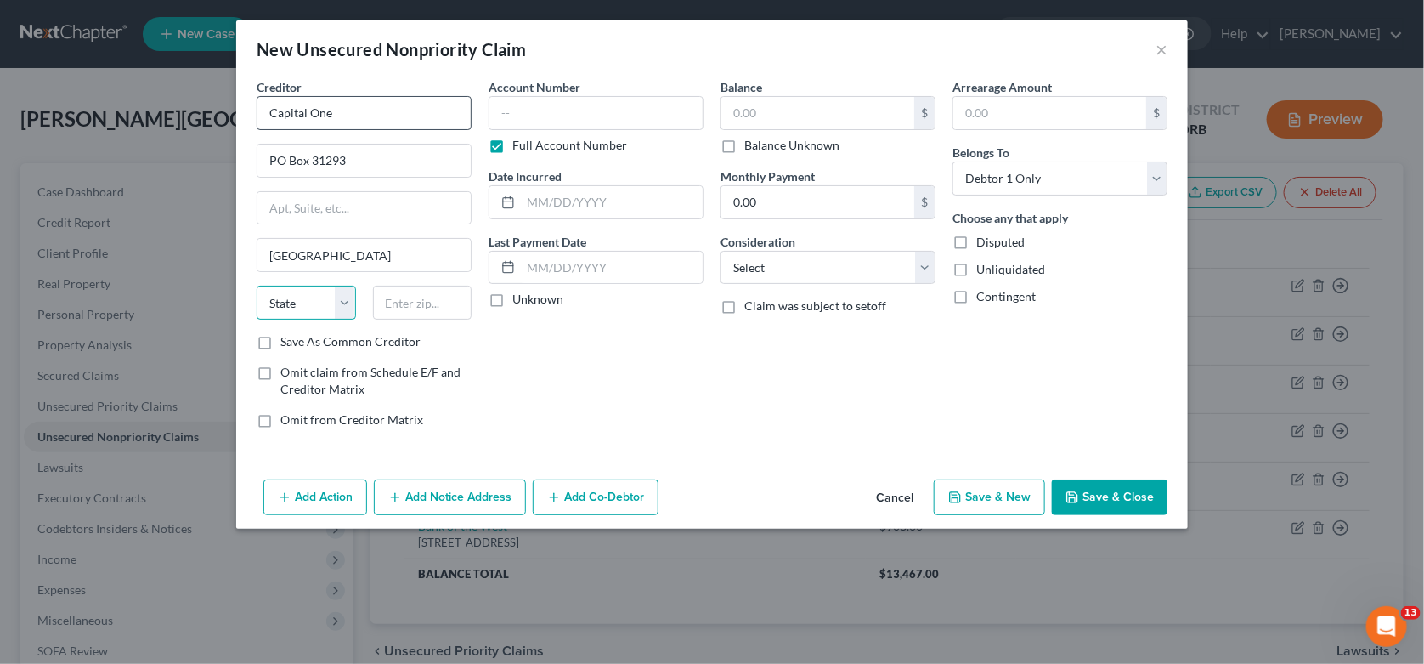
select select "46"
type input "84131"
type input "461.00"
select select "2"
click at [1105, 494] on button "Save & Close" at bounding box center [1110, 497] width 116 height 36
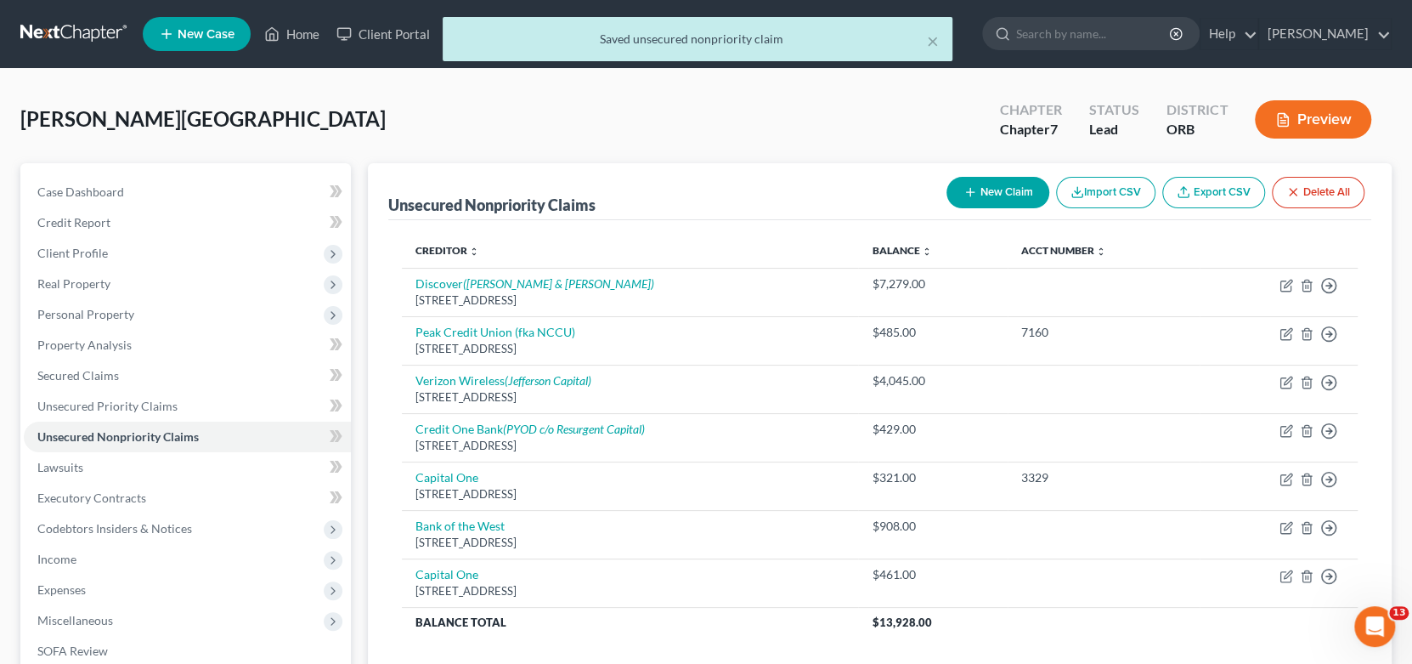
click at [973, 193] on icon "button" at bounding box center [970, 192] width 14 height 14
select select "0"
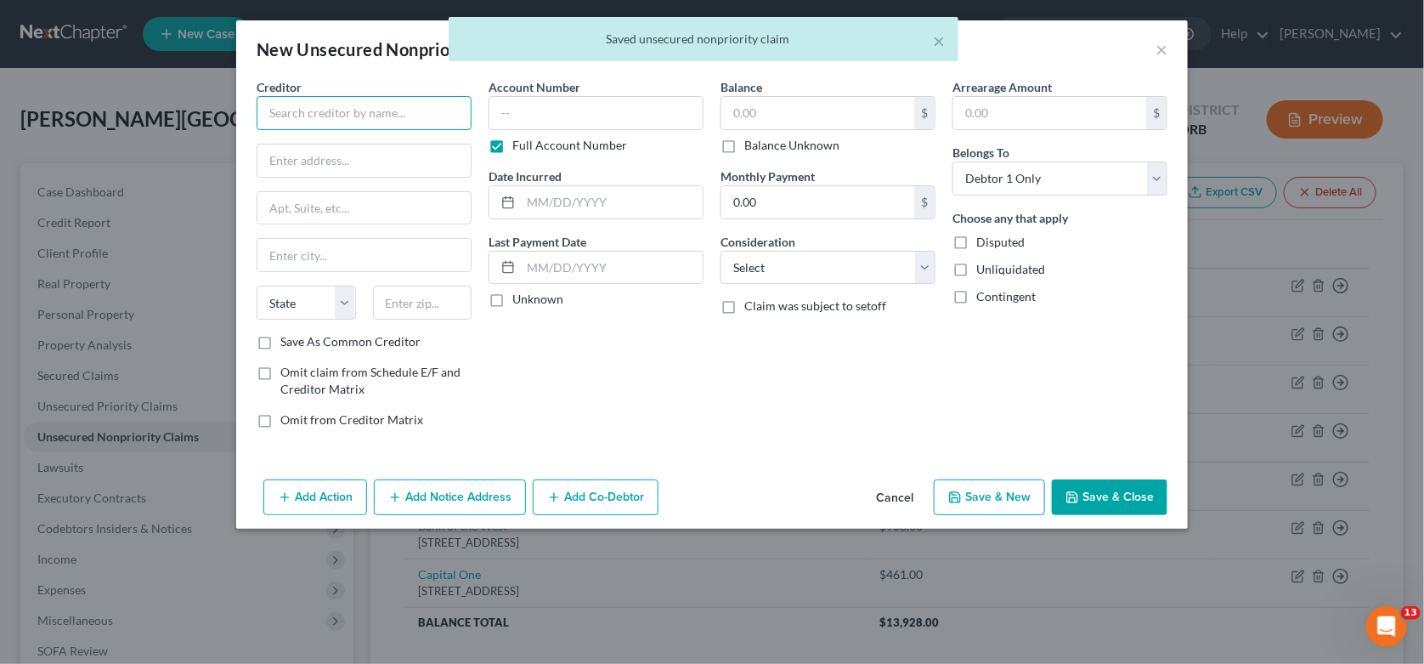
click at [336, 111] on input "text" at bounding box center [364, 113] width 215 height 34
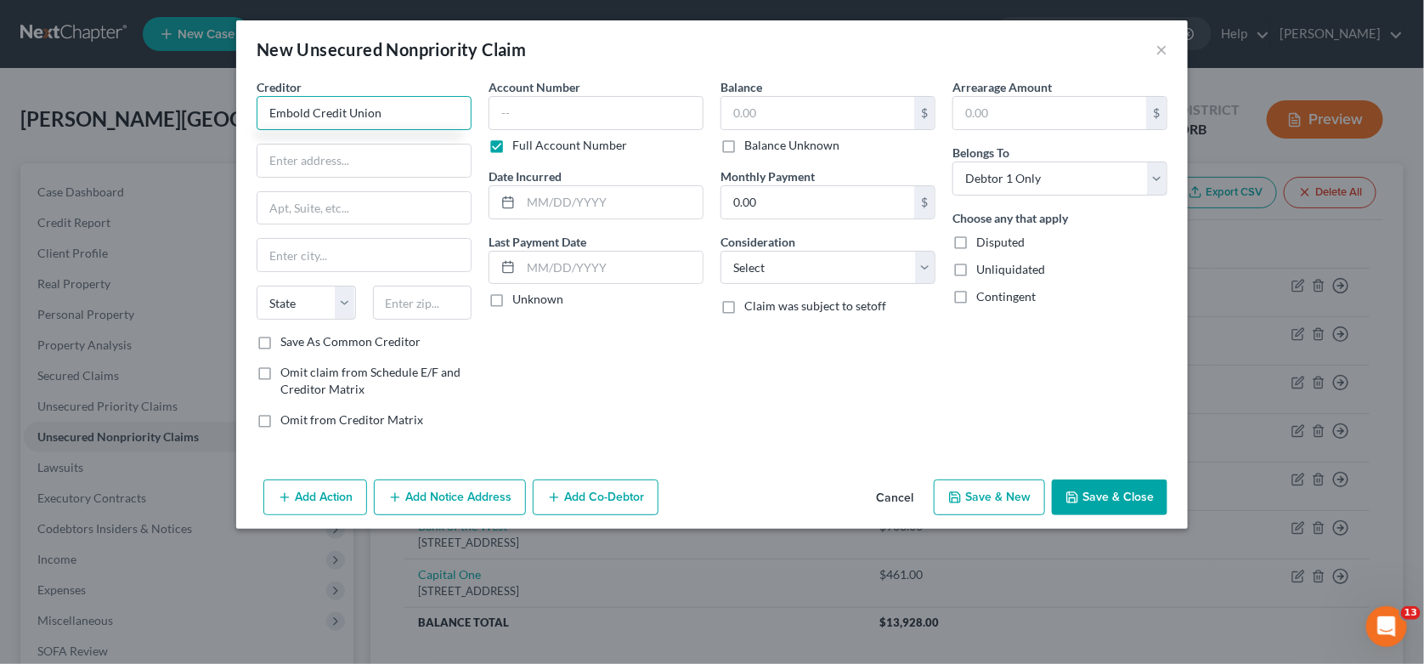
type input "Embold Credit Union"
type input "PO Box 2020"
type input "[US_STATE][GEOGRAPHIC_DATA]"
select select "38"
type input "97045"
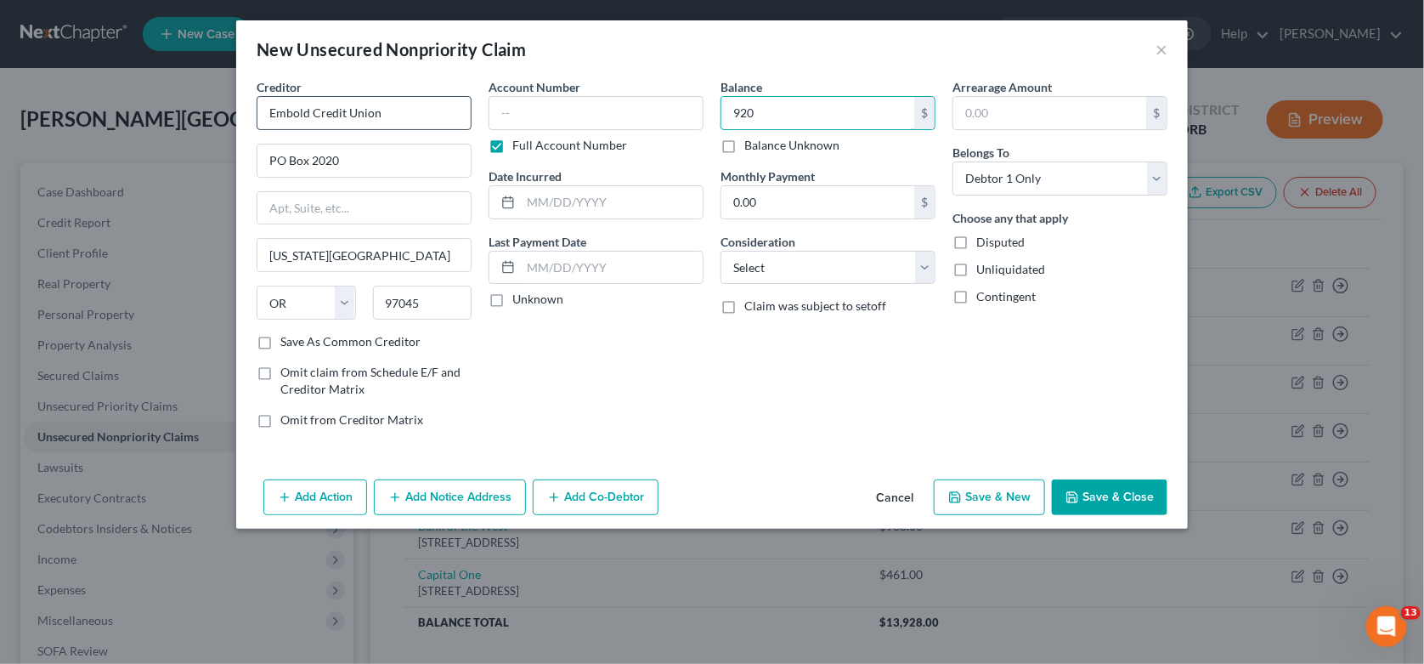
type input "920"
select select "2"
click at [1120, 500] on button "Save & Close" at bounding box center [1110, 497] width 116 height 36
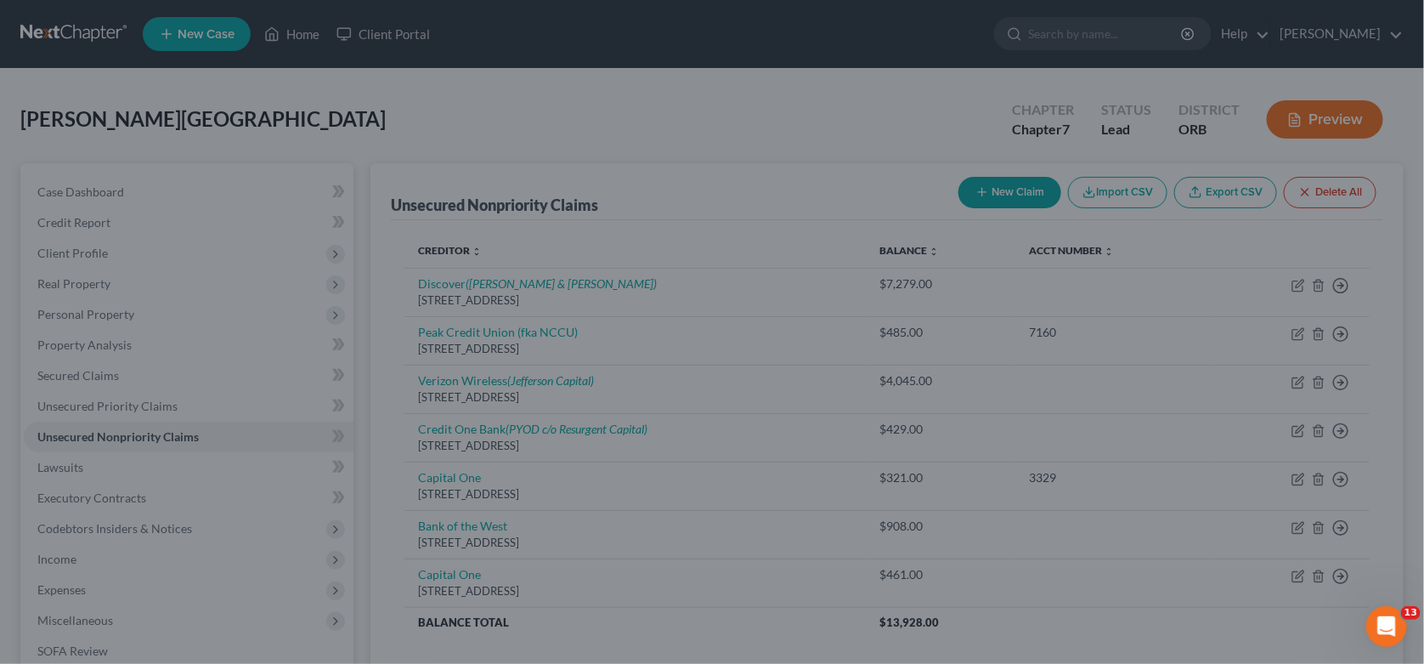
type input "920.00"
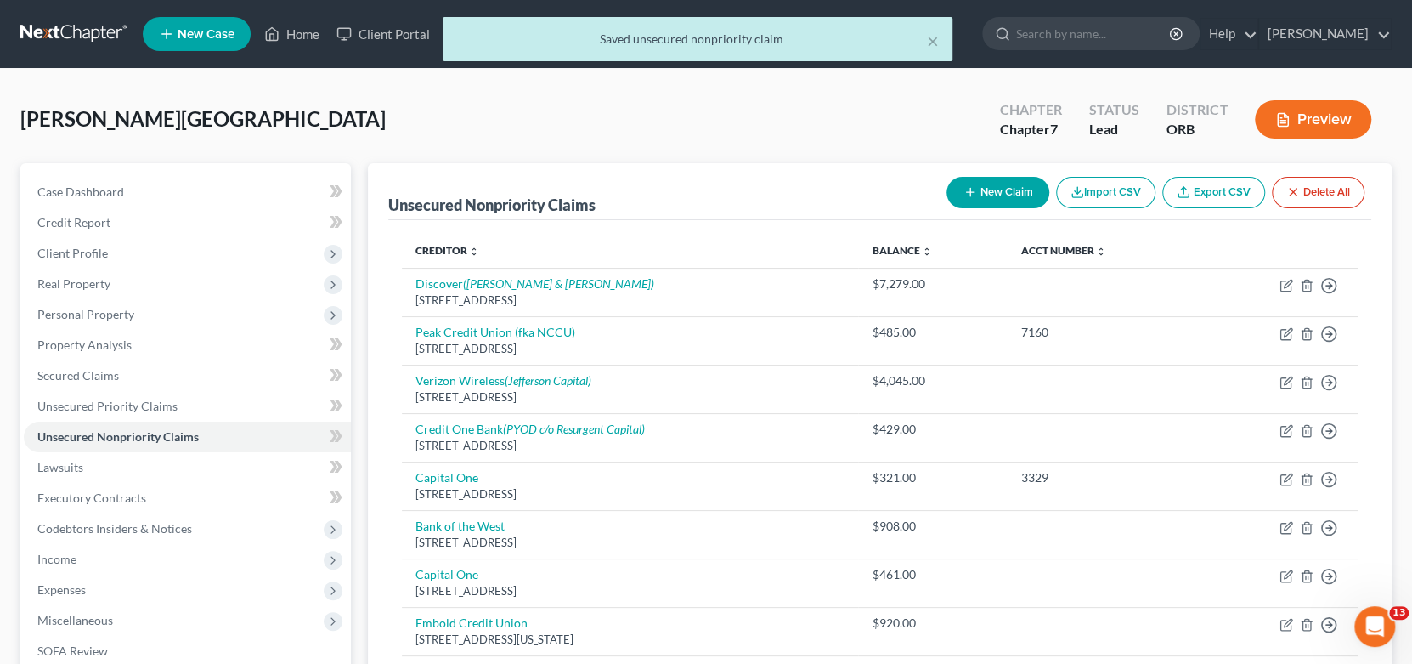
click at [997, 198] on button "New Claim" at bounding box center [997, 192] width 103 height 31
select select "0"
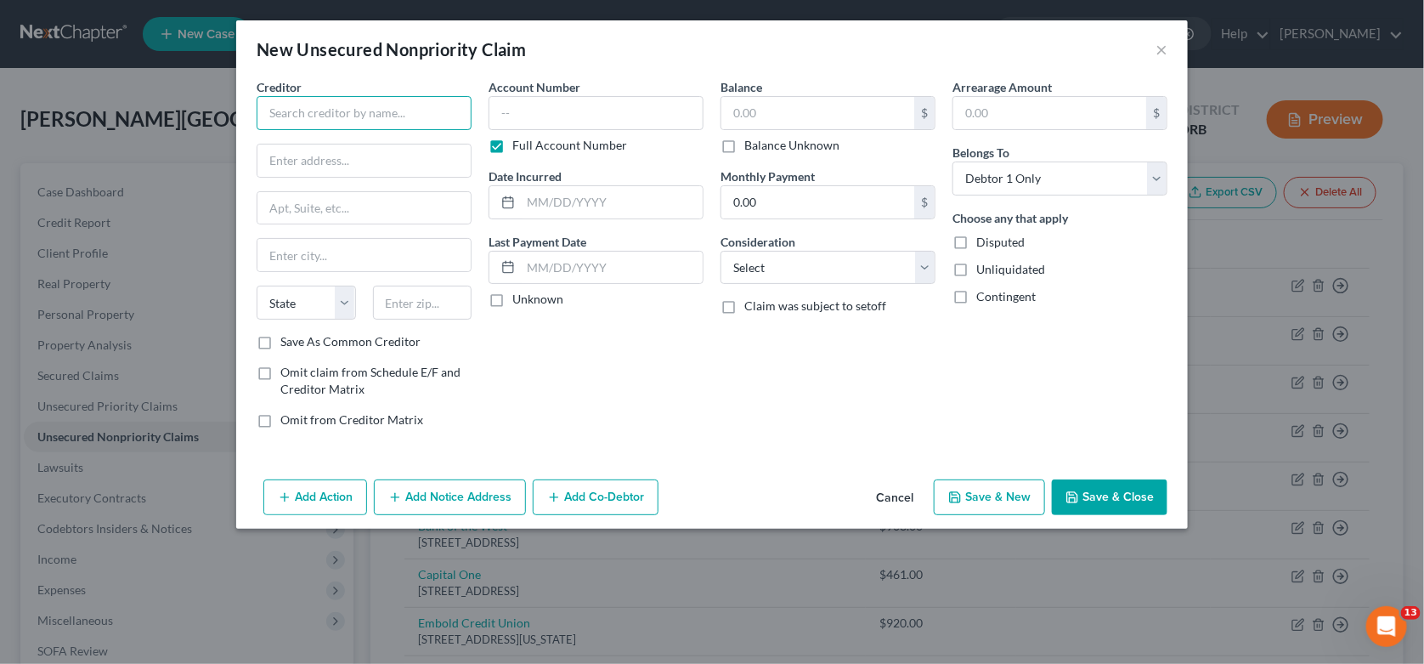
click at [355, 108] on input "text" at bounding box center [364, 113] width 215 height 34
type input "OnPoint CCU"
type input "PO Box 3750"
type input "[GEOGRAPHIC_DATA]"
select select "38"
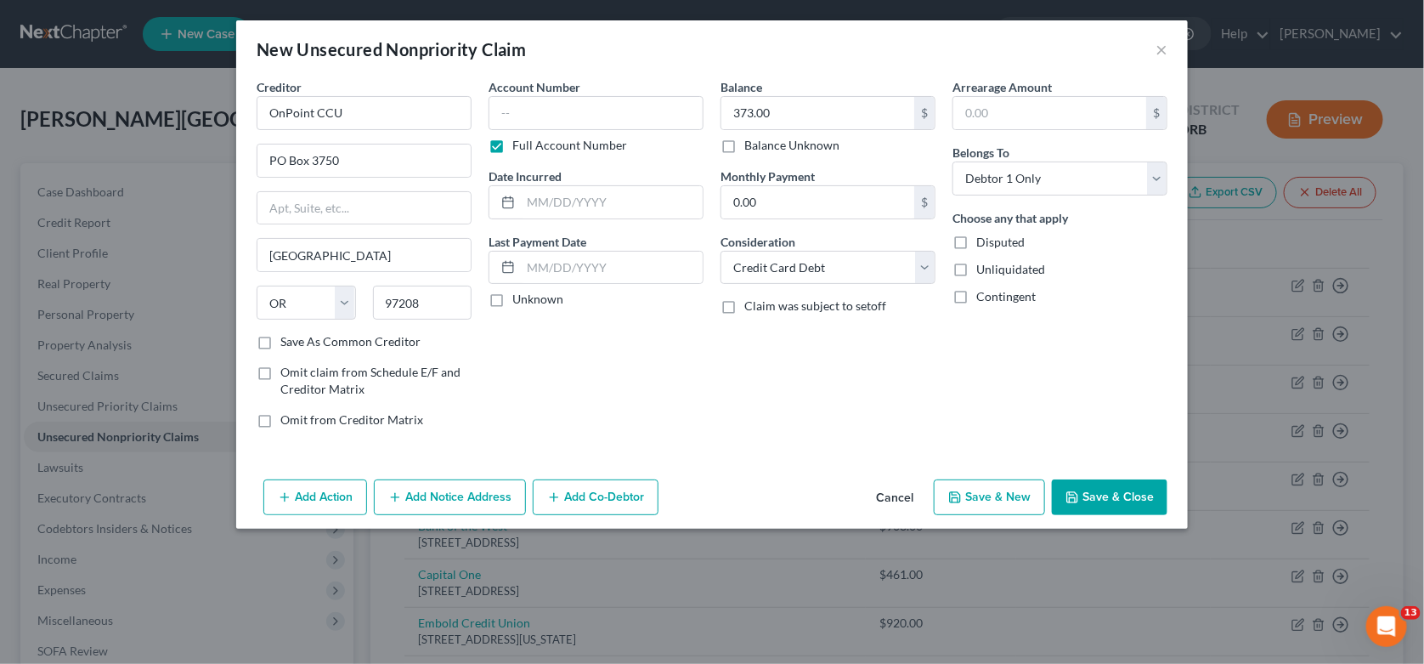
click at [1141, 497] on button "Save & Close" at bounding box center [1110, 497] width 116 height 36
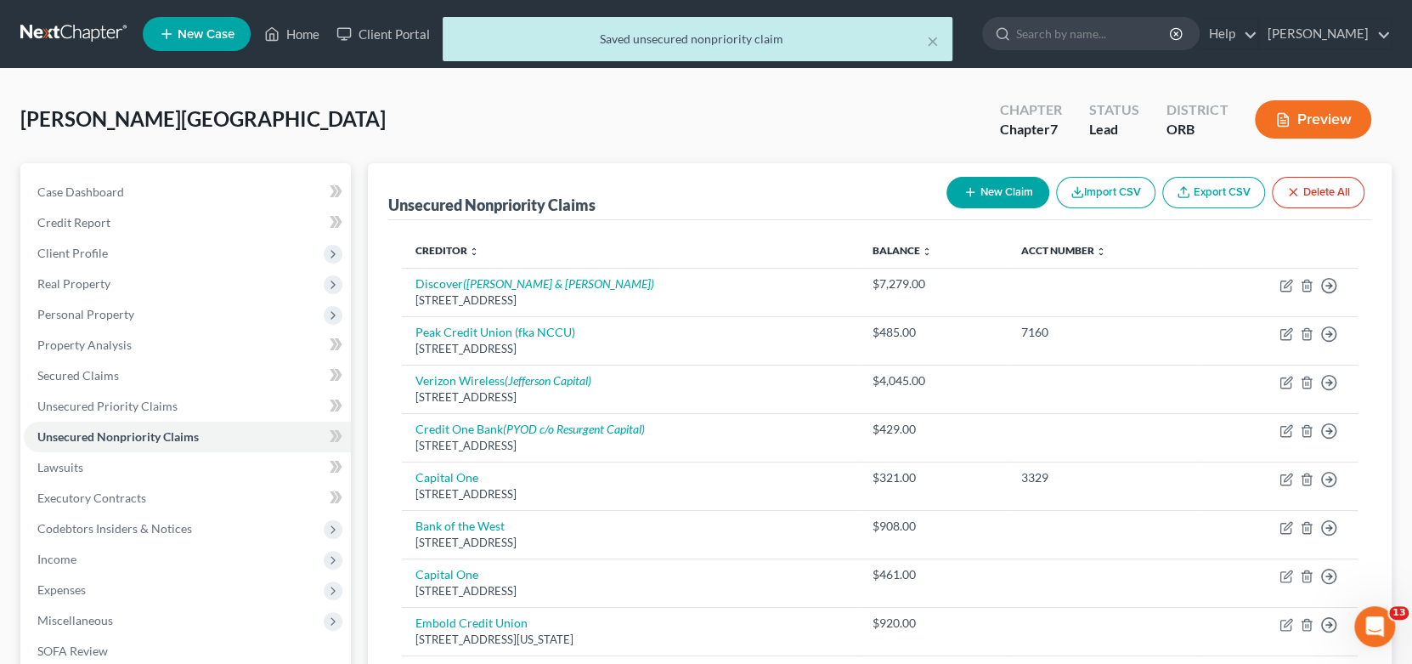
click at [973, 190] on icon "button" at bounding box center [970, 192] width 14 height 14
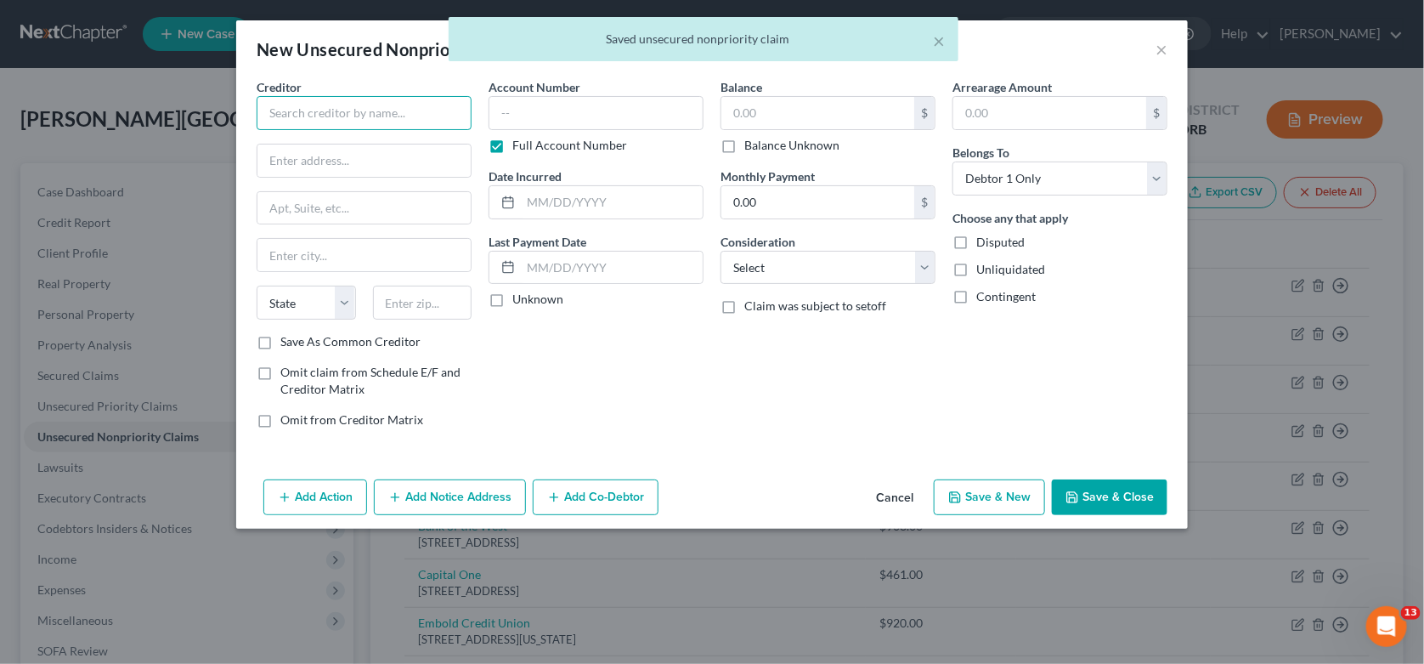
click at [320, 109] on input "text" at bounding box center [364, 113] width 215 height 34
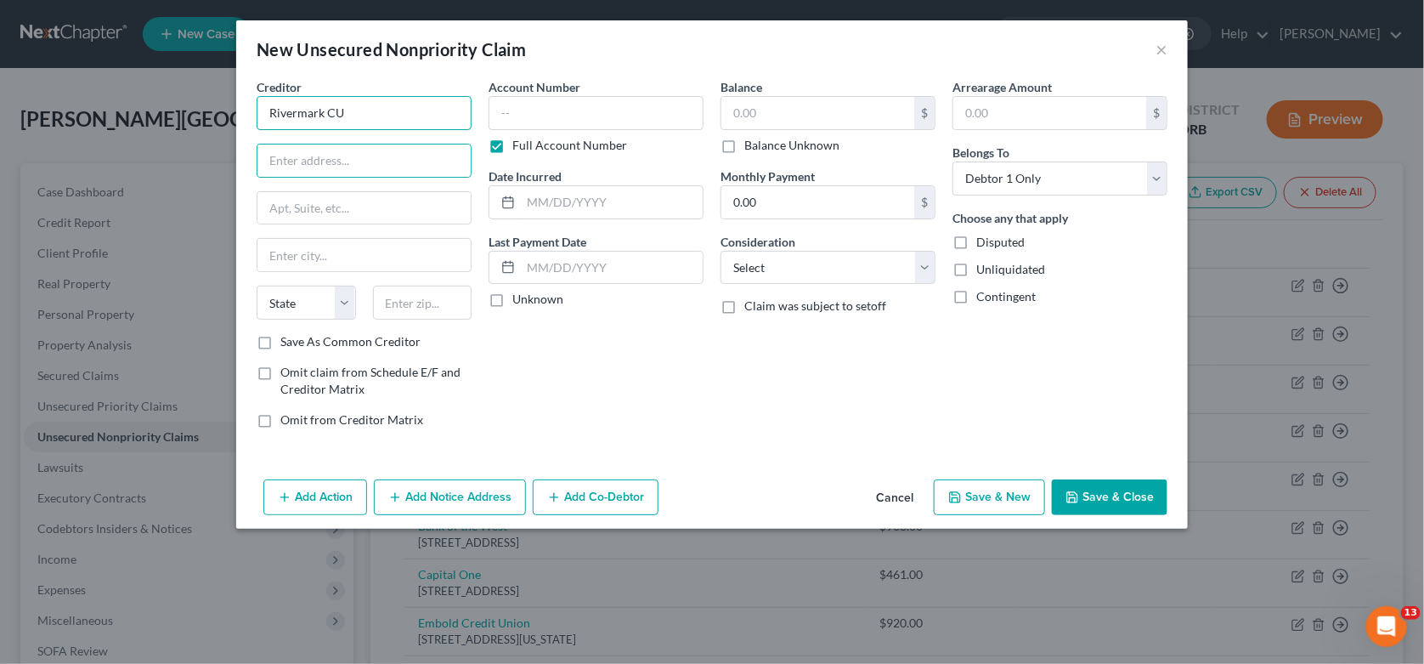
click at [322, 106] on input "Rivermark CU" at bounding box center [364, 113] width 215 height 34
paste input "[STREET_ADDRESS][PERSON_NAME][US_STATE]"
drag, startPoint x: 340, startPoint y: 161, endPoint x: 489, endPoint y: 165, distance: 149.6
click at [489, 165] on div "Creditor * Rivermark CCU [STREET_ADDRESS][PERSON_NAME][US_STATE] State [US_STAT…" at bounding box center [712, 260] width 928 height 364
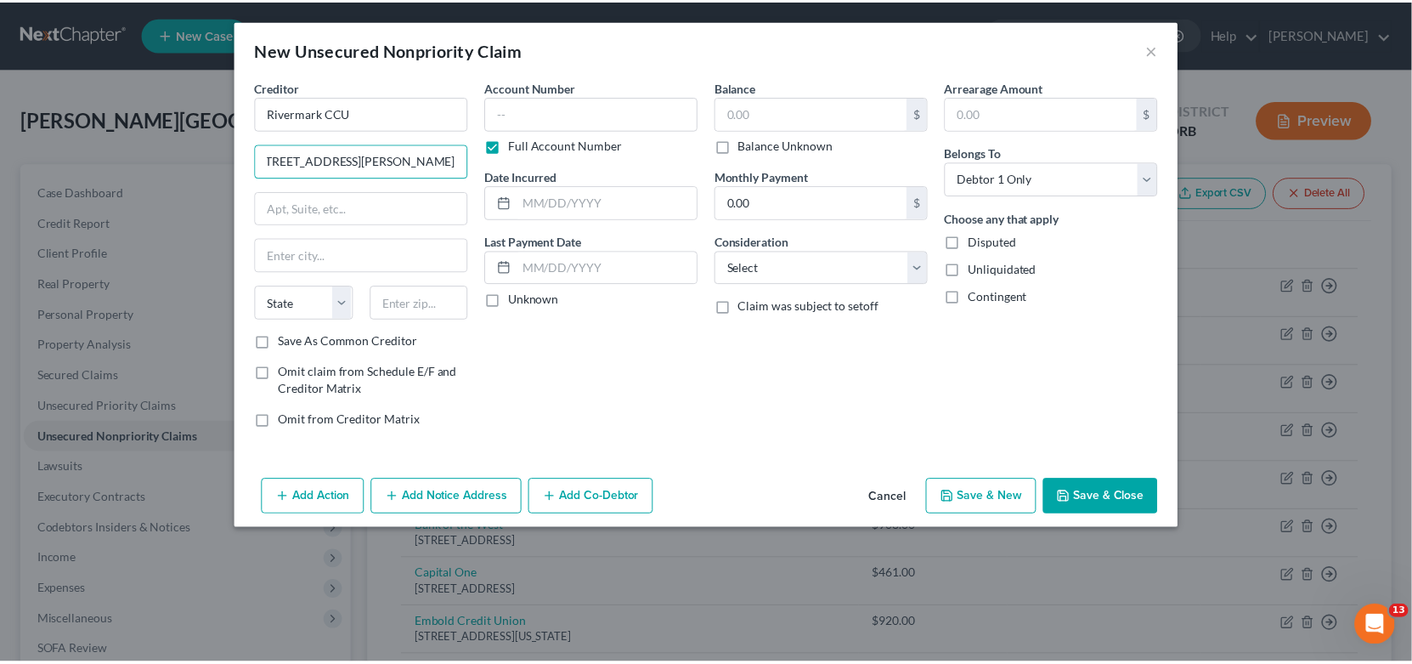
scroll to position [0, 0]
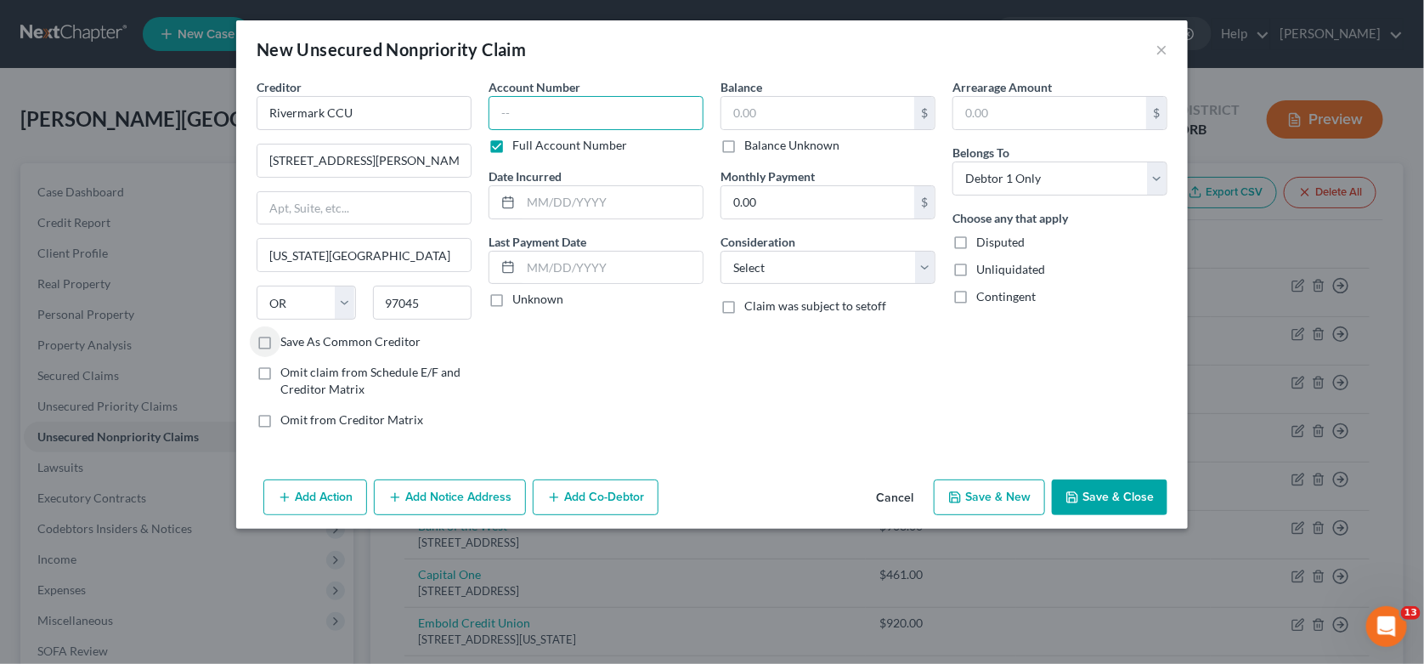
click at [612, 114] on input "text" at bounding box center [596, 113] width 215 height 34
click at [798, 273] on select "Select Cable / Satellite Services Collection Agency Credit Card Debt Debt Couns…" at bounding box center [827, 268] width 215 height 34
click at [720, 251] on select "Select Cable / Satellite Services Collection Agency Credit Card Debt Debt Couns…" at bounding box center [827, 268] width 215 height 34
click at [1078, 490] on icon "button" at bounding box center [1072, 497] width 14 height 14
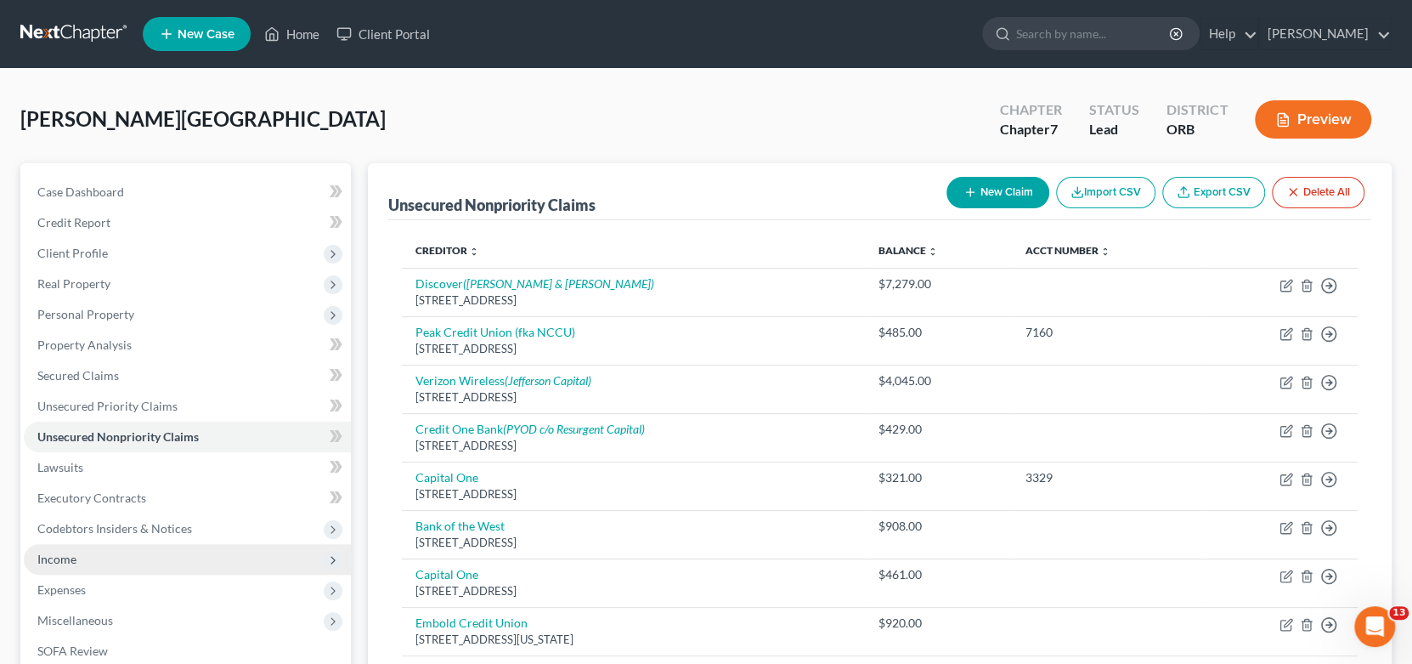
click at [105, 558] on span "Income" at bounding box center [187, 559] width 327 height 31
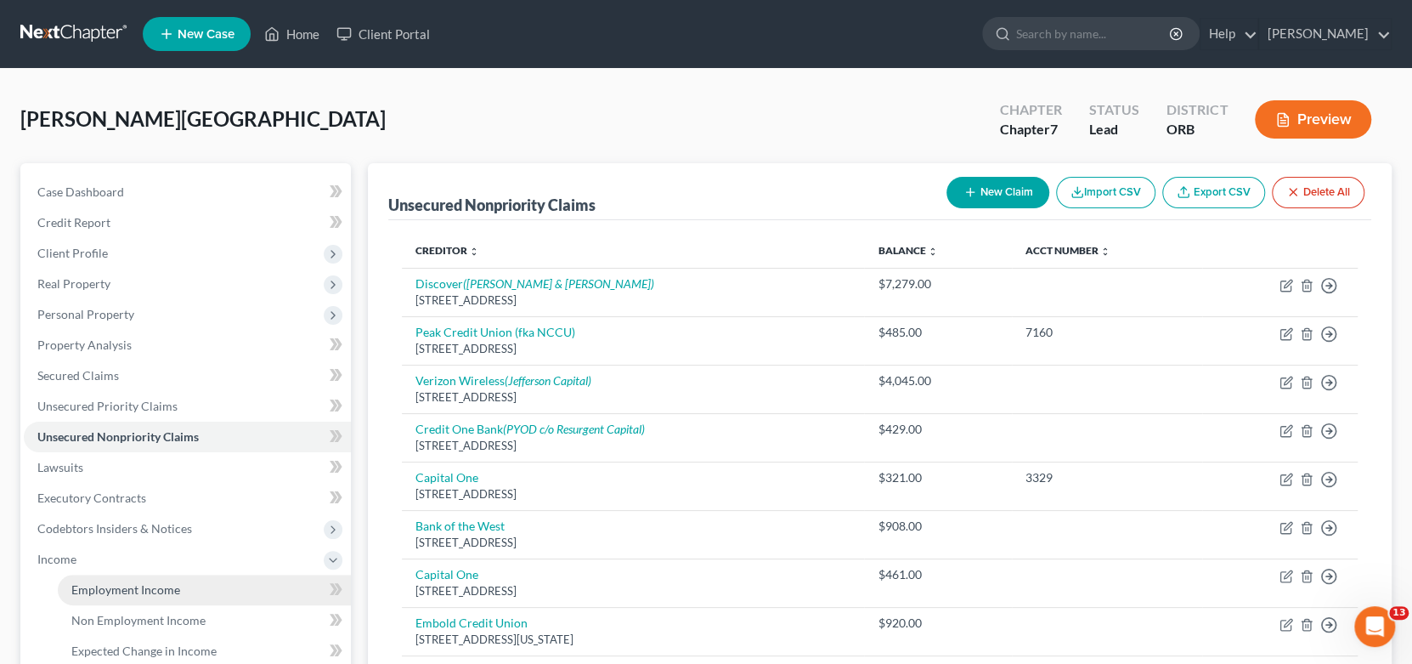
click at [144, 591] on span "Employment Income" at bounding box center [125, 589] width 109 height 14
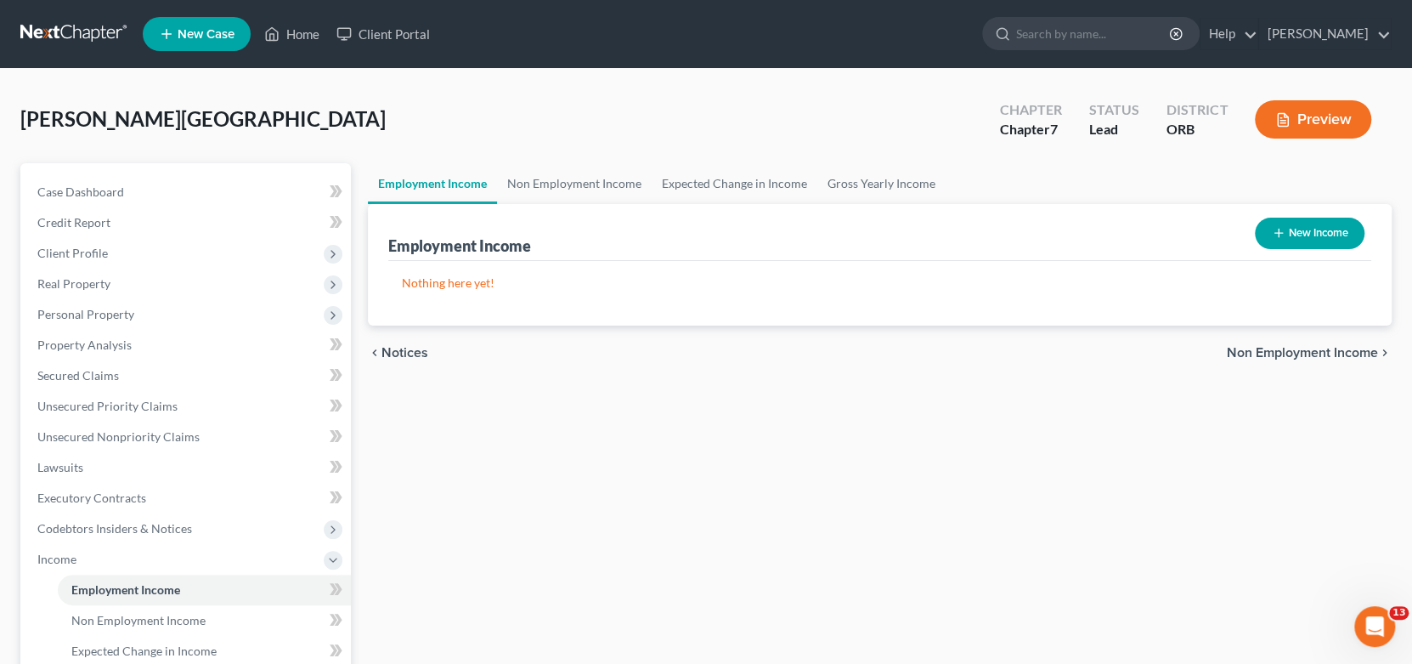
click at [1289, 223] on button "New Income" at bounding box center [1310, 232] width 110 height 31
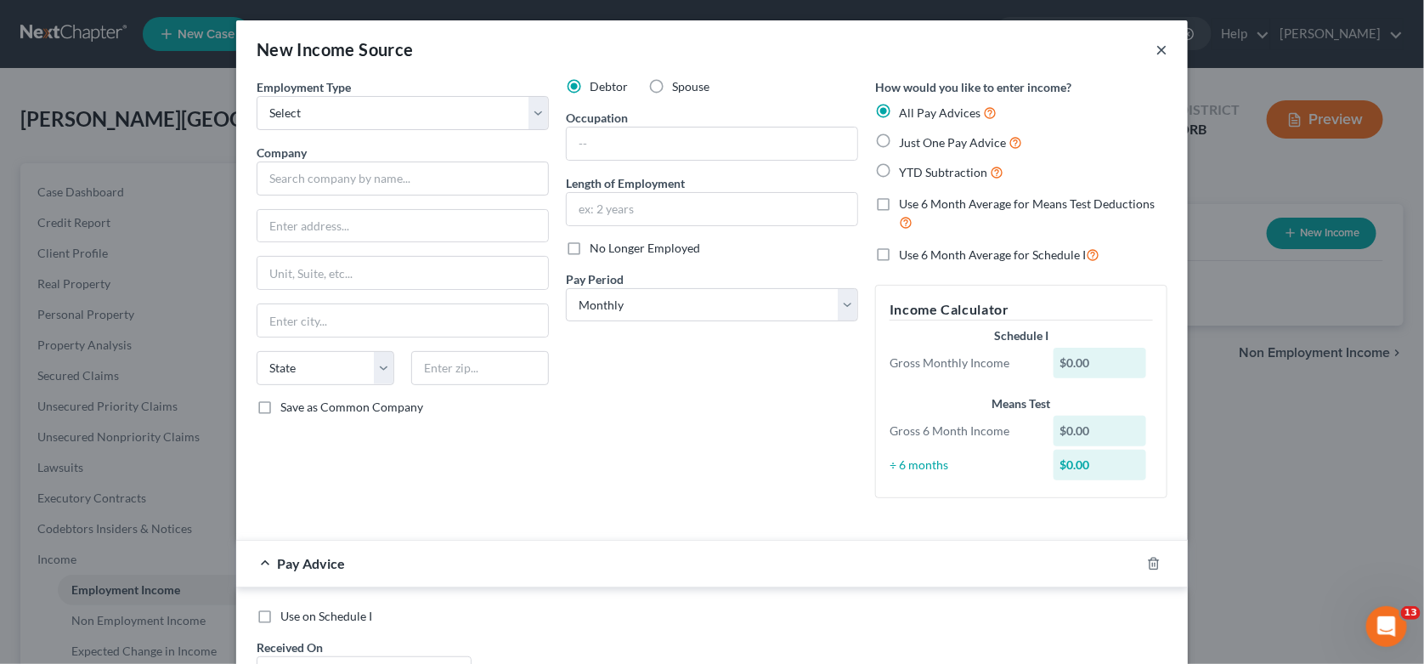
click at [1155, 48] on button "×" at bounding box center [1161, 49] width 12 height 20
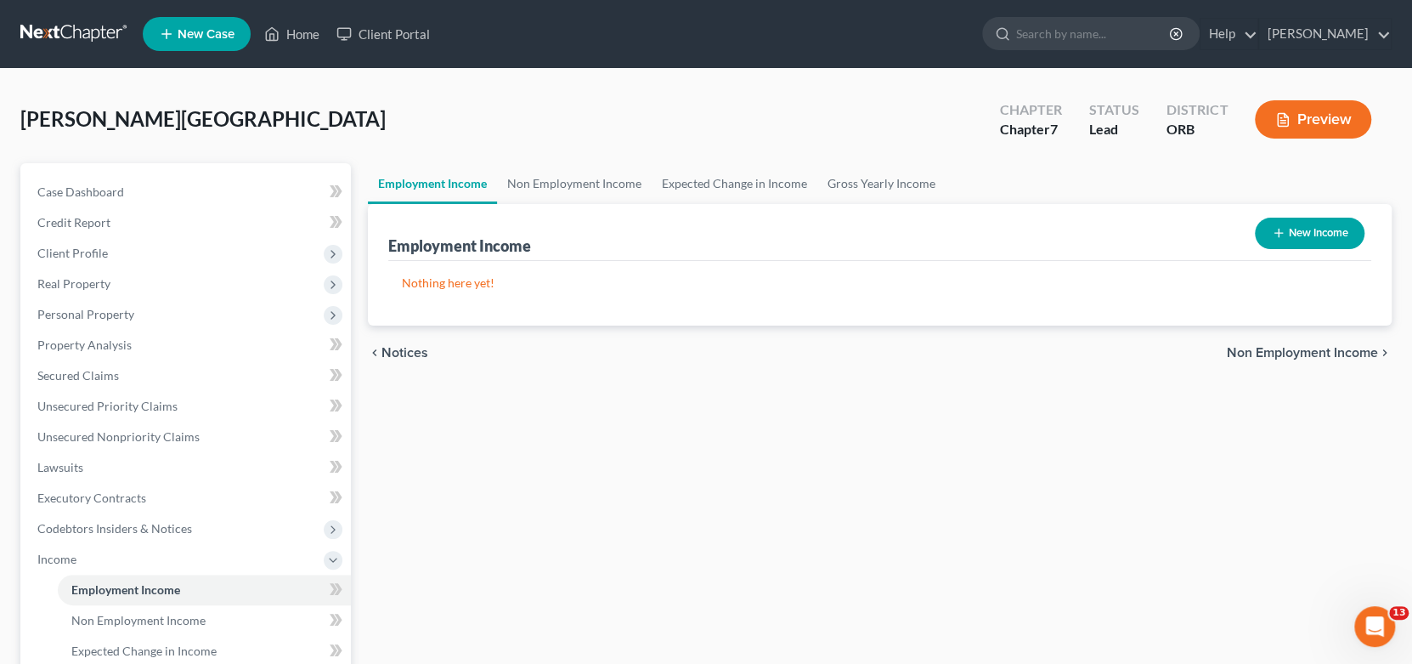
click at [603, 554] on div "Employment Income Non Employment Income Expected Change in Income Gross Yearly …" at bounding box center [880, 562] width 1042 height 798
click at [1295, 230] on button "New Income" at bounding box center [1310, 232] width 110 height 31
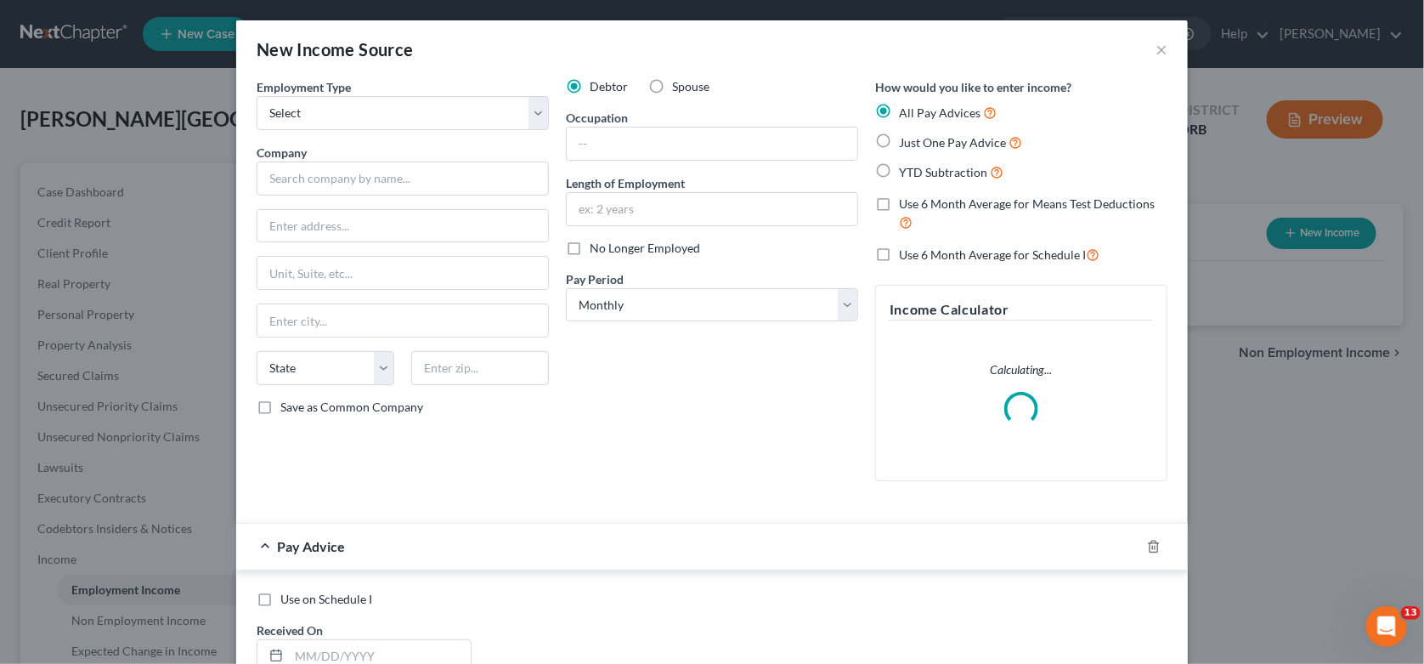
click at [914, 147] on span "Just One Pay Advice" at bounding box center [952, 142] width 107 height 14
click at [914, 144] on input "Just One Pay Advice" at bounding box center [911, 138] width 11 height 11
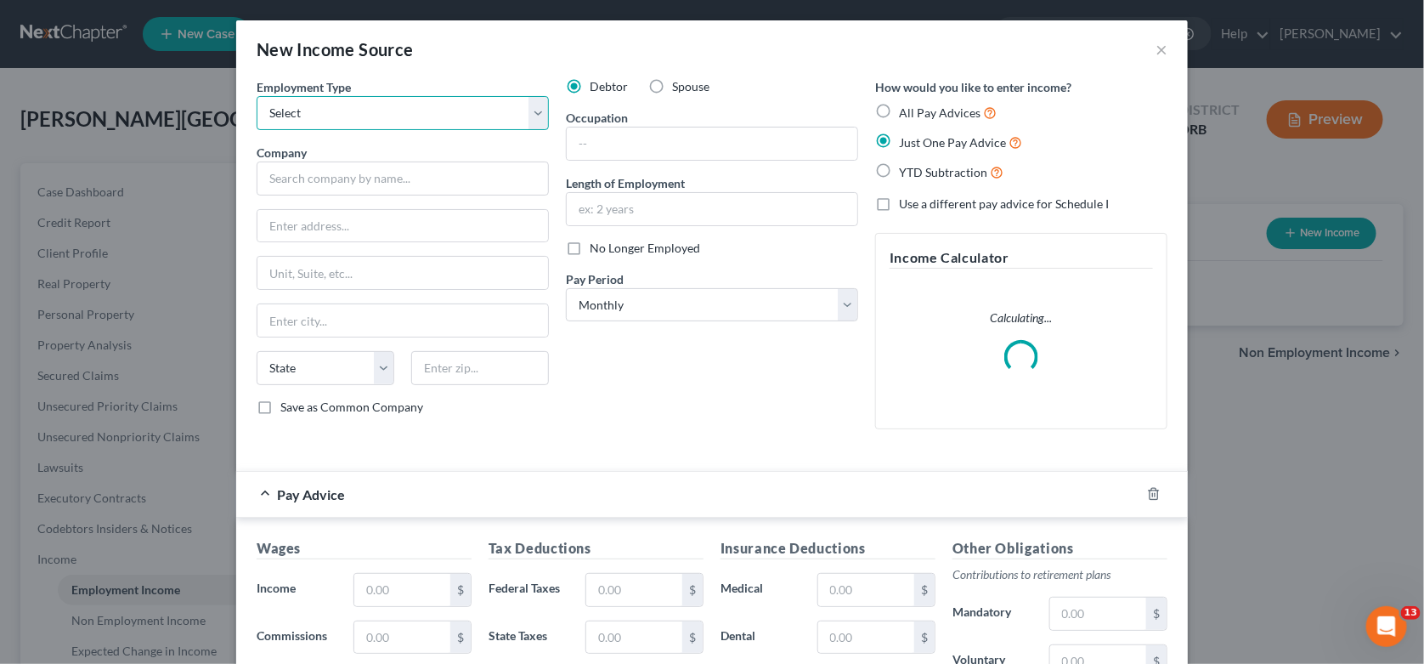
drag, startPoint x: 391, startPoint y: 118, endPoint x: 390, endPoint y: 127, distance: 8.5
click at [391, 118] on select "Select Full or [DEMOGRAPHIC_DATA] Employment Self Employment" at bounding box center [403, 113] width 292 height 34
click at [257, 96] on select "Select Full or [DEMOGRAPHIC_DATA] Employment Self Employment" at bounding box center [403, 113] width 292 height 34
click at [395, 178] on input "text" at bounding box center [403, 178] width 292 height 34
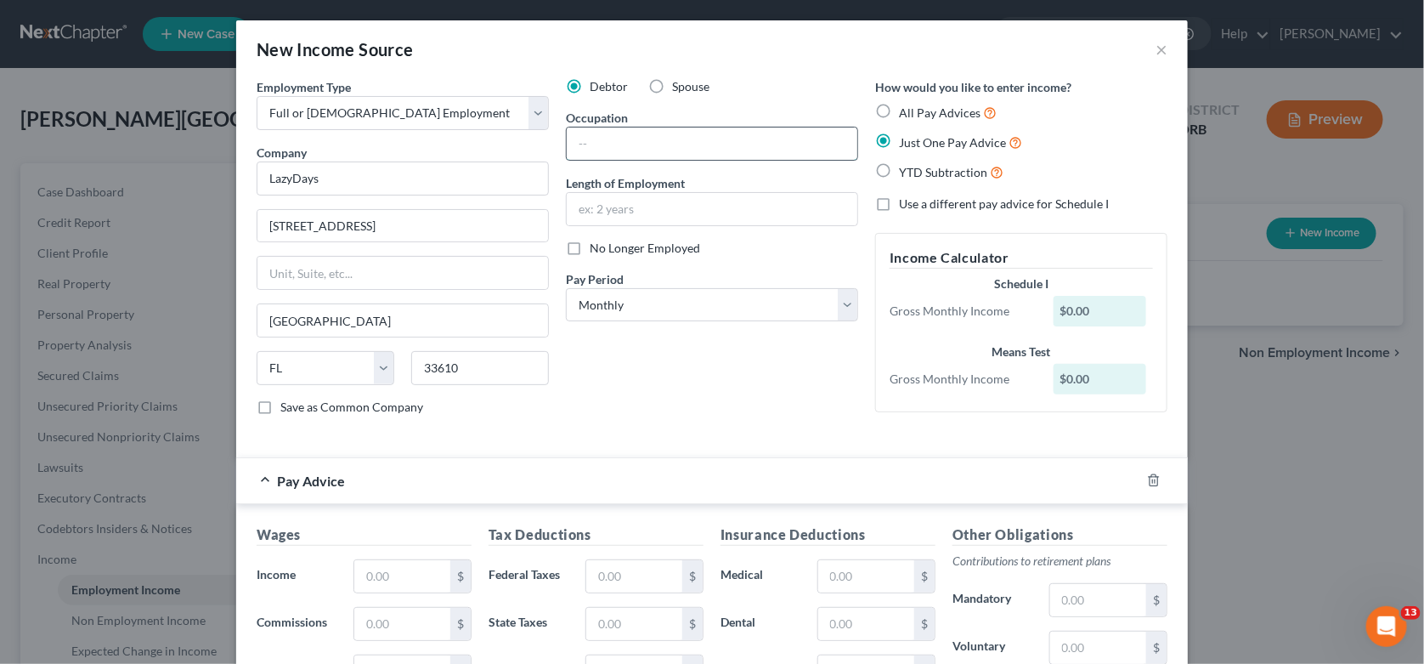
click at [629, 132] on input "text" at bounding box center [712, 143] width 291 height 32
click at [392, 181] on input "LazyDays" at bounding box center [403, 178] width 292 height 34
click at [643, 225] on div "Debtor Spouse Occupation Warehouse Coordinator Length of Employment No Longer E…" at bounding box center [711, 253] width 309 height 351
click at [656, 205] on input "text" at bounding box center [712, 209] width 291 height 32
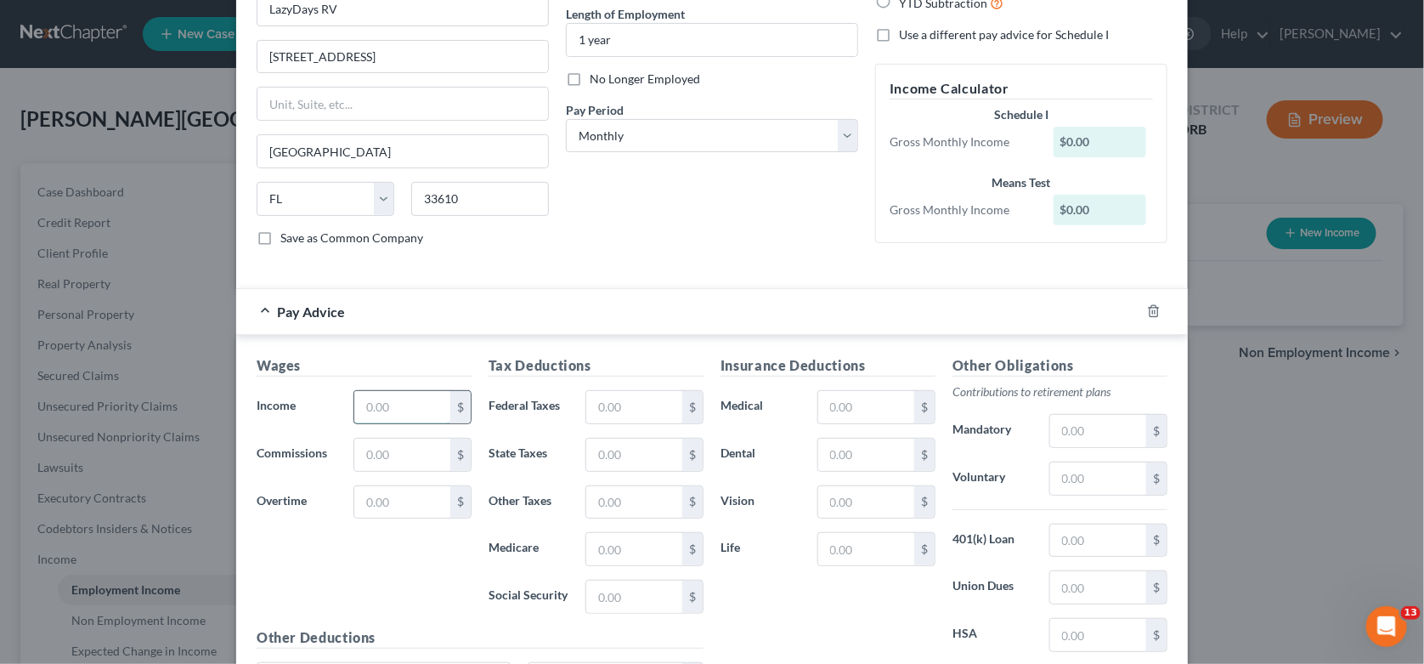
drag, startPoint x: 359, startPoint y: 404, endPoint x: 386, endPoint y: 393, distance: 28.2
click at [359, 404] on input "text" at bounding box center [402, 407] width 96 height 32
click at [407, 398] on input "3,928" at bounding box center [402, 407] width 96 height 32
click at [634, 406] on input "text" at bounding box center [634, 407] width 96 height 32
click at [861, 491] on input "text" at bounding box center [866, 502] width 96 height 32
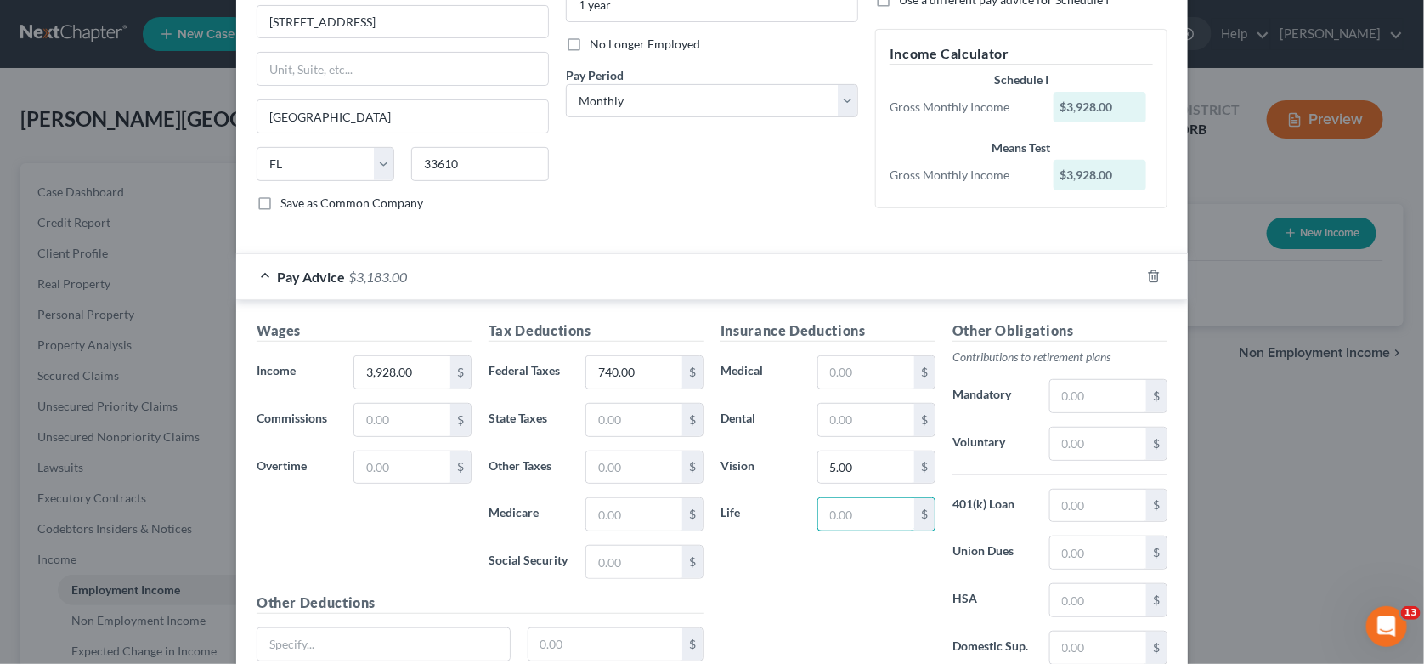
scroll to position [345, 0]
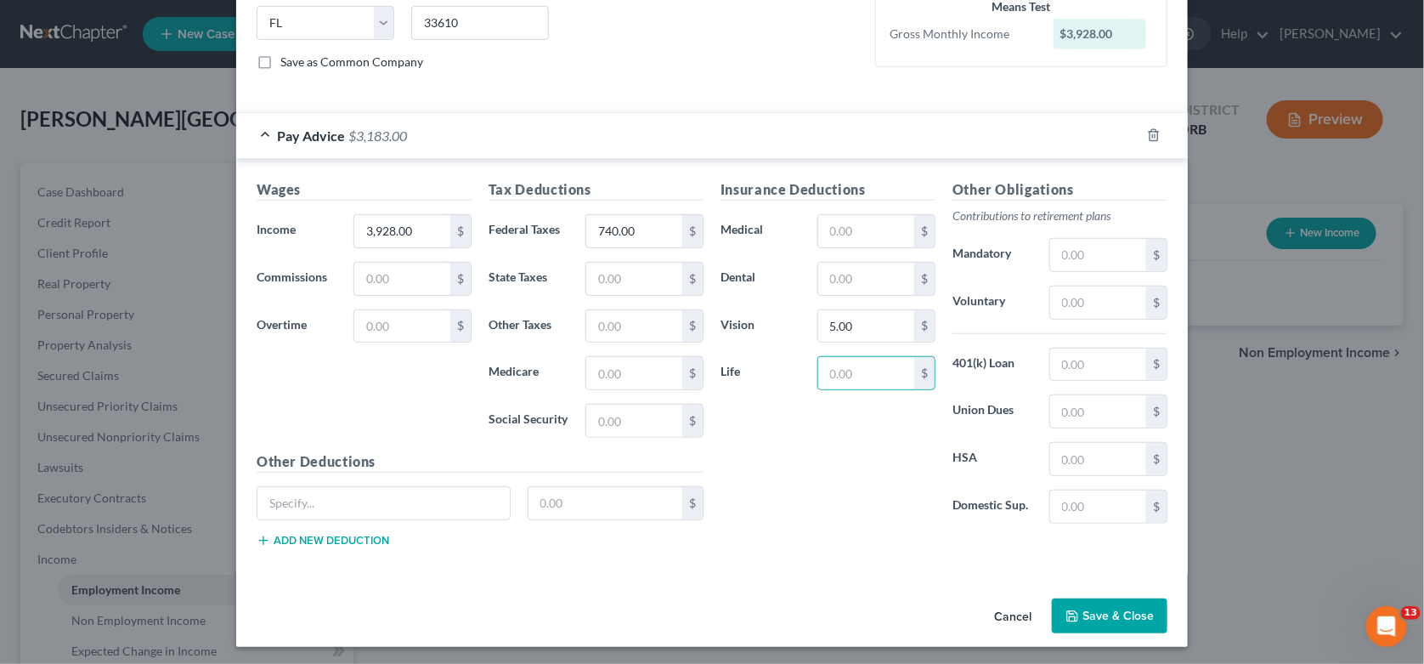
click at [1139, 613] on button "Save & Close" at bounding box center [1110, 616] width 116 height 36
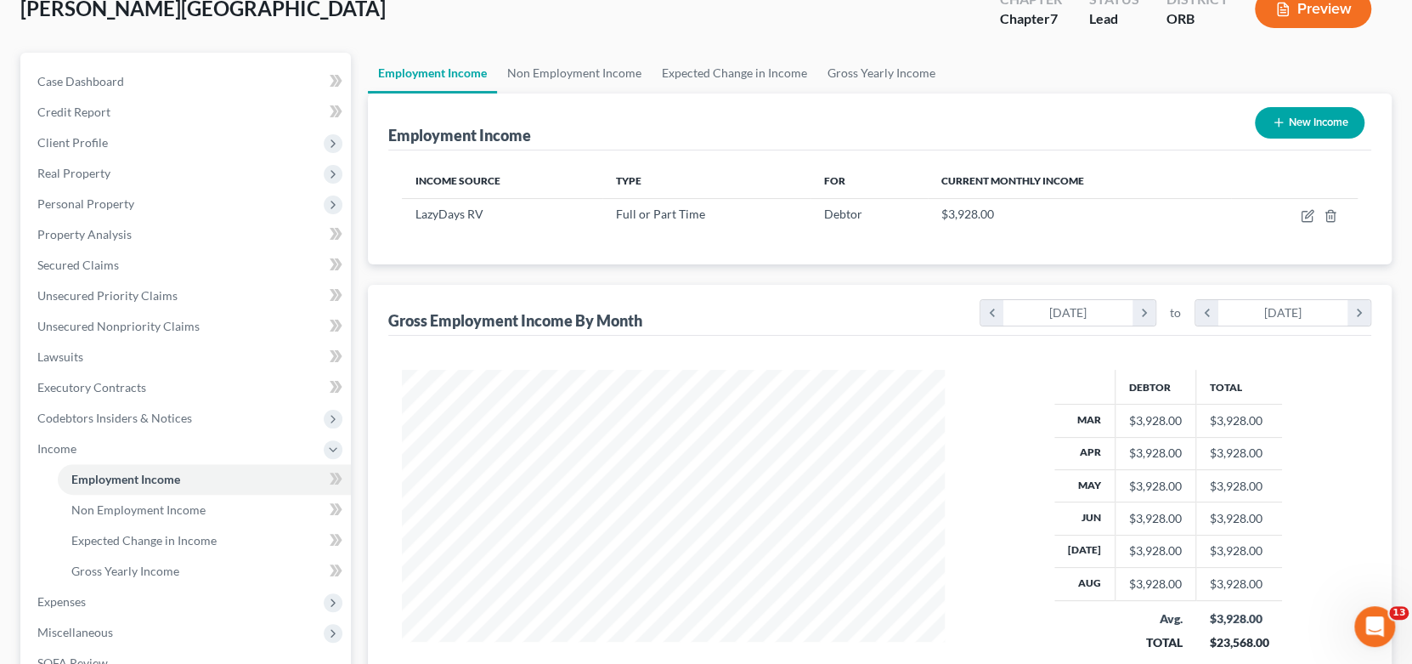
scroll to position [255, 0]
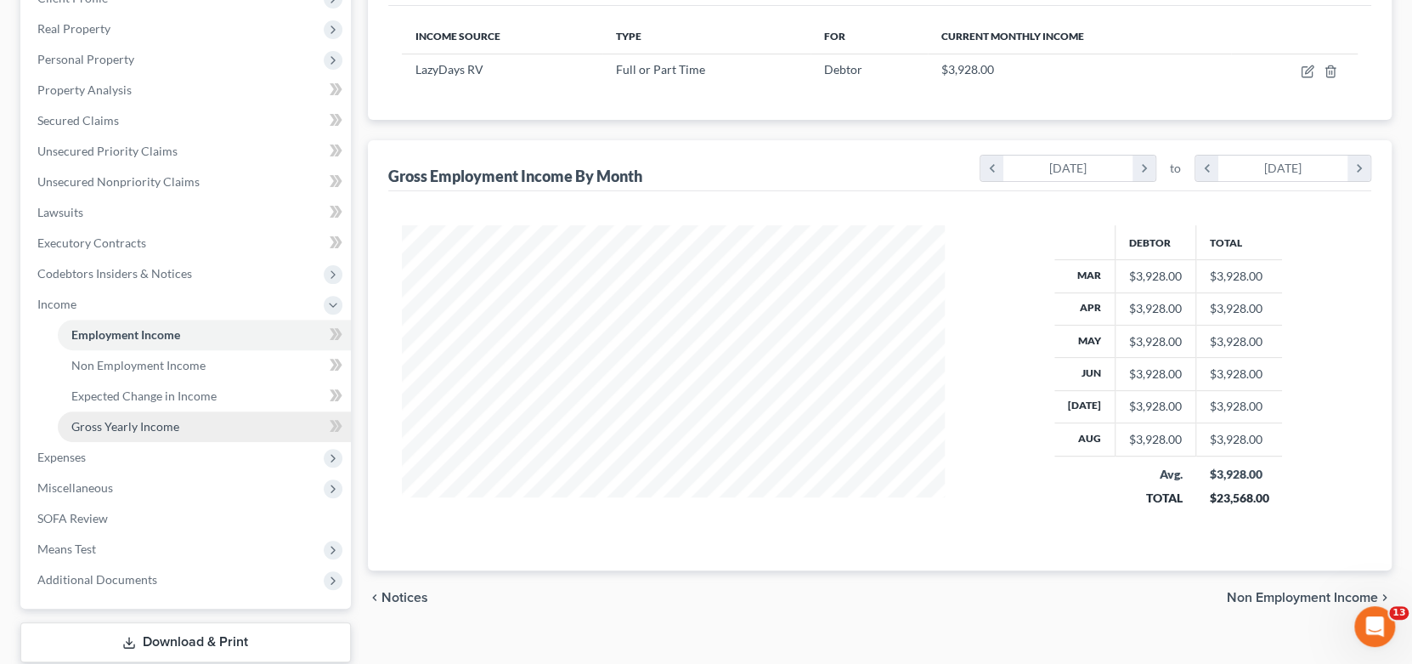
click at [162, 422] on span "Gross Yearly Income" at bounding box center [125, 426] width 108 height 14
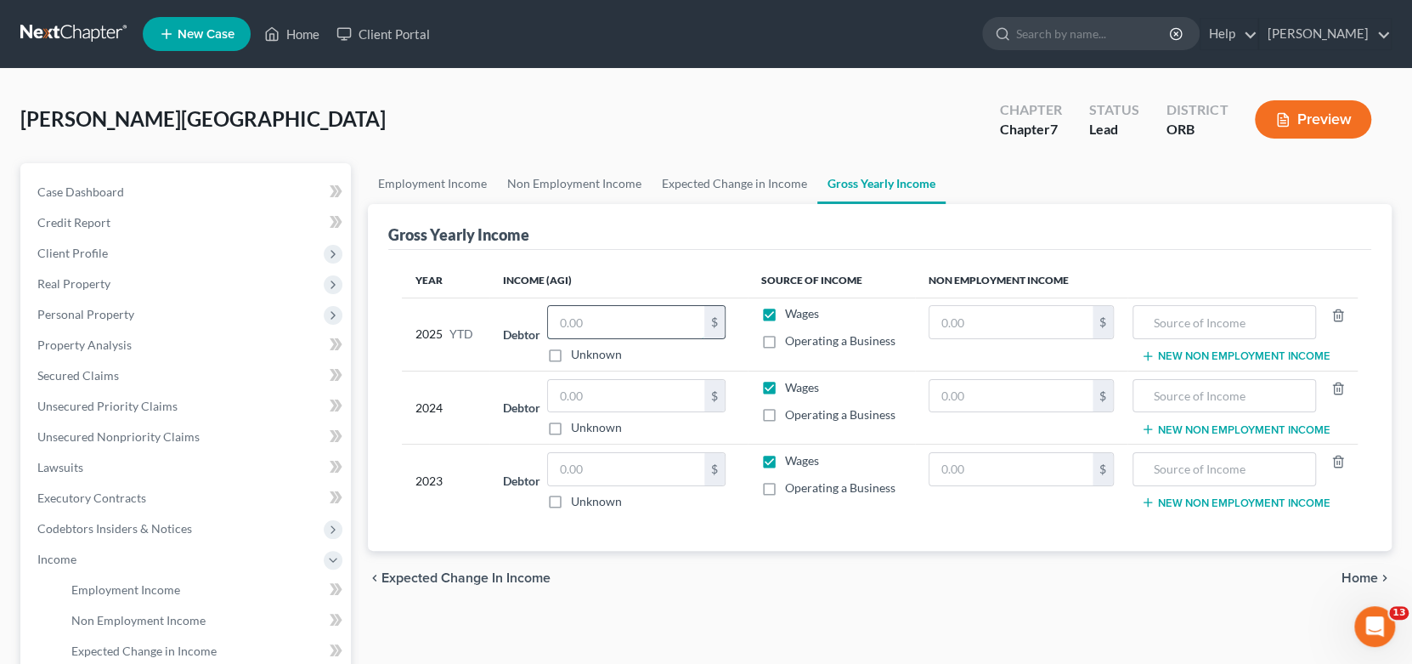
click at [608, 327] on input "text" at bounding box center [626, 322] width 156 height 32
click at [608, 327] on input "27,727.9" at bounding box center [626, 322] width 156 height 32
click at [629, 392] on input "text" at bounding box center [626, 396] width 156 height 32
click at [582, 467] on input "text" at bounding box center [626, 469] width 156 height 32
click at [1019, 608] on div "Employment Income Non Employment Income Expected Change in Income Gross Yearly …" at bounding box center [880, 562] width 1042 height 798
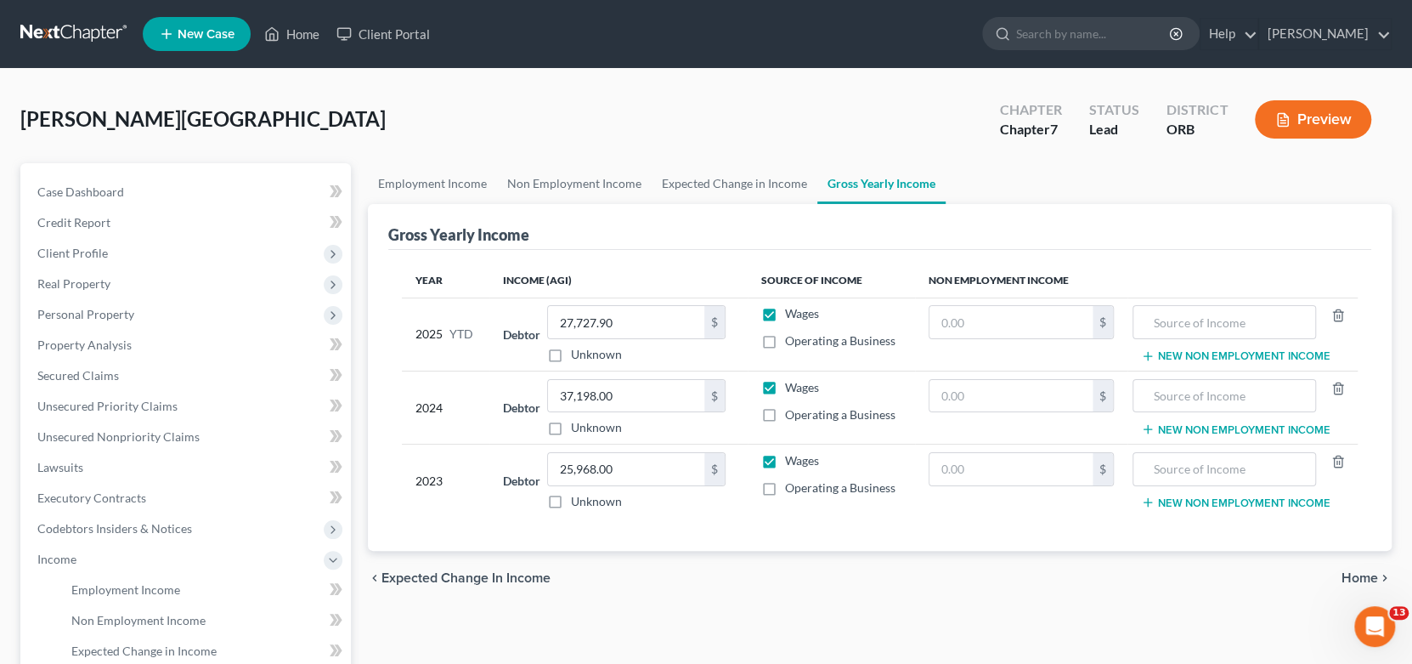
click at [1028, 582] on div "chevron_left Expected Change in Income Home chevron_right" at bounding box center [880, 578] width 1025 height 54
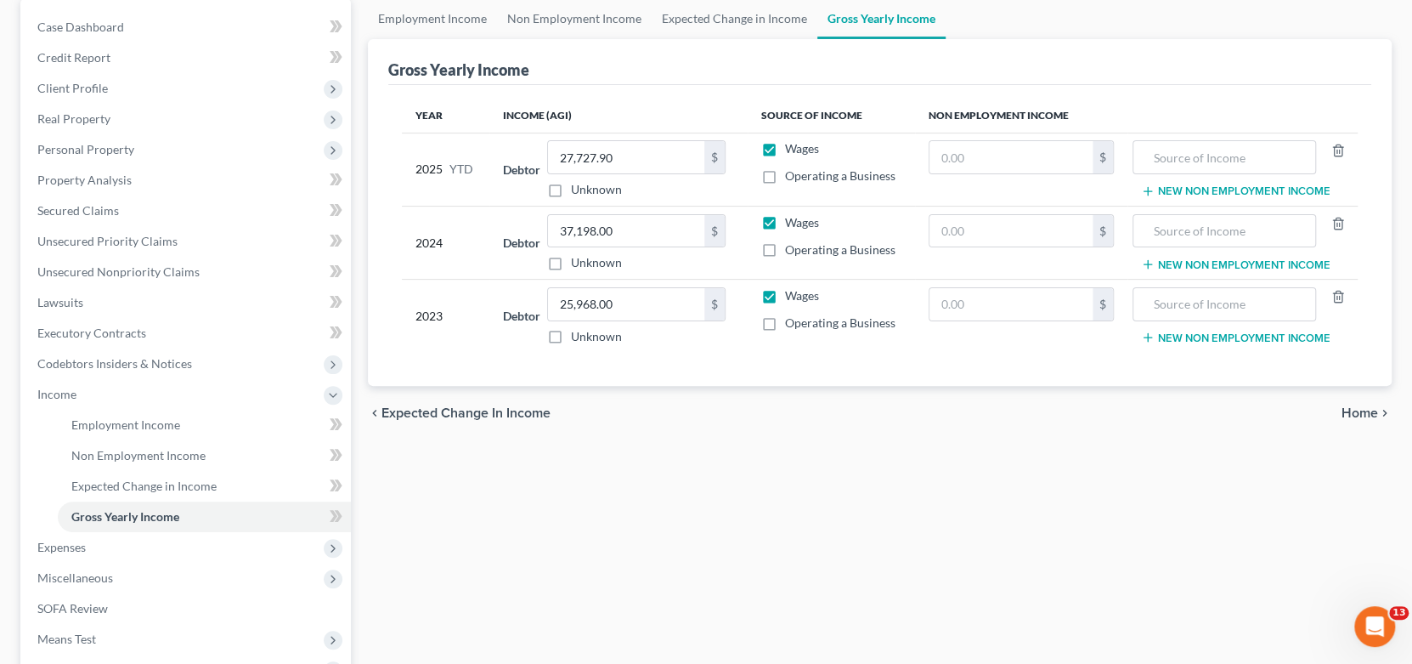
scroll to position [169, 0]
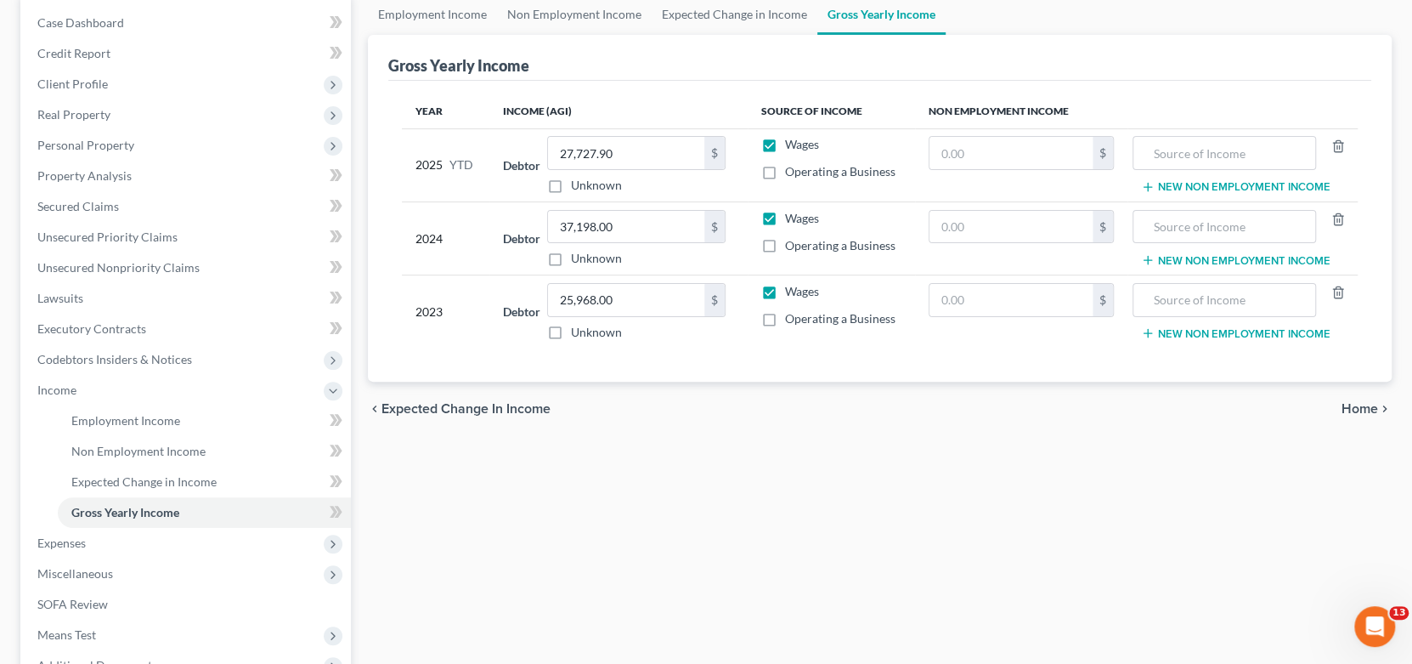
click at [1381, 404] on icon "chevron_right" at bounding box center [1385, 409] width 14 height 14
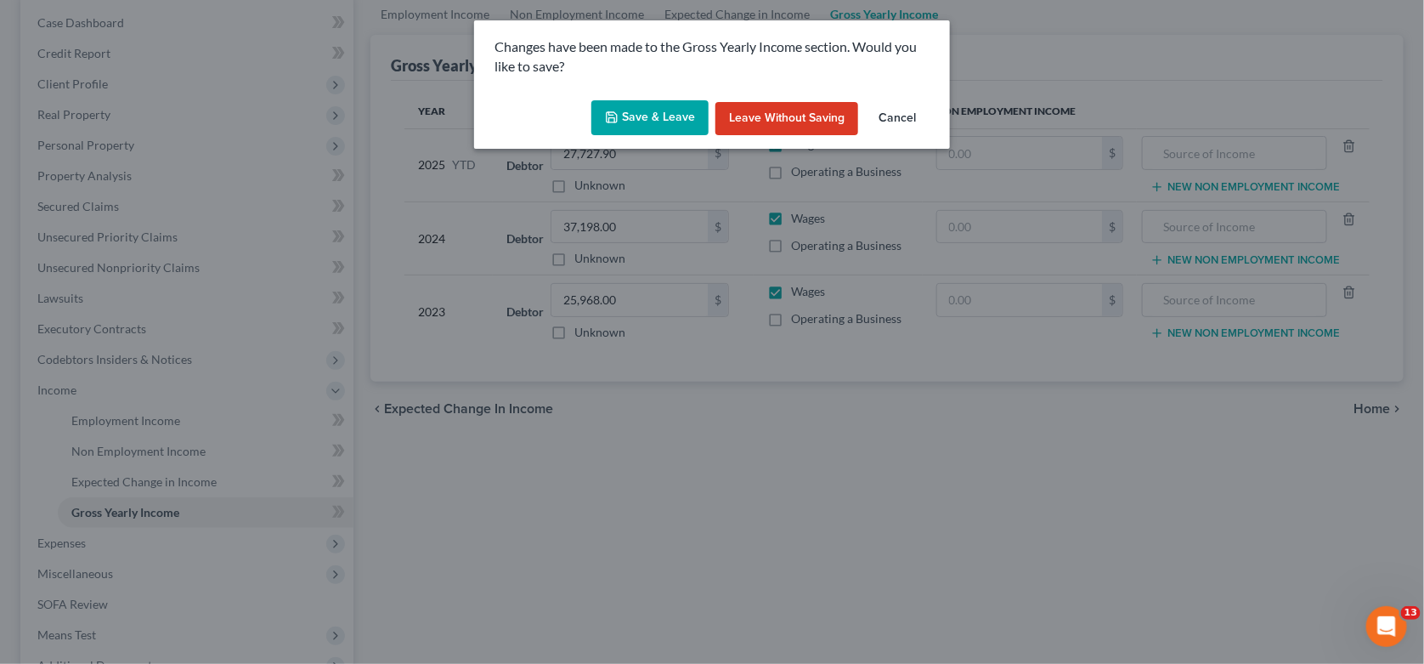
click at [681, 110] on button "Save & Leave" at bounding box center [649, 118] width 117 height 36
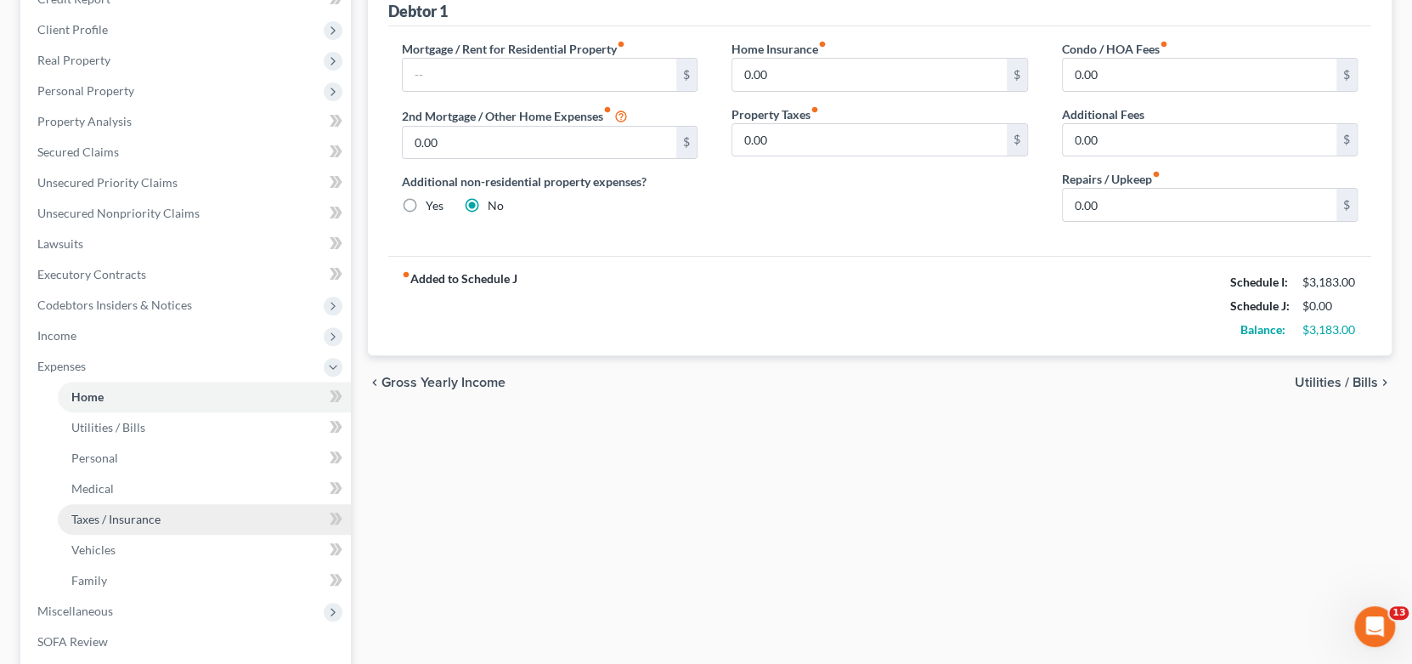
scroll to position [255, 0]
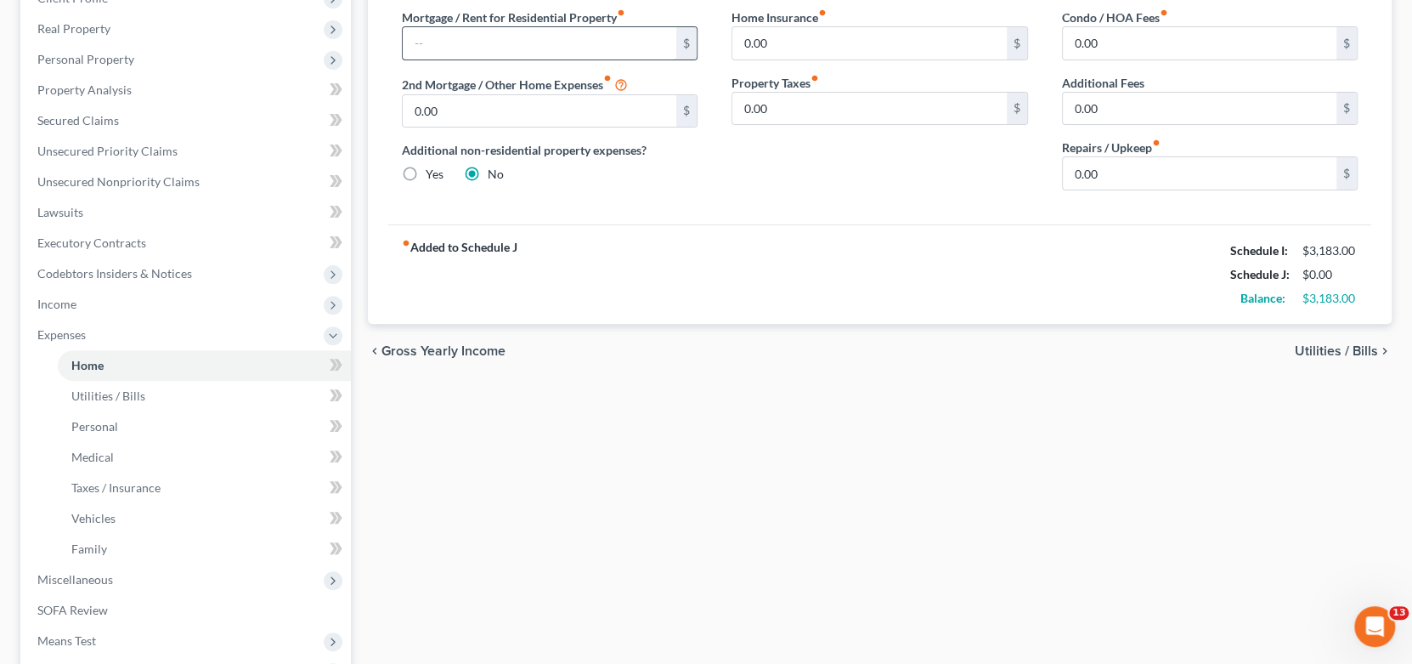
click at [521, 39] on input "text" at bounding box center [540, 43] width 274 height 32
click at [1363, 345] on span "Utilities / Bills" at bounding box center [1336, 351] width 83 height 14
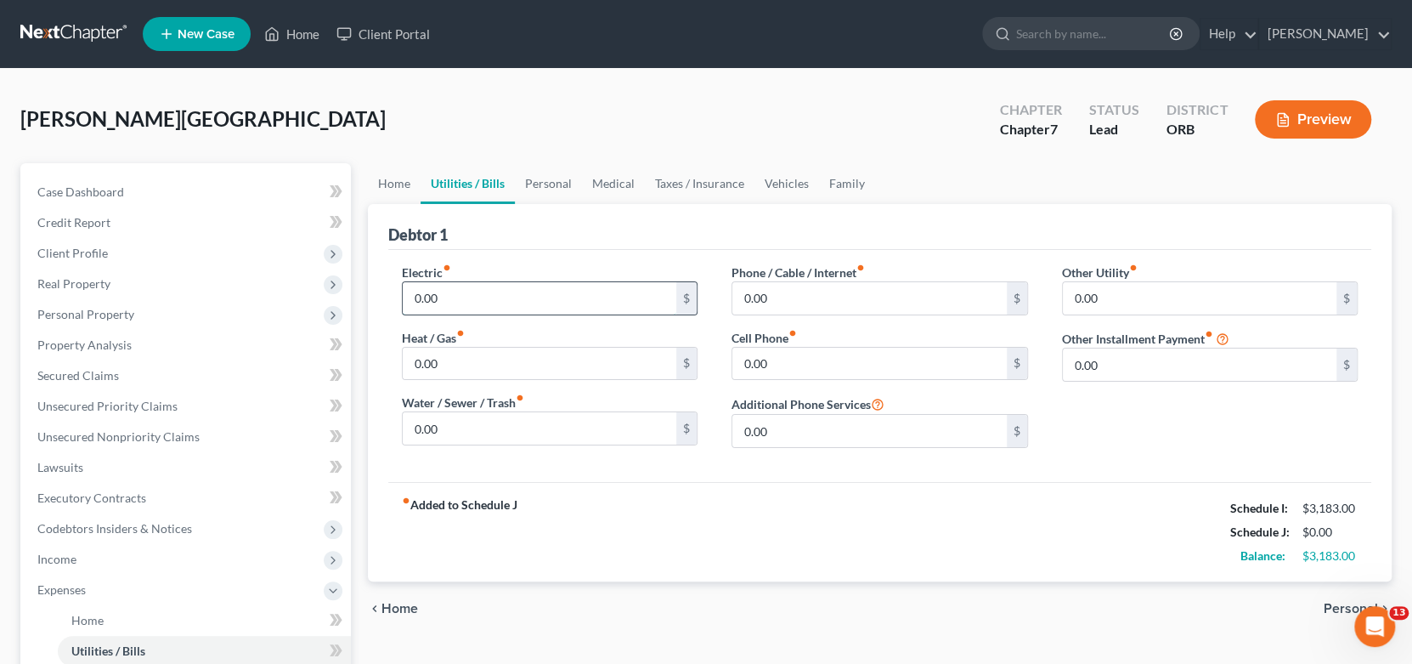
click at [443, 291] on input "0.00" at bounding box center [540, 298] width 274 height 32
click at [419, 297] on input "200" at bounding box center [540, 298] width 274 height 32
click at [1335, 612] on span "Personal" at bounding box center [1351, 609] width 54 height 14
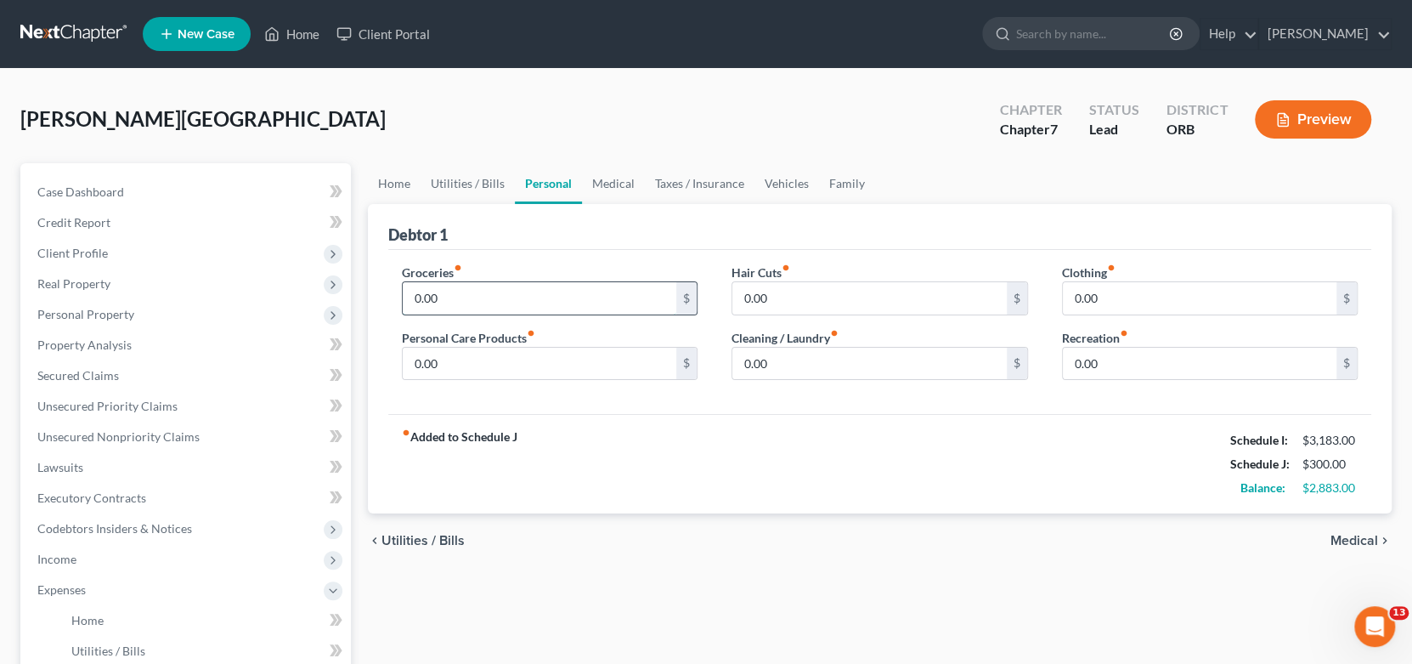
click at [576, 287] on input "0.00" at bounding box center [540, 298] width 274 height 32
click at [1172, 299] on input "0.00" at bounding box center [1200, 298] width 274 height 32
click at [506, 359] on input "0.00" at bounding box center [540, 363] width 274 height 32
click at [1185, 360] on input "0.00" at bounding box center [1200, 363] width 274 height 32
click at [1358, 534] on span "Medical" at bounding box center [1354, 541] width 48 height 14
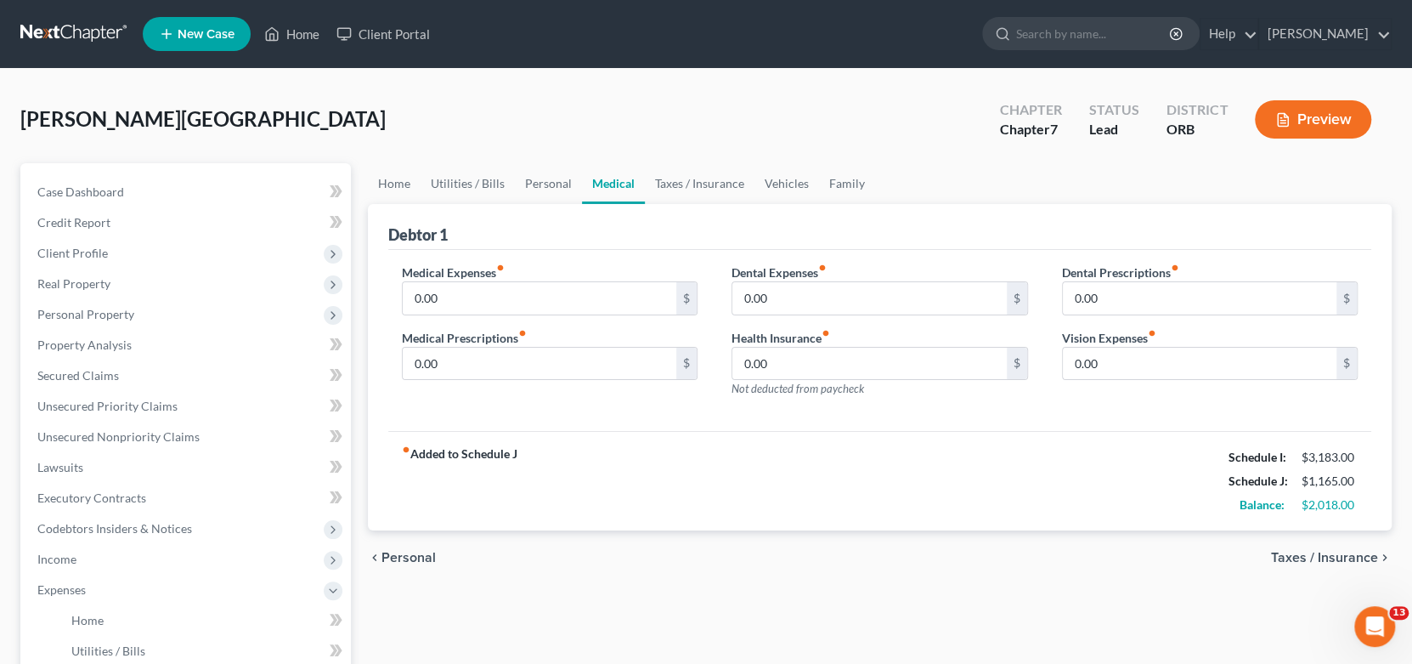
click at [1304, 551] on span "Taxes / Insurance" at bounding box center [1324, 558] width 107 height 14
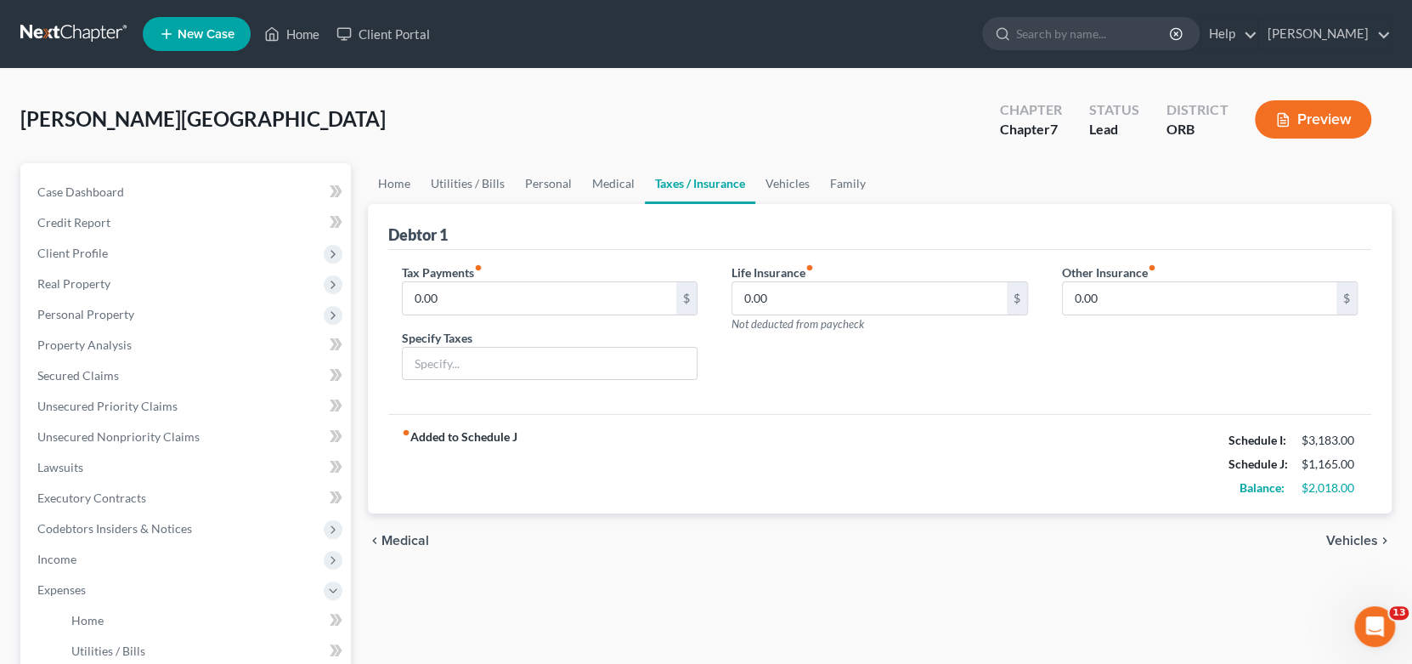
click at [1376, 538] on span "Vehicles" at bounding box center [1352, 541] width 52 height 14
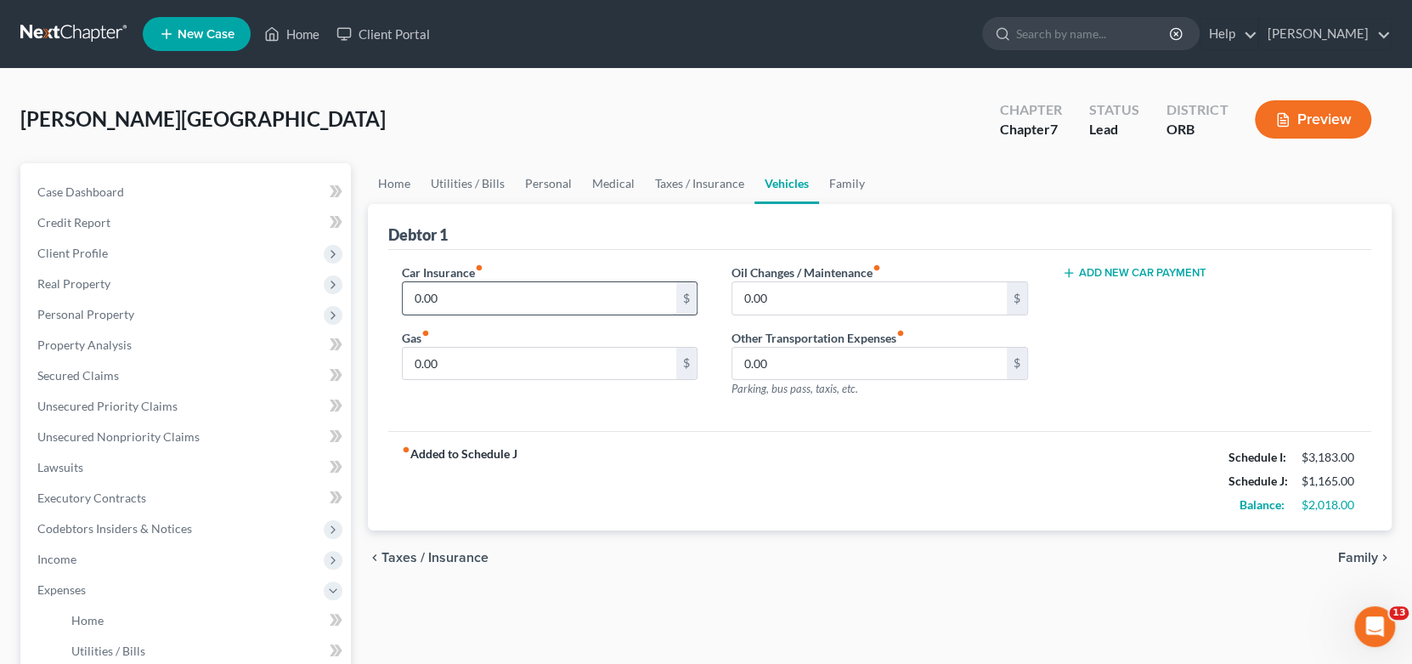
click at [519, 305] on input "0.00" at bounding box center [540, 298] width 274 height 32
click at [537, 337] on div "Gas fiber_manual_record 0.00 $" at bounding box center [550, 355] width 297 height 52
click at [1359, 555] on span "Family" at bounding box center [1358, 558] width 40 height 14
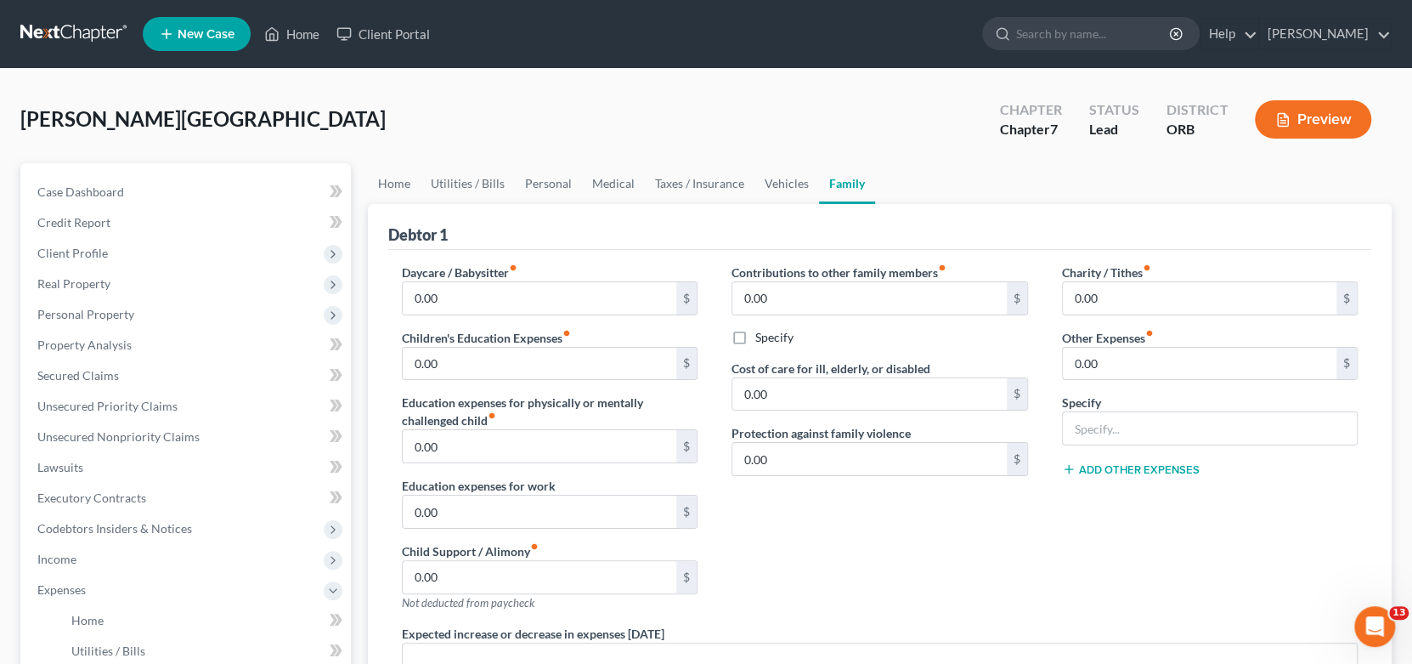
click at [945, 603] on div "Contributions to other family members fiber_manual_record 0.00 $ Specify Cost o…" at bounding box center [879, 443] width 330 height 361
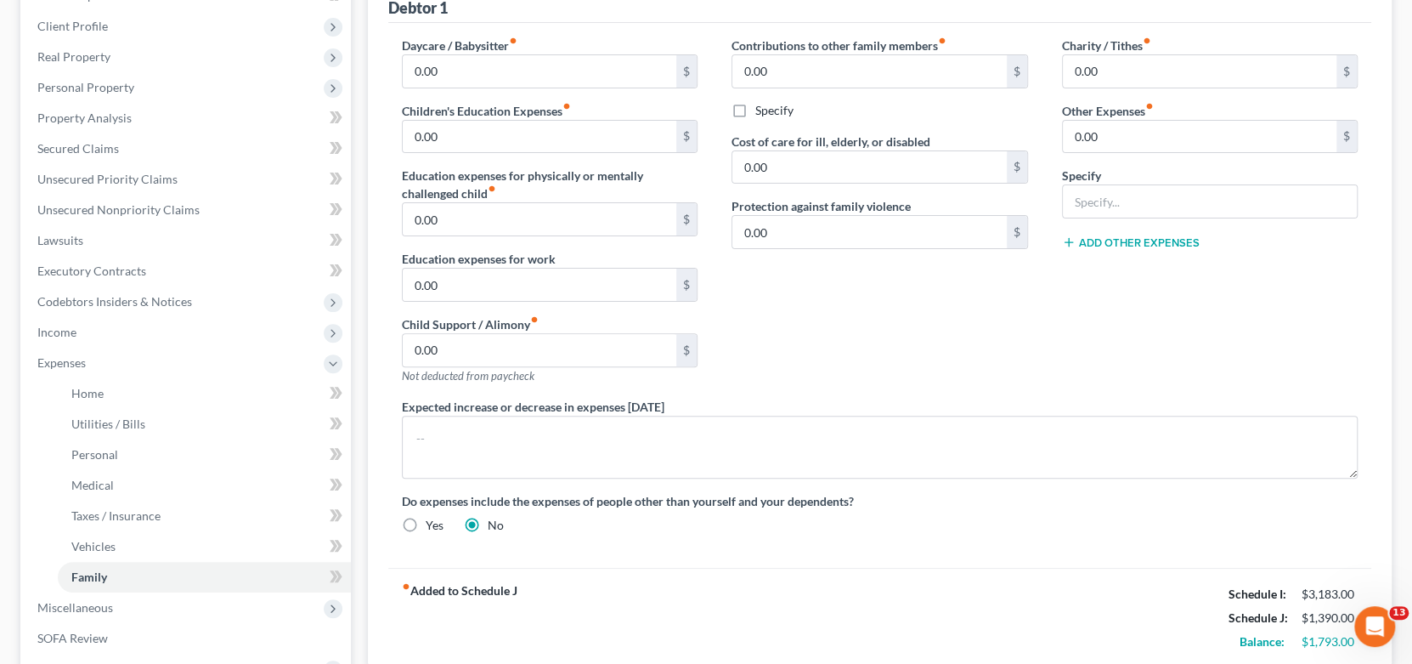
scroll to position [339, 0]
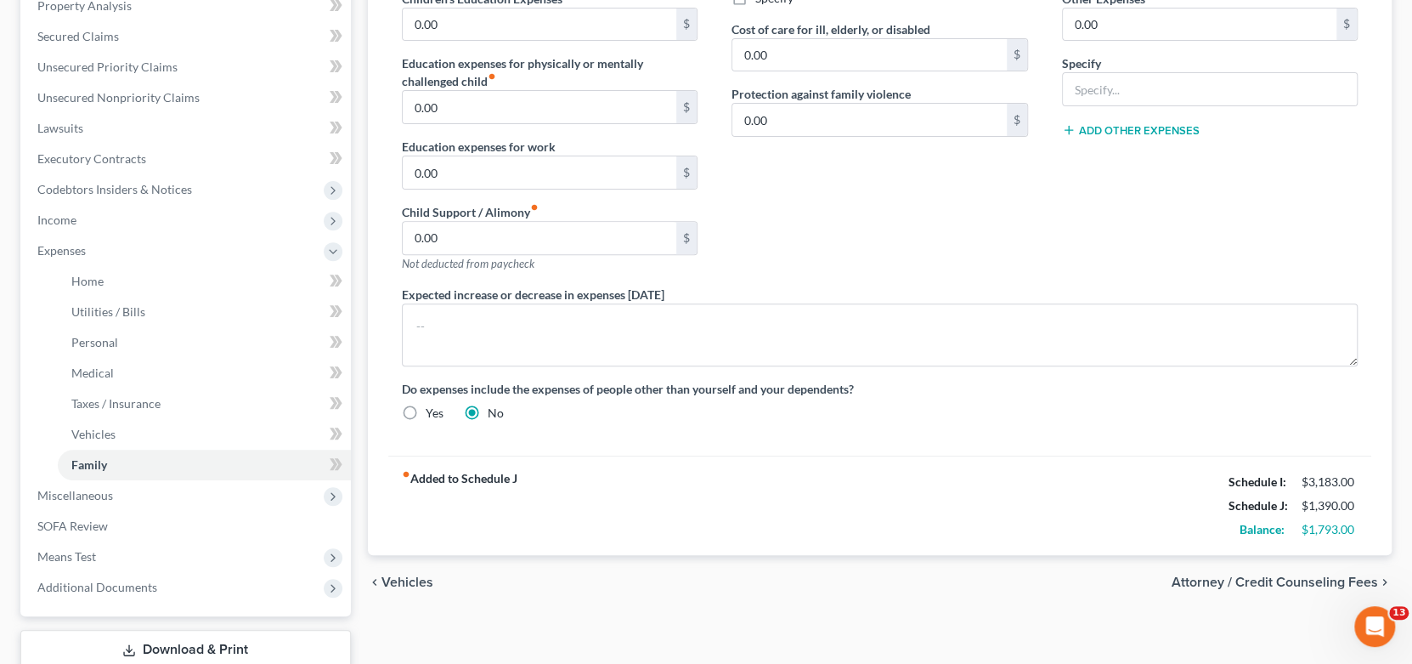
click at [384, 579] on span "Vehicles" at bounding box center [407, 582] width 52 height 14
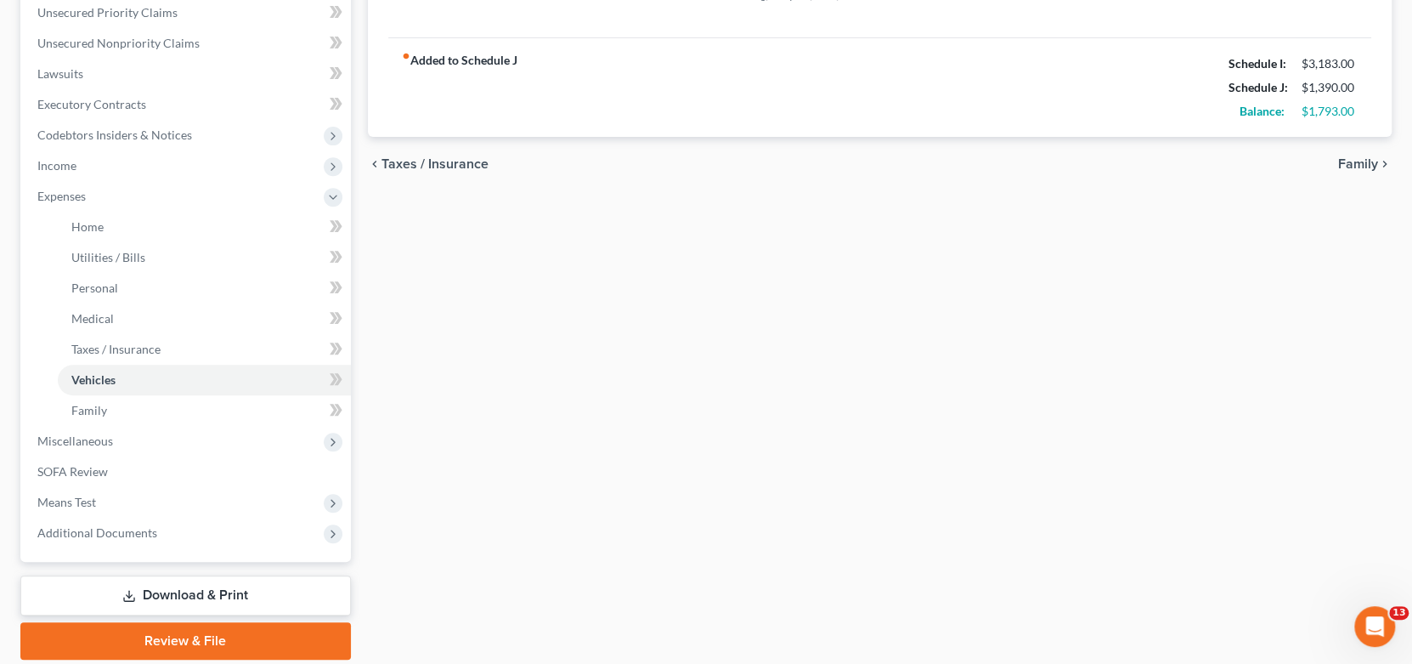
scroll to position [425, 0]
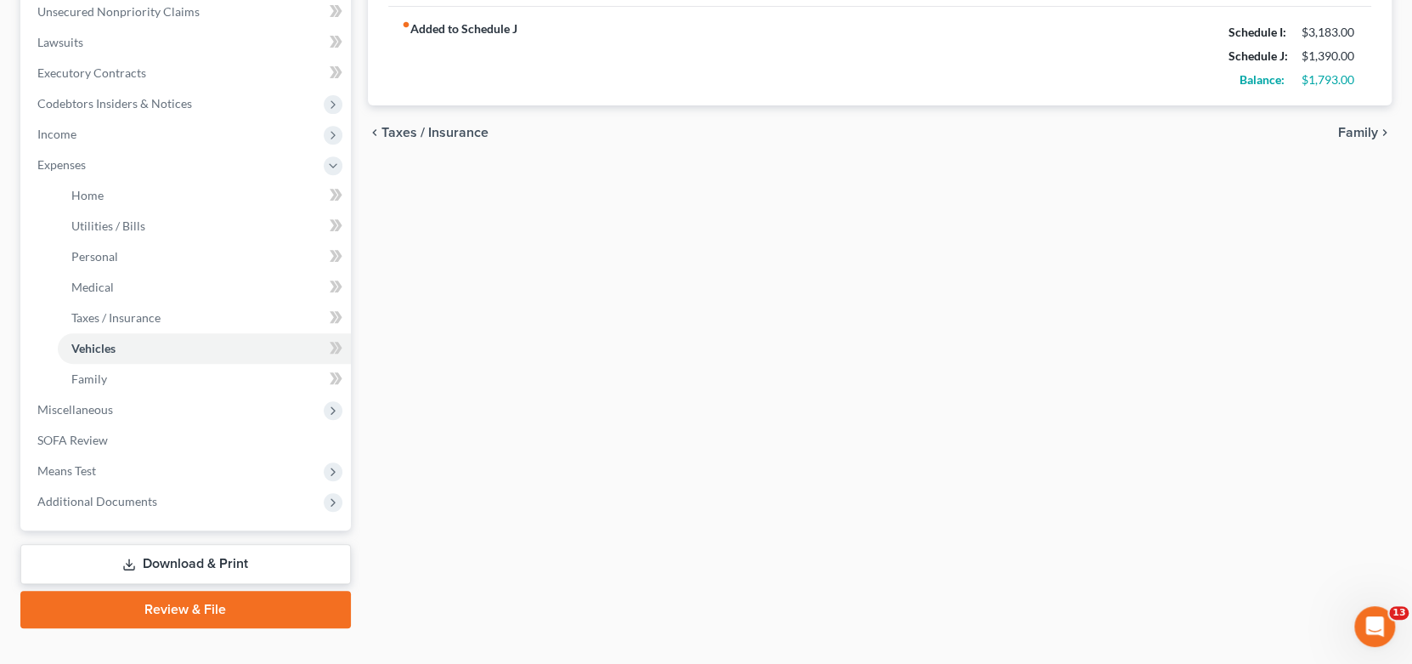
click at [394, 133] on span "Taxes / Insurance" at bounding box center [434, 133] width 107 height 14
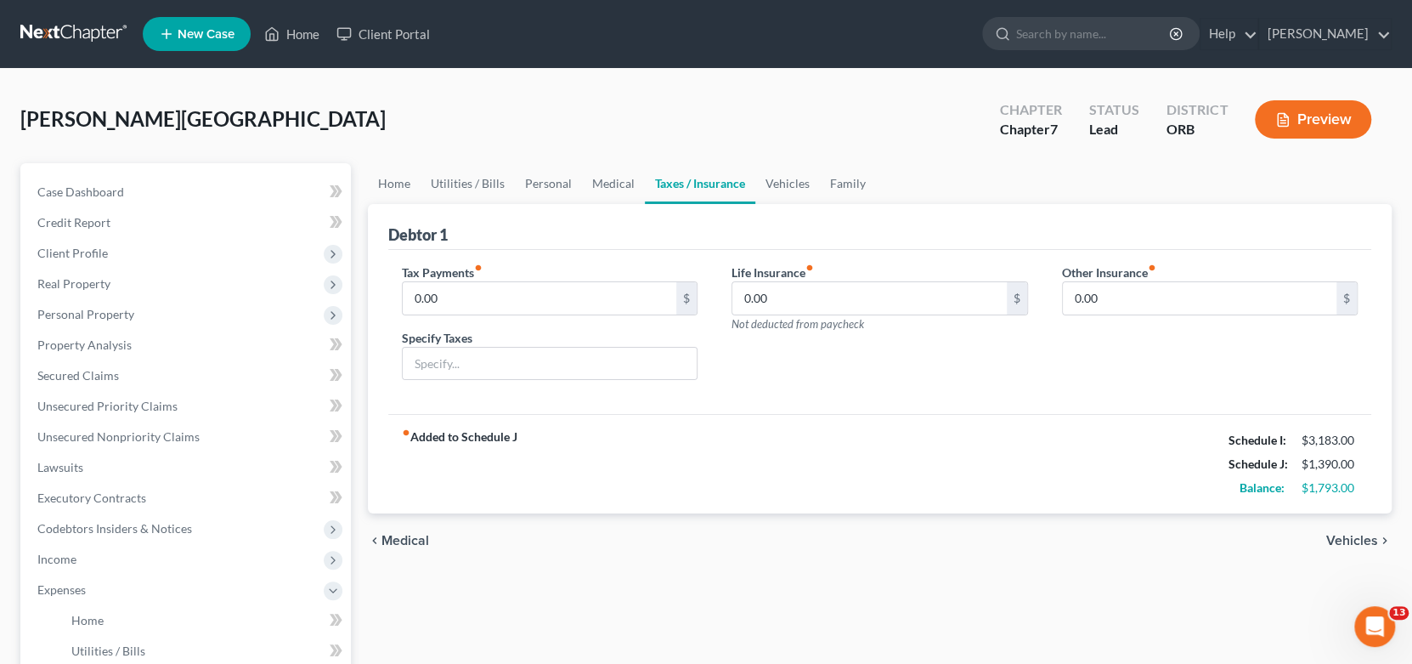
click at [413, 536] on span "Medical" at bounding box center [405, 541] width 48 height 14
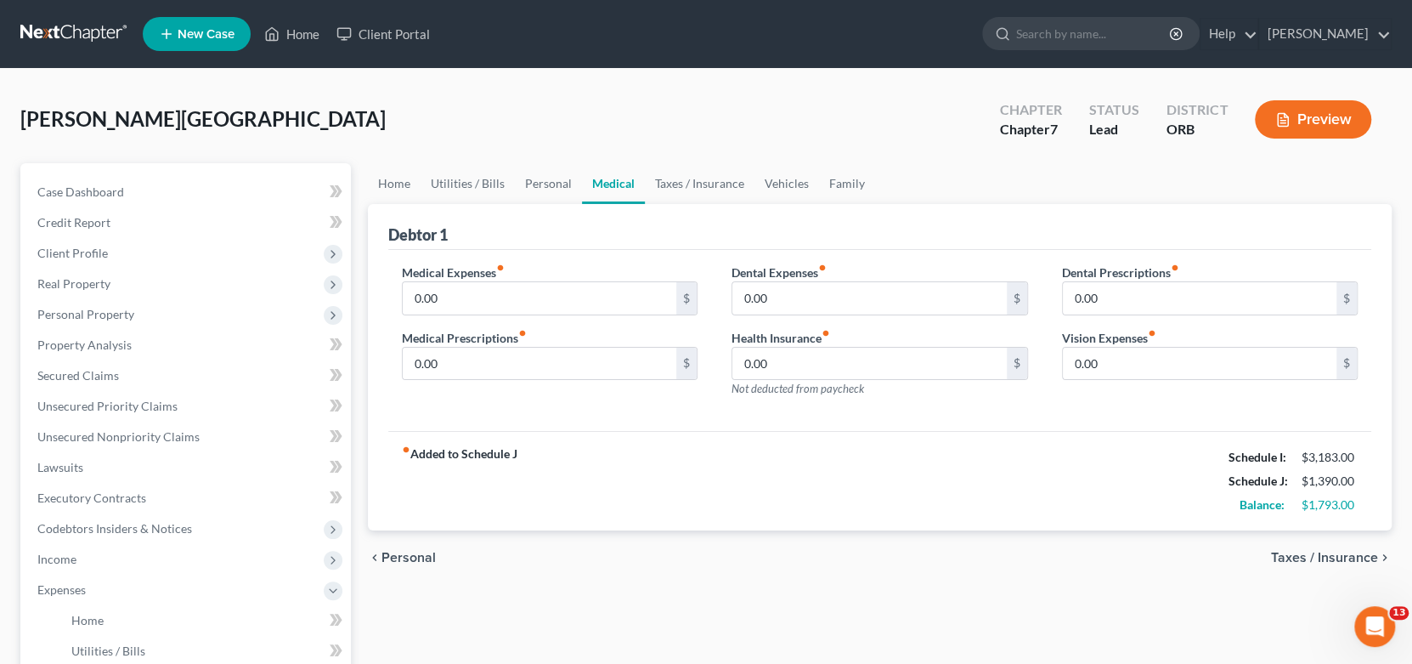
click at [404, 560] on span "Personal" at bounding box center [408, 558] width 54 height 14
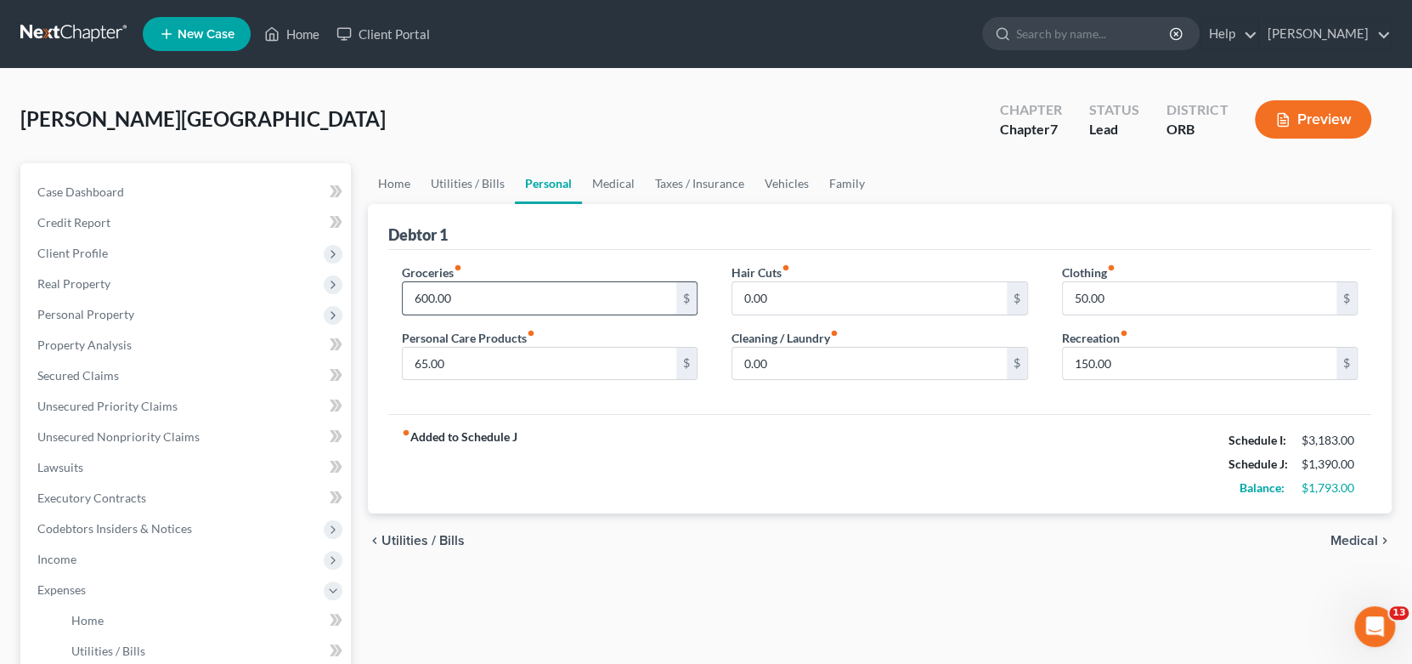
click at [511, 304] on input "600.00" at bounding box center [540, 298] width 274 height 32
click at [892, 308] on input "0.00" at bounding box center [869, 298] width 274 height 32
click at [923, 482] on div "fiber_manual_record Added to Schedule J Schedule I: $3,183.00 Schedule J: $1,49…" at bounding box center [880, 463] width 984 height 99
click at [1205, 291] on input "50.00" at bounding box center [1200, 298] width 274 height 32
click at [1105, 597] on div "Home Utilities / Bills Personal Medical Taxes / Insurance Vehicles Family Debto…" at bounding box center [880, 608] width 1042 height 890
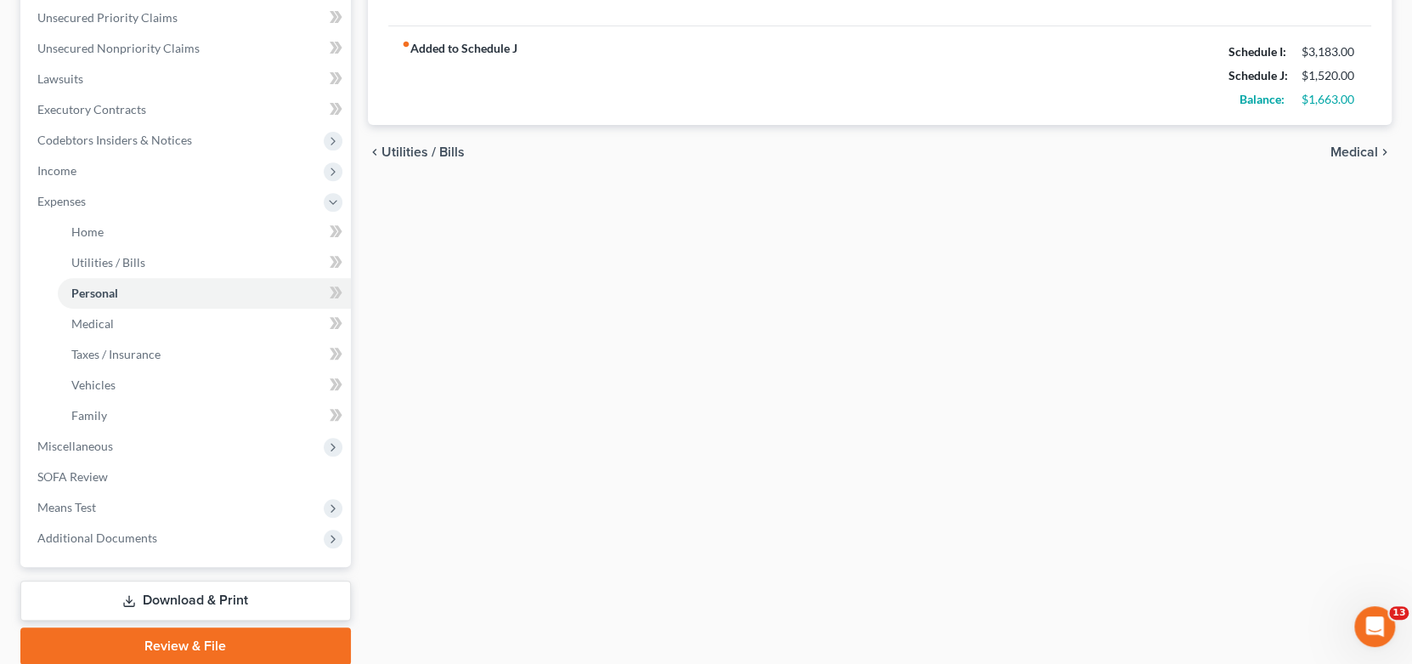
scroll to position [425, 0]
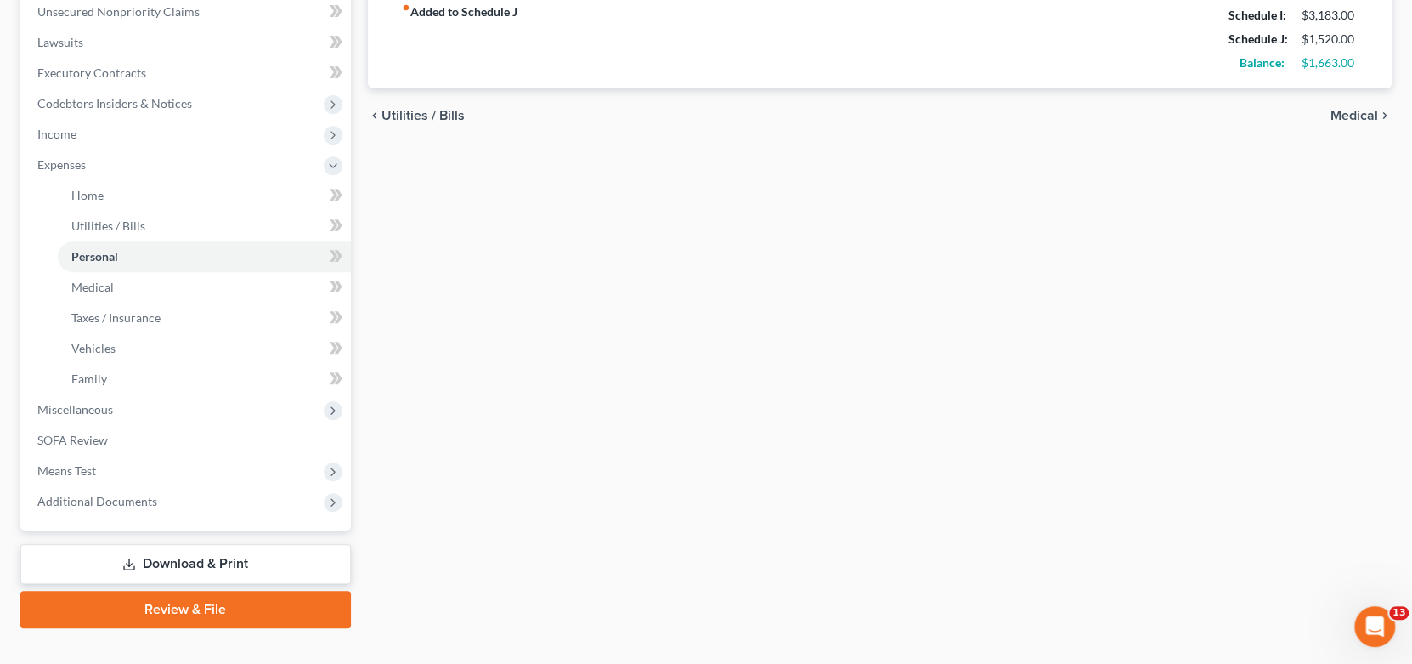
click at [1367, 118] on span "Medical" at bounding box center [1354, 116] width 48 height 14
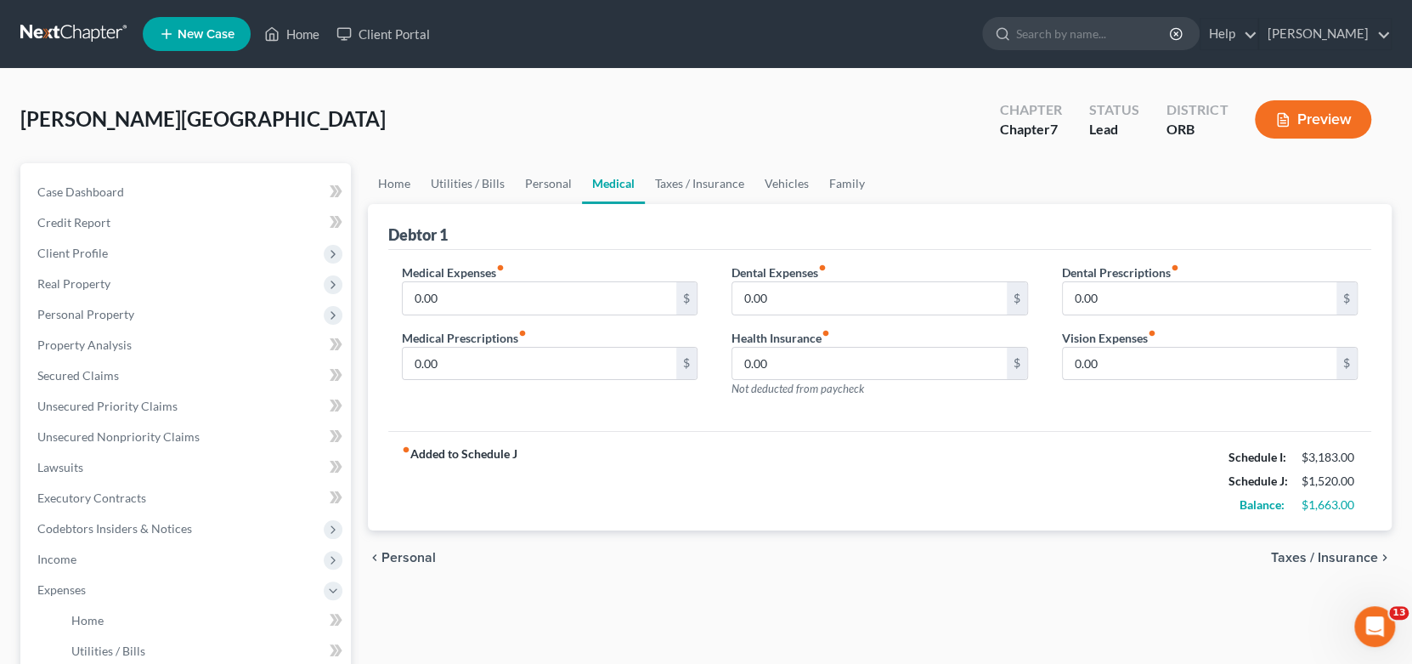
click at [1324, 557] on span "Taxes / Insurance" at bounding box center [1324, 558] width 107 height 14
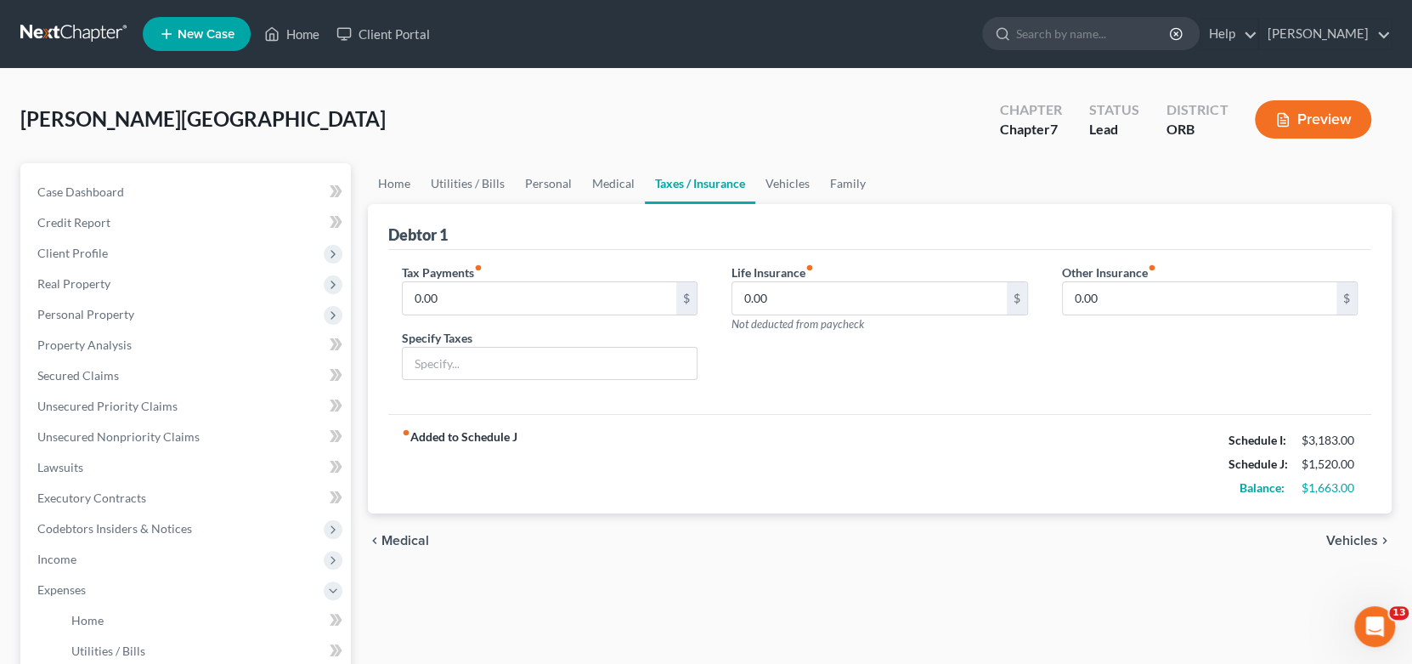
click at [1351, 544] on span "Vehicles" at bounding box center [1352, 541] width 52 height 14
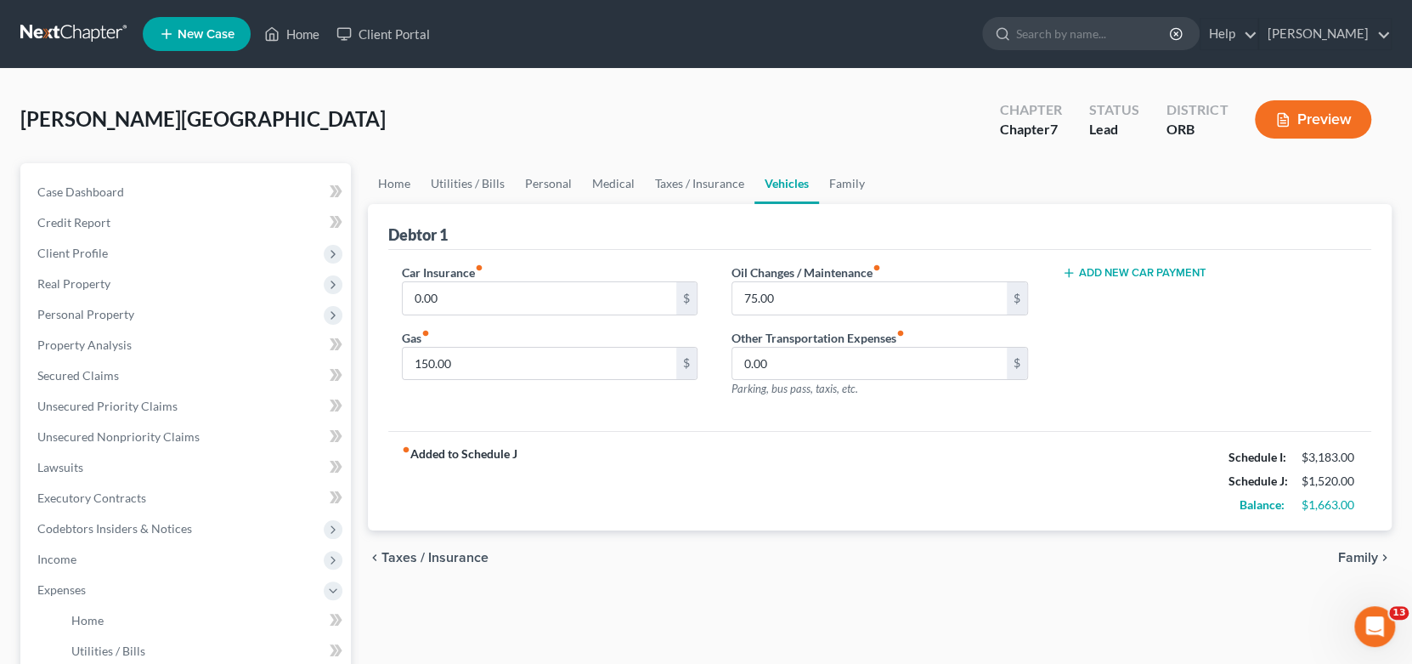
click at [1363, 561] on span "Family" at bounding box center [1358, 558] width 40 height 14
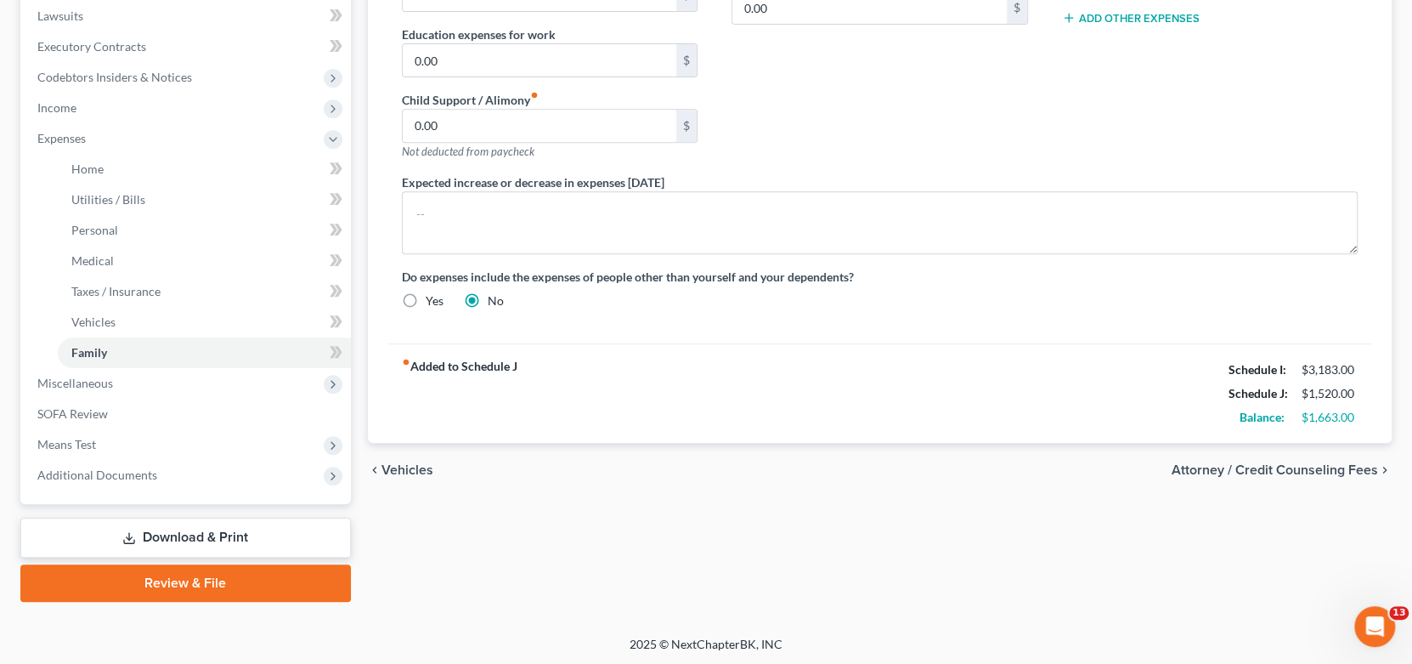
scroll to position [452, 0]
click at [240, 378] on span "Miscellaneous" at bounding box center [187, 382] width 327 height 31
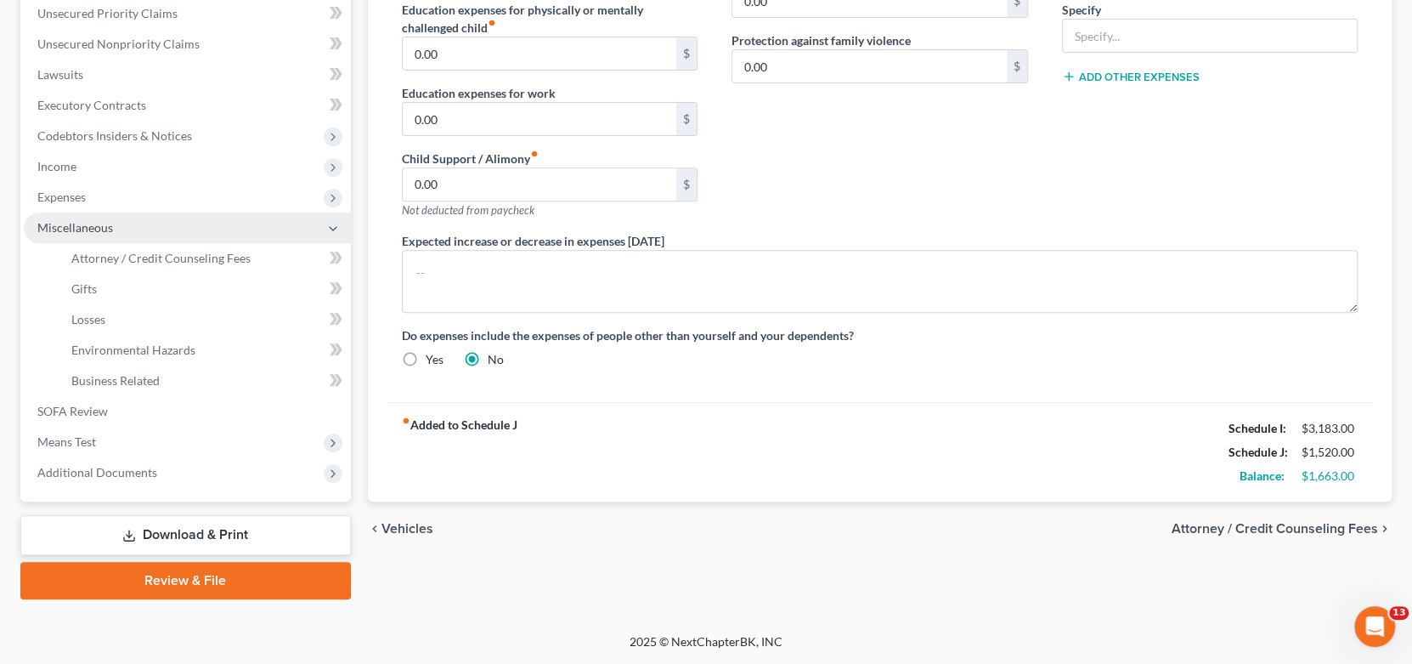
scroll to position [390, 0]
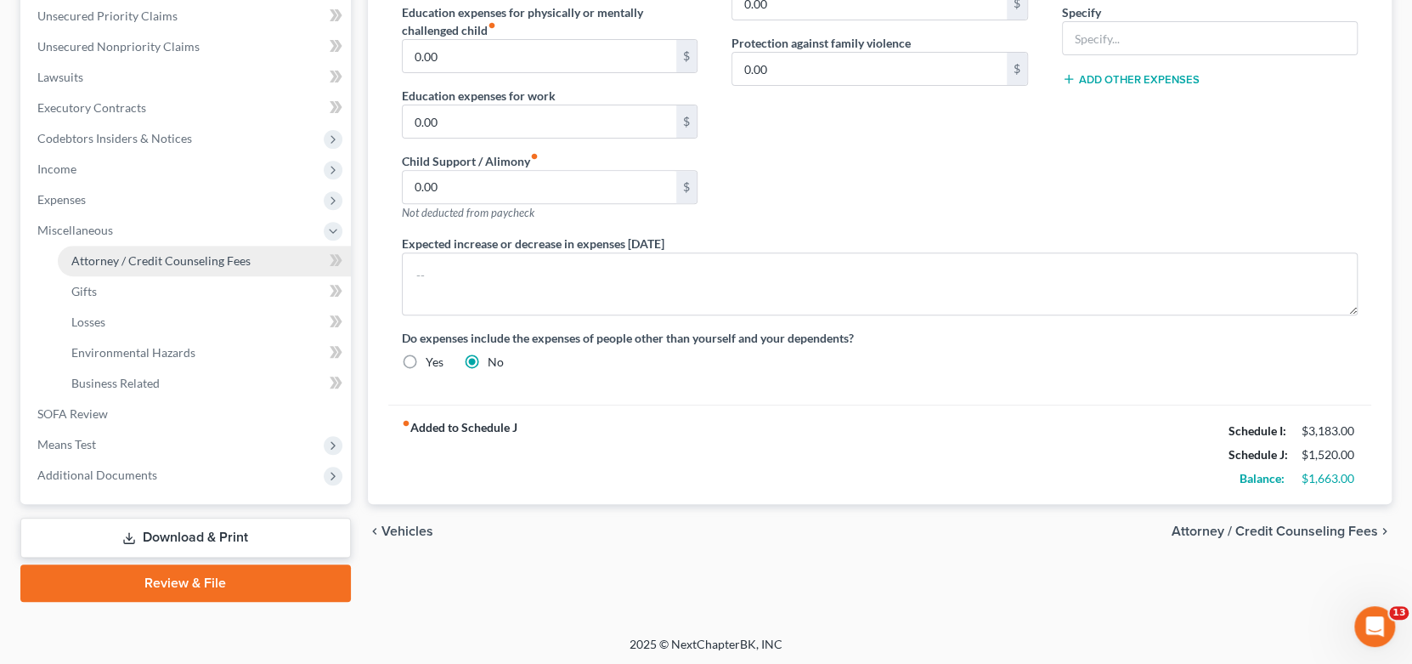
click at [229, 253] on span "Attorney / Credit Counseling Fees" at bounding box center [160, 260] width 179 height 14
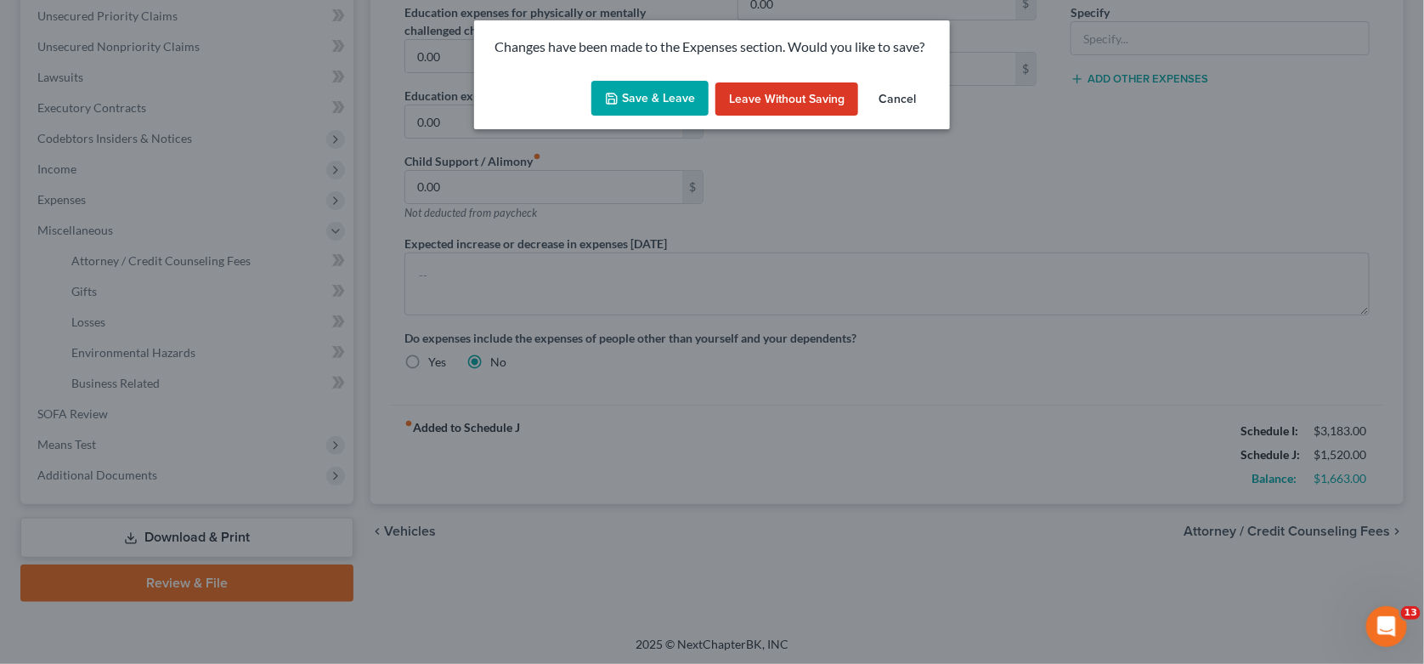
click at [649, 99] on button "Save & Leave" at bounding box center [649, 99] width 117 height 36
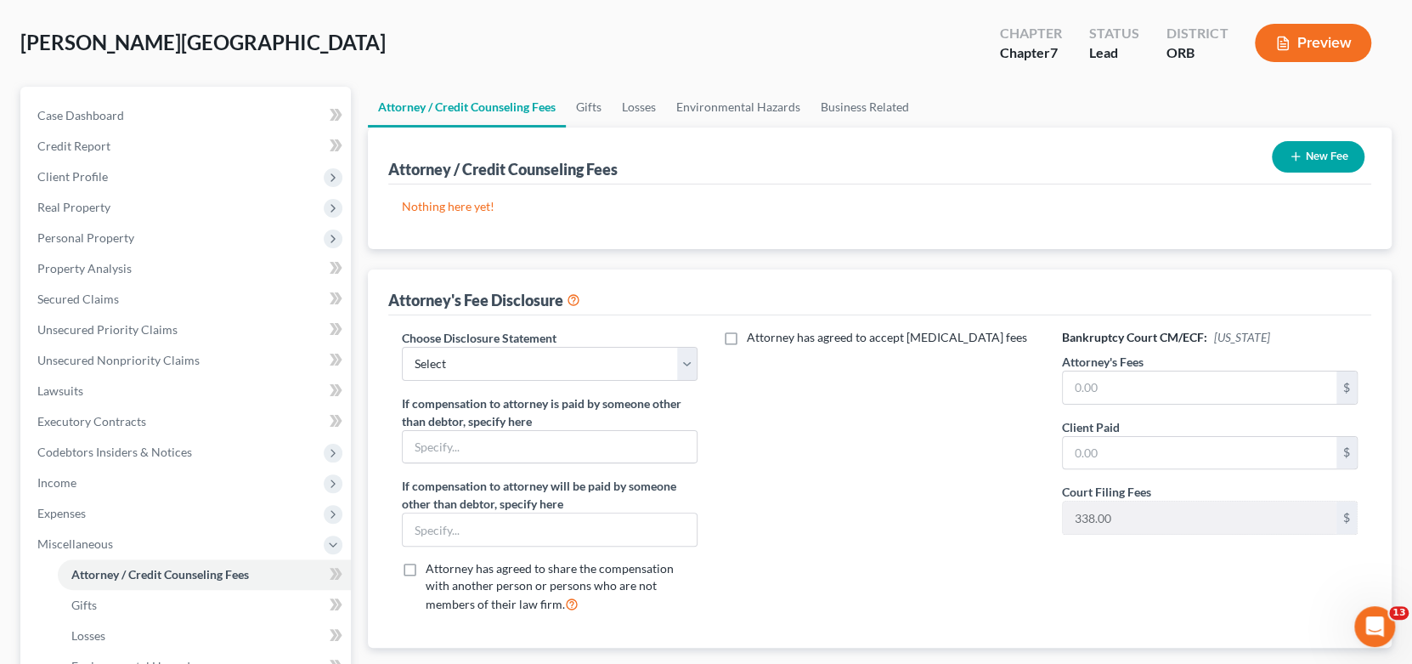
scroll to position [255, 0]
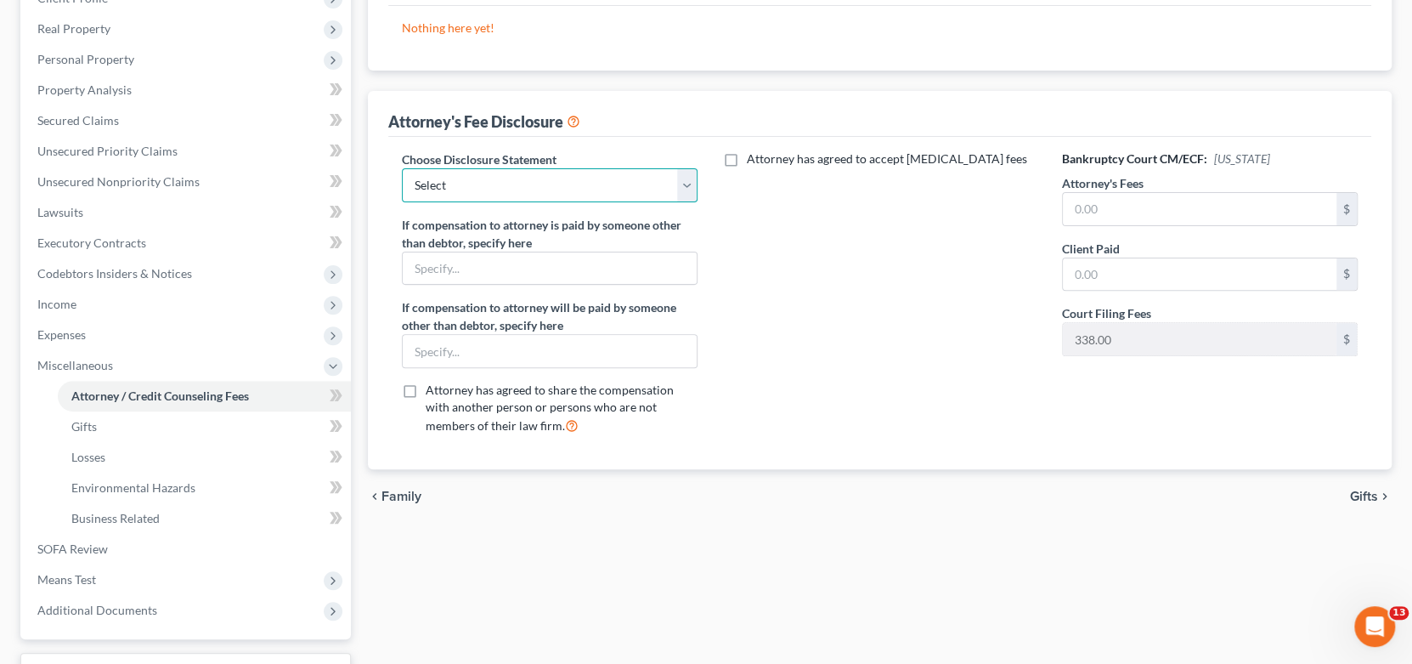
click at [640, 197] on select "Select Disclosure of Compensation of Attorney for Debtor" at bounding box center [550, 185] width 297 height 34
click at [402, 168] on select "Select Disclosure of Compensation of Attorney for Debtor" at bounding box center [550, 185] width 297 height 34
click at [1136, 212] on input "text" at bounding box center [1200, 209] width 274 height 32
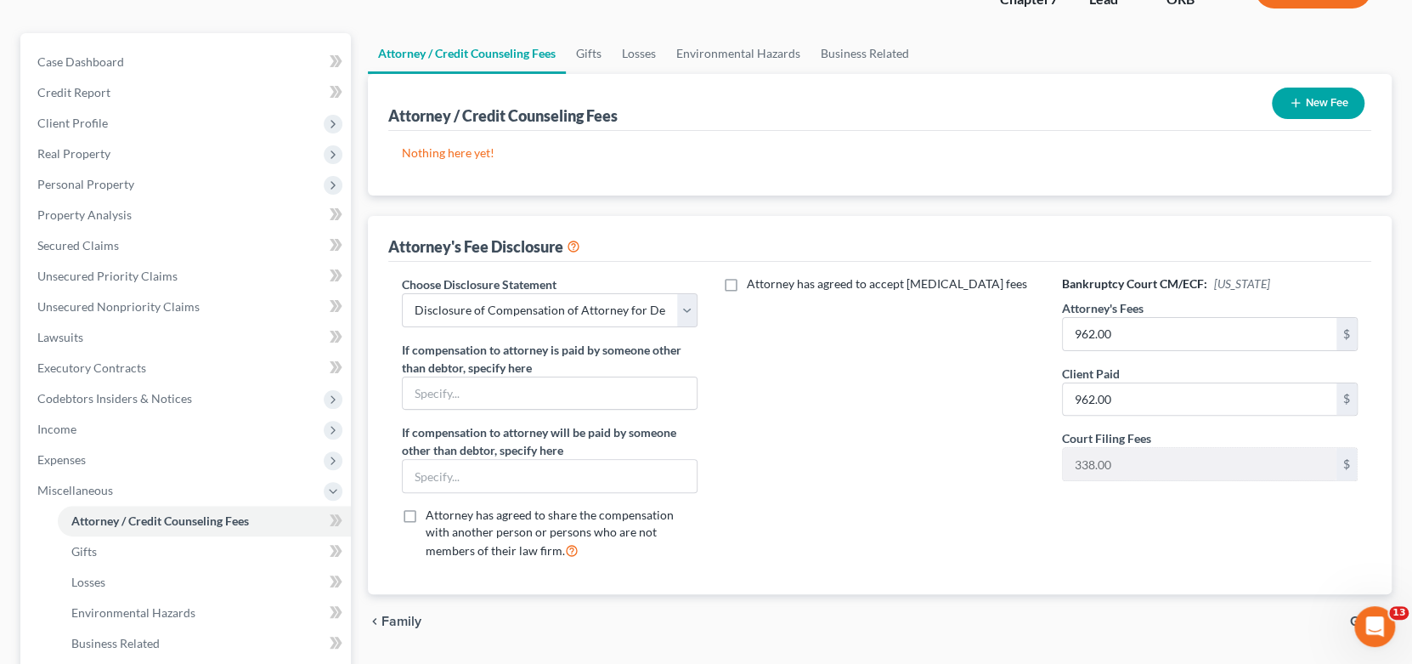
scroll to position [169, 0]
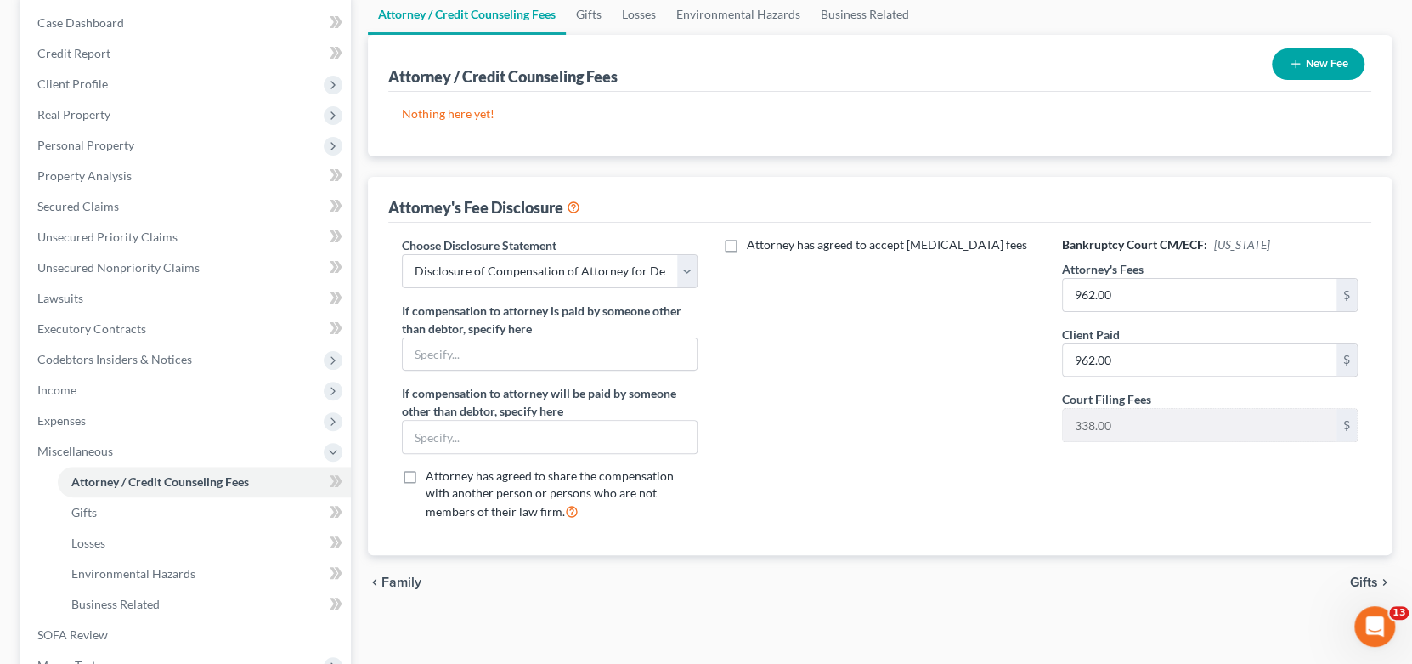
click at [1333, 65] on button "New Fee" at bounding box center [1318, 63] width 93 height 31
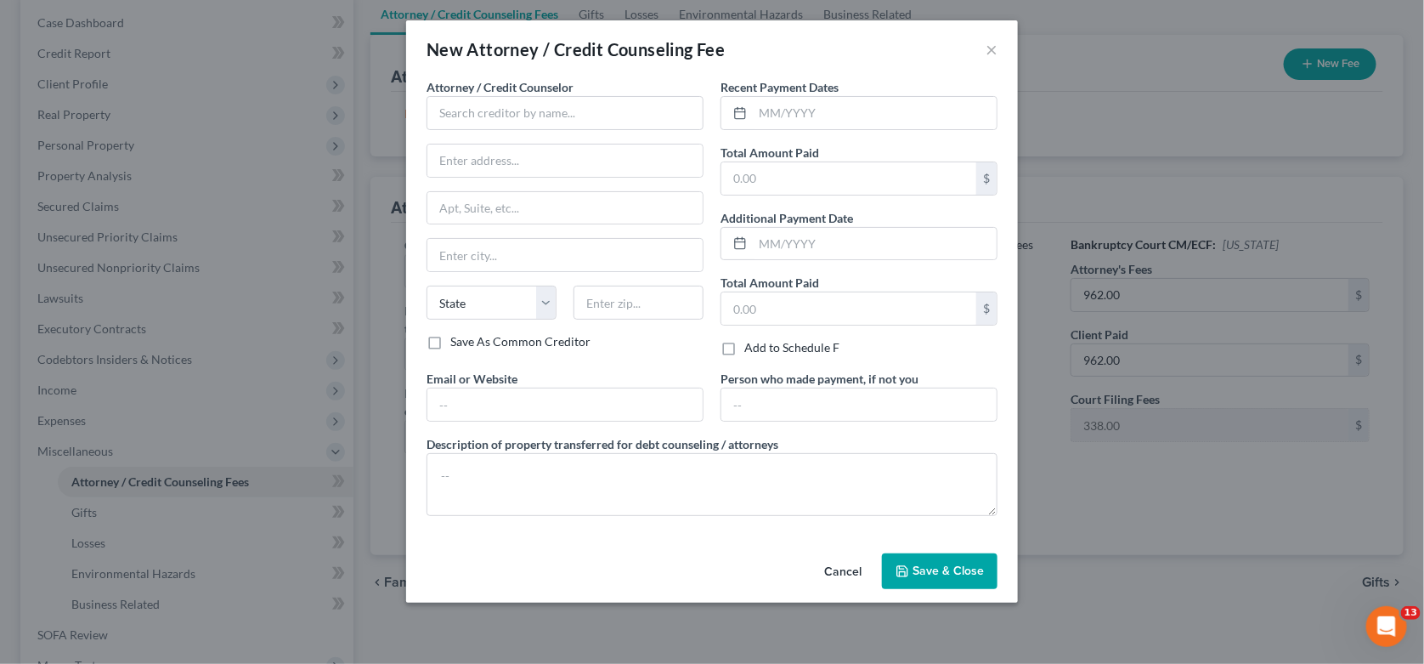
click at [554, 89] on span "Attorney / Credit Counselor" at bounding box center [499, 87] width 147 height 14
click at [556, 112] on input "text" at bounding box center [564, 113] width 277 height 34
click at [779, 103] on input "text" at bounding box center [875, 113] width 244 height 32
click at [967, 121] on input "[DATE]" at bounding box center [875, 113] width 244 height 32
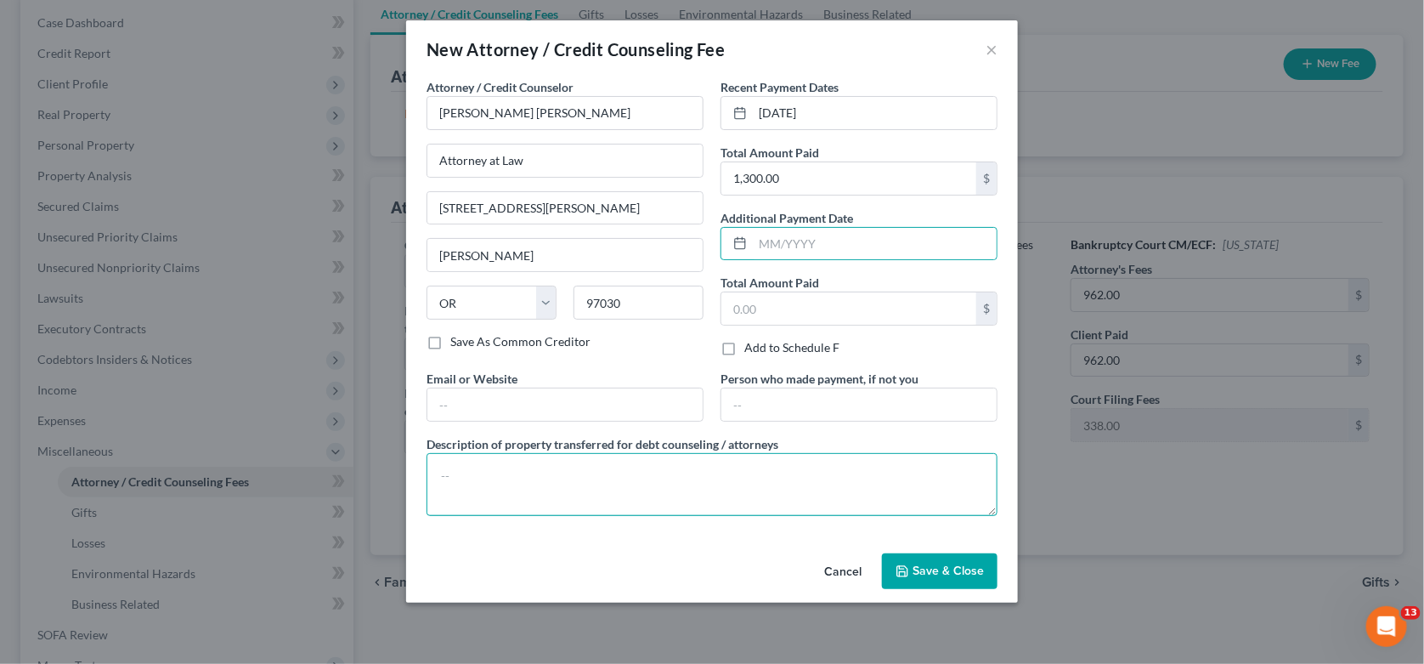
click at [562, 487] on textarea at bounding box center [711, 484] width 571 height 63
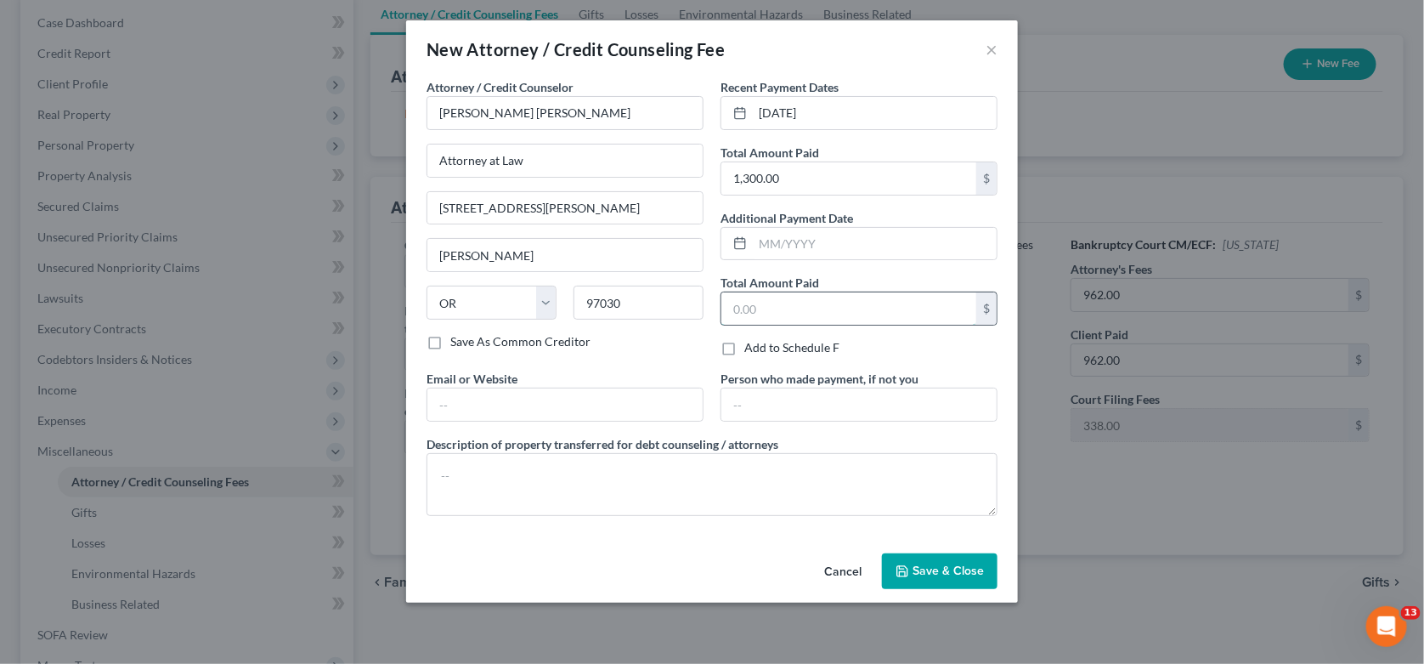
click at [861, 321] on input "text" at bounding box center [848, 308] width 255 height 32
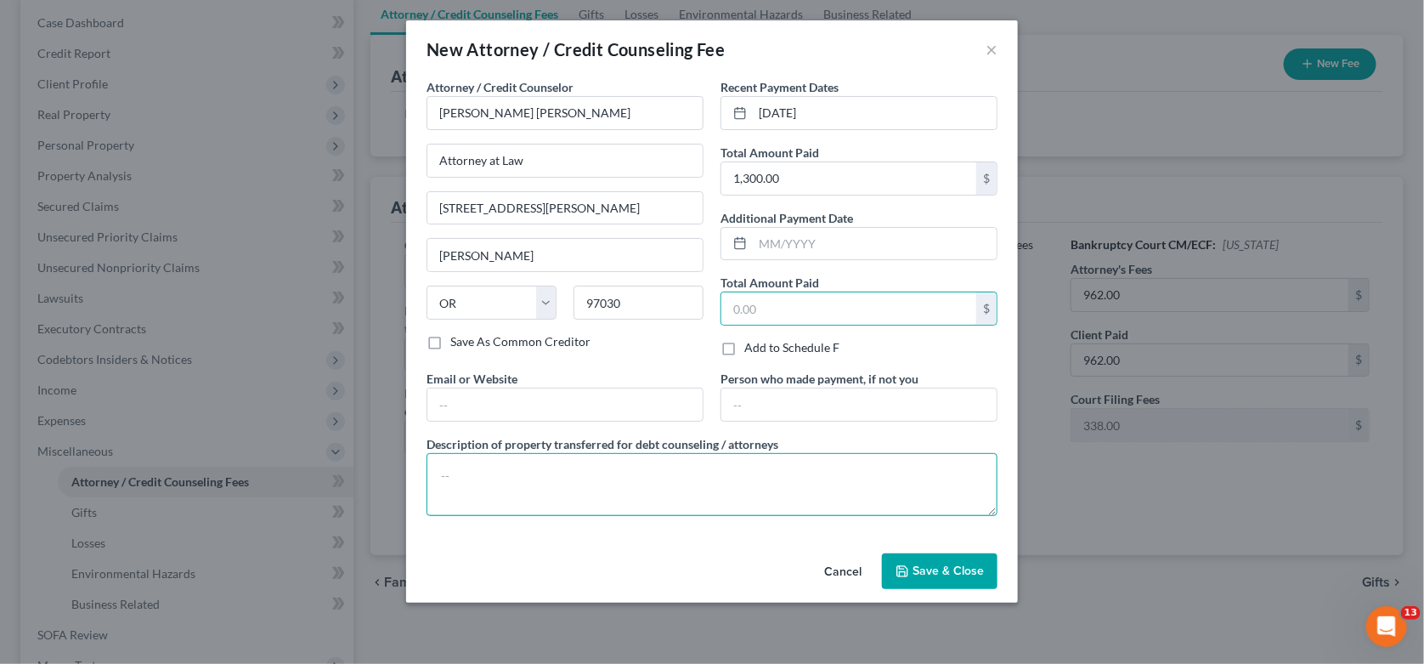
click at [519, 458] on textarea at bounding box center [711, 484] width 571 height 63
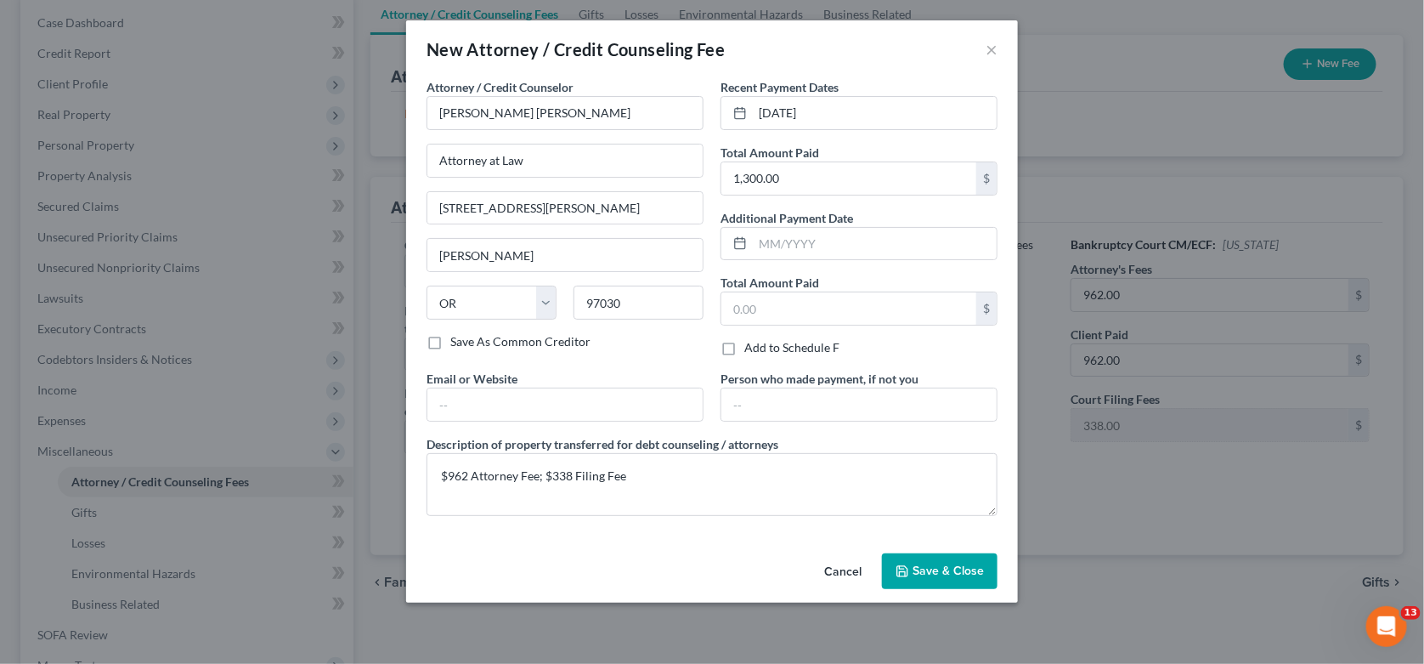
click at [924, 573] on span "Save & Close" at bounding box center [947, 570] width 71 height 14
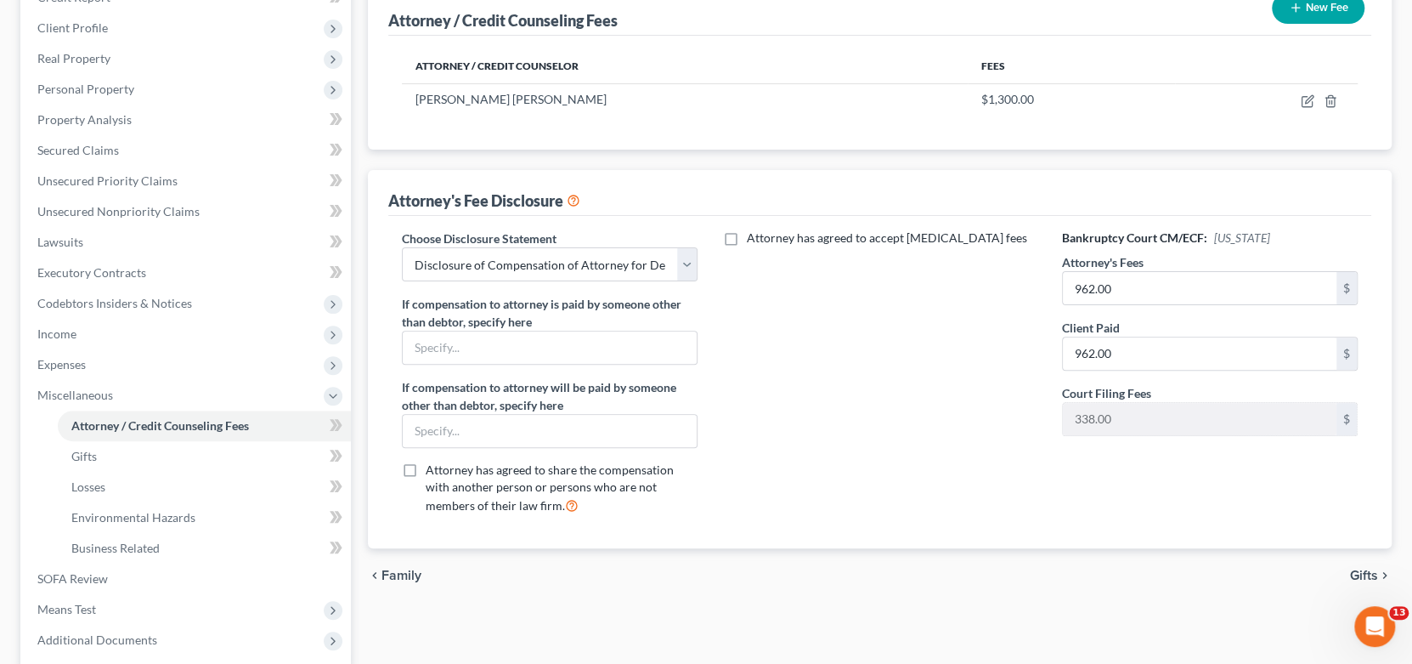
scroll to position [255, 0]
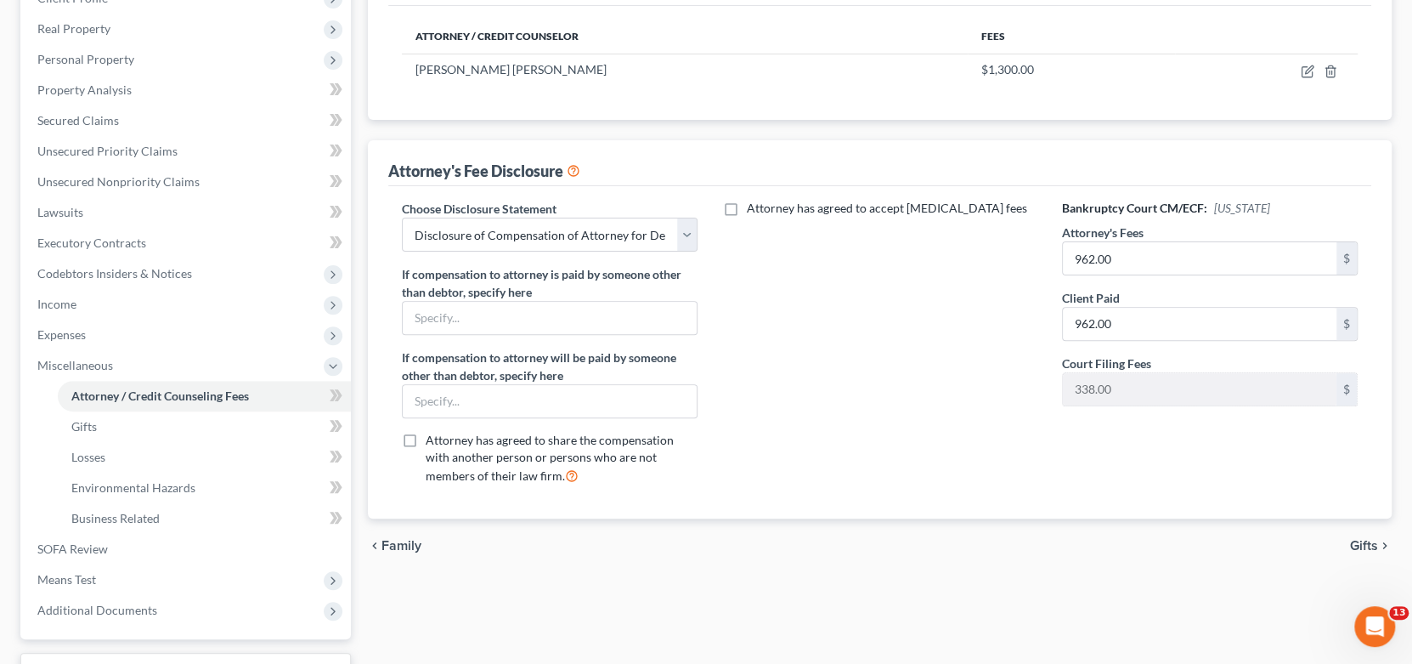
click at [1372, 539] on span "Gifts" at bounding box center [1364, 546] width 28 height 14
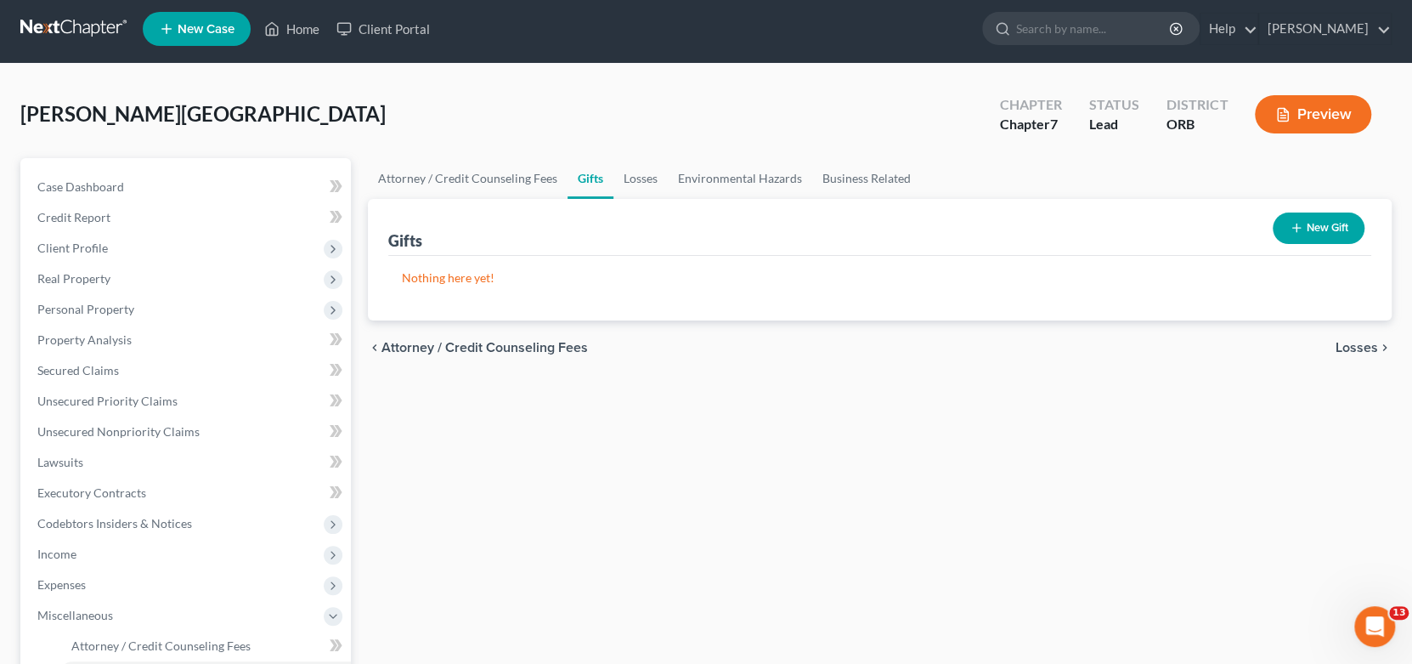
scroll to position [255, 0]
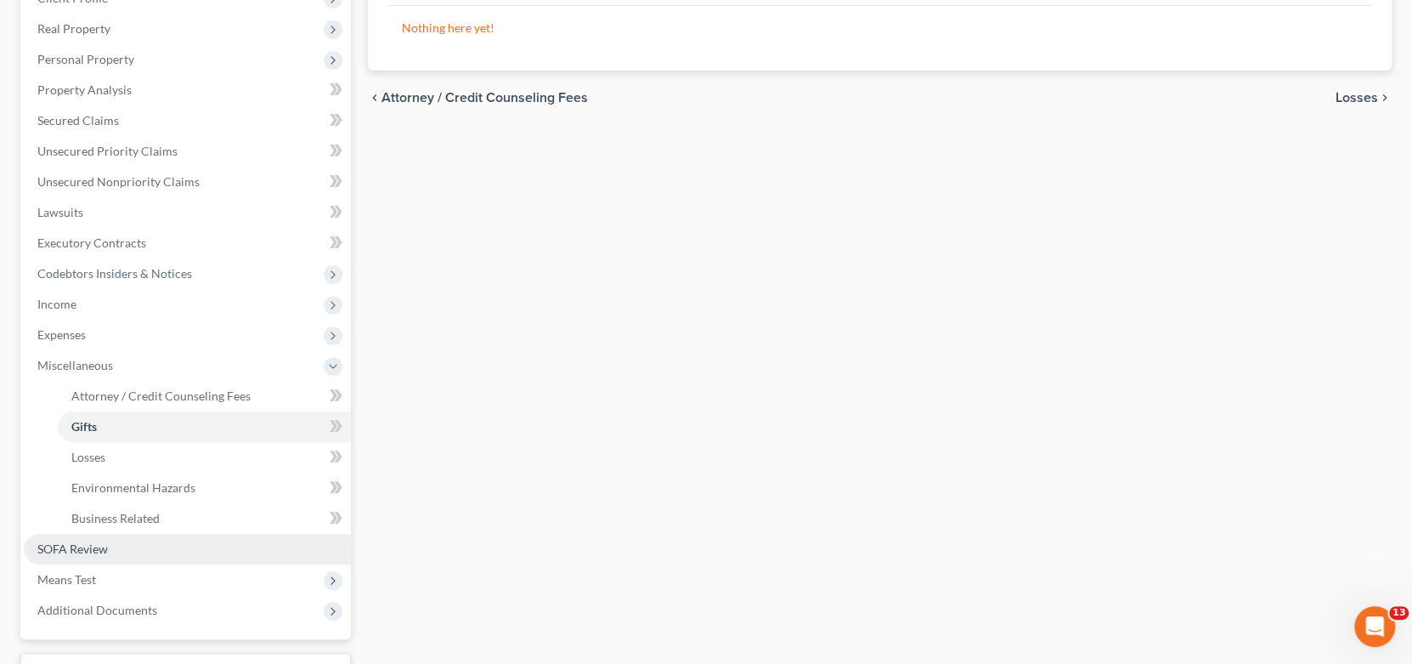
drag, startPoint x: 108, startPoint y: 545, endPoint x: 127, endPoint y: 545, distance: 19.6
click at [107, 545] on link "SOFA Review" at bounding box center [187, 549] width 327 height 31
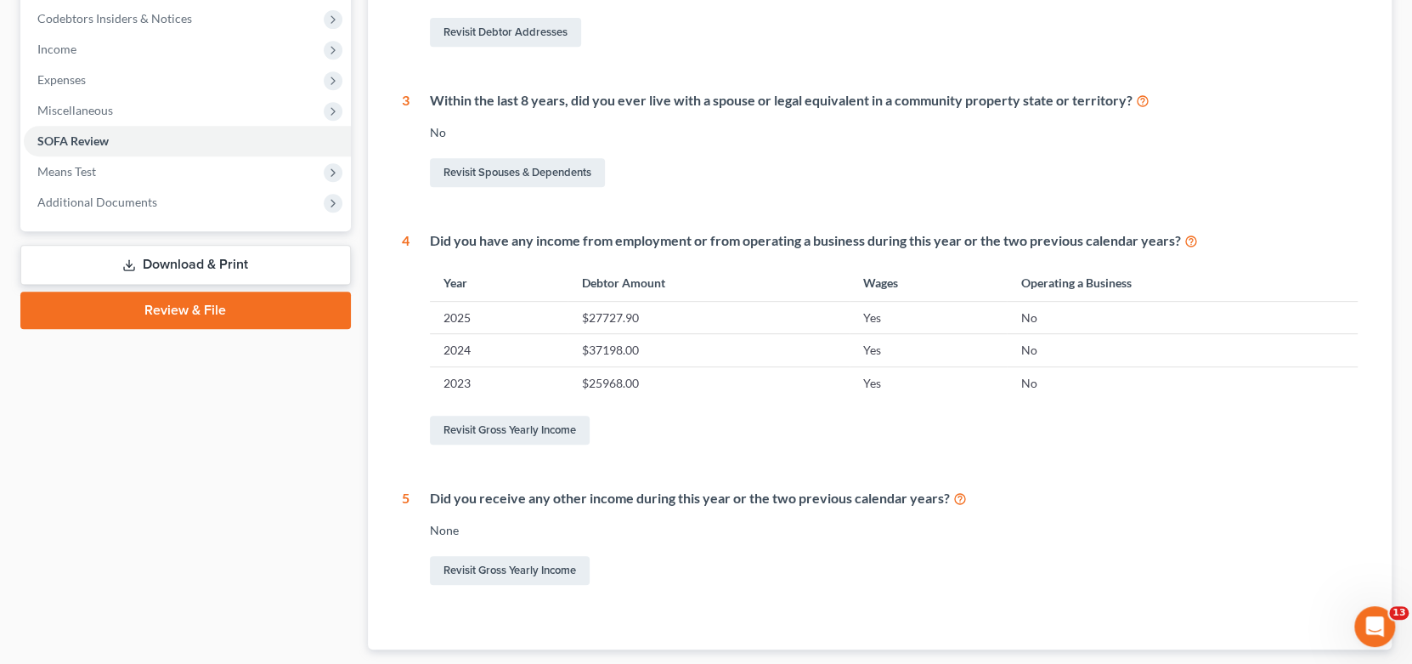
scroll to position [594, 0]
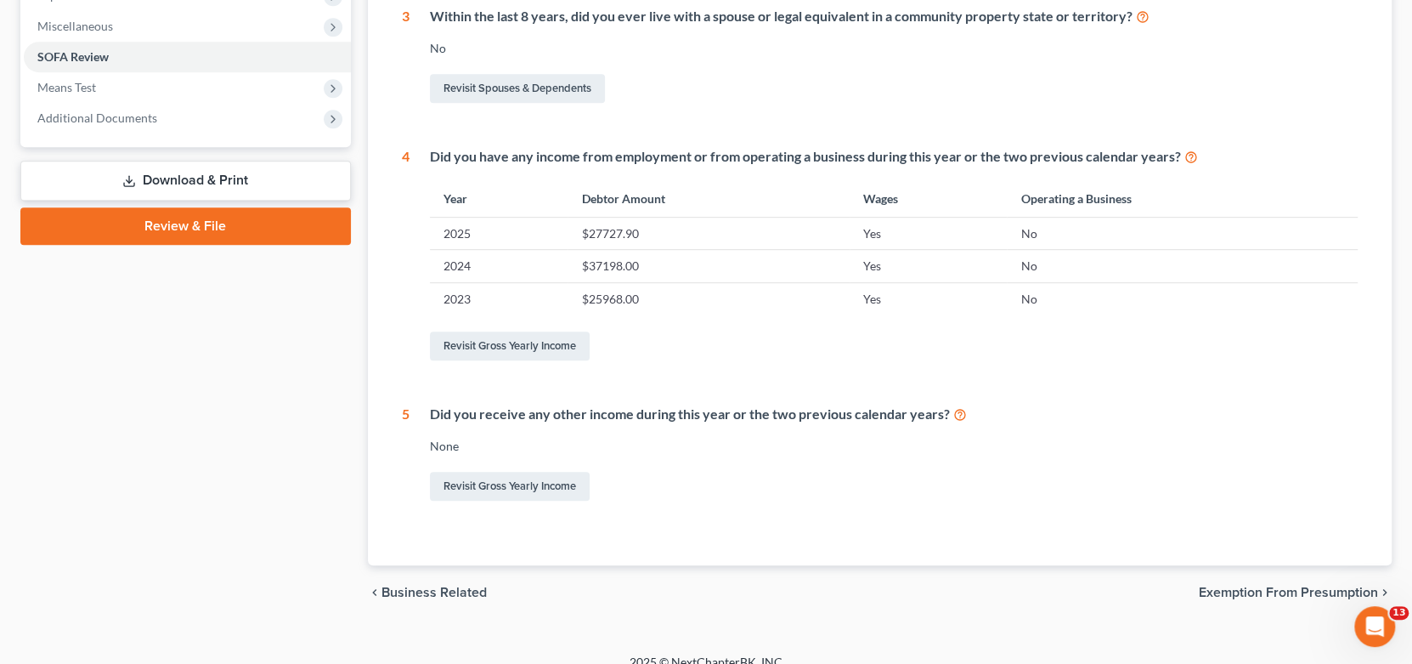
click at [1229, 590] on span "Exemption from Presumption" at bounding box center [1288, 592] width 179 height 14
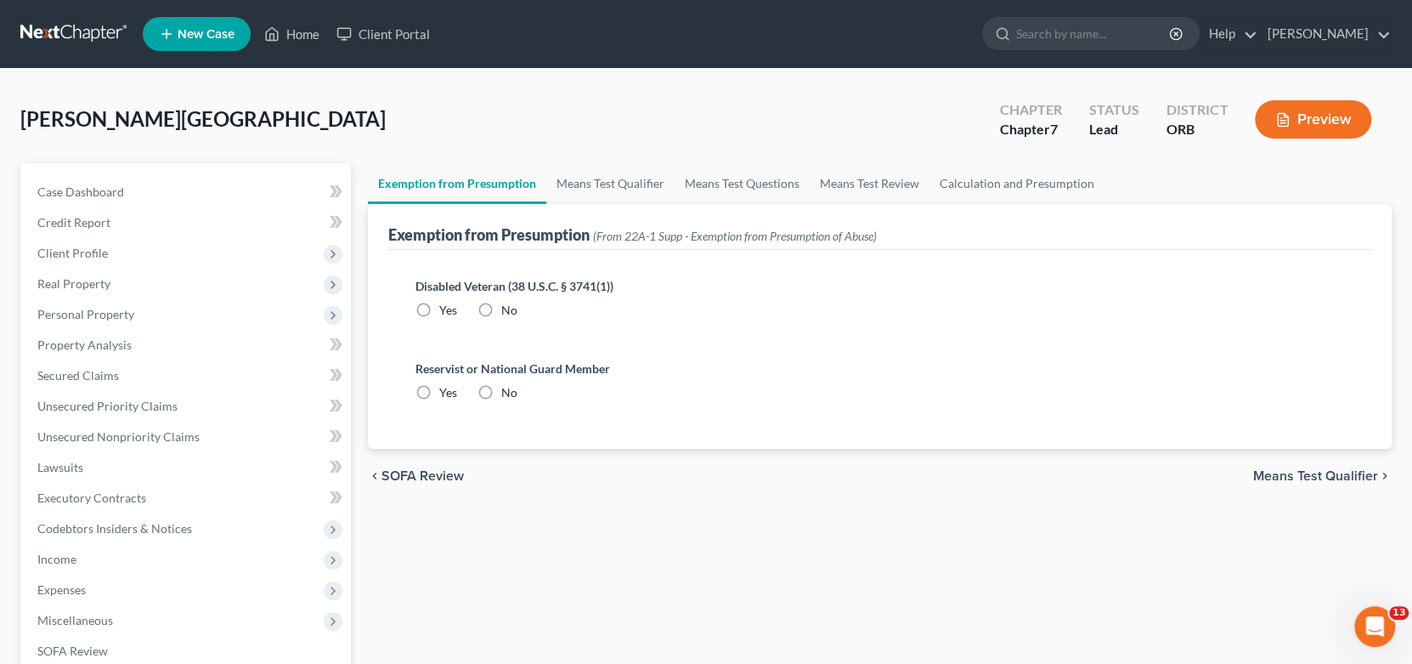
click at [501, 308] on label "No" at bounding box center [509, 310] width 16 height 17
click at [508, 308] on input "No" at bounding box center [513, 307] width 11 height 11
drag, startPoint x: 489, startPoint y: 389, endPoint x: 698, endPoint y: 432, distance: 213.4
click at [501, 389] on label "No" at bounding box center [509, 392] width 16 height 17
click at [508, 389] on input "No" at bounding box center [513, 389] width 11 height 11
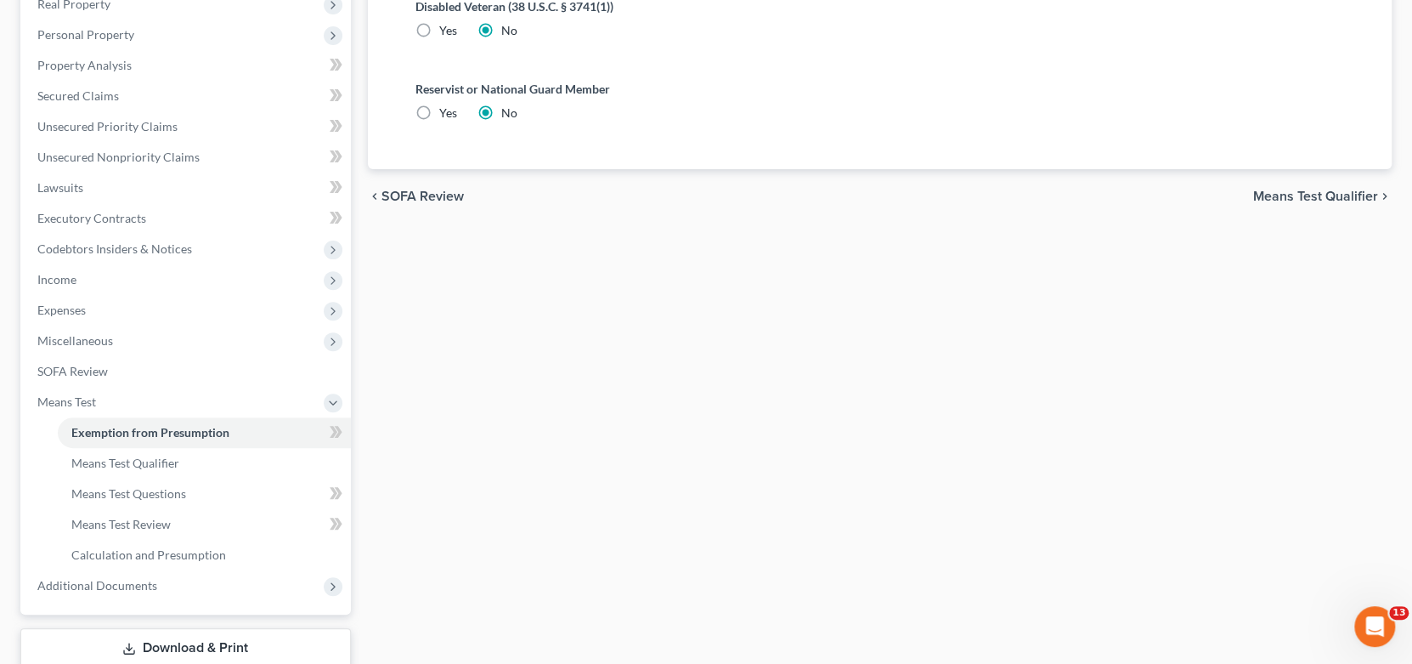
scroll to position [339, 0]
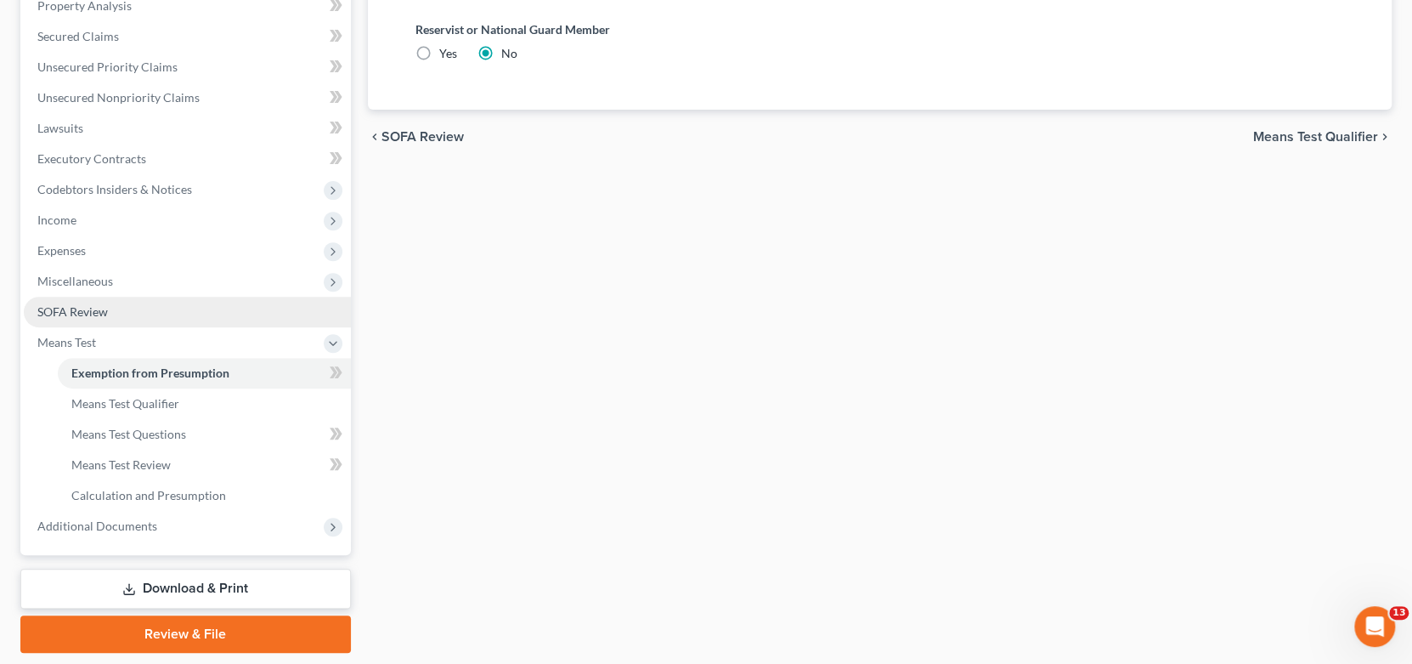
click at [73, 313] on span "SOFA Review" at bounding box center [72, 311] width 71 height 14
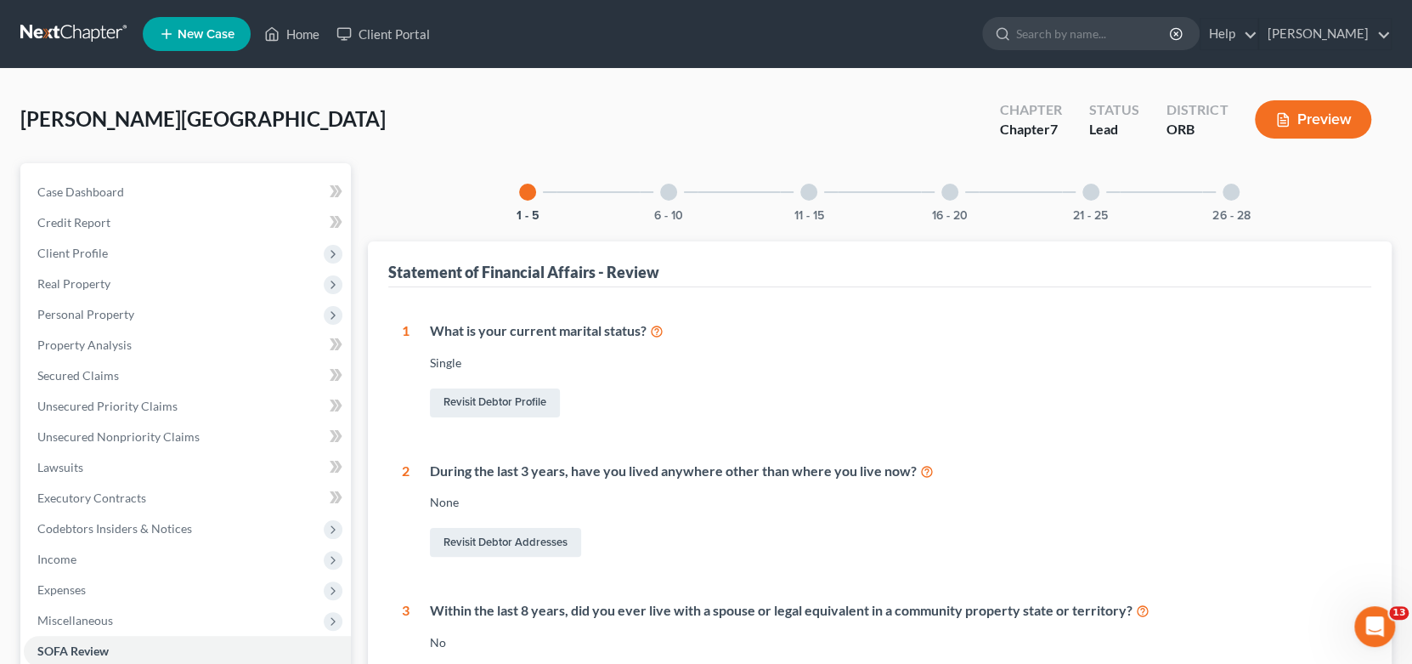
click at [685, 188] on div "6 - 10" at bounding box center [669, 192] width 58 height 58
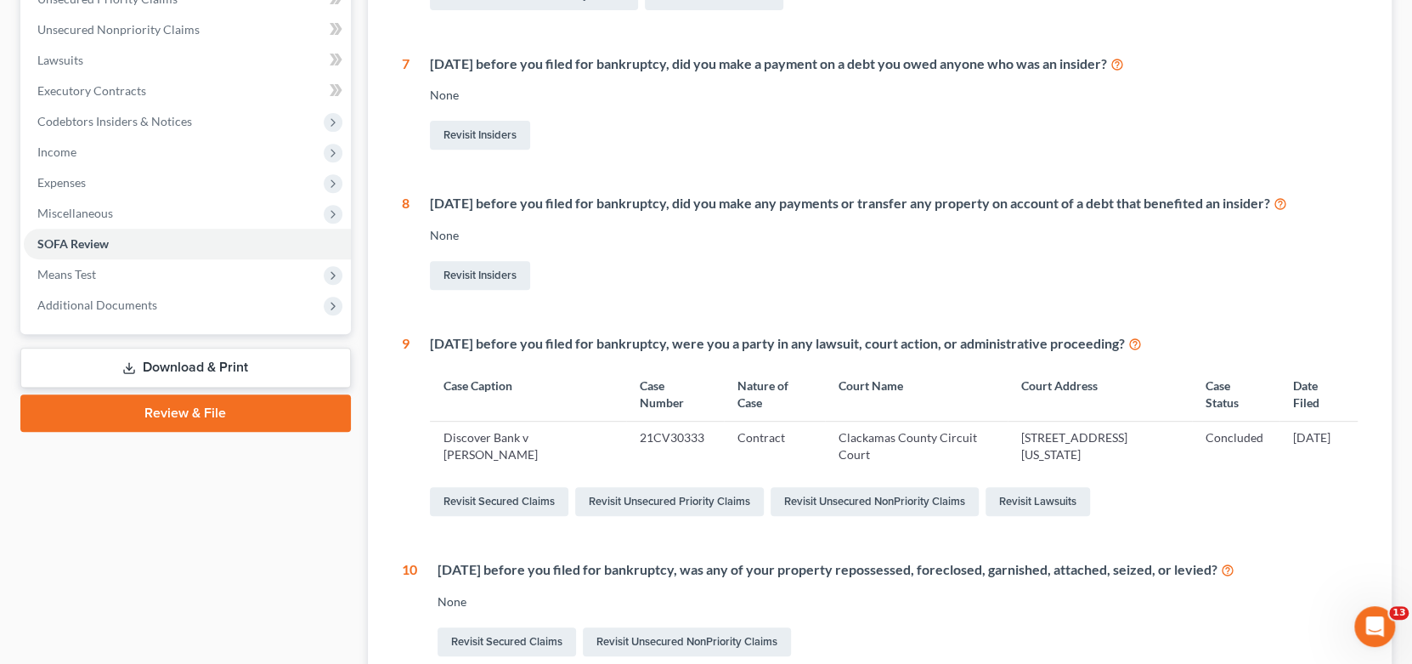
scroll to position [510, 0]
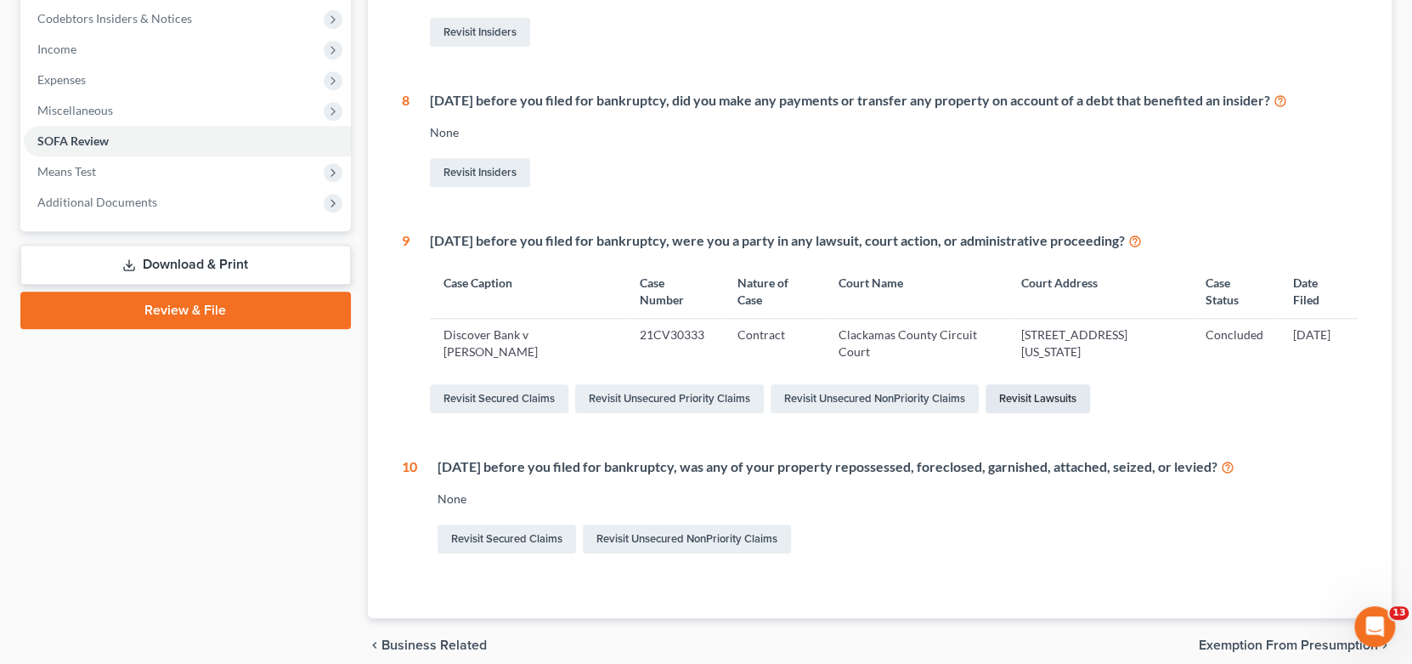
click at [1065, 398] on link "Revisit Lawsuits" at bounding box center [1038, 398] width 104 height 29
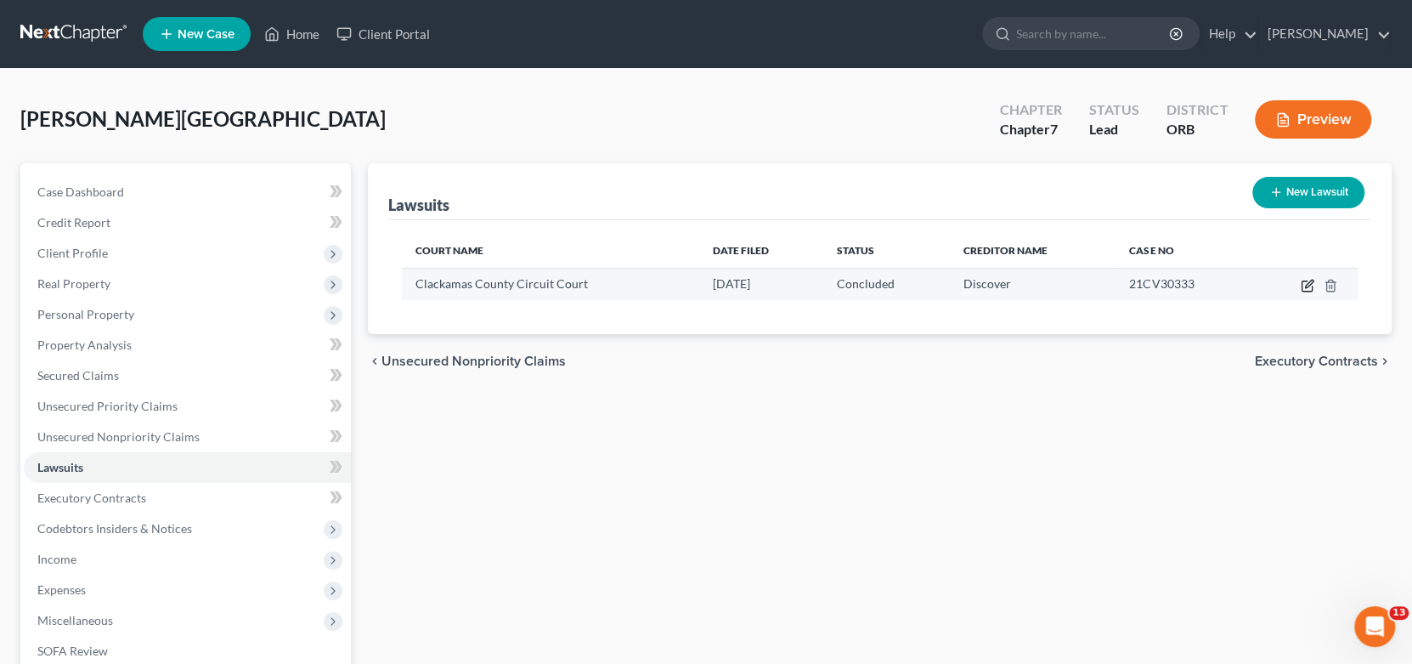
click at [1304, 279] on icon "button" at bounding box center [1308, 286] width 14 height 14
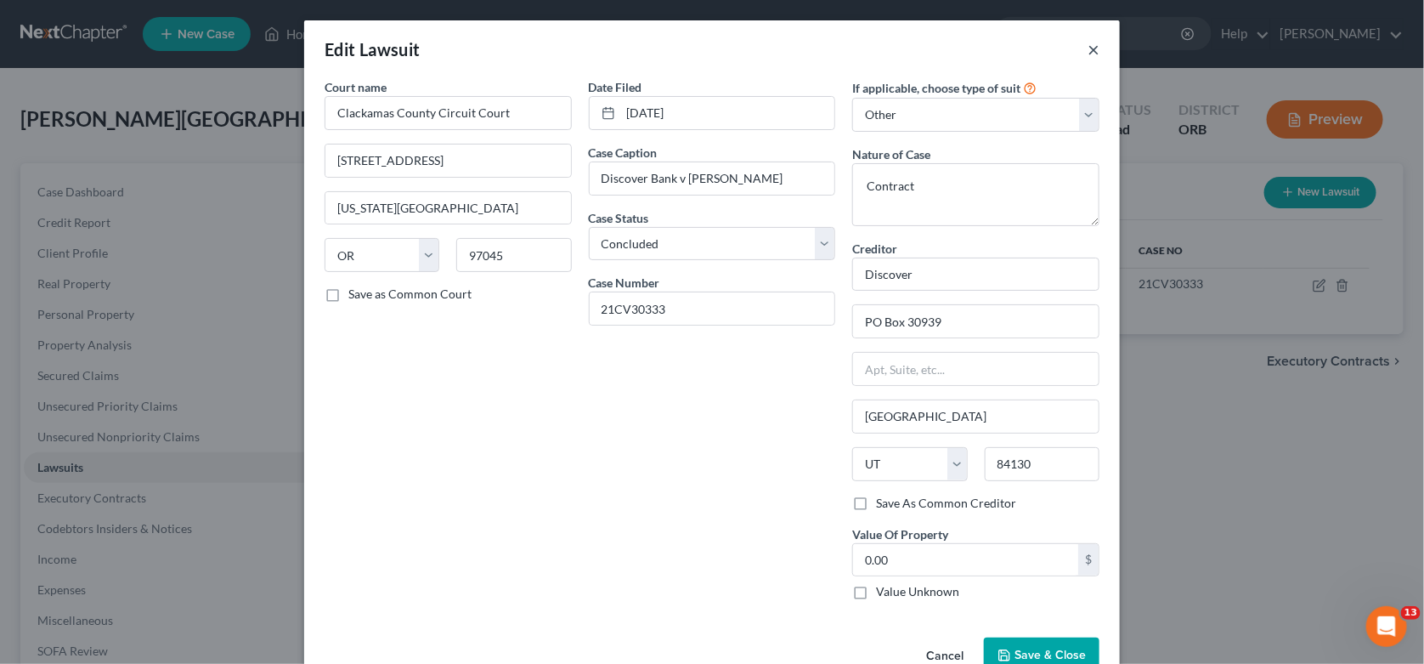
click at [1089, 49] on button "×" at bounding box center [1093, 49] width 12 height 20
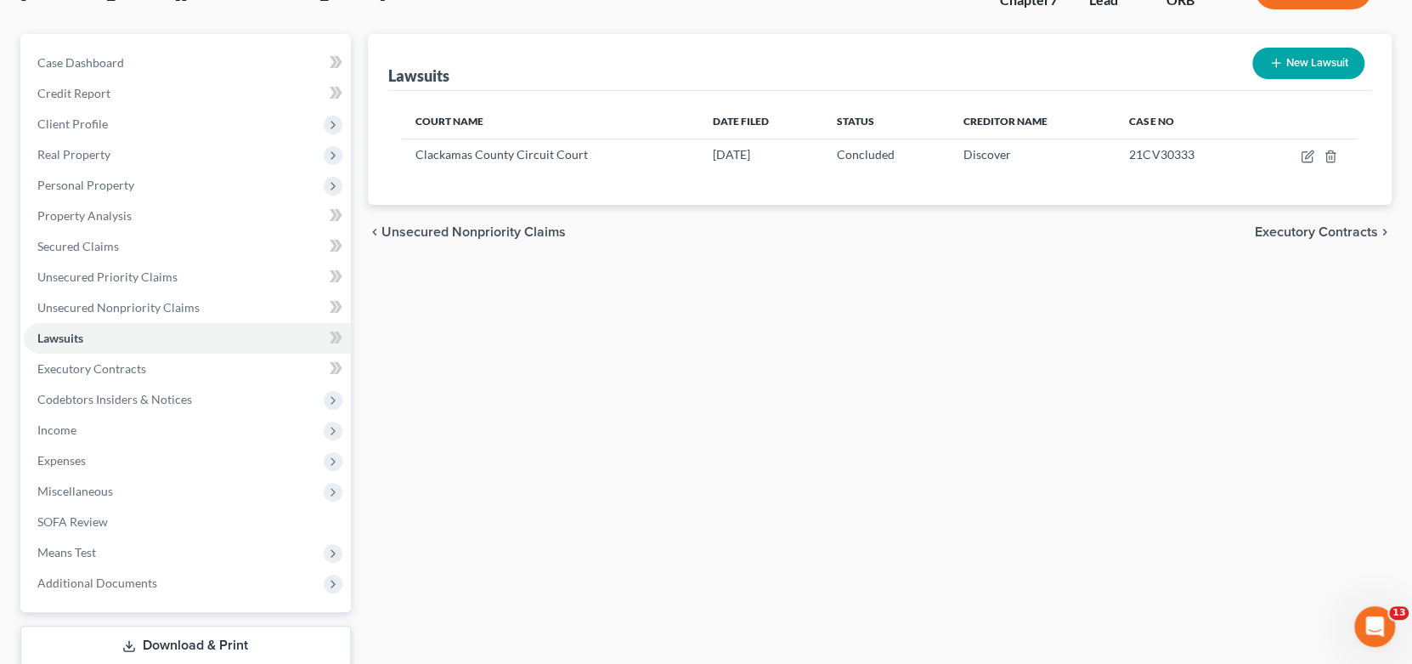
scroll to position [238, 0]
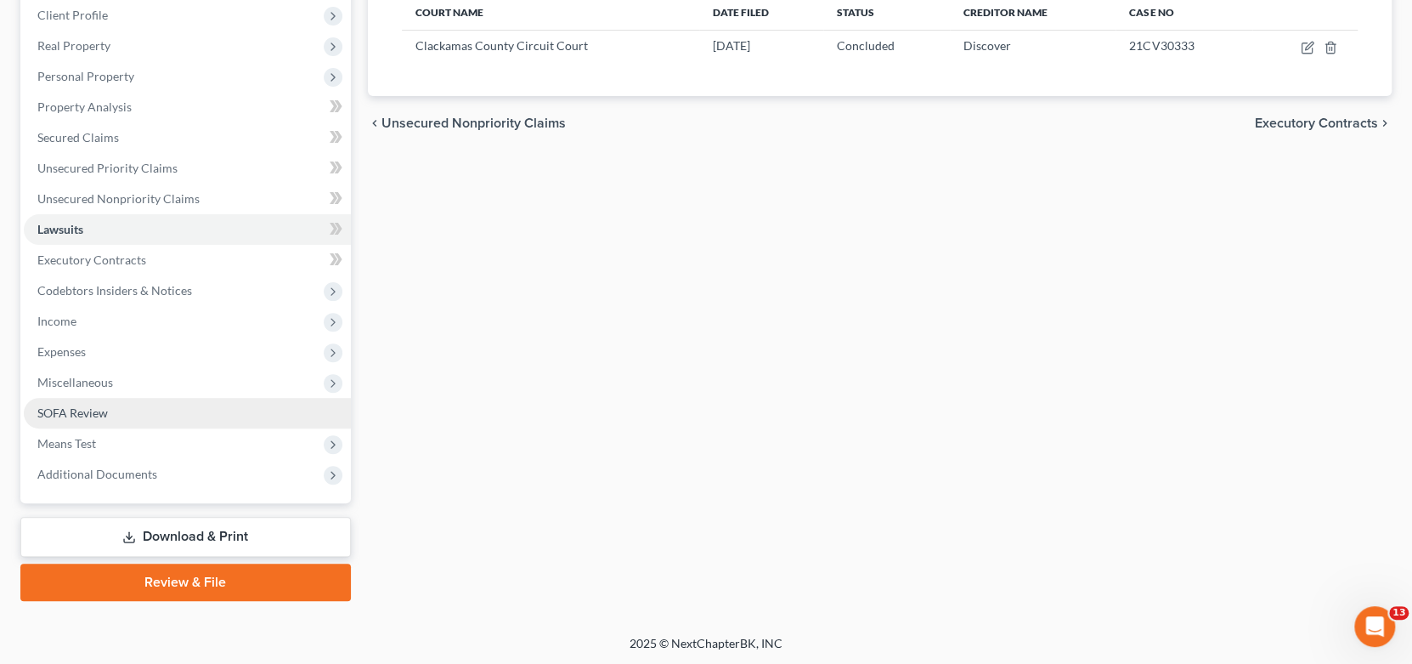
click at [134, 410] on link "SOFA Review" at bounding box center [187, 413] width 327 height 31
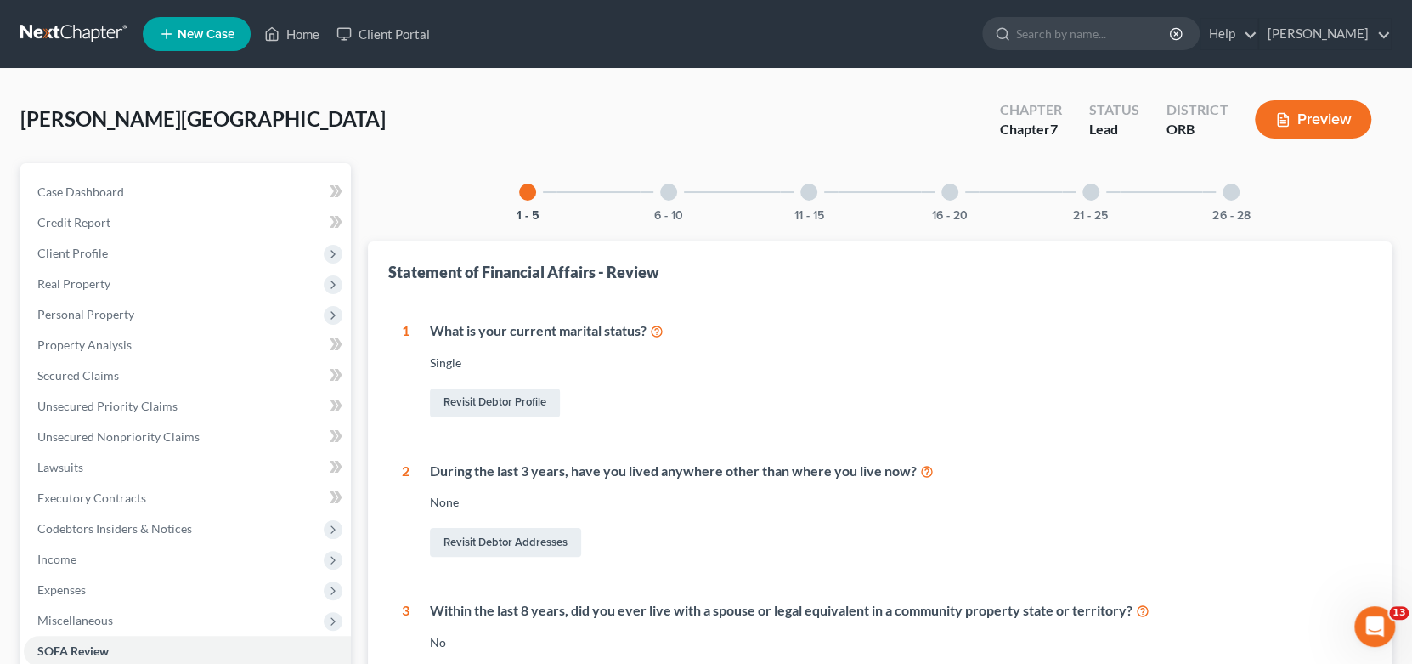
click at [949, 195] on div at bounding box center [949, 192] width 17 height 17
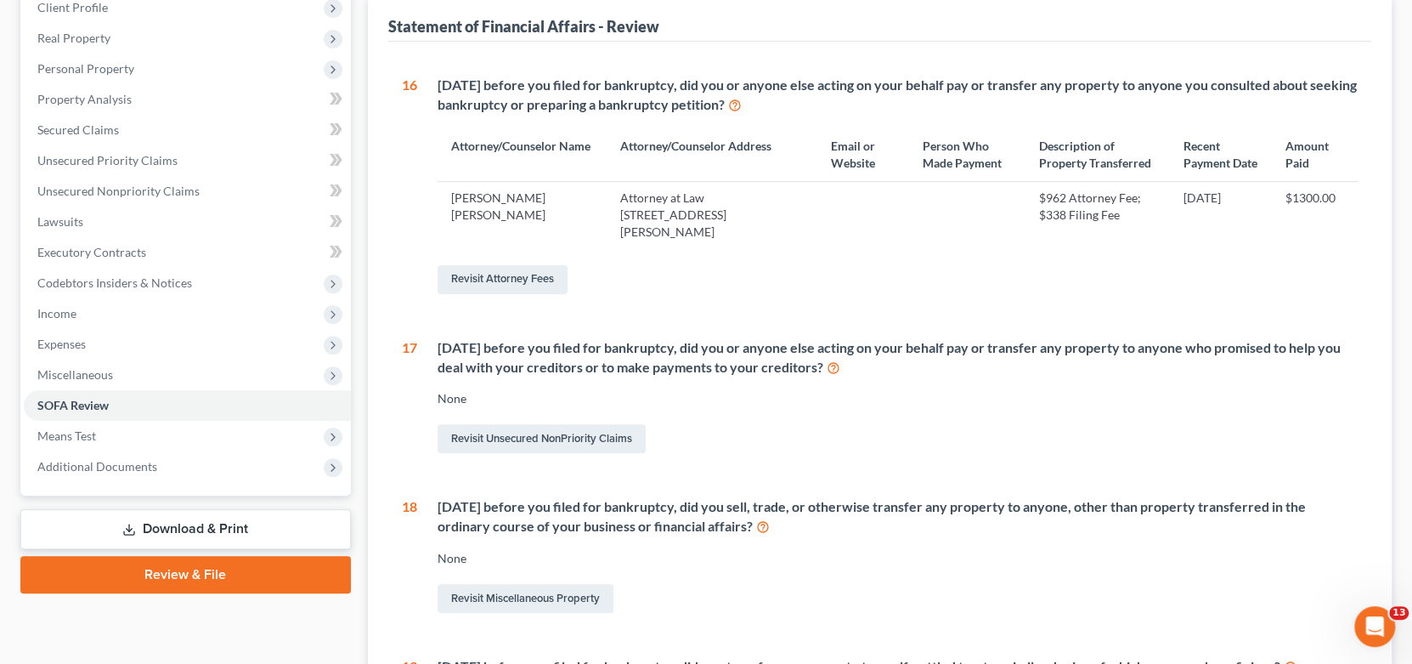
scroll to position [339, 0]
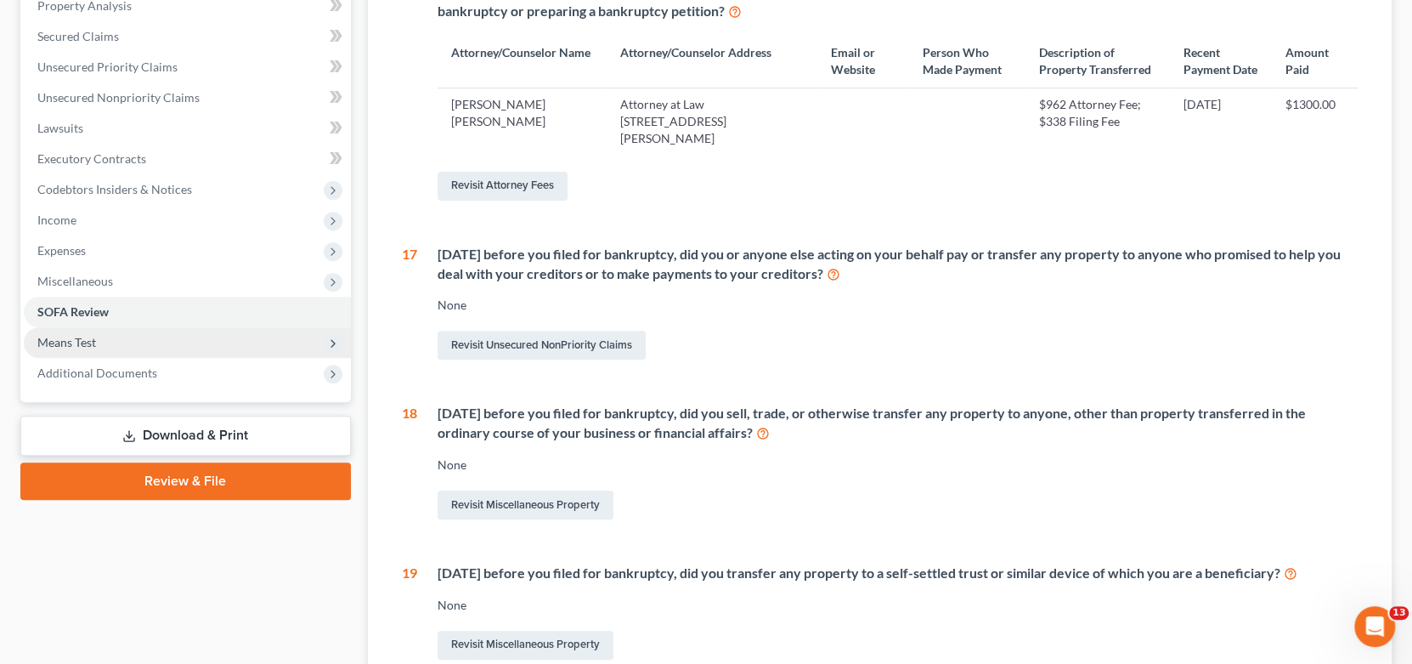
click at [116, 339] on span "Means Test" at bounding box center [187, 342] width 327 height 31
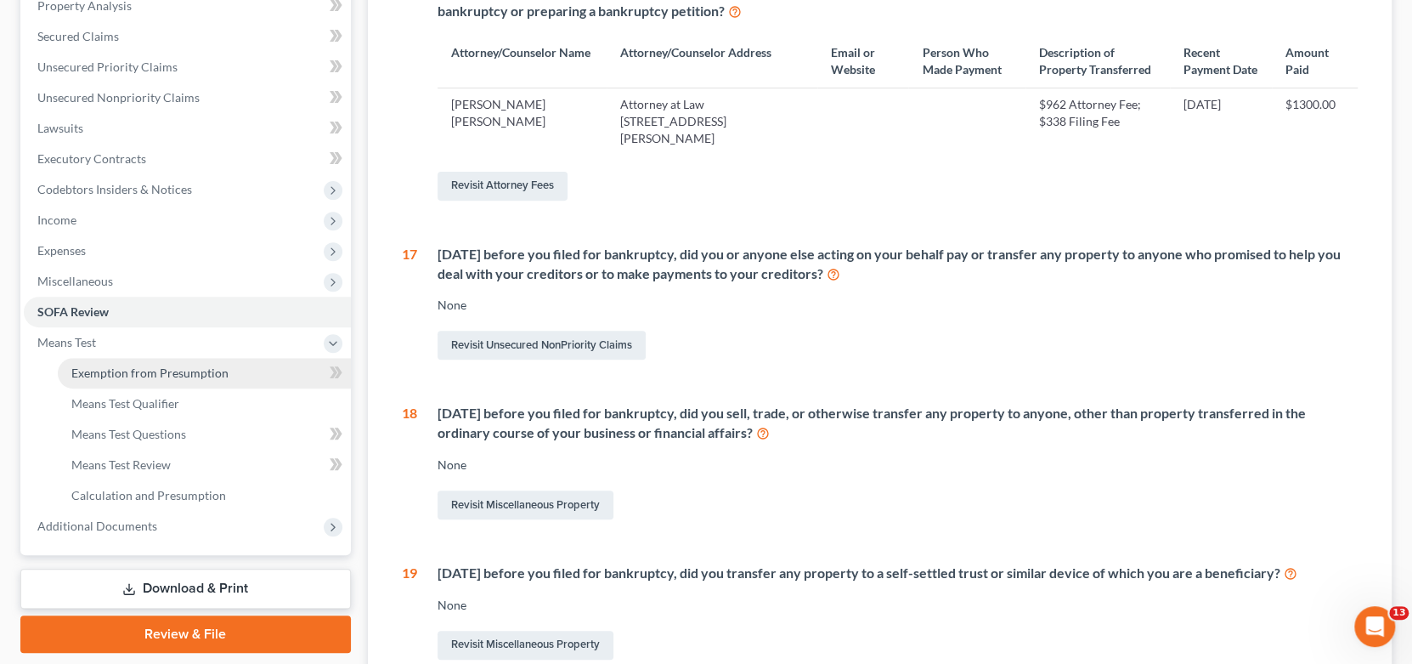
click at [155, 381] on link "Exemption from Presumption" at bounding box center [204, 373] width 293 height 31
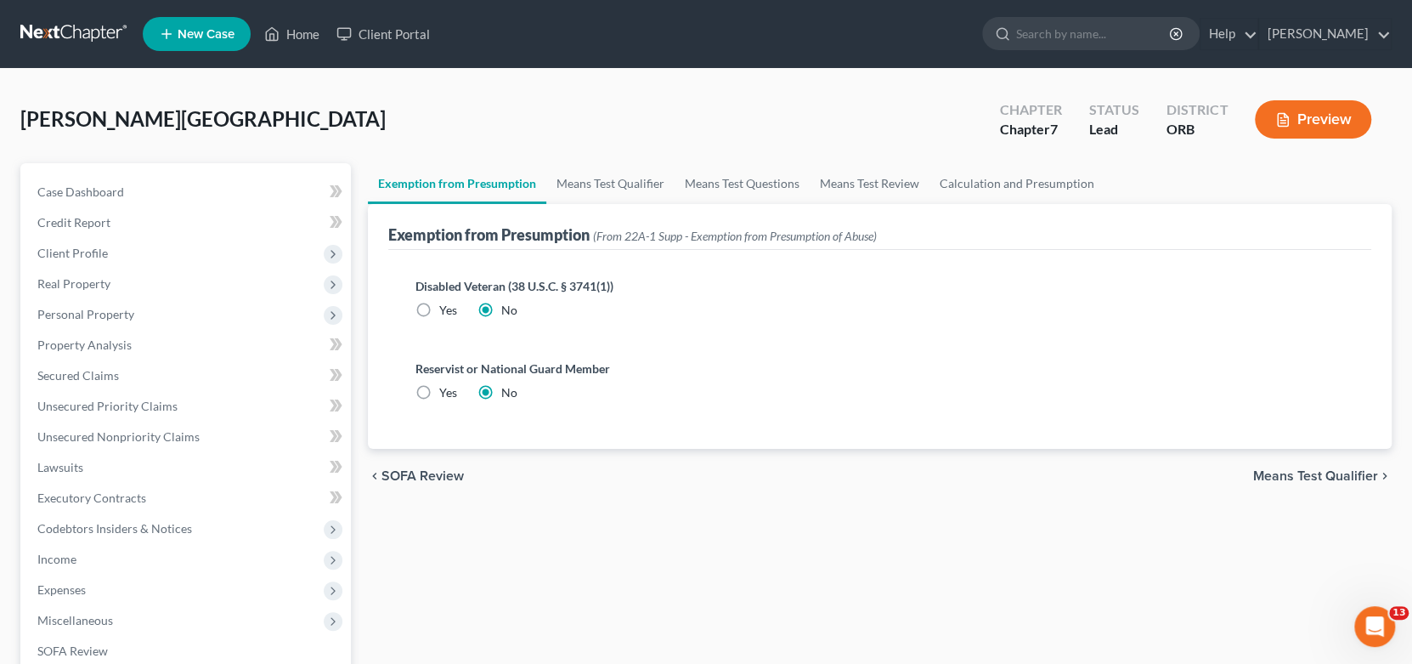
click at [1327, 479] on span "Means Test Qualifier" at bounding box center [1315, 476] width 125 height 14
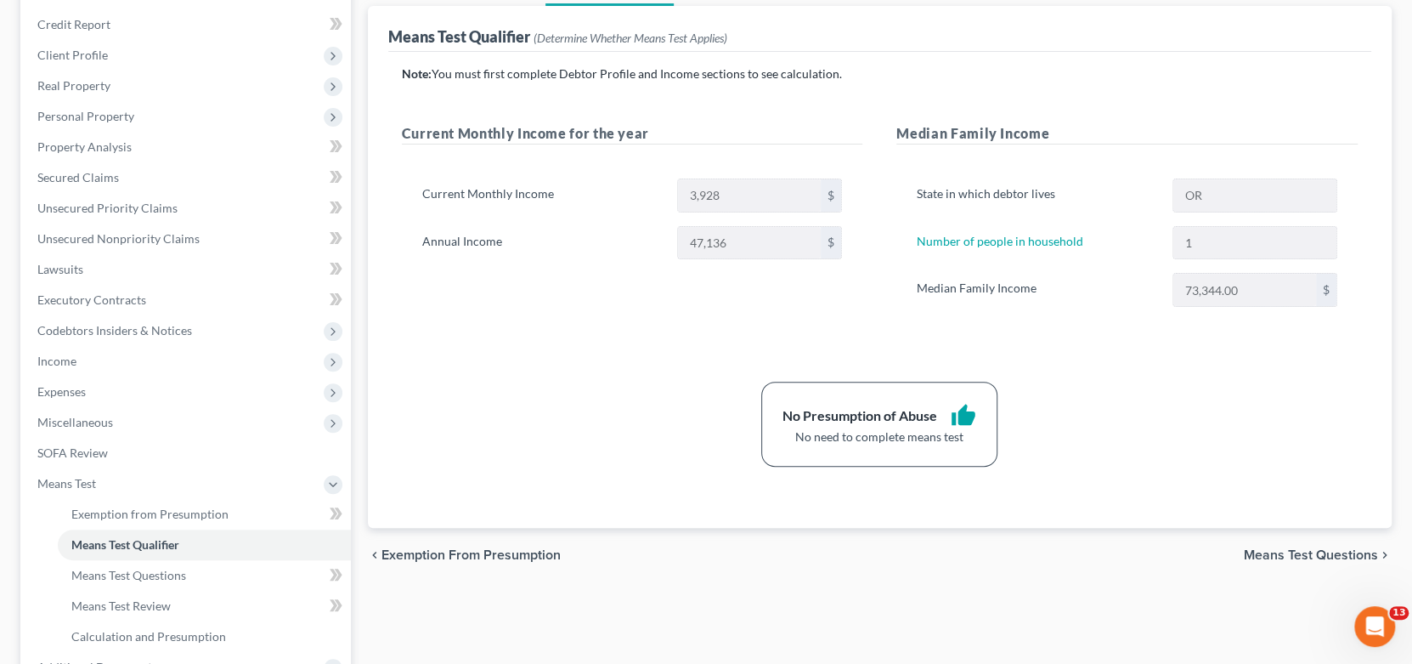
scroll to position [255, 0]
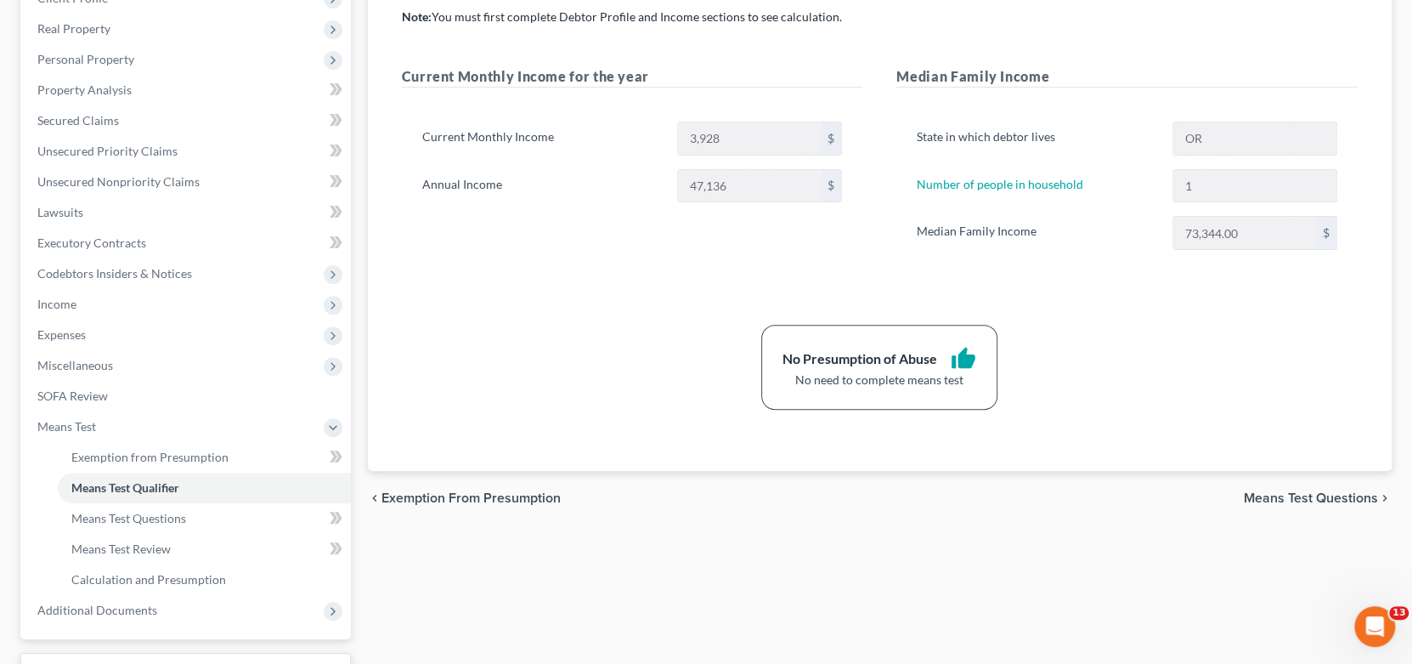
click at [1327, 494] on span "Means Test Questions" at bounding box center [1311, 498] width 134 height 14
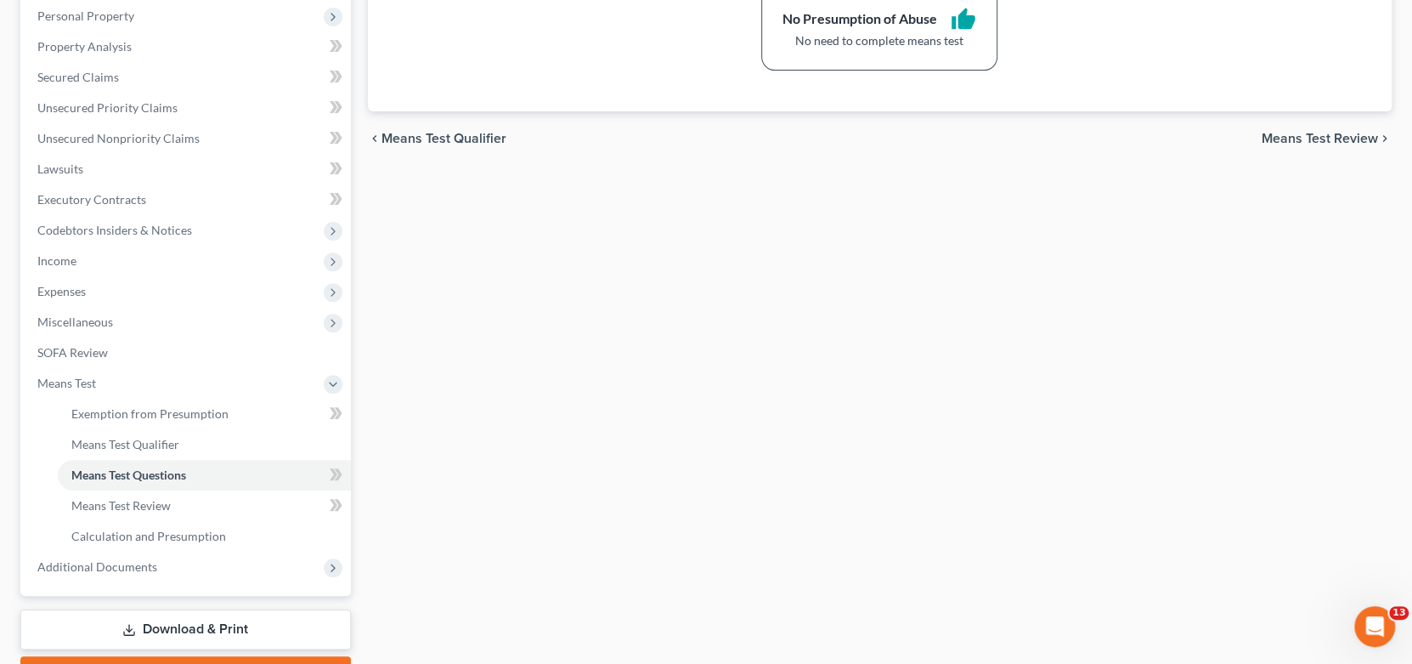
scroll to position [390, 0]
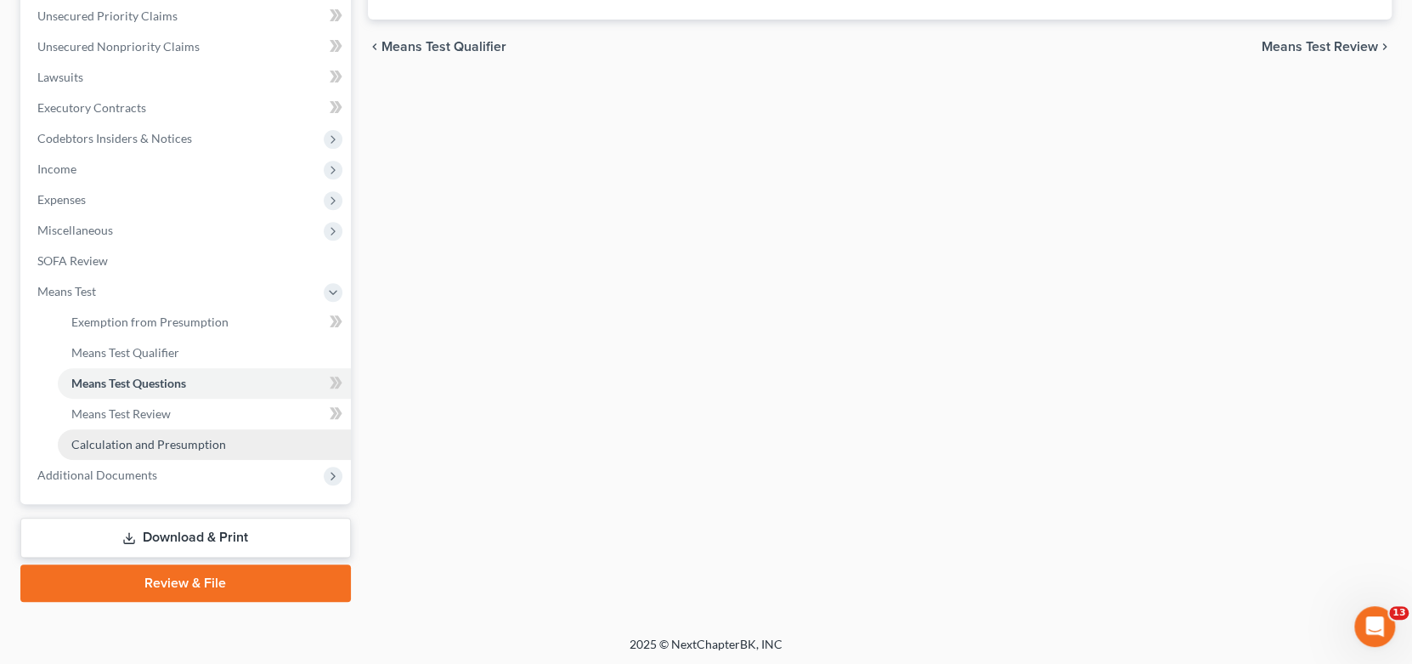
click at [189, 438] on span "Calculation and Presumption" at bounding box center [148, 444] width 155 height 14
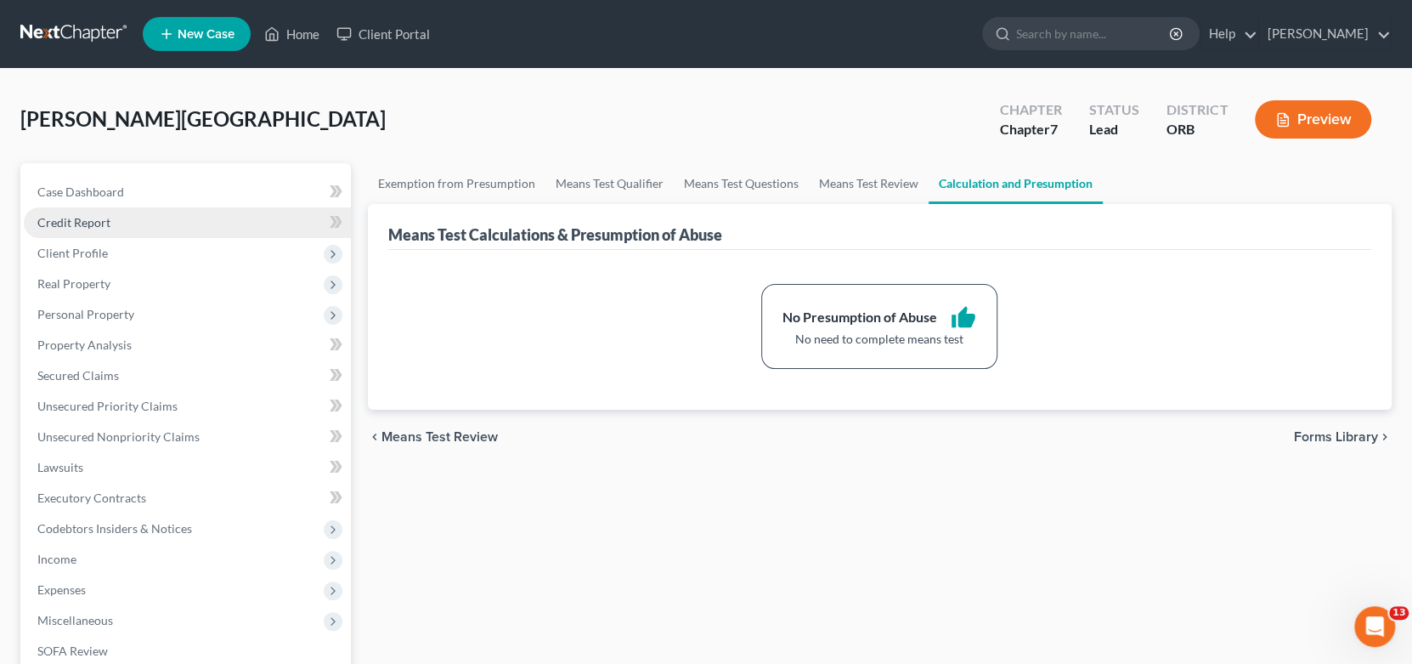
drag, startPoint x: 87, startPoint y: 223, endPoint x: 144, endPoint y: 223, distance: 56.9
click at [87, 223] on span "Credit Report" at bounding box center [73, 222] width 73 height 14
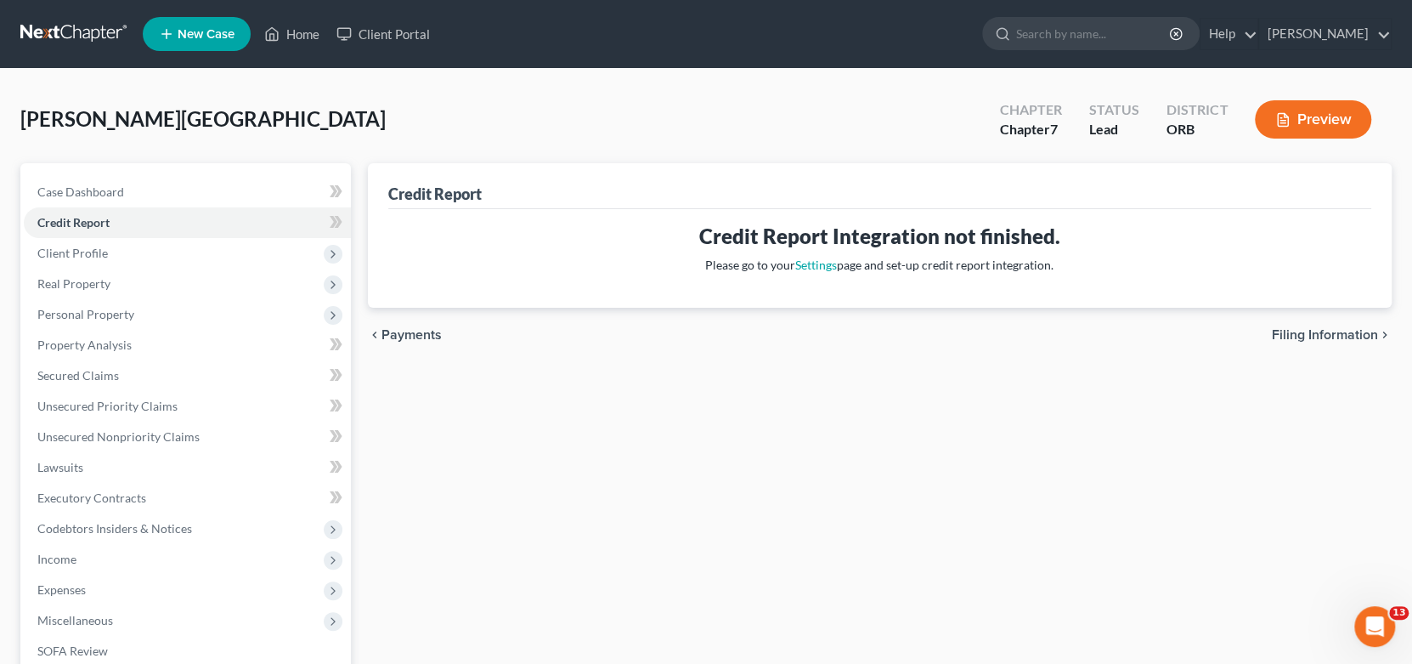
click at [1045, 564] on div "Credit Report Credit Report Integration not finished. Please go to your Setting…" at bounding box center [880, 500] width 1042 height 675
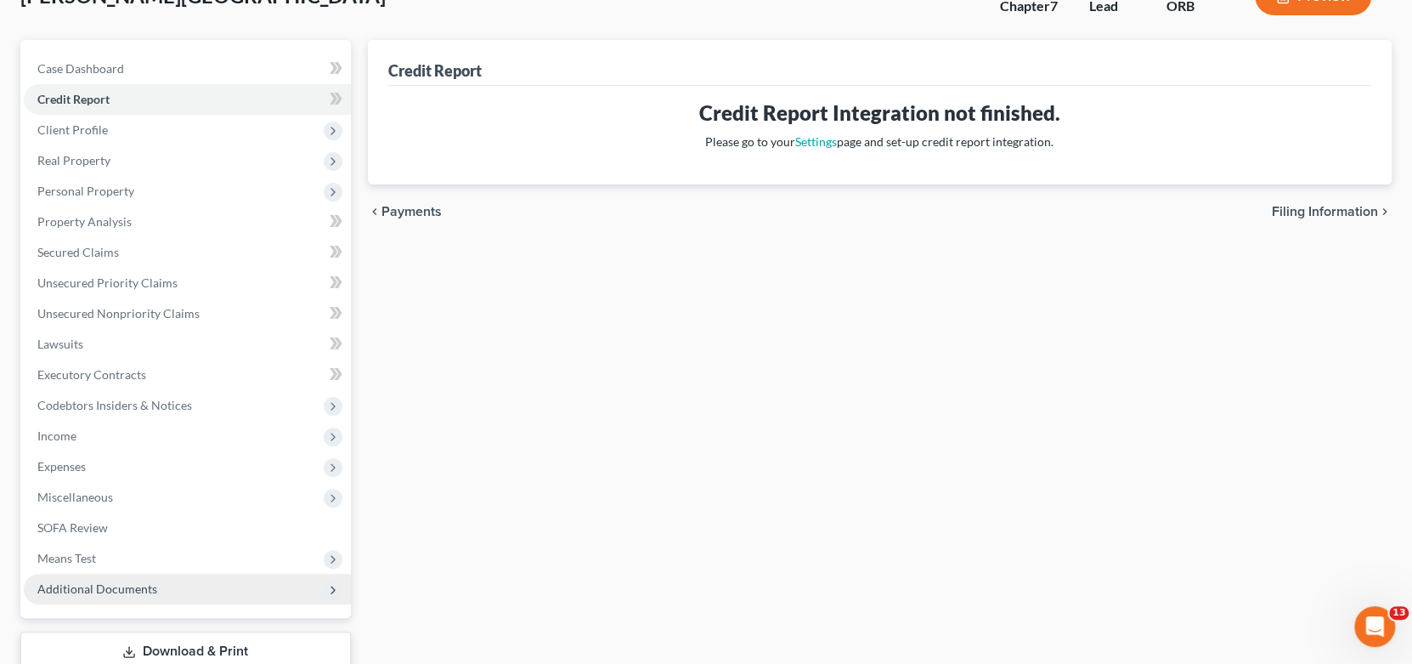
scroll to position [238, 0]
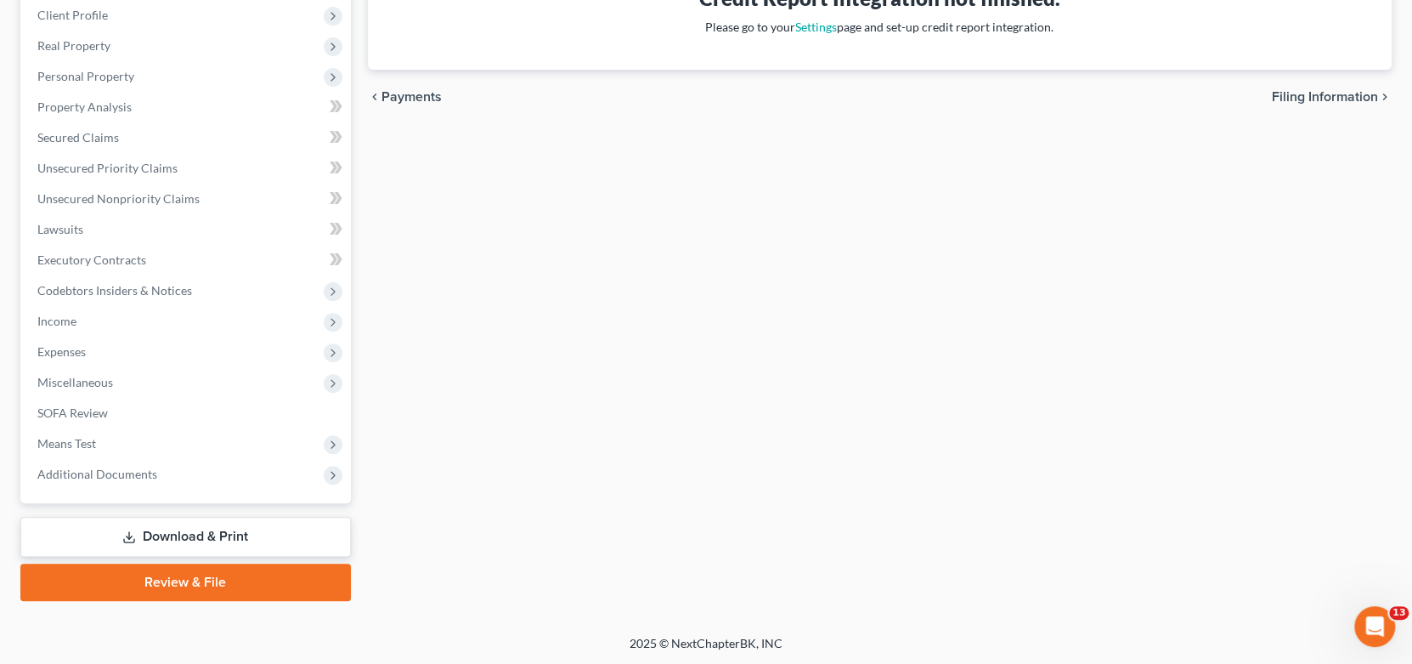
click at [167, 532] on link "Download & Print" at bounding box center [185, 537] width 330 height 40
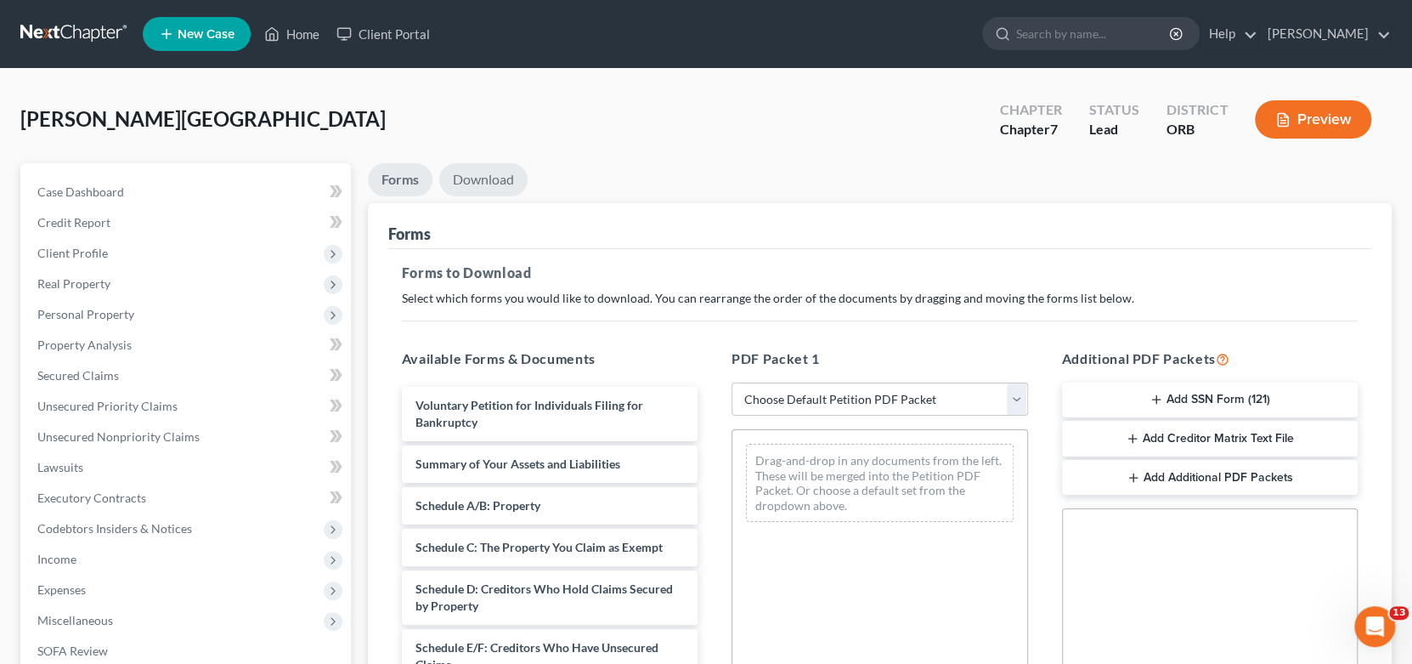
click at [492, 172] on link "Download" at bounding box center [483, 179] width 88 height 33
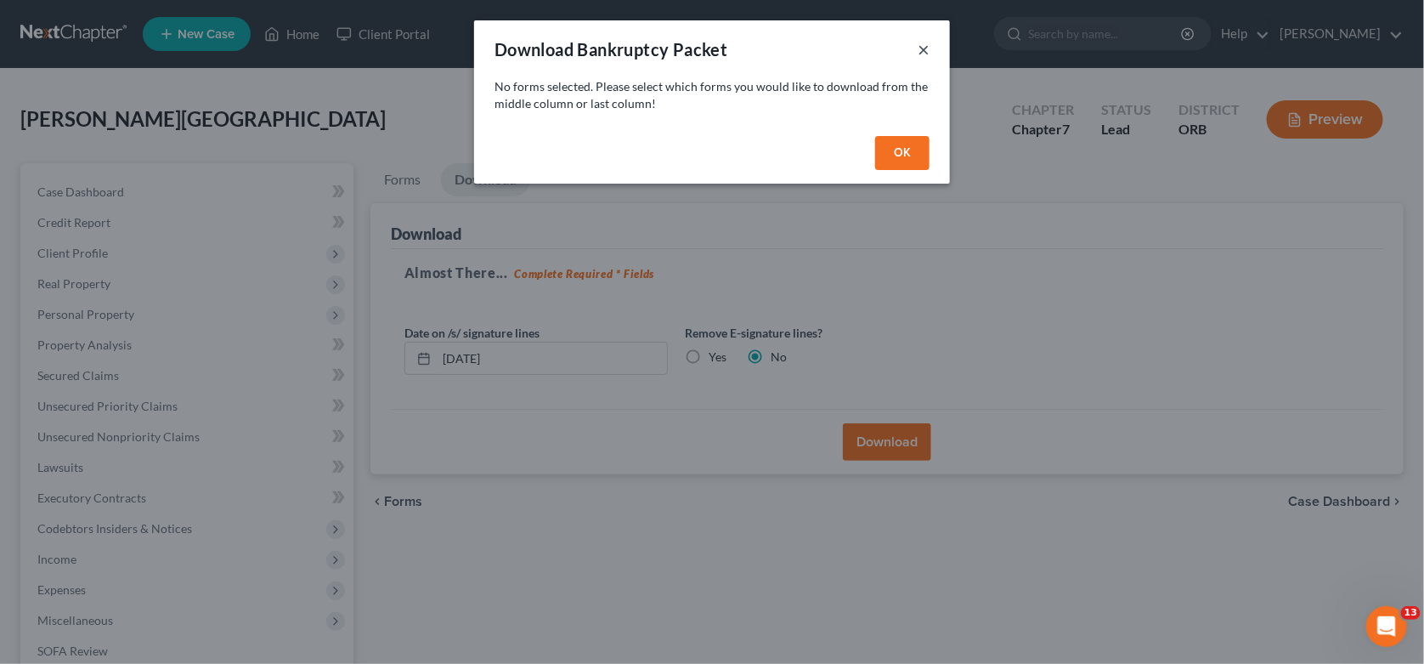
click at [929, 47] on div "Download Bankruptcy Packet ×" at bounding box center [712, 49] width 476 height 58
click at [916, 155] on button "OK" at bounding box center [902, 153] width 54 height 34
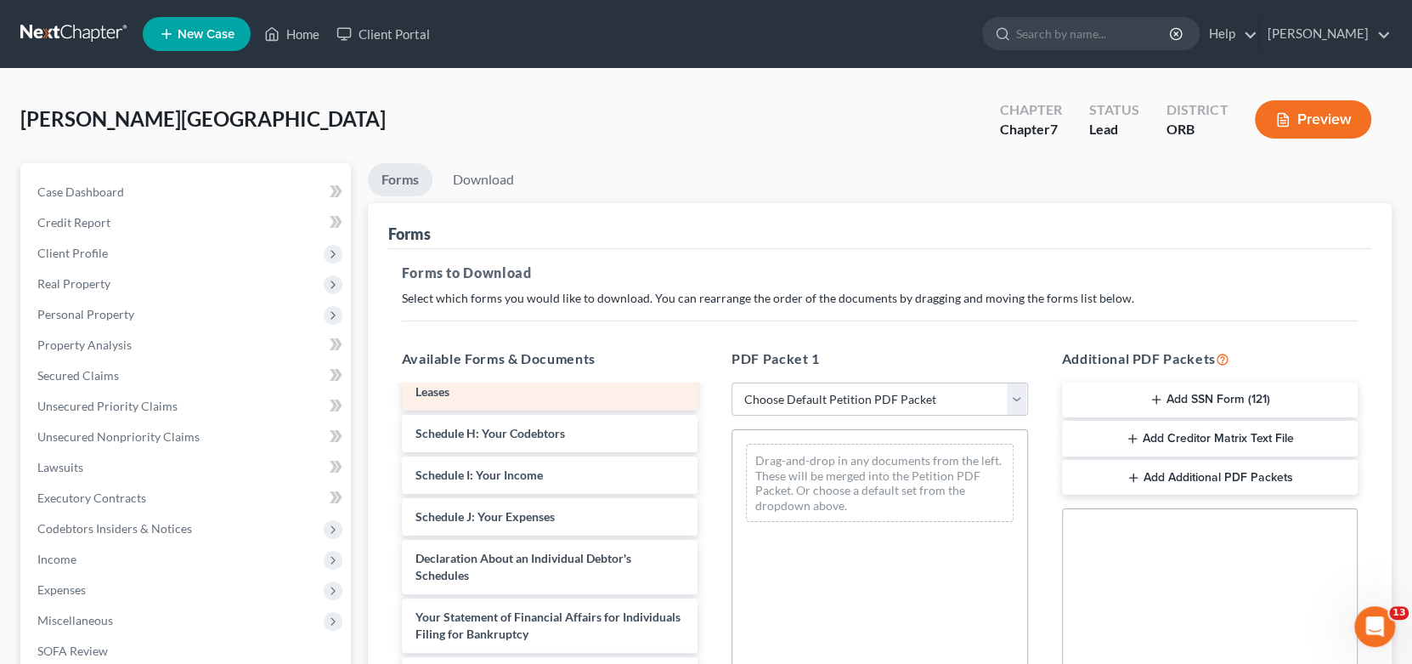
scroll to position [339, 0]
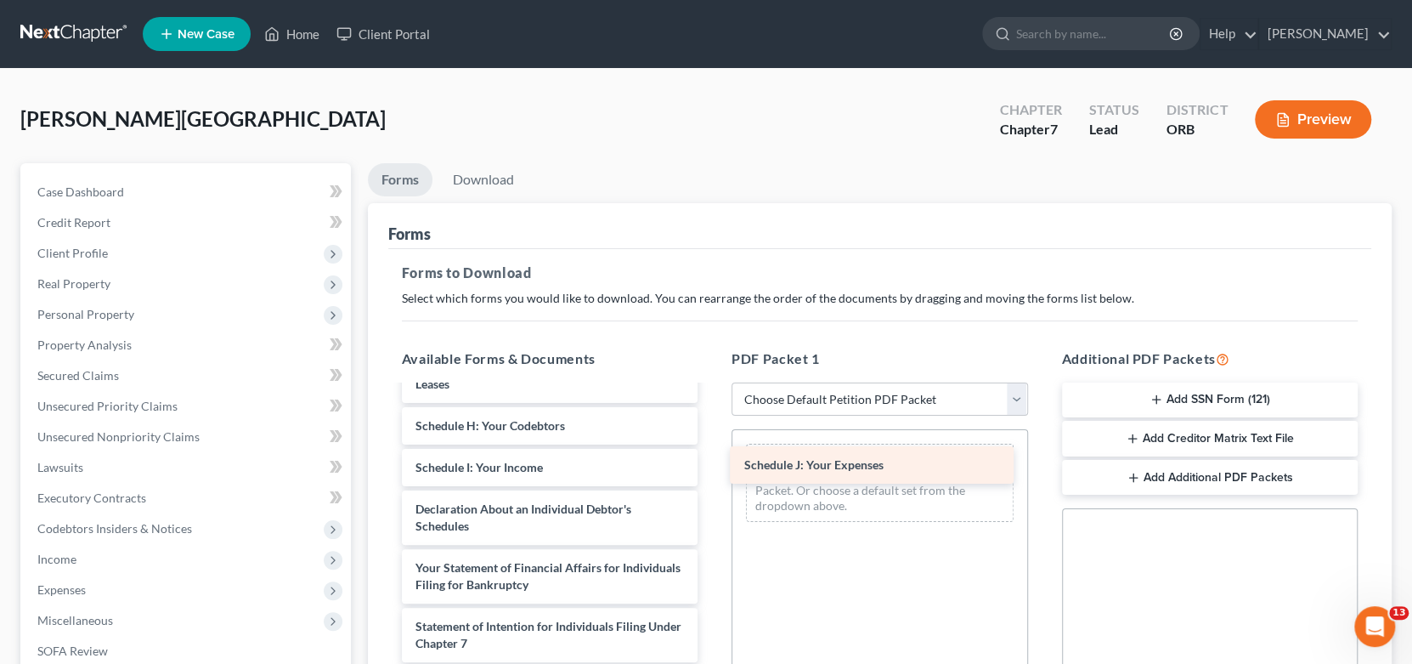
drag, startPoint x: 553, startPoint y: 506, endPoint x: 879, endPoint y: 463, distance: 329.1
click at [712, 463] on div "Schedule J: Your Expenses Voluntary Petition for Individuals Filing for Bankrup…" at bounding box center [550, 476] width 324 height 856
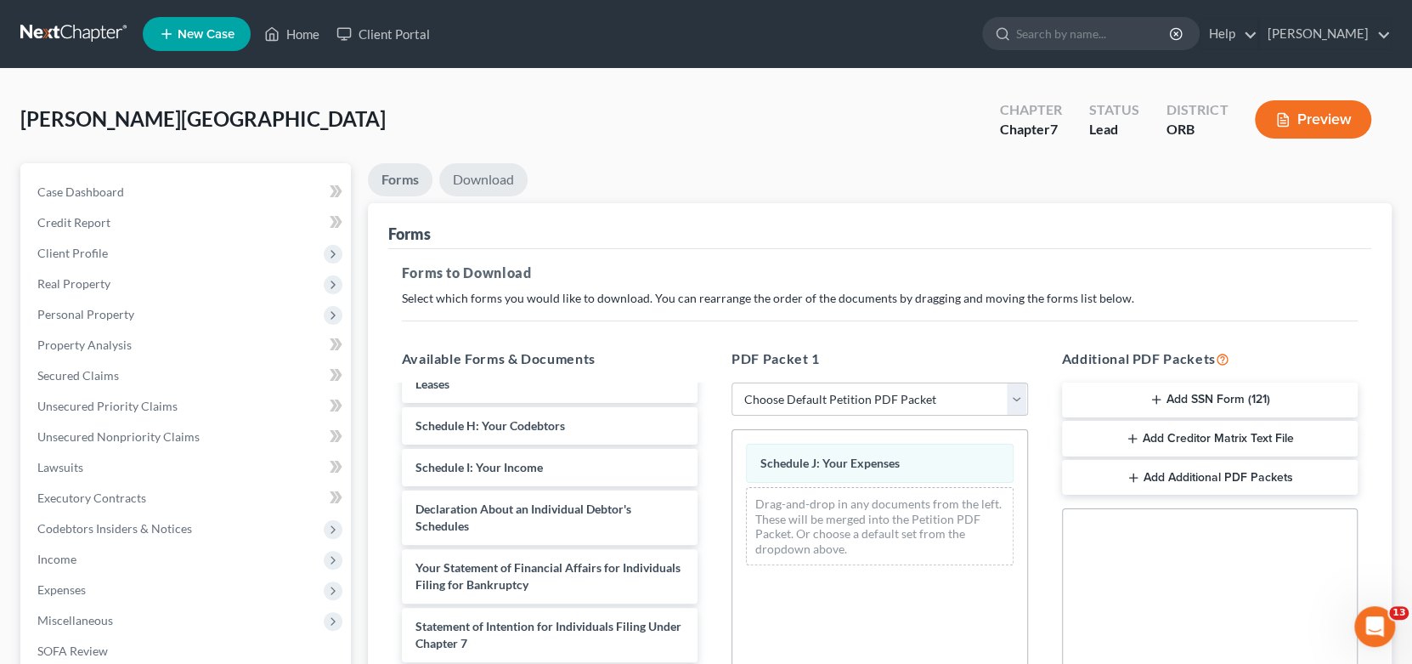
click at [484, 176] on link "Download" at bounding box center [483, 179] width 88 height 33
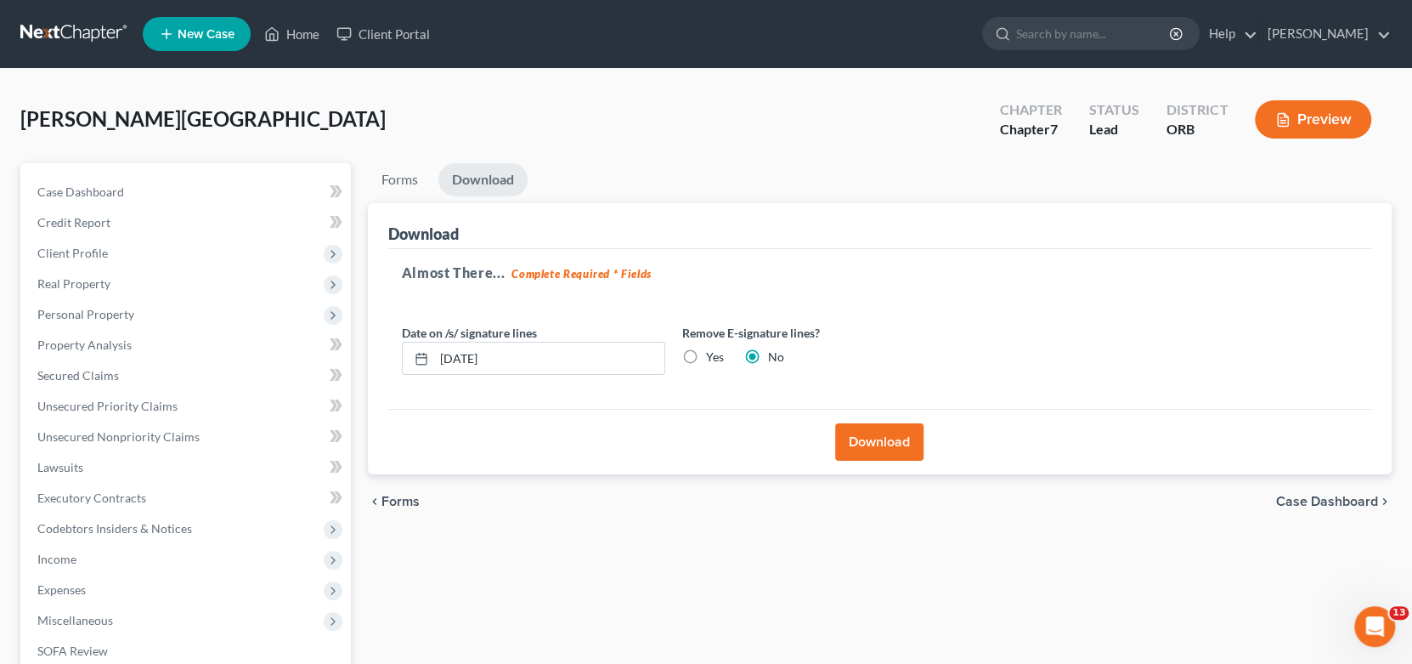
click at [706, 361] on label "Yes" at bounding box center [715, 356] width 18 height 17
click at [713, 359] on input "Yes" at bounding box center [718, 353] width 11 height 11
click at [873, 443] on button "Download" at bounding box center [879, 441] width 88 height 37
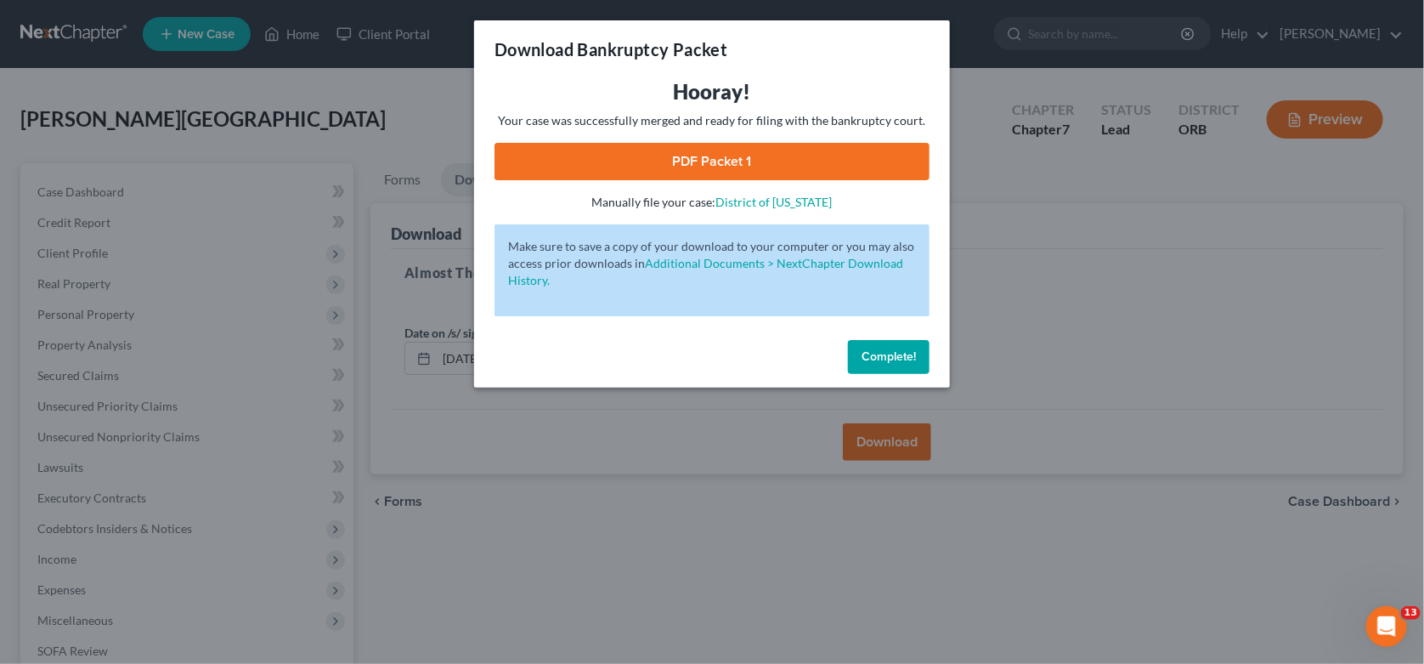
click at [724, 171] on link "PDF Packet 1" at bounding box center [711, 161] width 435 height 37
click at [889, 359] on span "Complete!" at bounding box center [888, 356] width 54 height 14
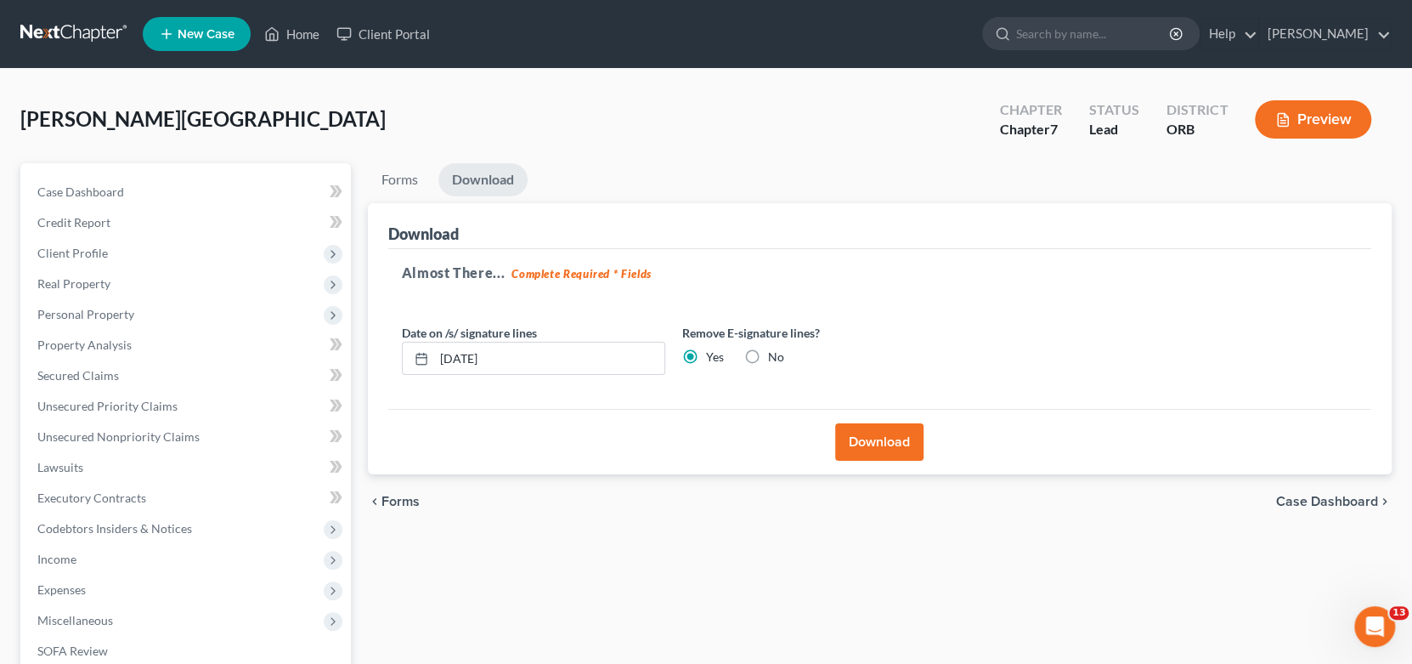
click at [576, 595] on div "Forms Download Forms Forms to Download Select which forms you would like to dow…" at bounding box center [880, 500] width 1042 height 675
